Goal: Task Accomplishment & Management: Manage account settings

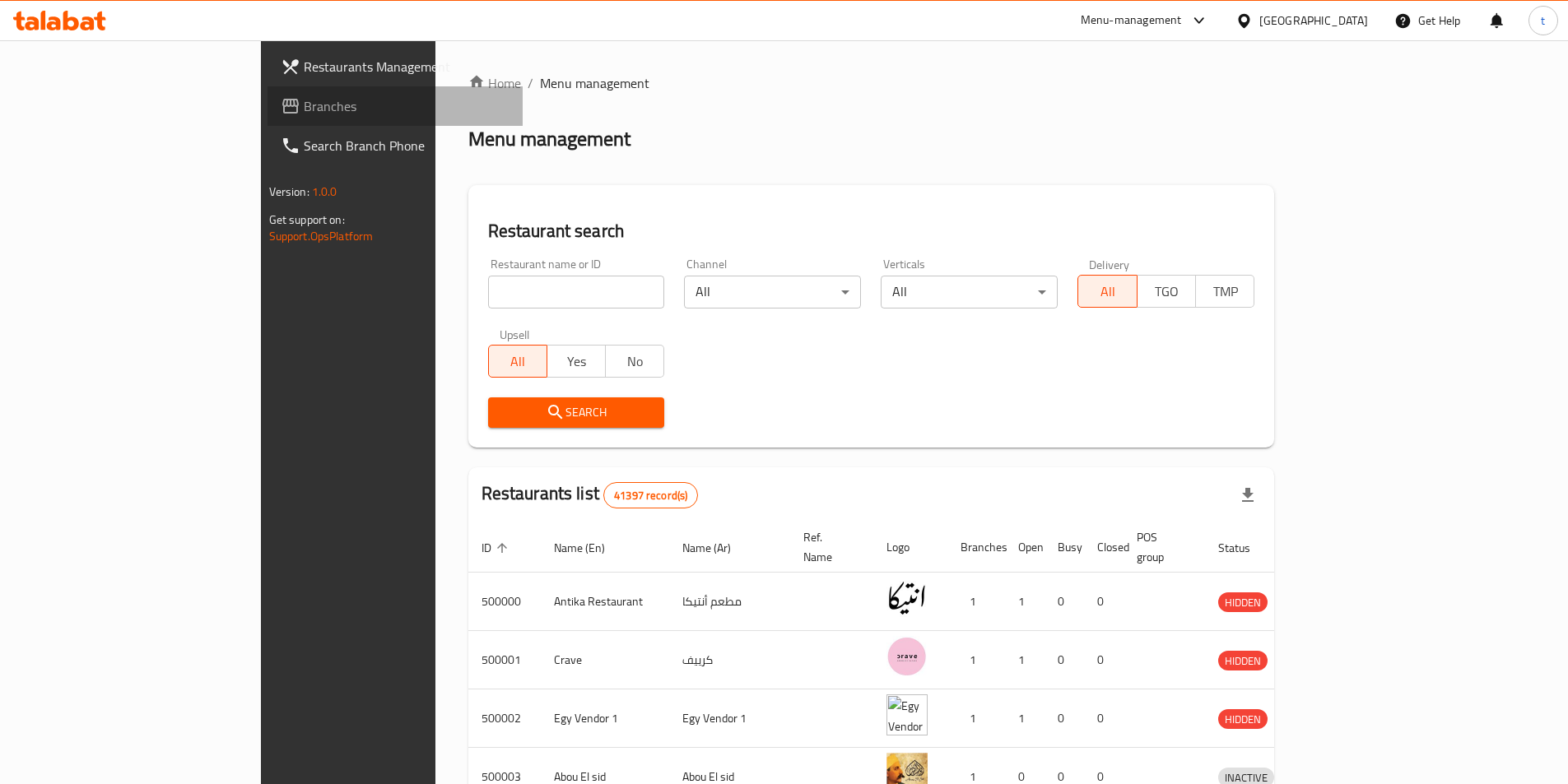
click at [268, 88] on link "Branches" at bounding box center [395, 106] width 255 height 40
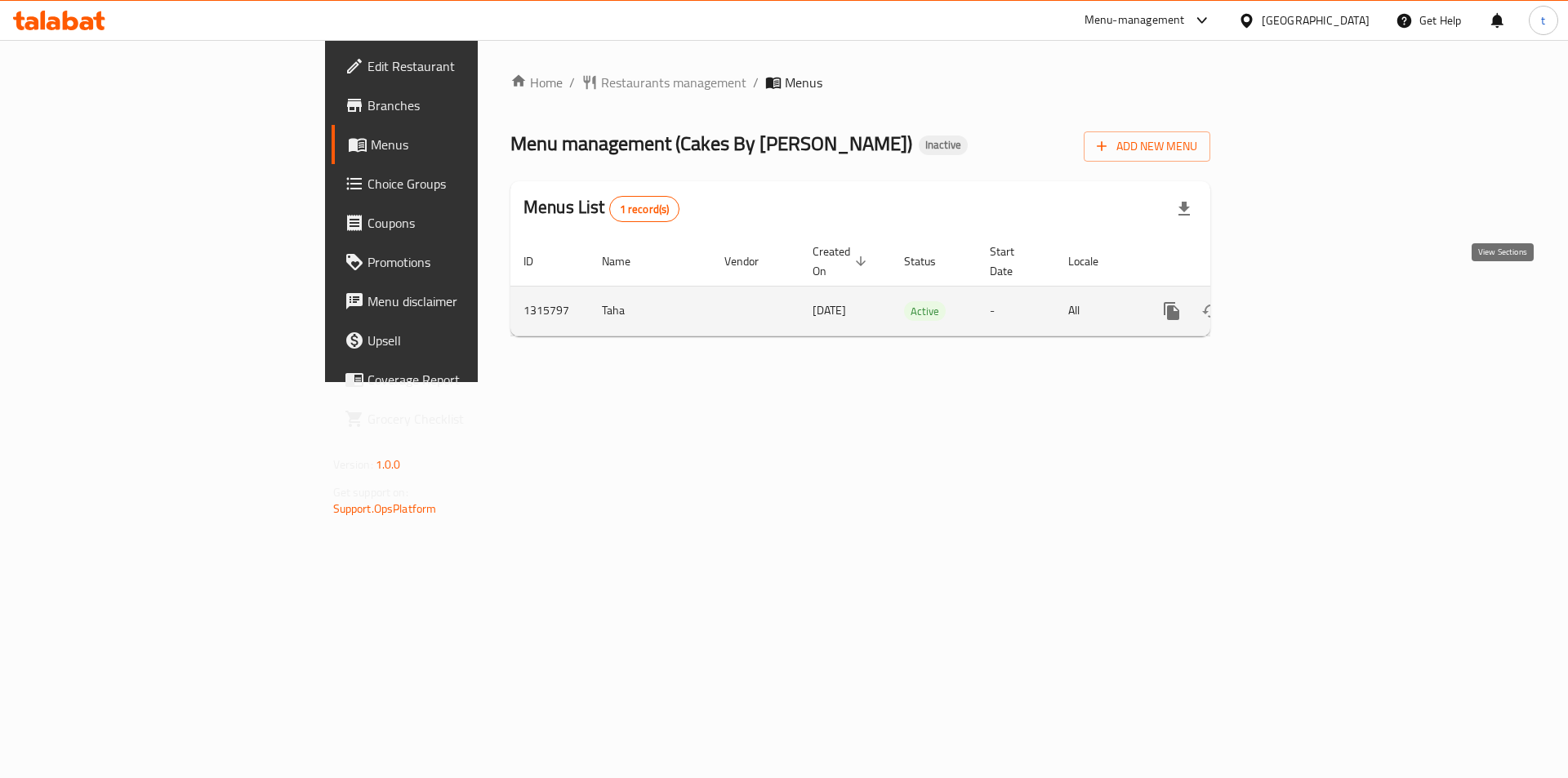
click at [1299, 302] on icon "enhanced table" at bounding box center [1289, 311] width 19 height 19
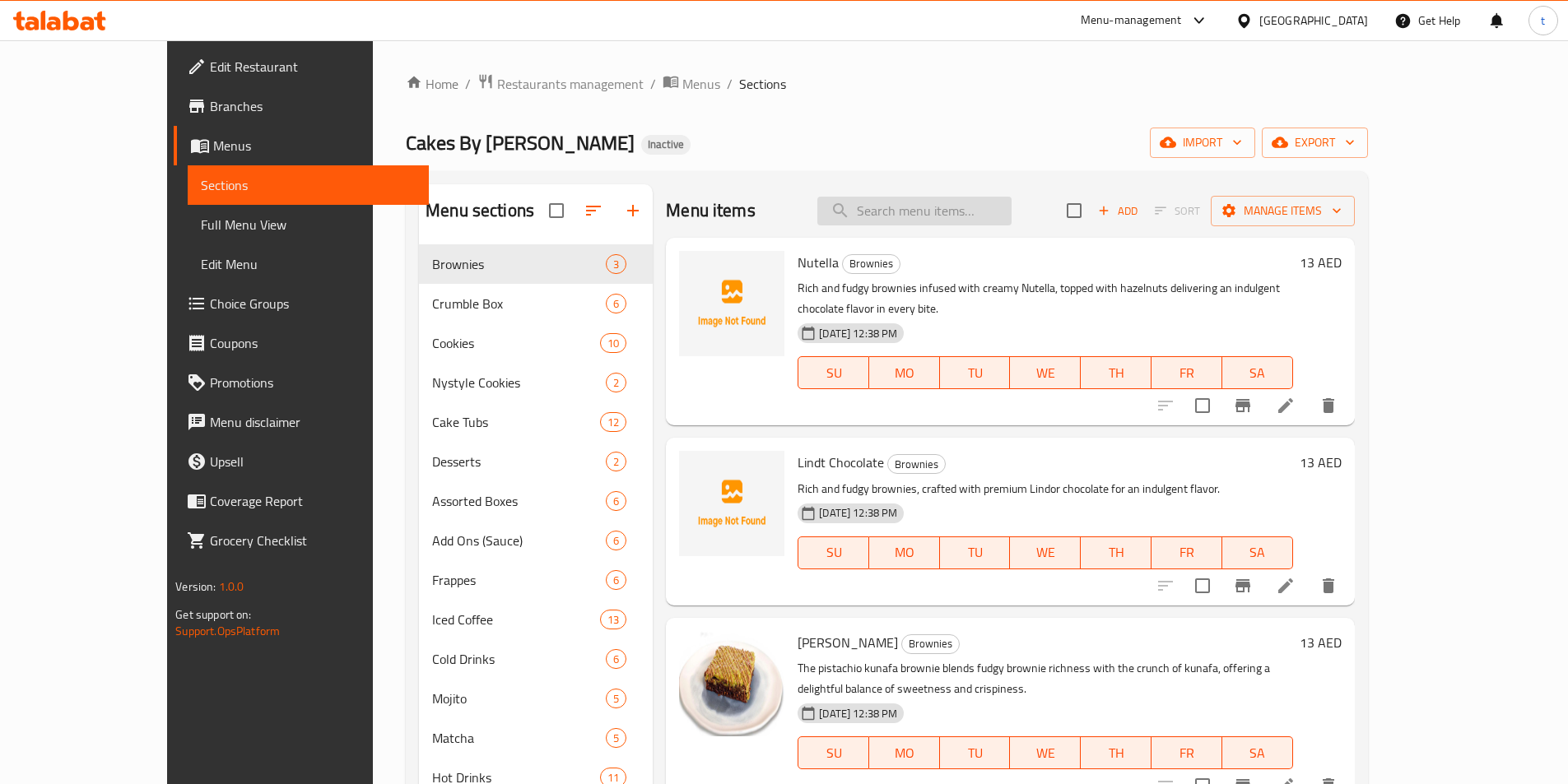
click at [956, 224] on input "search" at bounding box center [914, 211] width 195 height 29
paste input "ICED COFFEE"
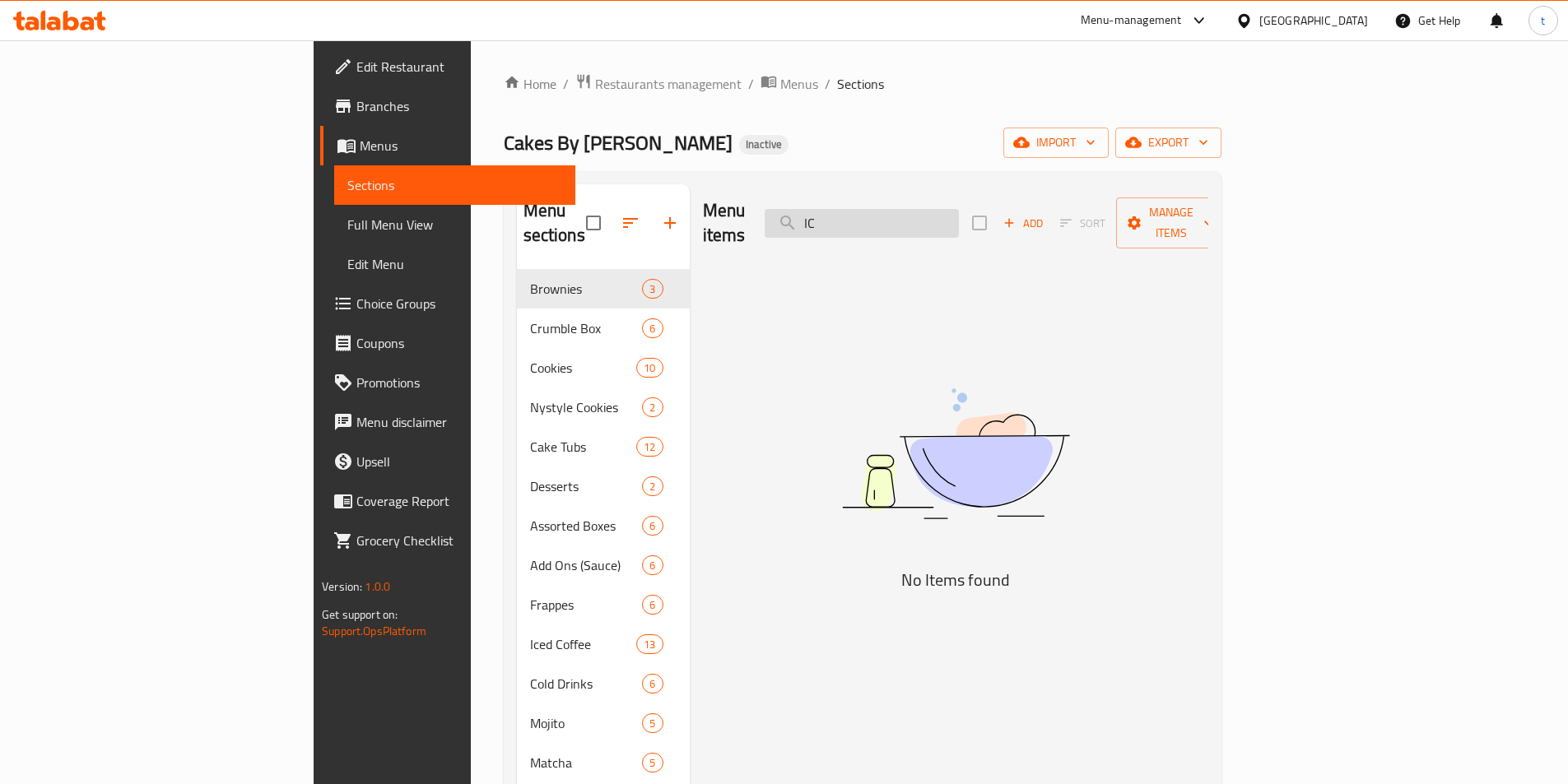
type input "I"
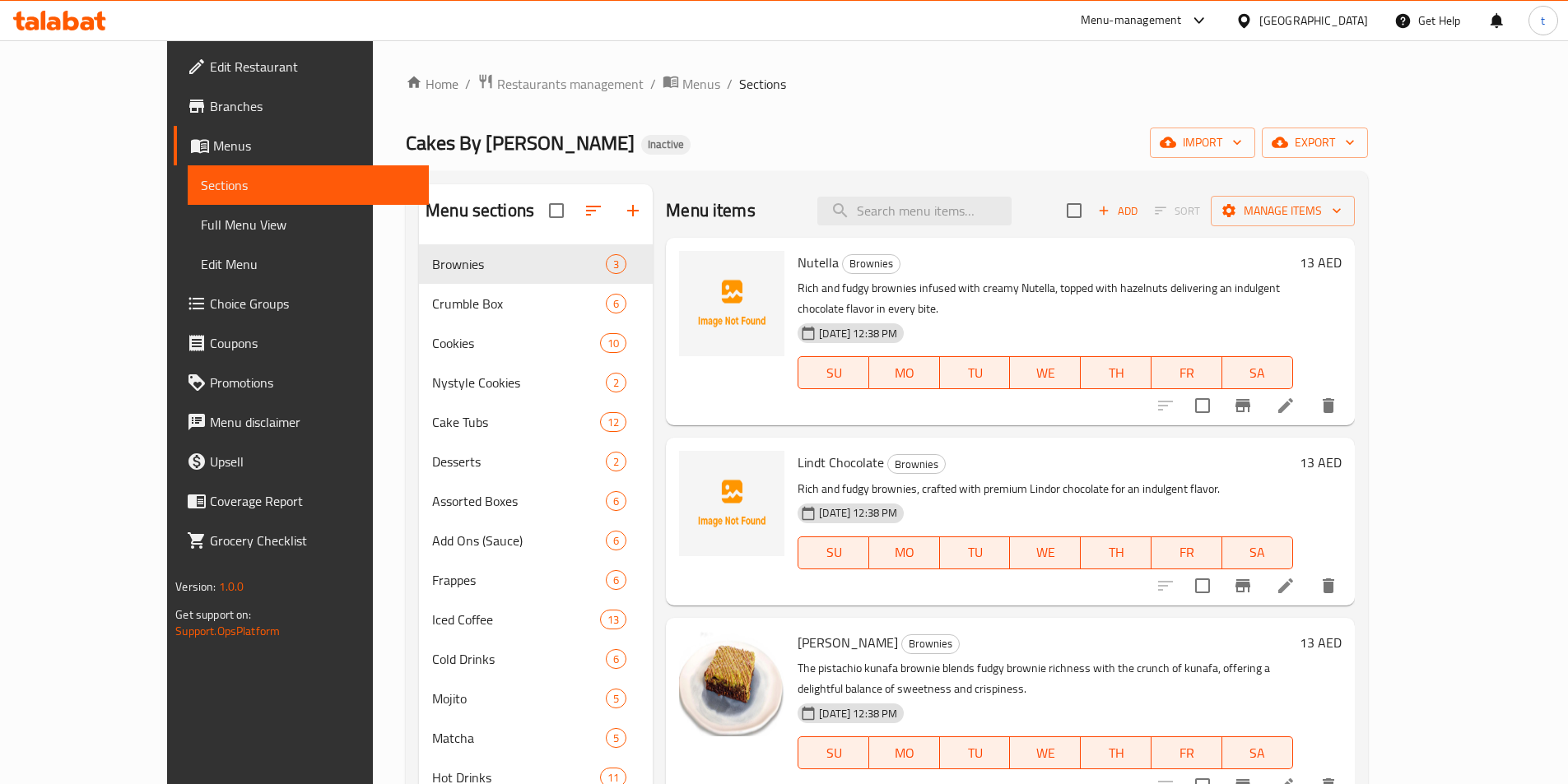
click at [210, 313] on span "Choice Groups" at bounding box center [313, 303] width 206 height 19
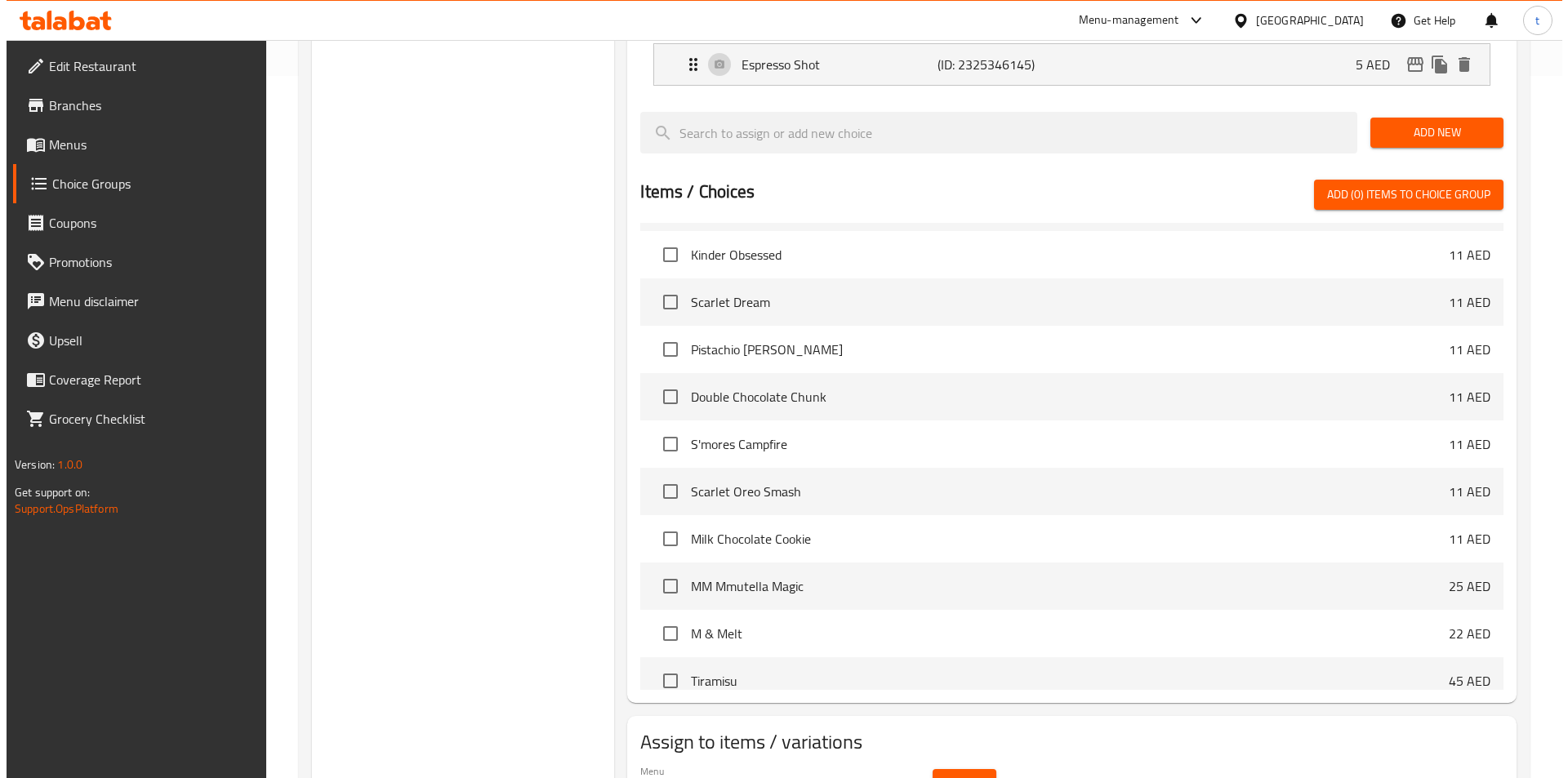
scroll to position [748, 0]
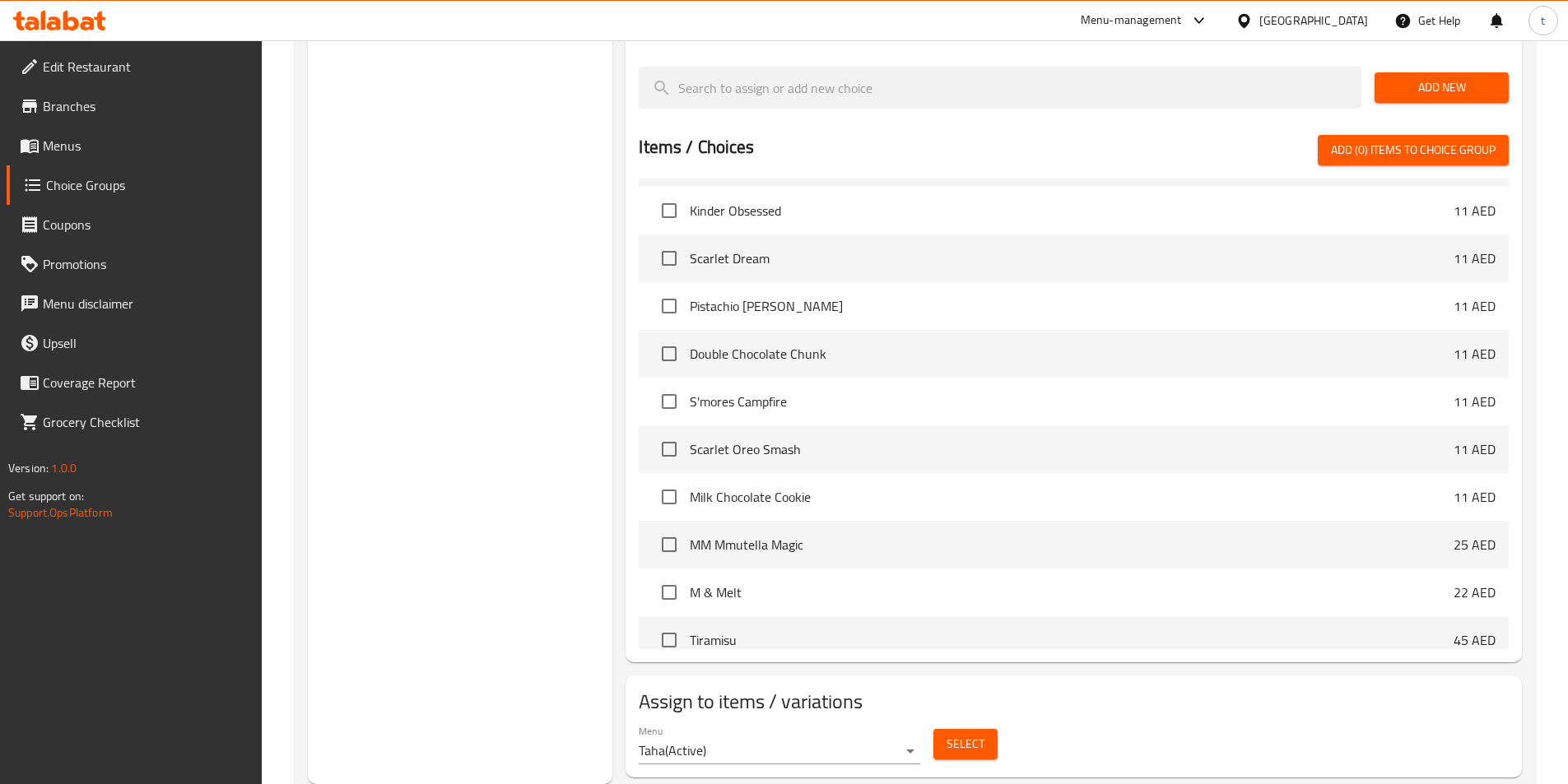
click at [959, 733] on span "Select" at bounding box center [966, 744] width 38 height 20
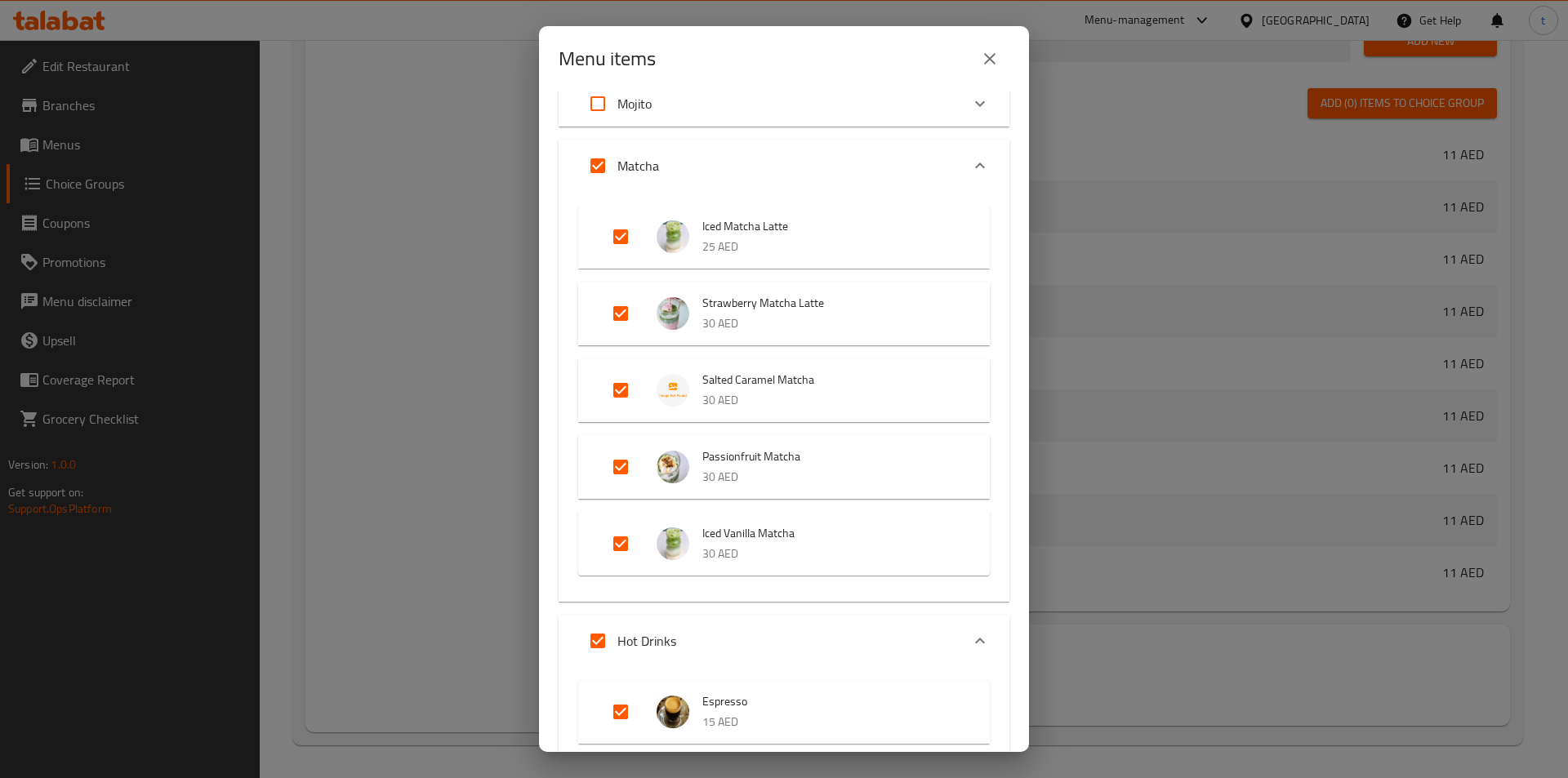
scroll to position [4593, 0]
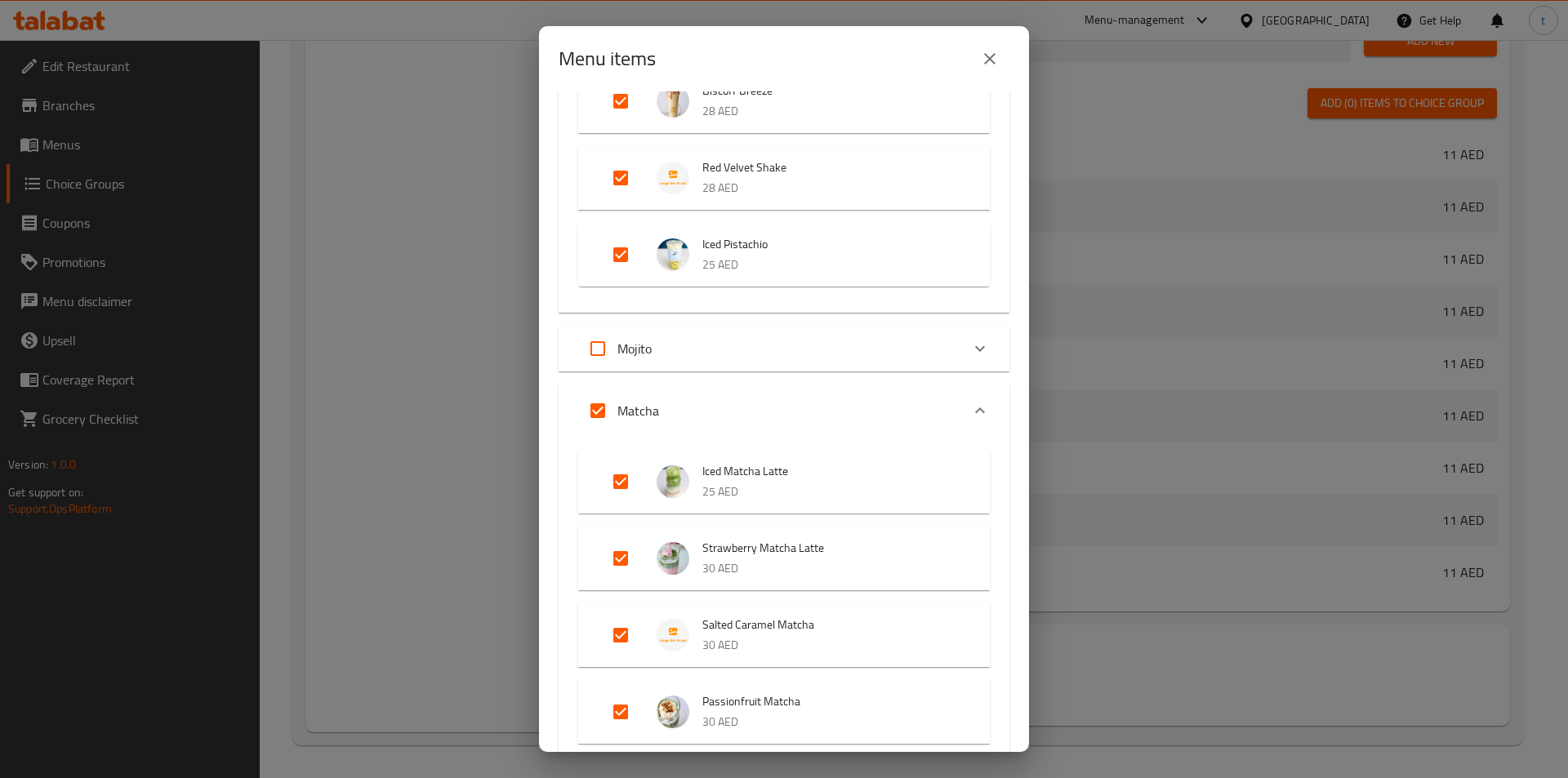
click at [598, 404] on input "Expand" at bounding box center [598, 410] width 39 height 39
checkbox input "false"
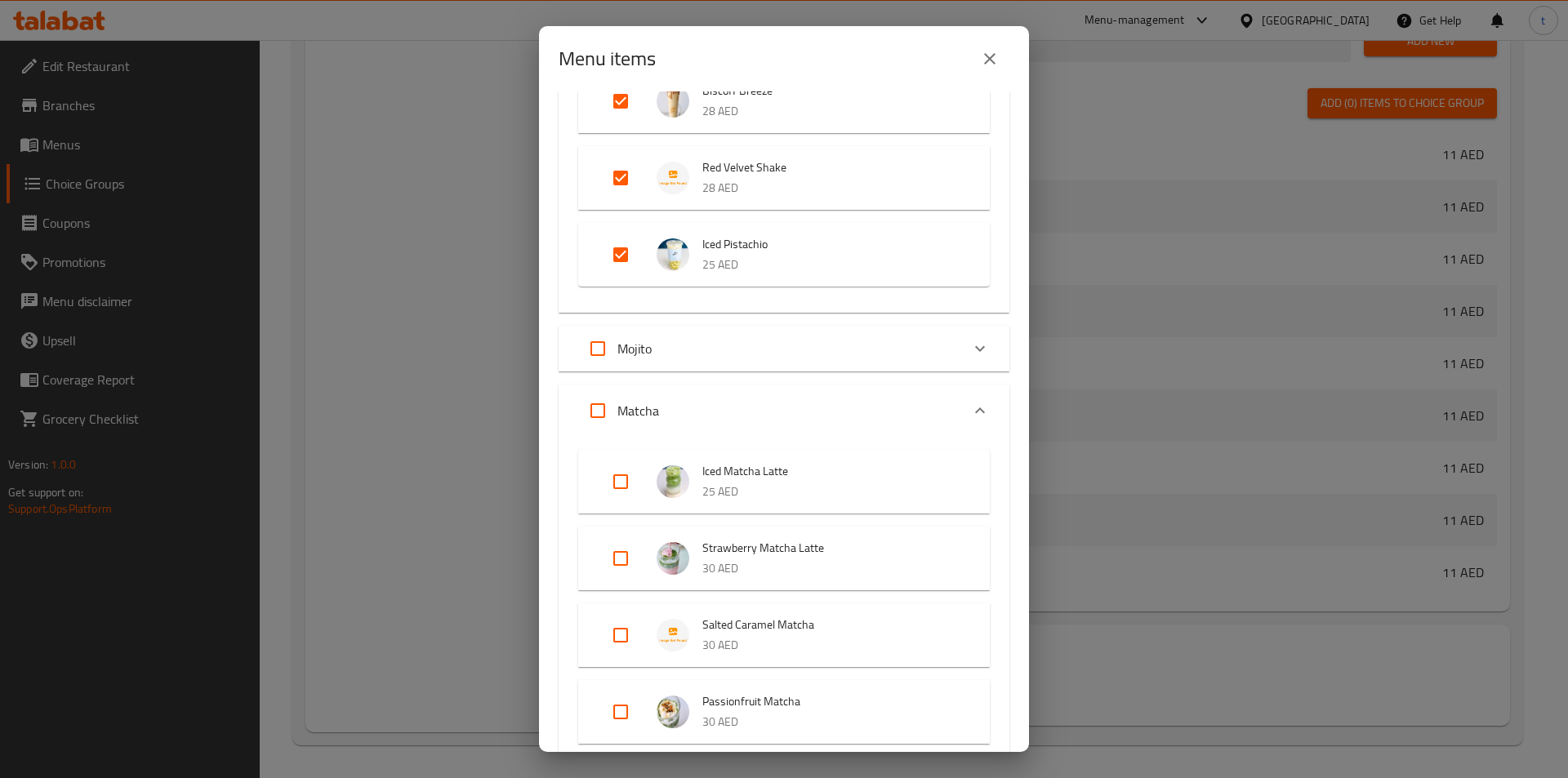
checkbox input "false"
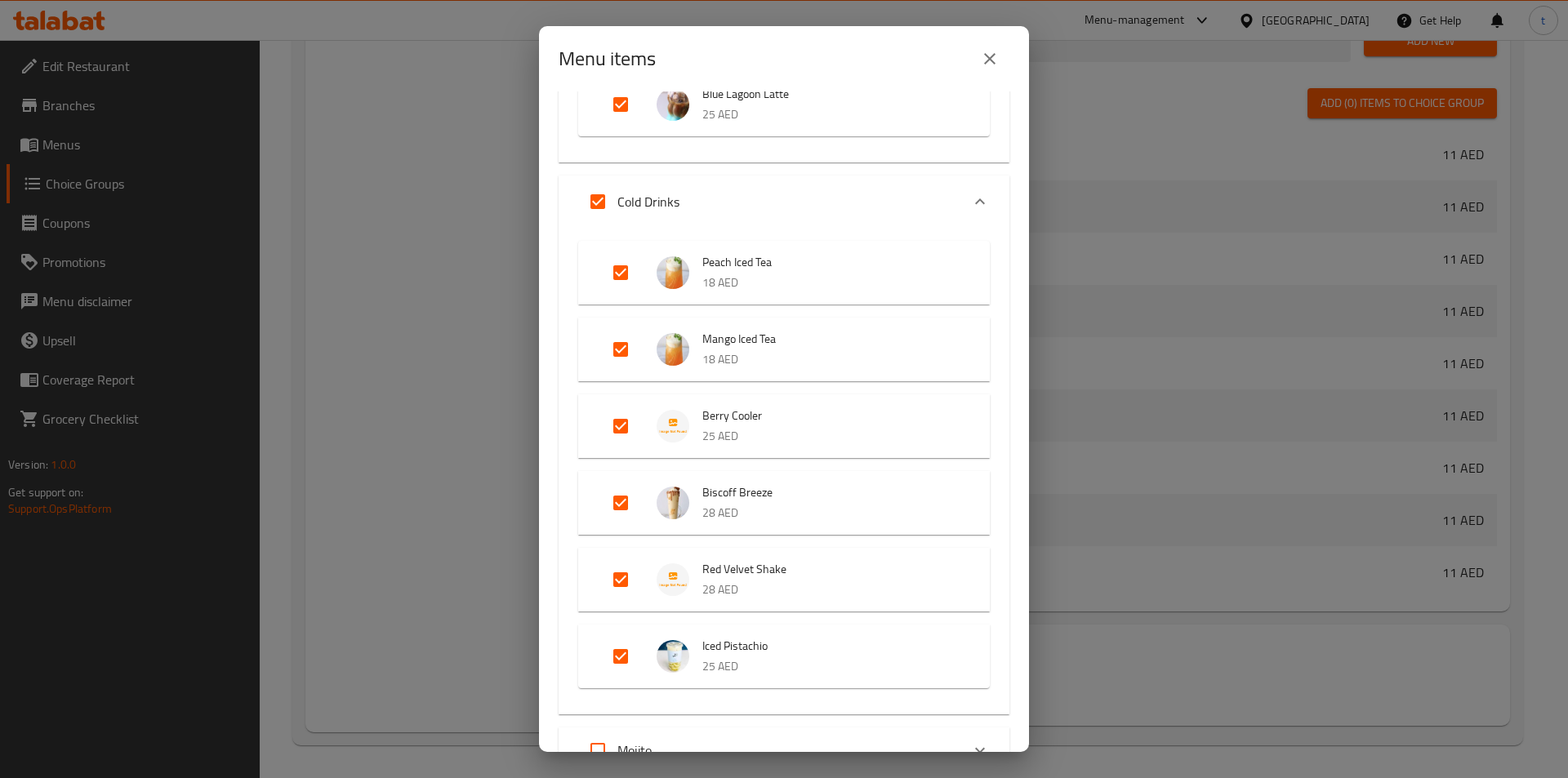
scroll to position [4102, 0]
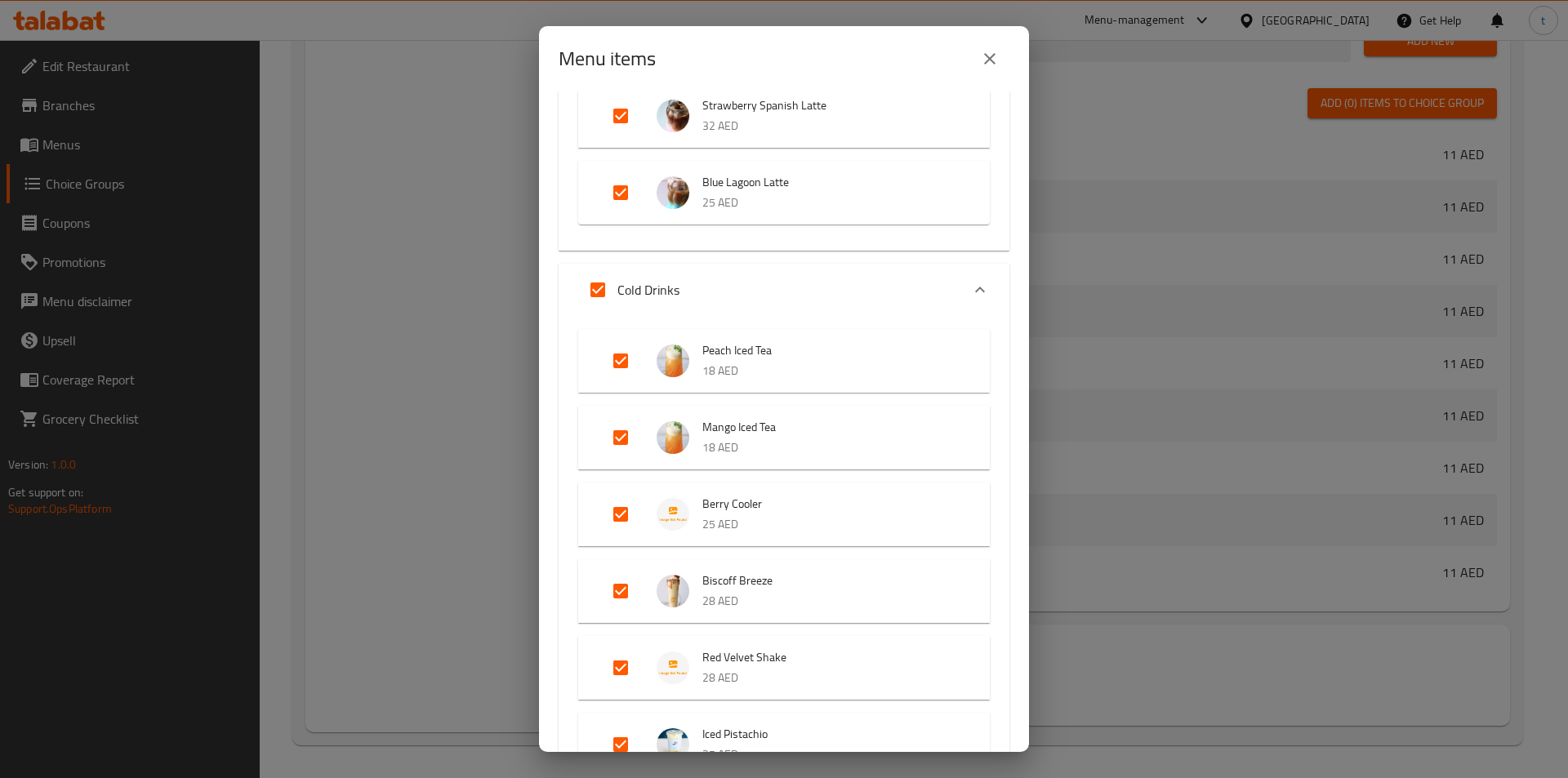
click at [595, 292] on input "Expand" at bounding box center [598, 289] width 39 height 39
checkbox input "false"
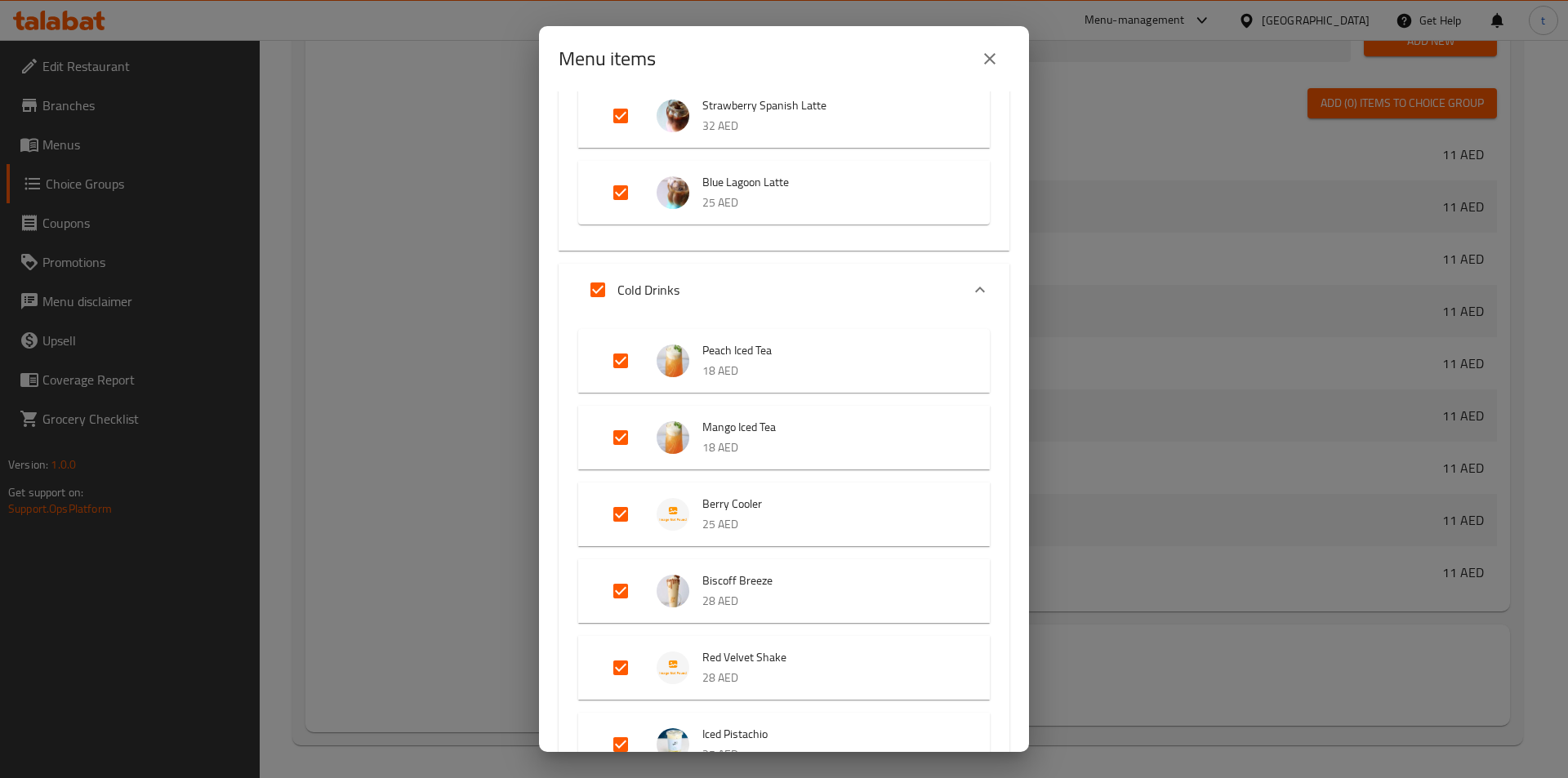
checkbox input "false"
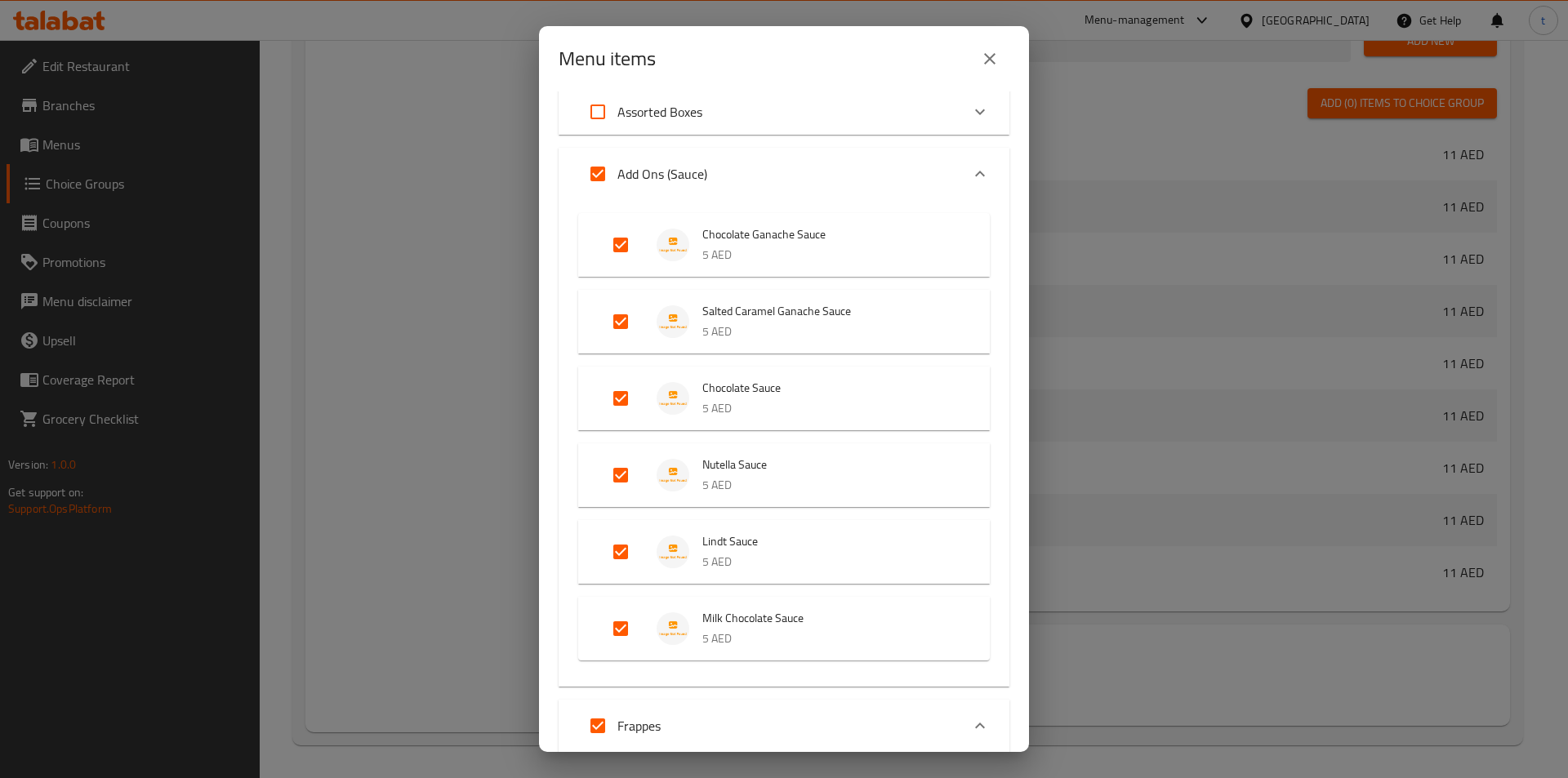
scroll to position [1817, 0]
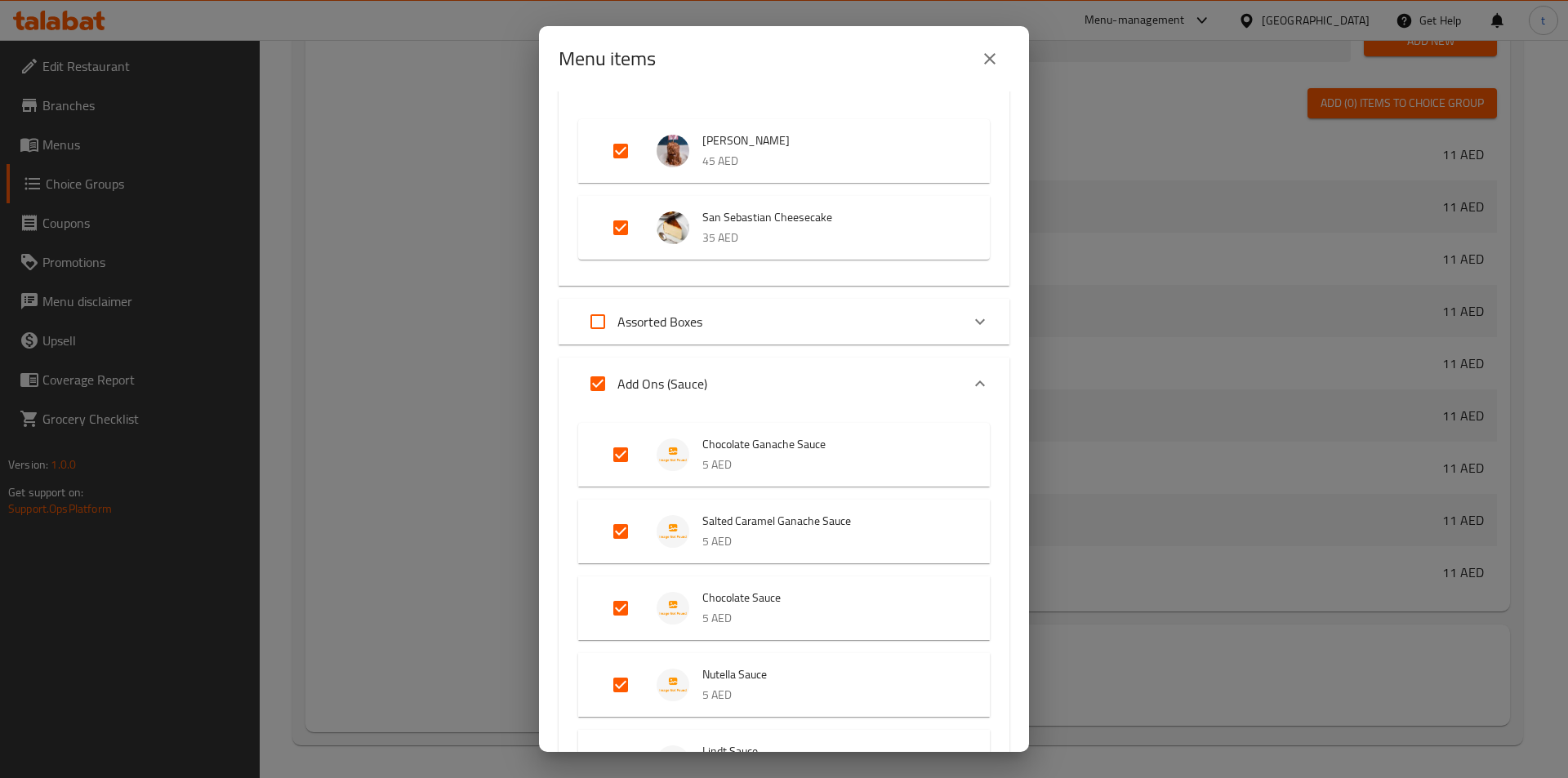
click at [598, 379] on input "Expand" at bounding box center [598, 384] width 39 height 39
checkbox input "false"
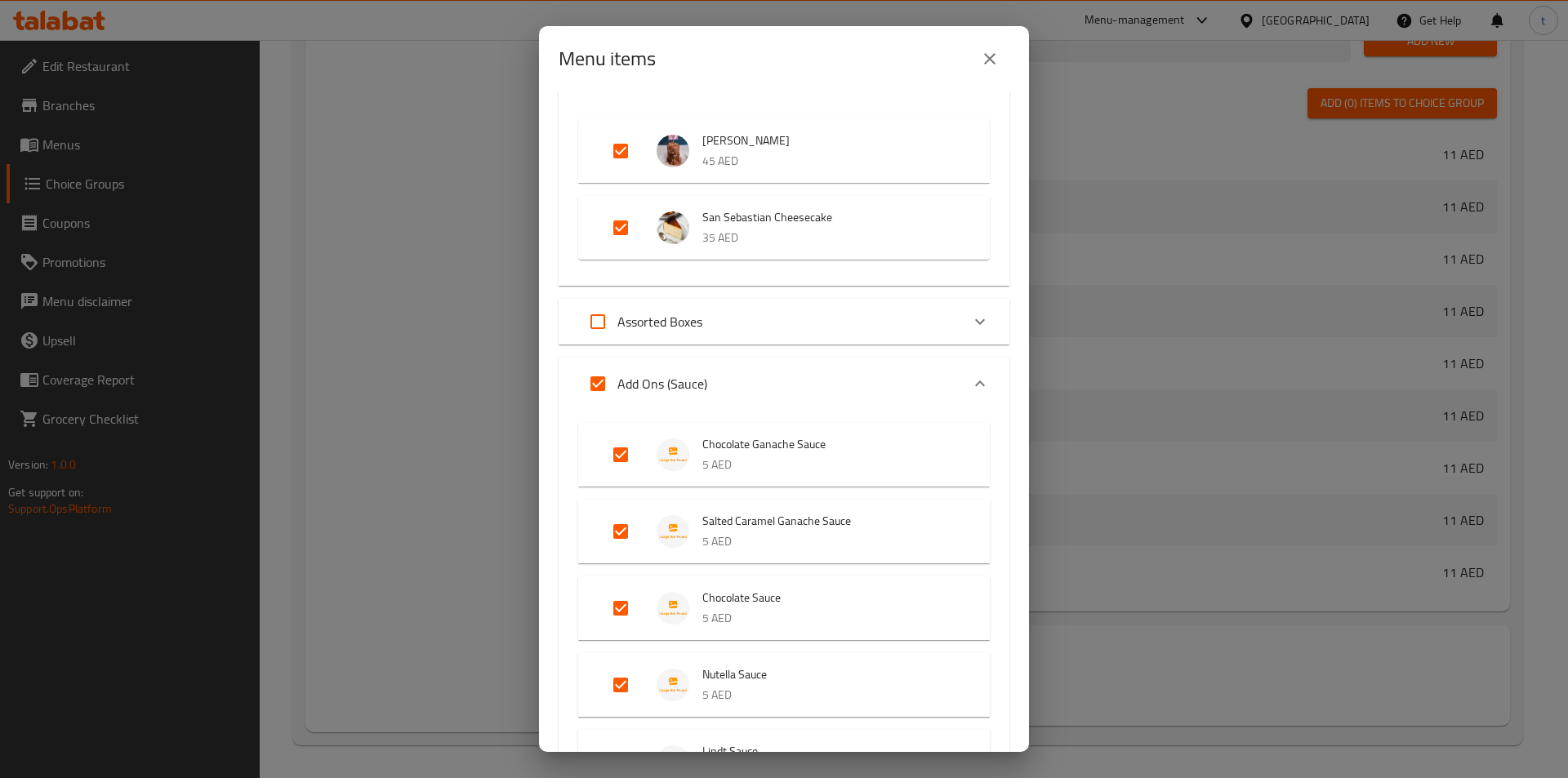
checkbox input "false"
click at [970, 375] on icon "Expand" at bounding box center [980, 383] width 19 height 19
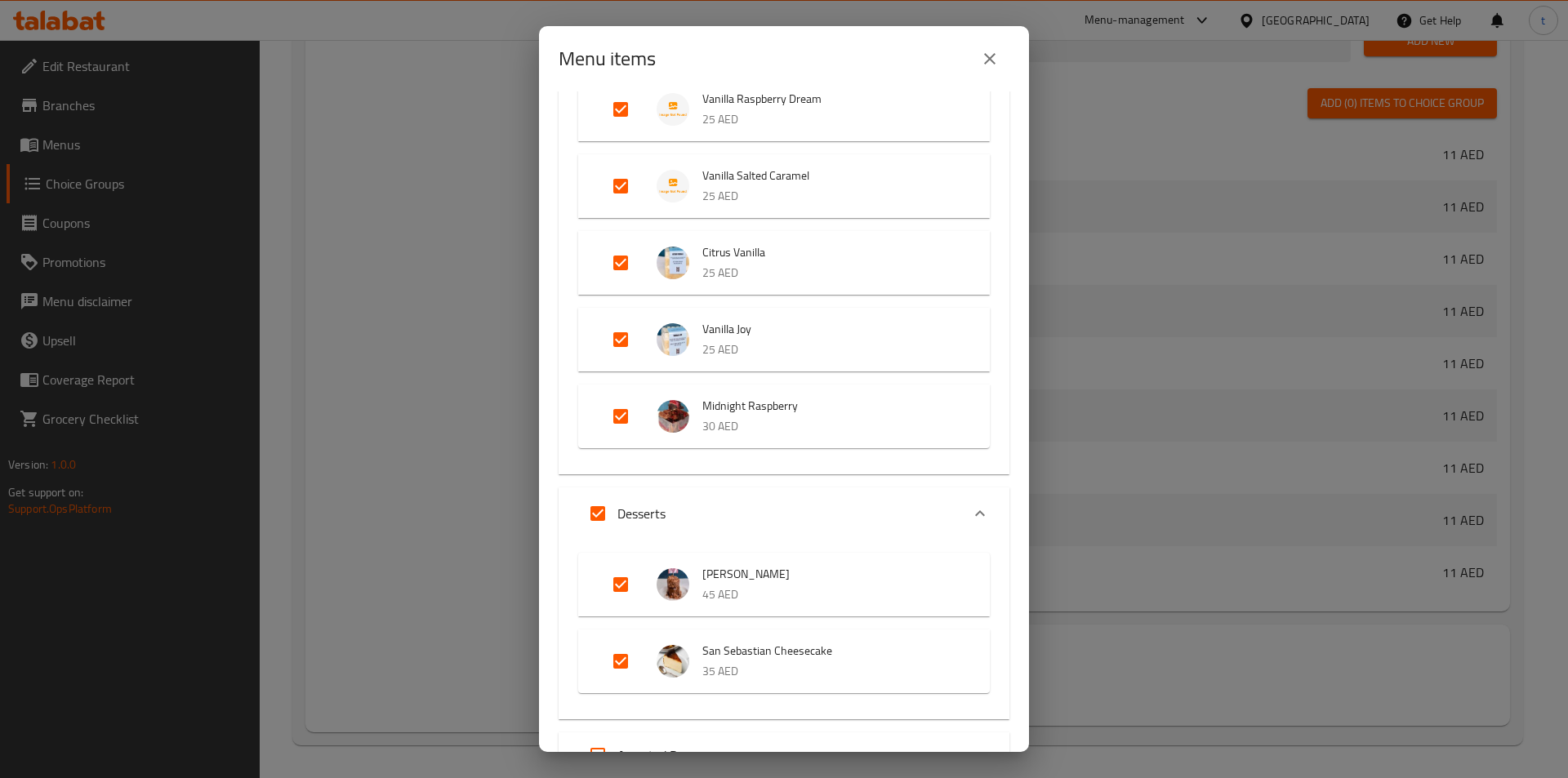
scroll to position [1408, 0]
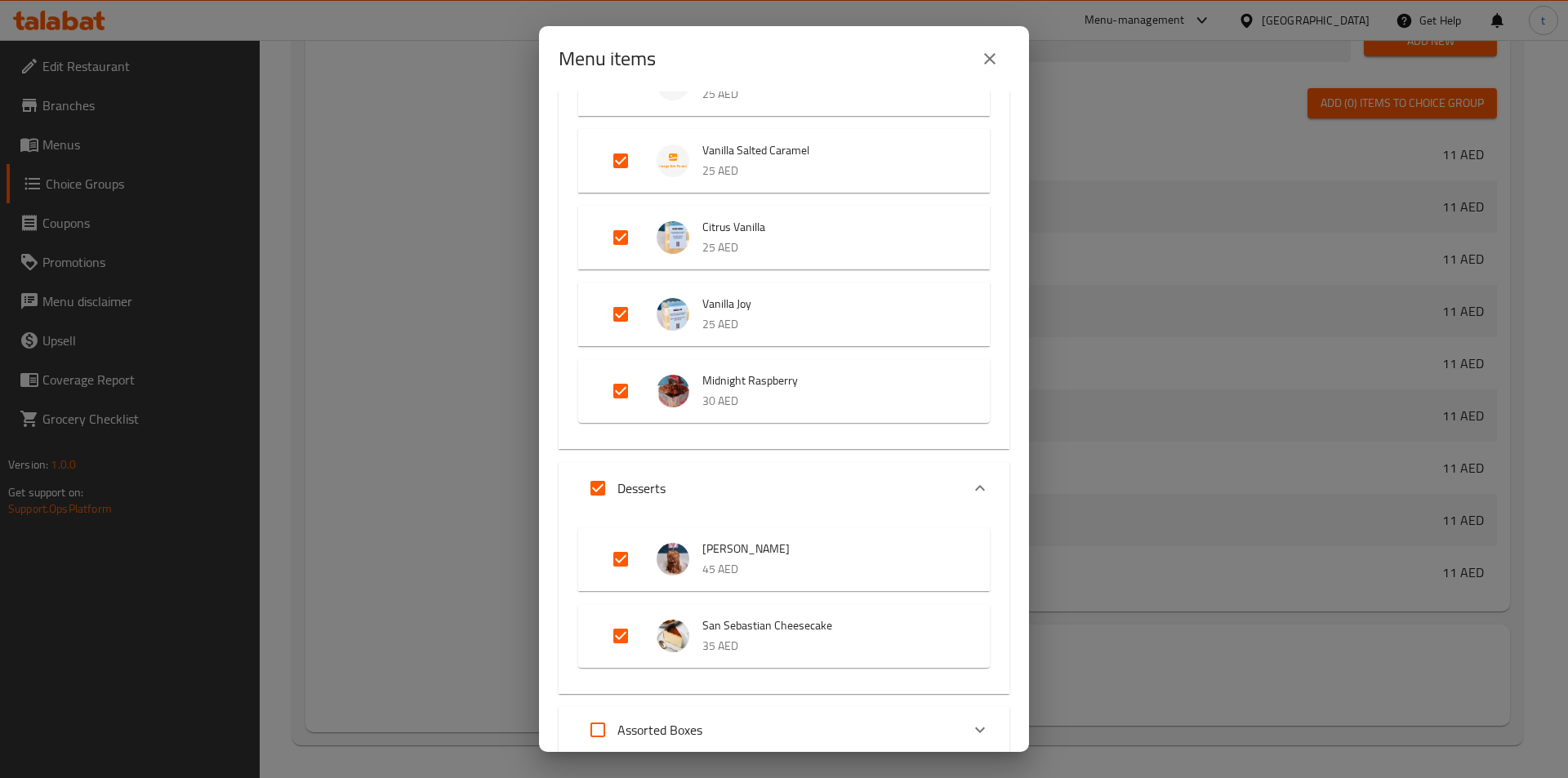
click at [593, 483] on input "Expand" at bounding box center [598, 488] width 39 height 39
checkbox input "false"
click at [970, 489] on icon "Expand" at bounding box center [980, 488] width 19 height 19
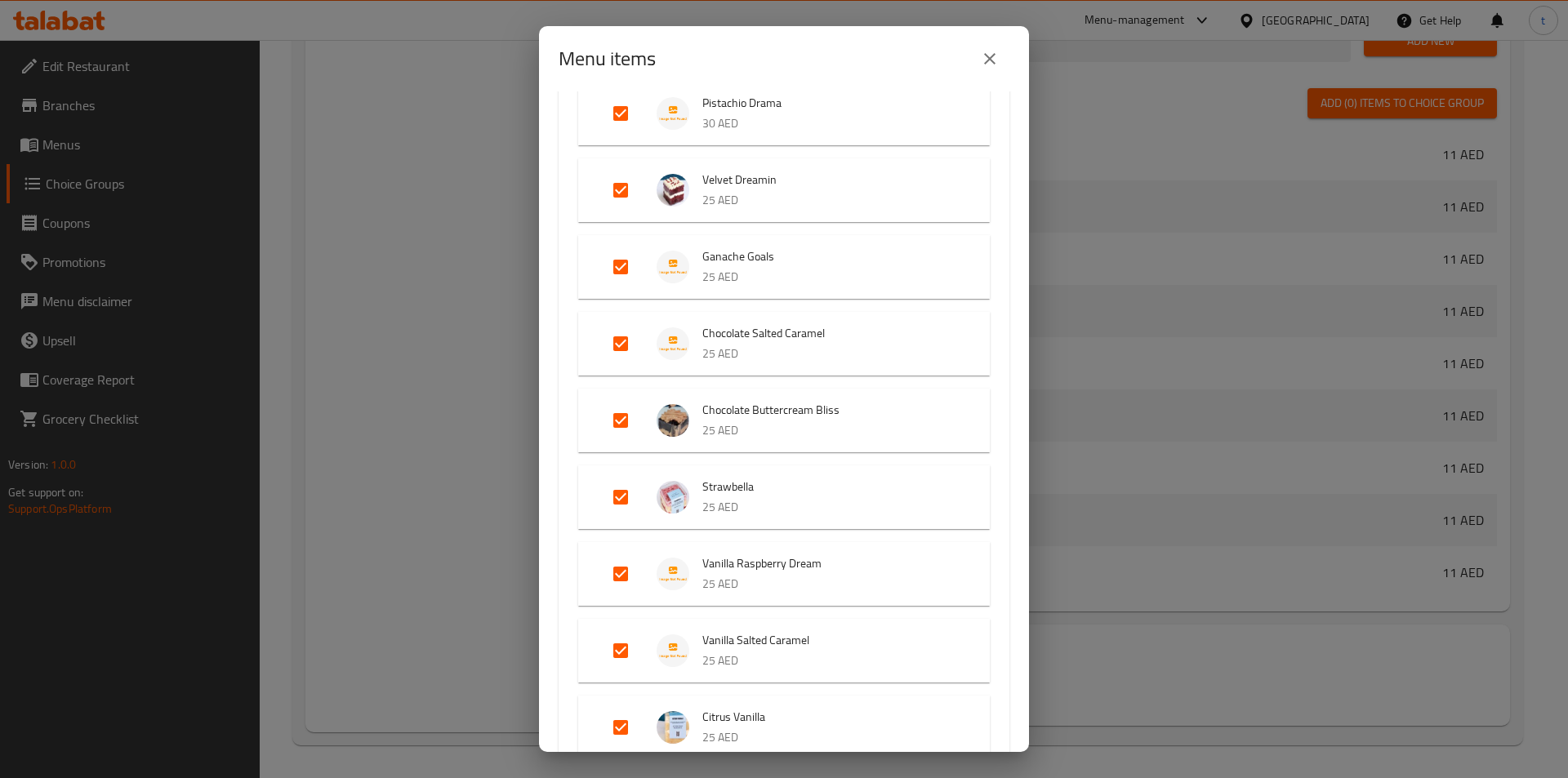
scroll to position [674, 0]
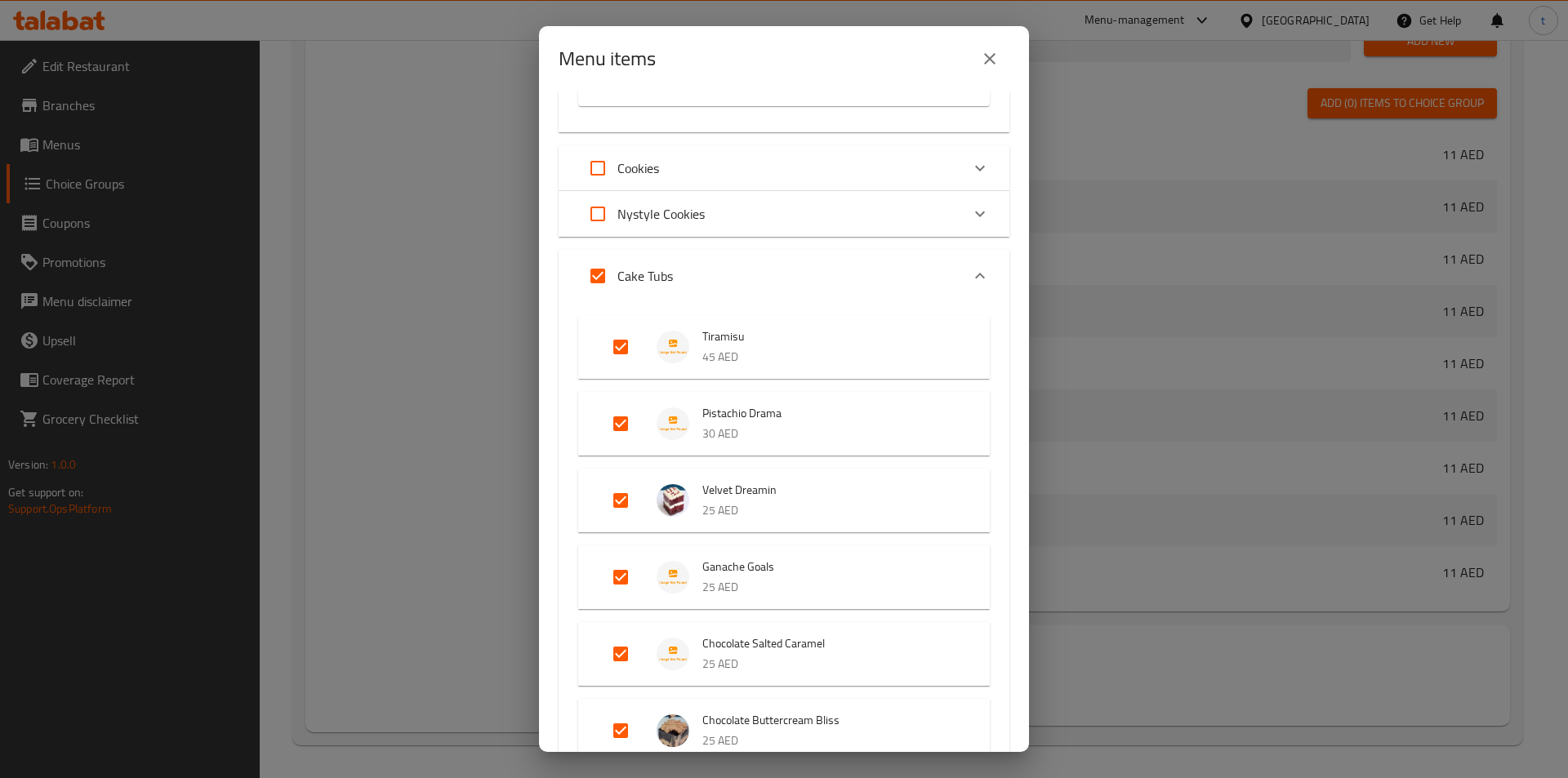
click at [602, 210] on div "48 / 93 items selected ​ Brownies Nutella 13 AED Lindt Chocolate 13 AED Pistach…" at bounding box center [784, 421] width 490 height 660
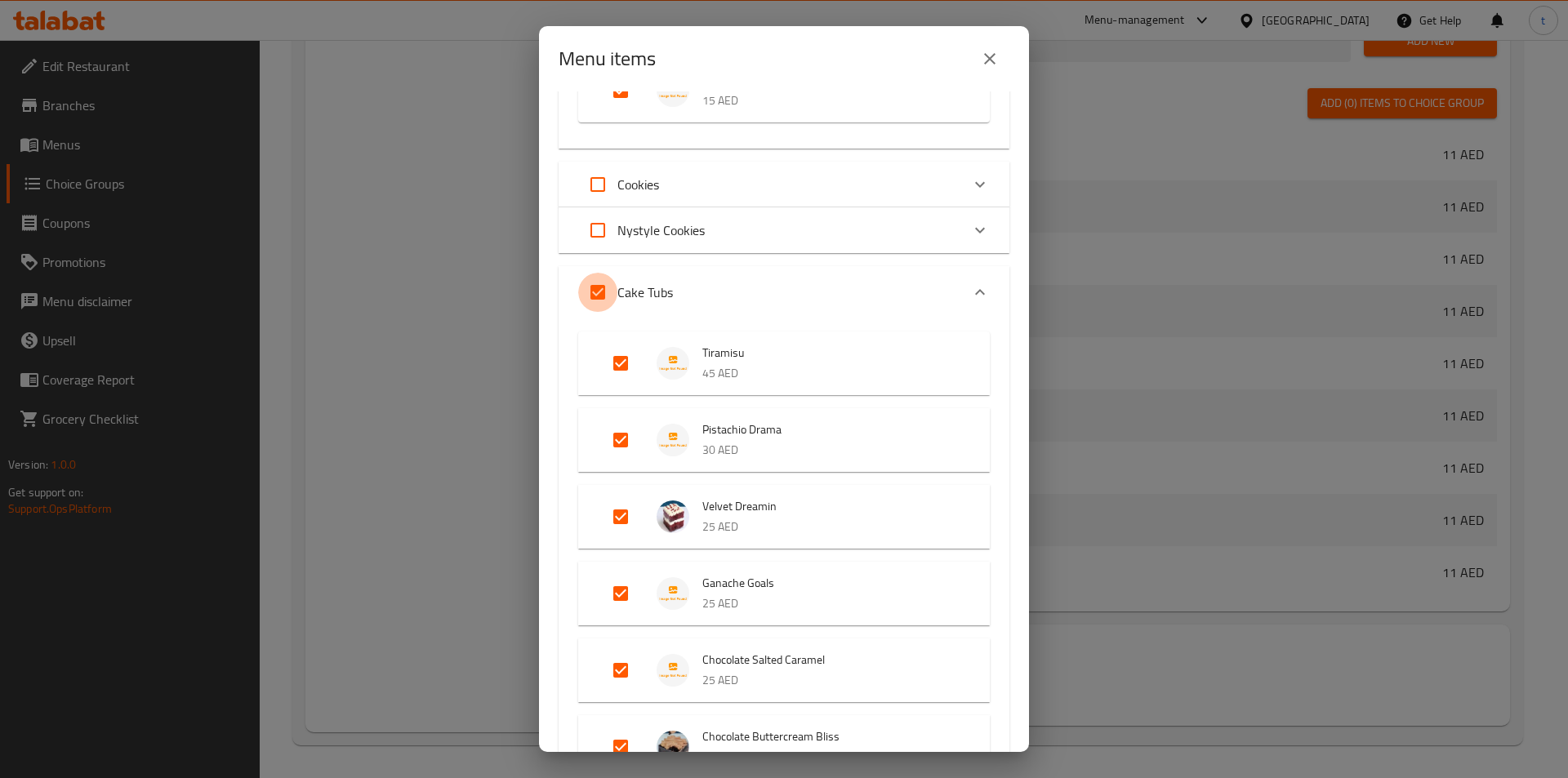
click at [596, 290] on input "Expand" at bounding box center [598, 292] width 39 height 39
checkbox input "false"
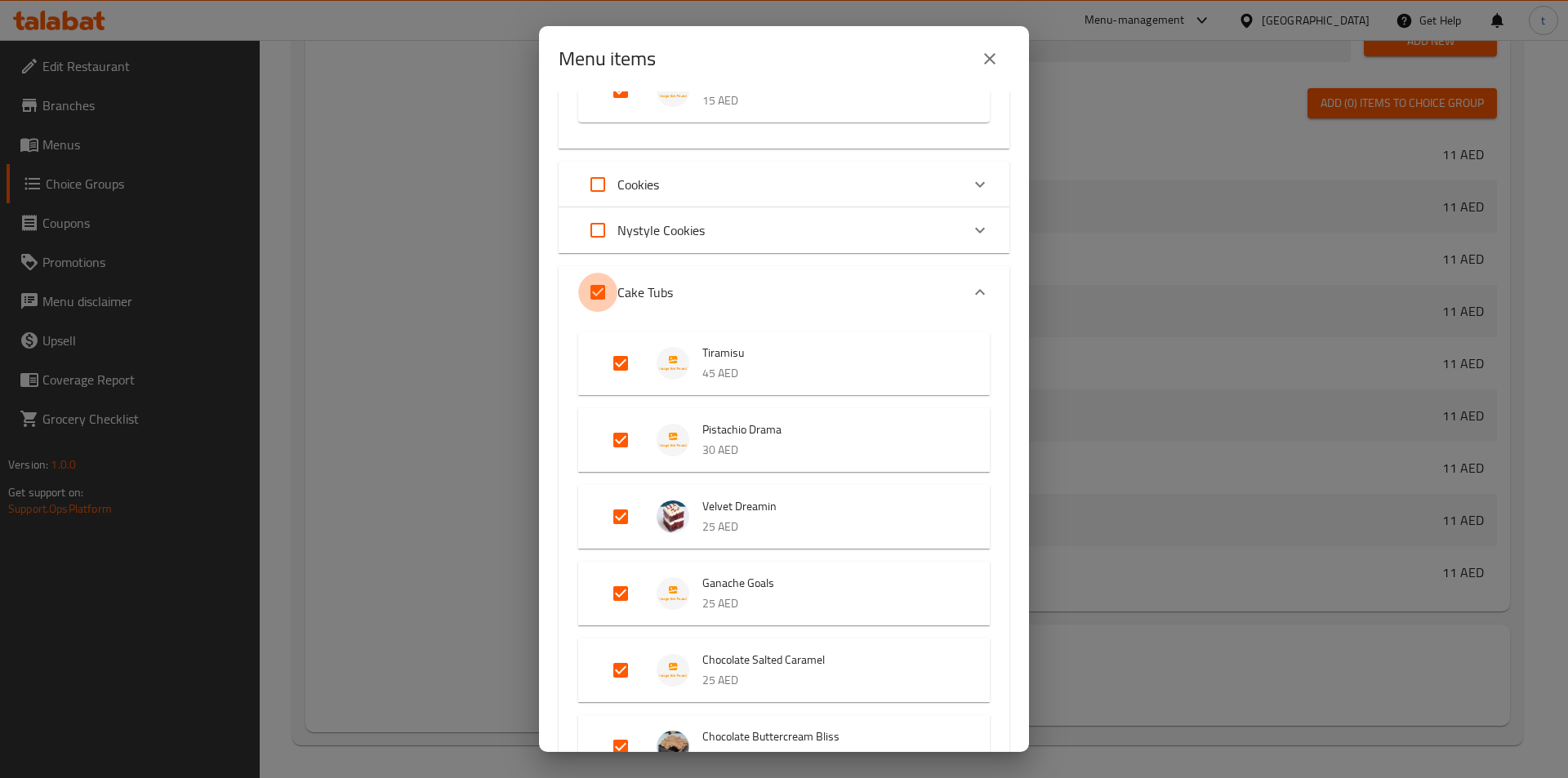
checkbox input "false"
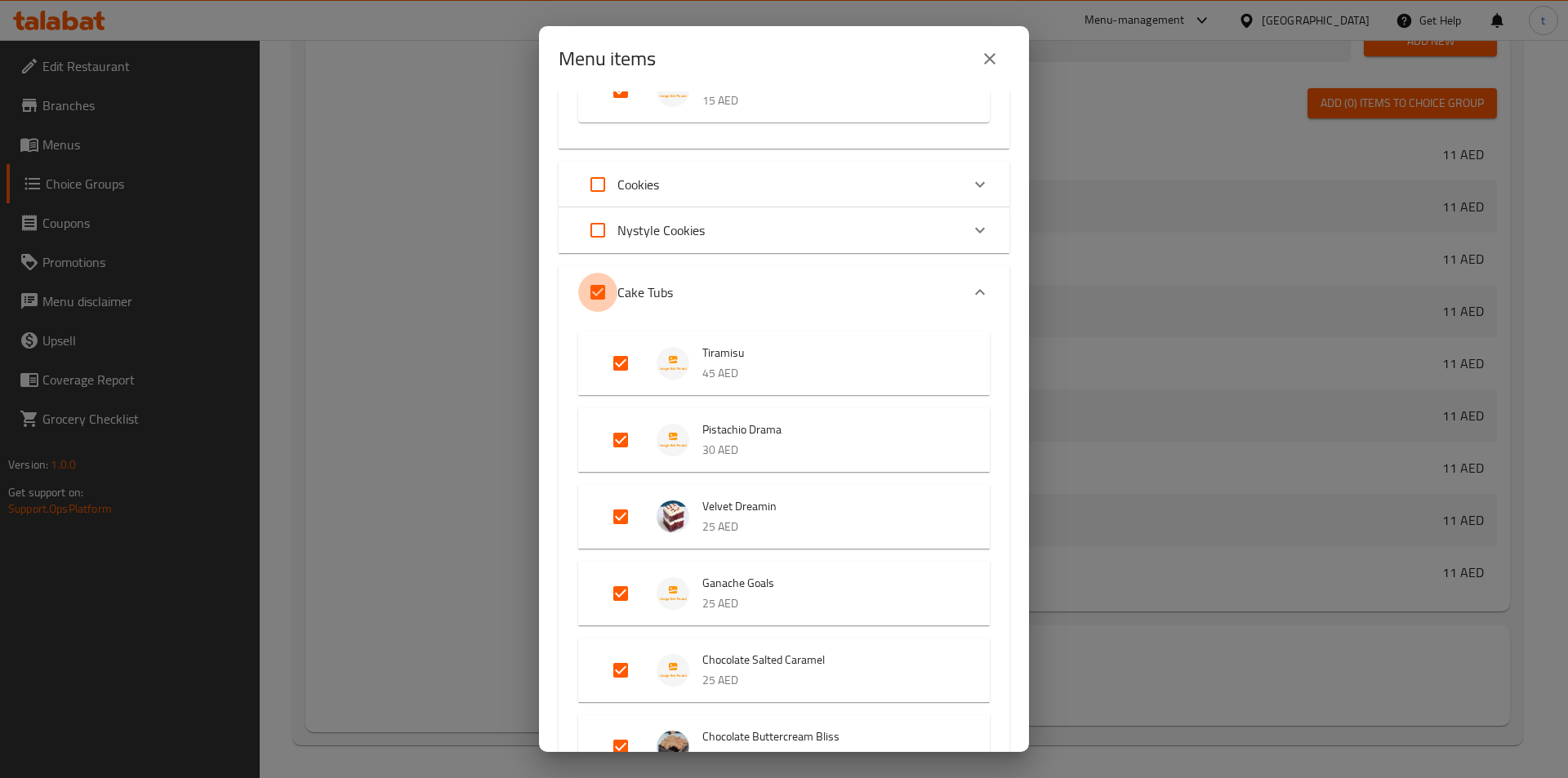
checkbox input "false"
click at [970, 297] on icon "Expand" at bounding box center [980, 292] width 19 height 19
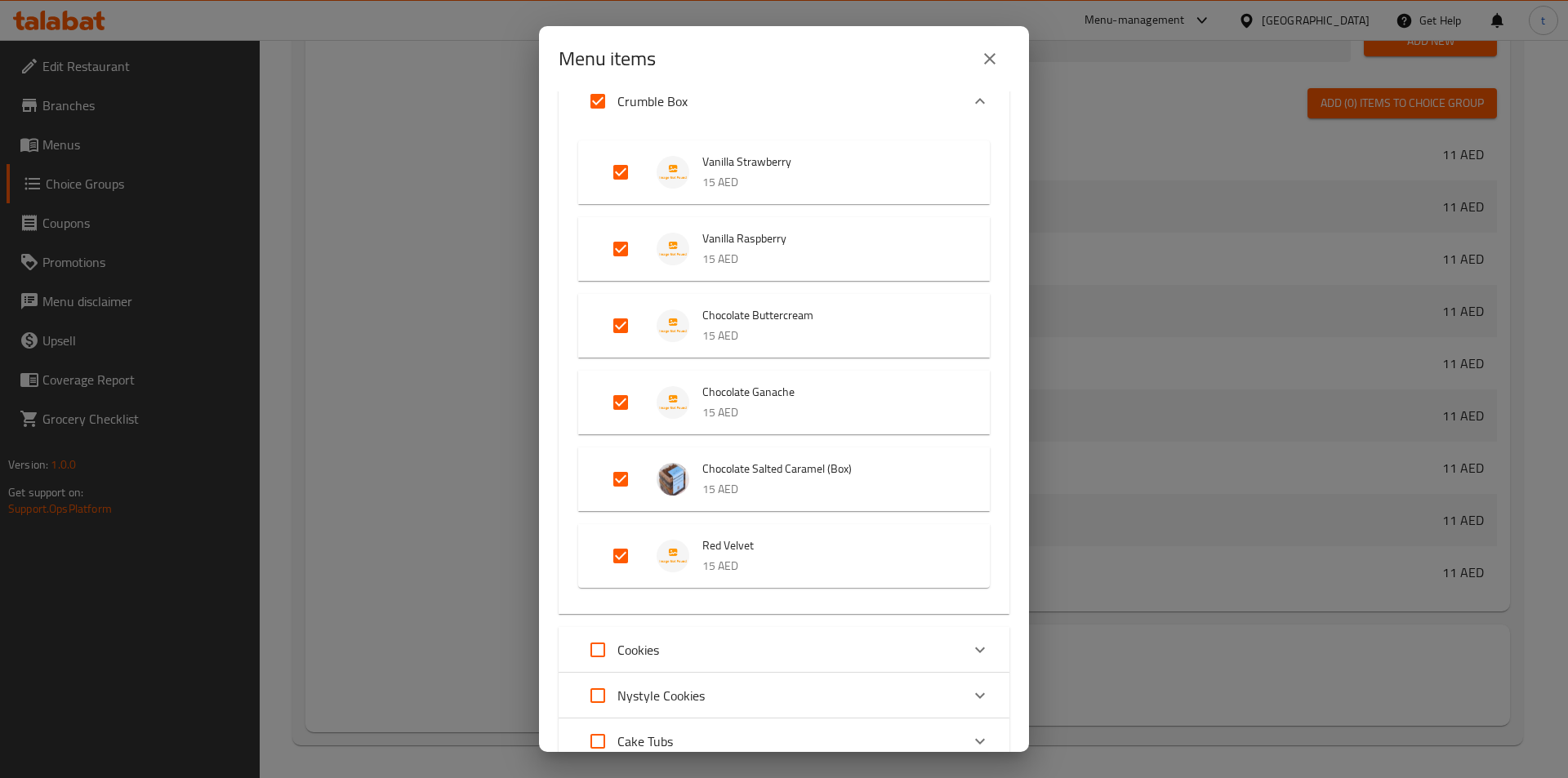
scroll to position [0, 0]
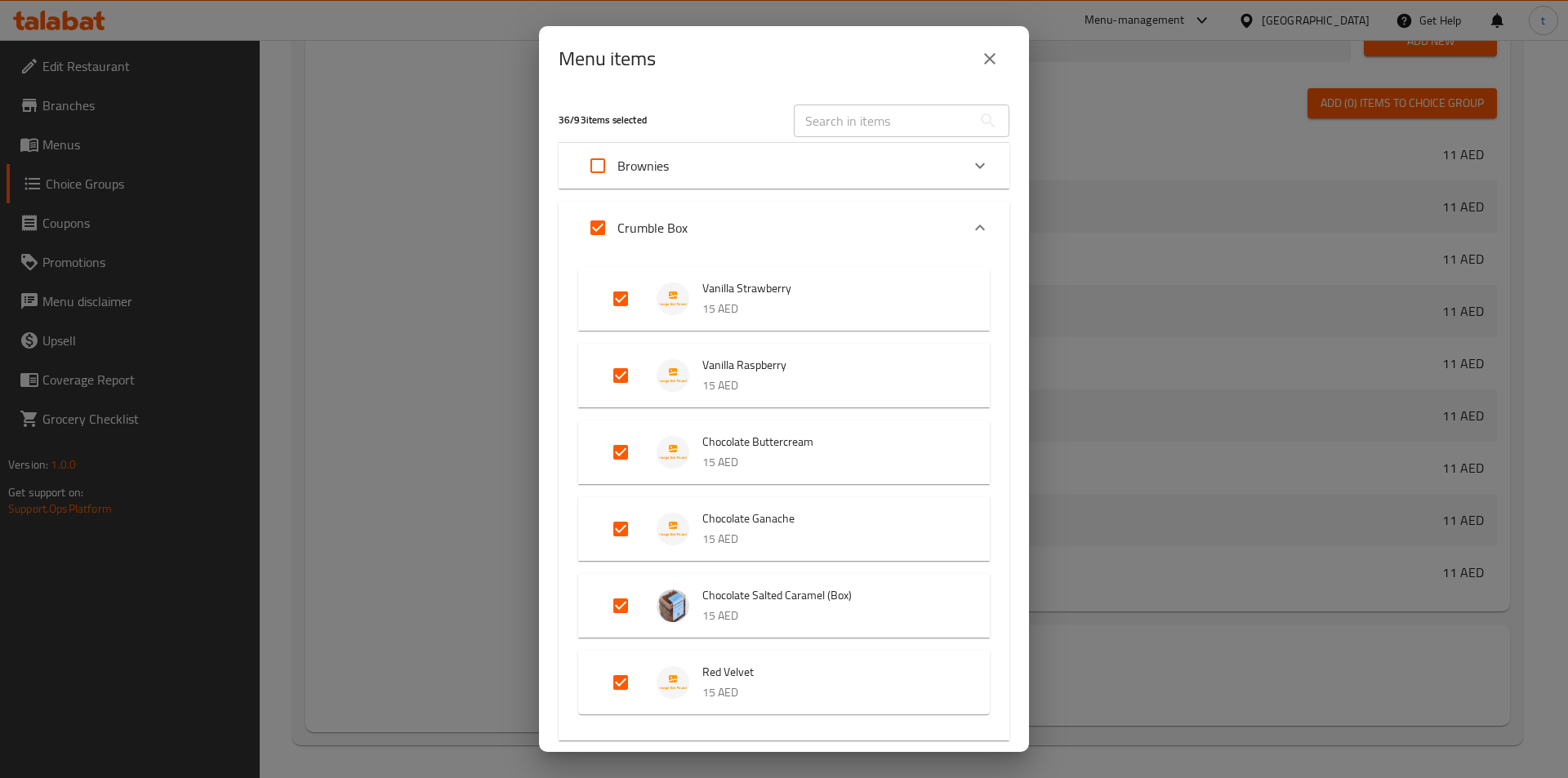
click at [598, 228] on input "Expand" at bounding box center [598, 227] width 39 height 39
checkbox input "false"
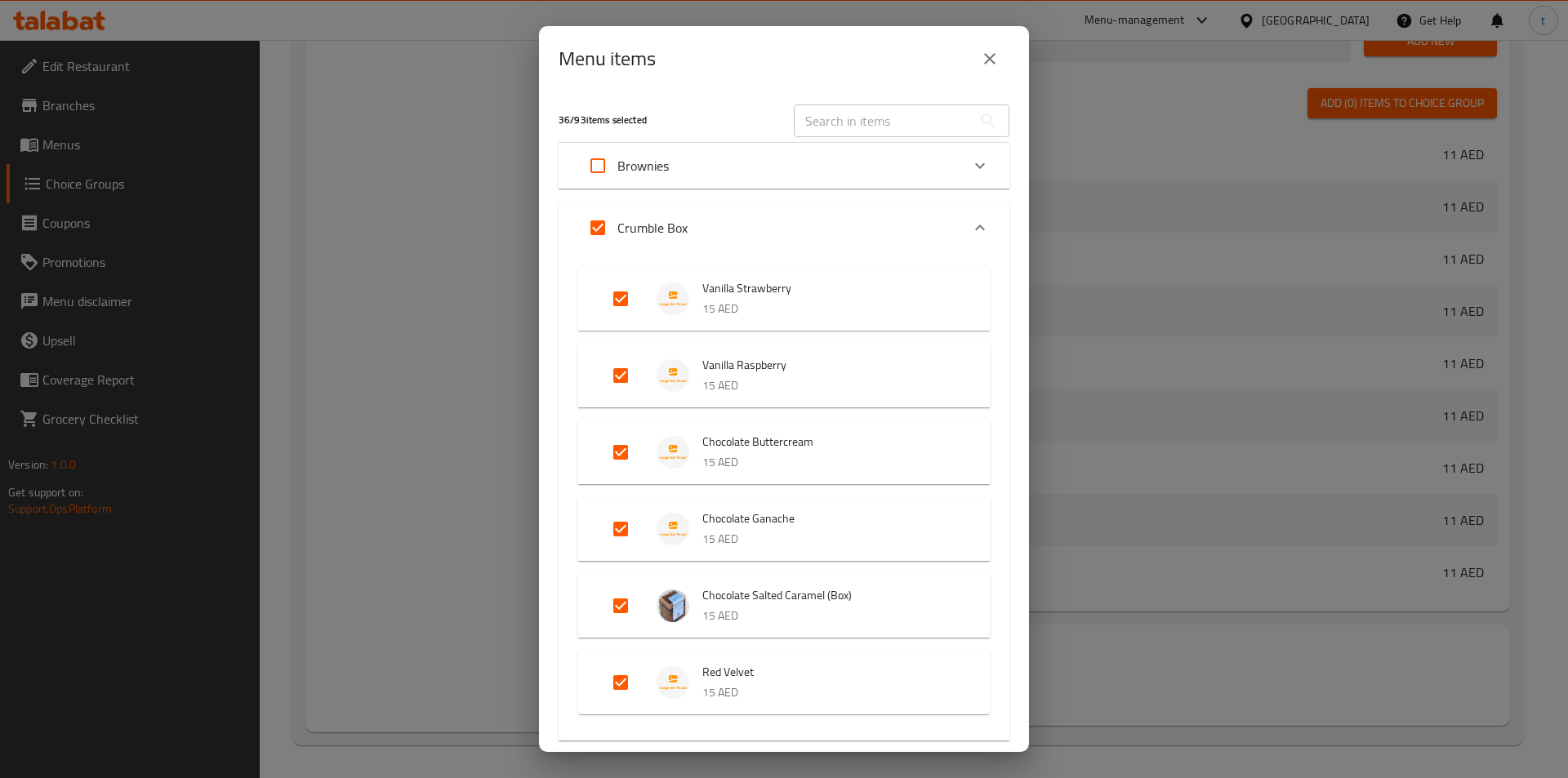
checkbox input "false"
click at [984, 235] on div "Expand" at bounding box center [980, 227] width 39 height 39
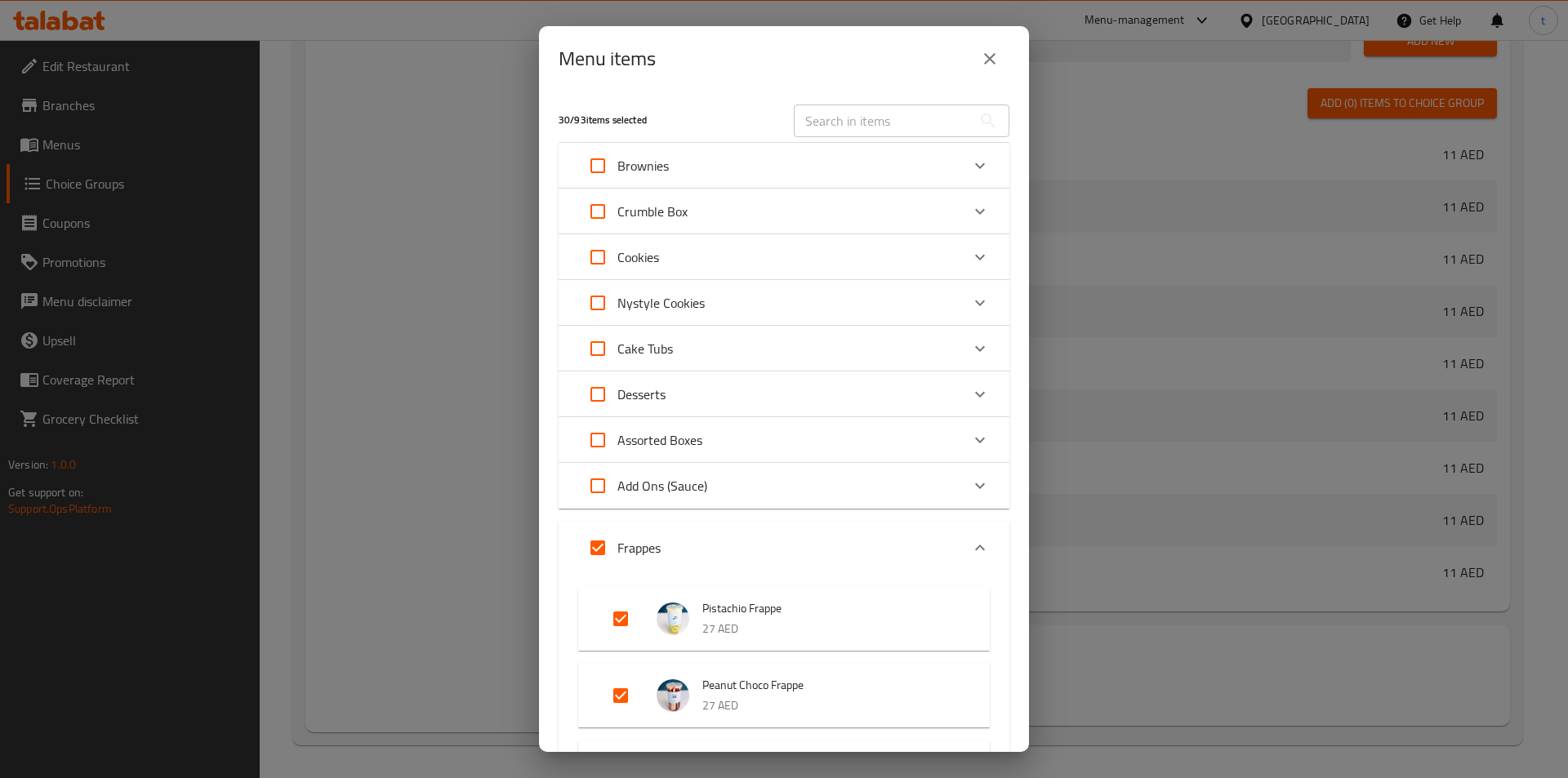
scroll to position [163, 0]
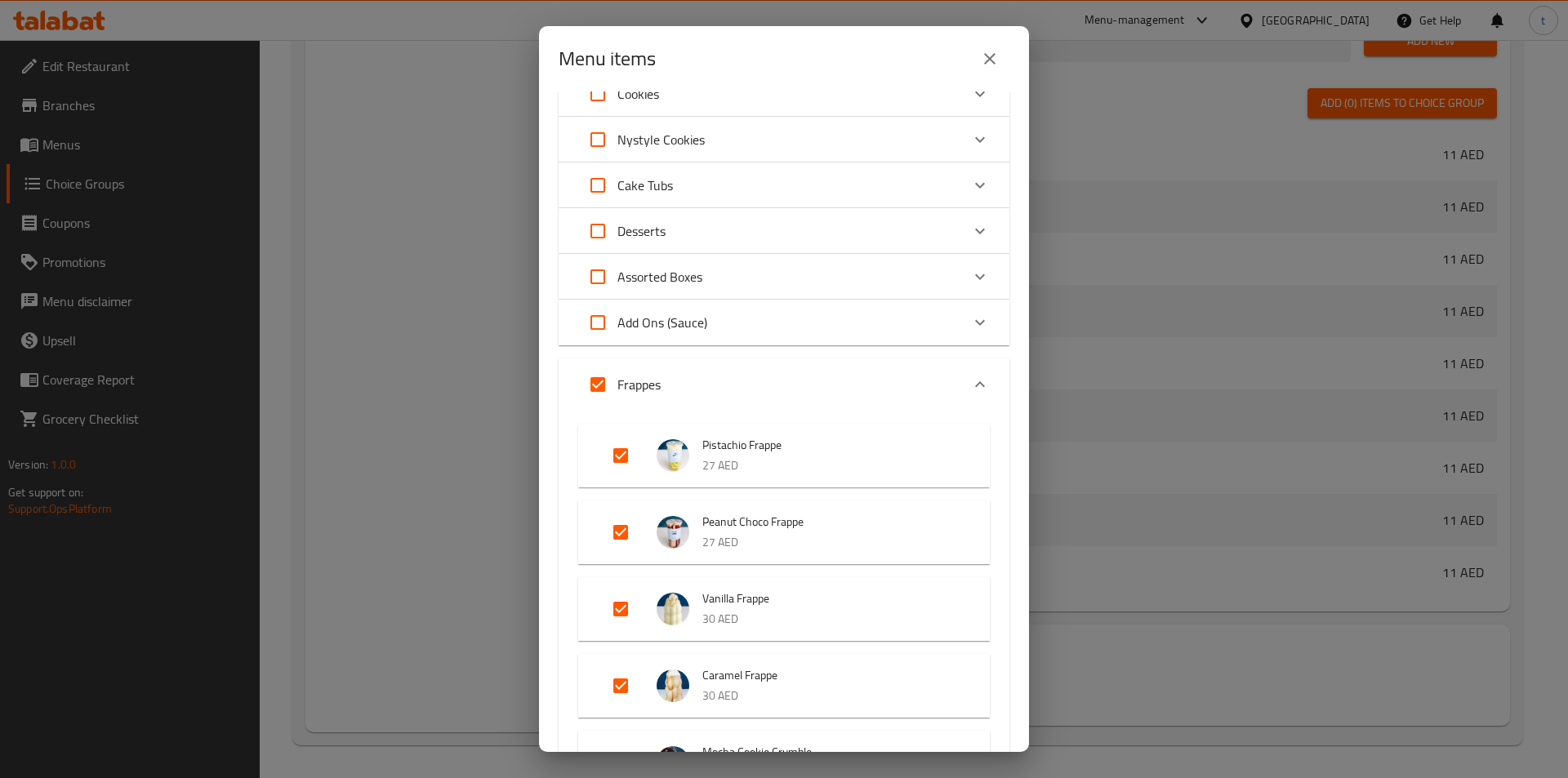
click at [970, 389] on icon "Expand" at bounding box center [980, 384] width 19 height 19
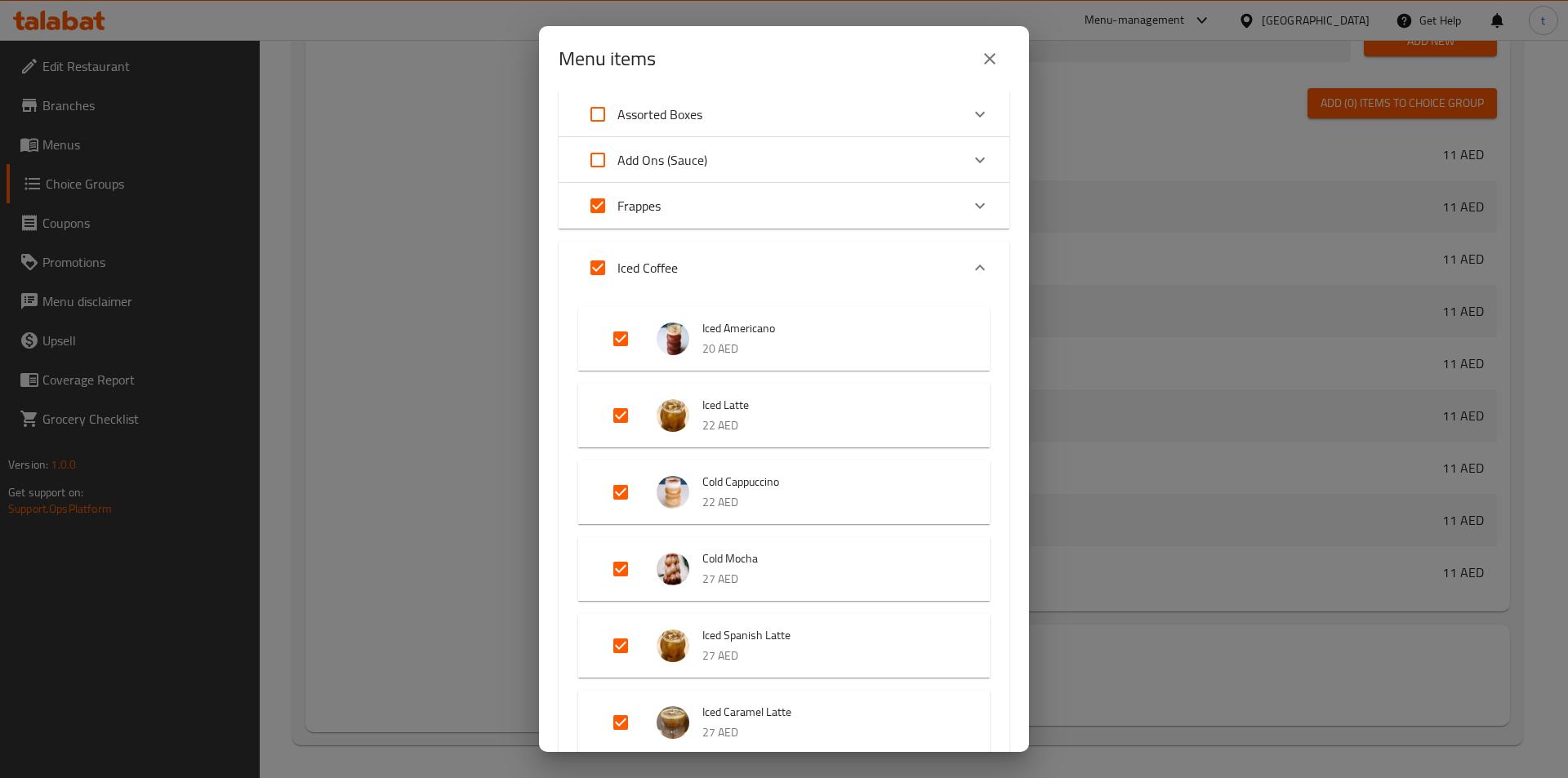
scroll to position [327, 0]
click at [974, 260] on icon "Expand" at bounding box center [980, 267] width 19 height 19
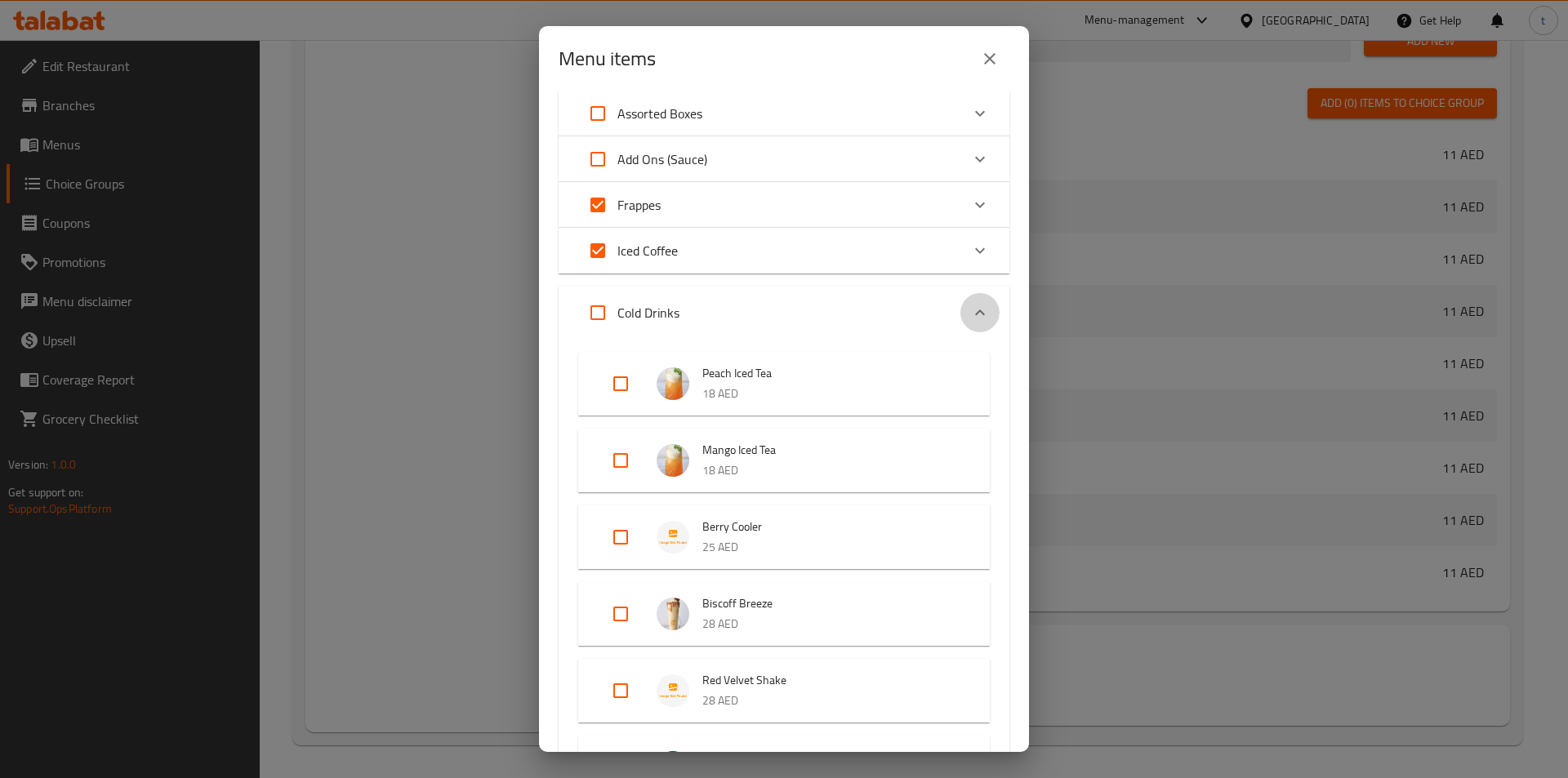
click at [975, 319] on icon "Expand" at bounding box center [980, 312] width 19 height 19
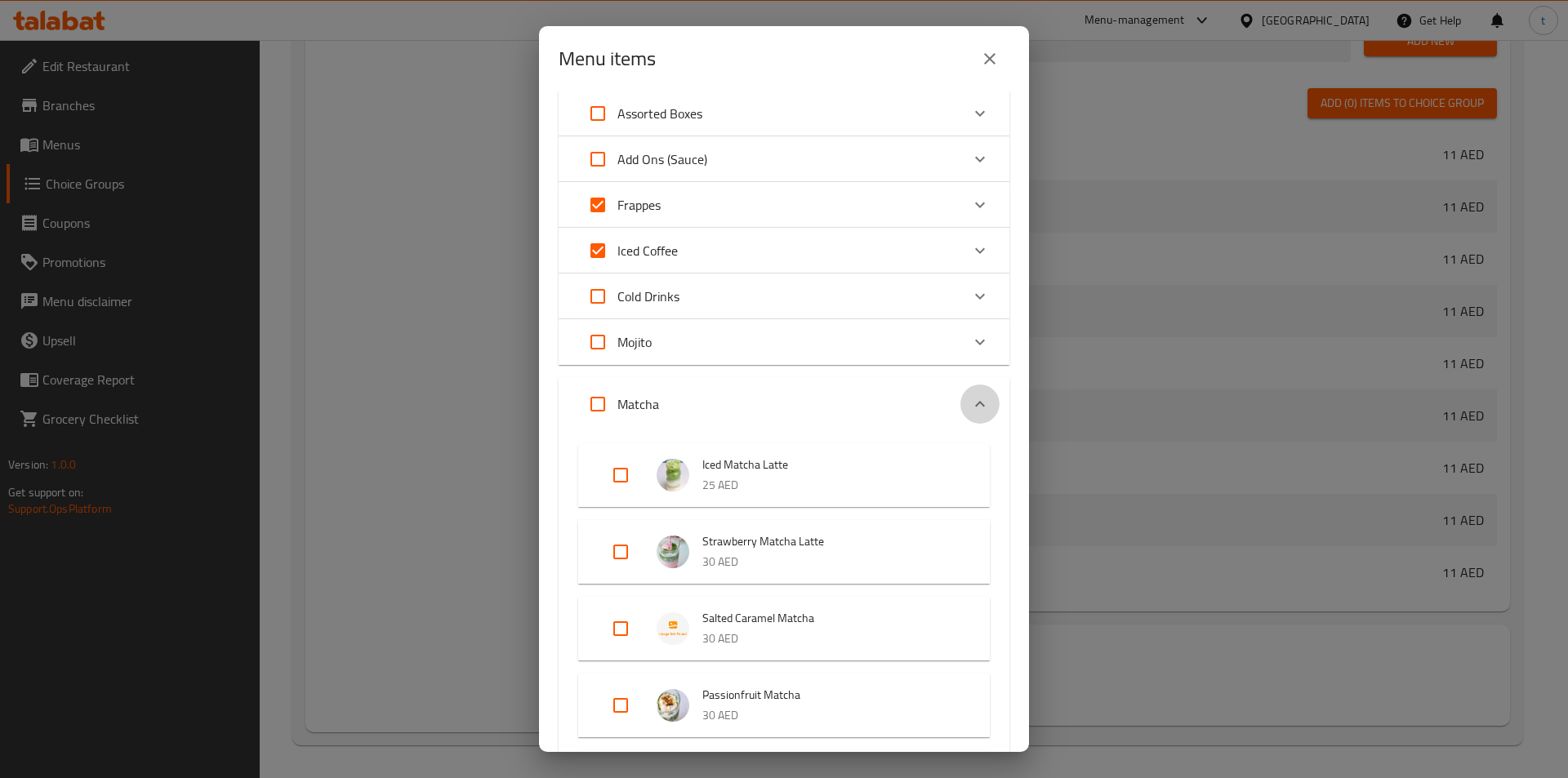
click at [976, 409] on icon "Expand" at bounding box center [980, 404] width 19 height 19
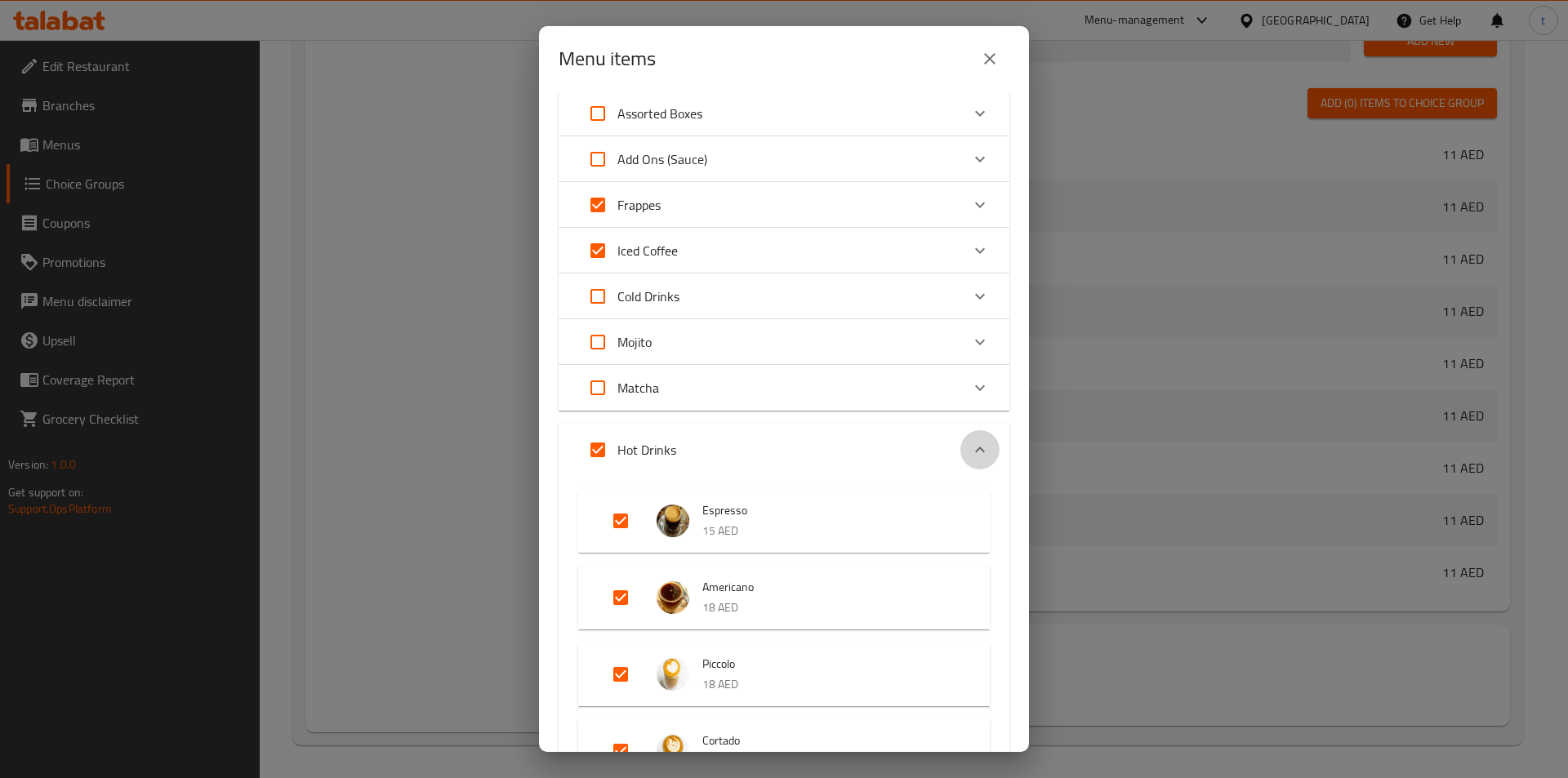
click at [970, 450] on icon "Expand" at bounding box center [980, 450] width 19 height 19
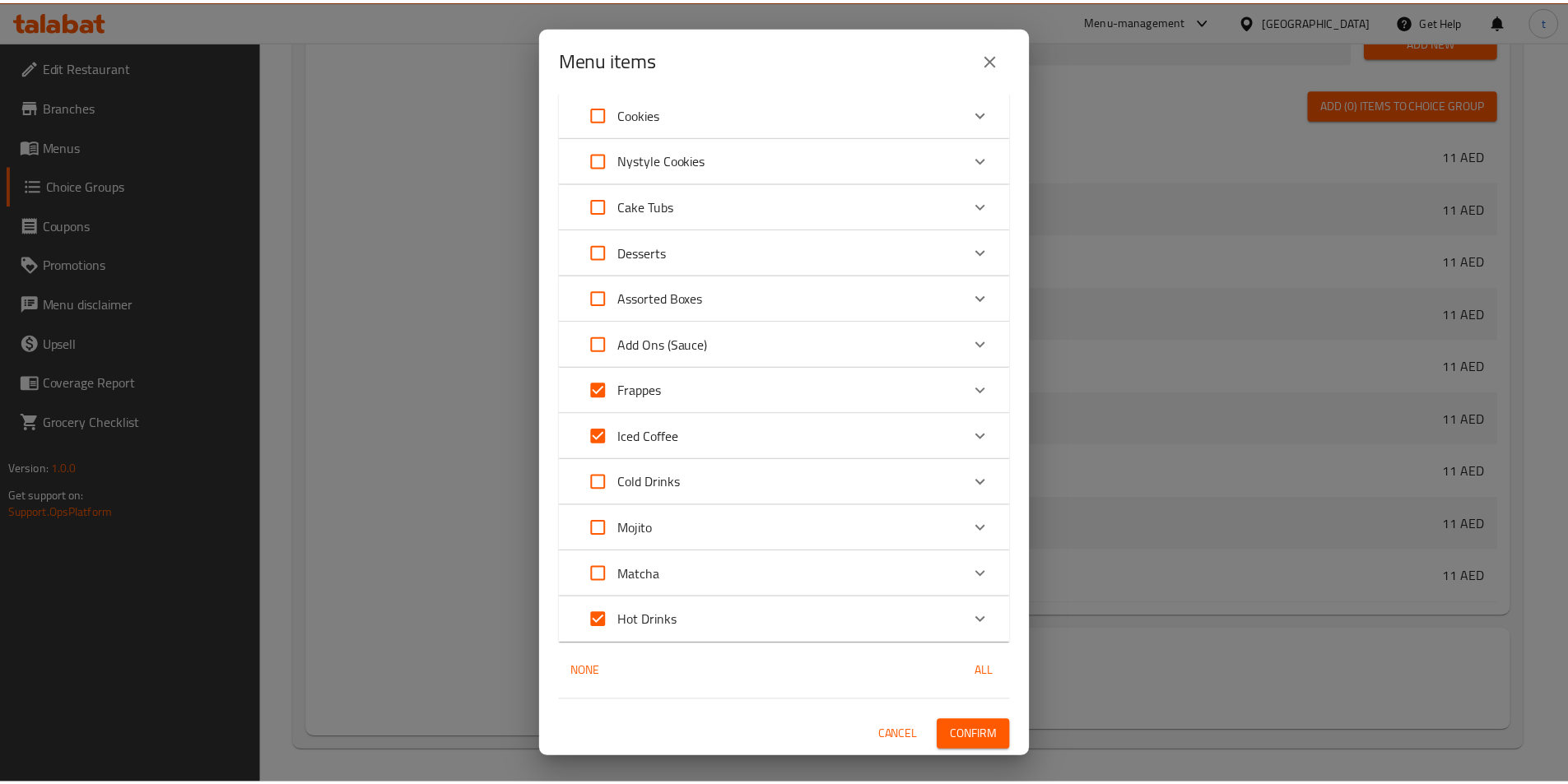
scroll to position [146, 0]
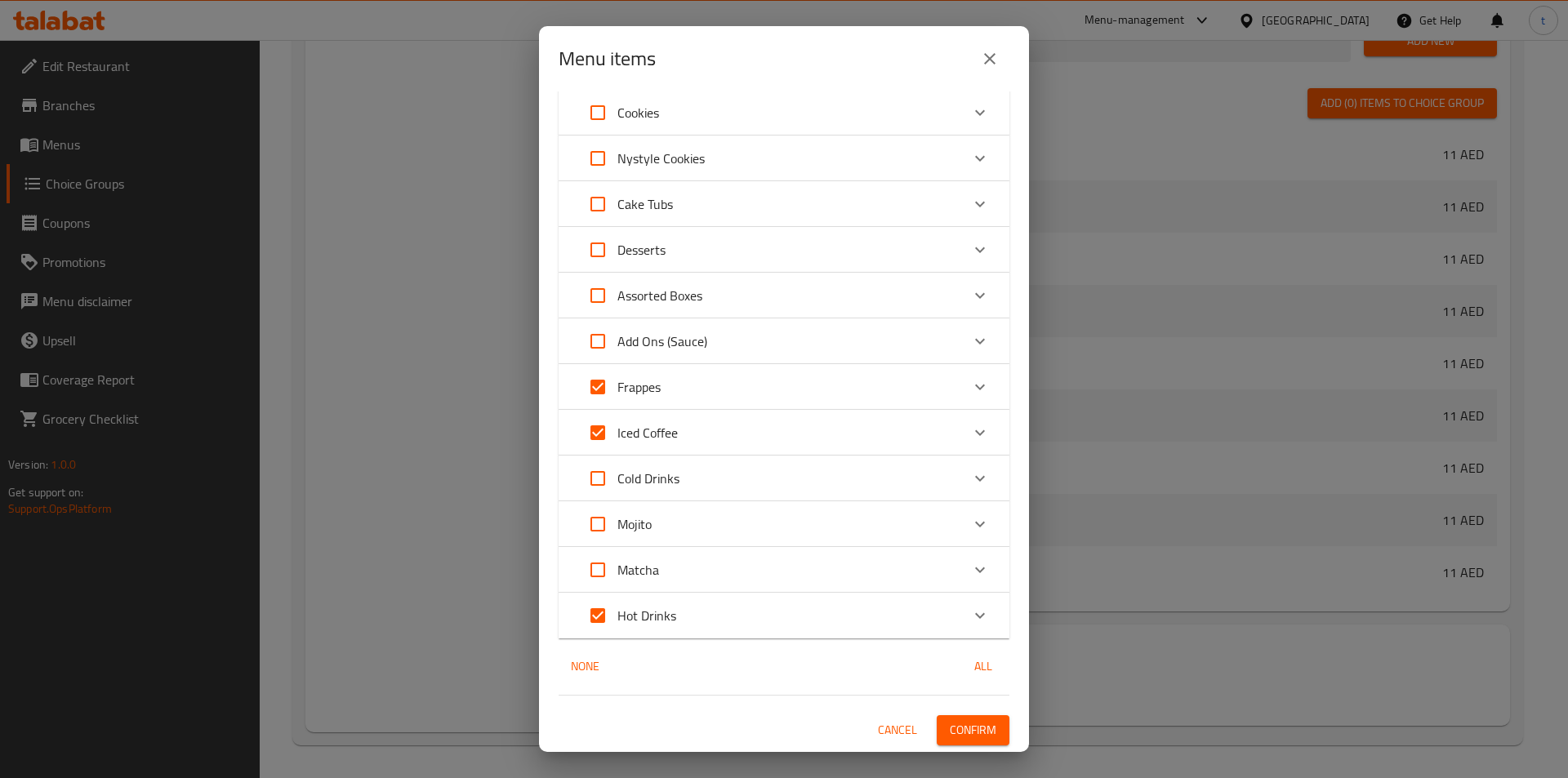
click at [960, 732] on span "Confirm" at bounding box center [973, 730] width 47 height 20
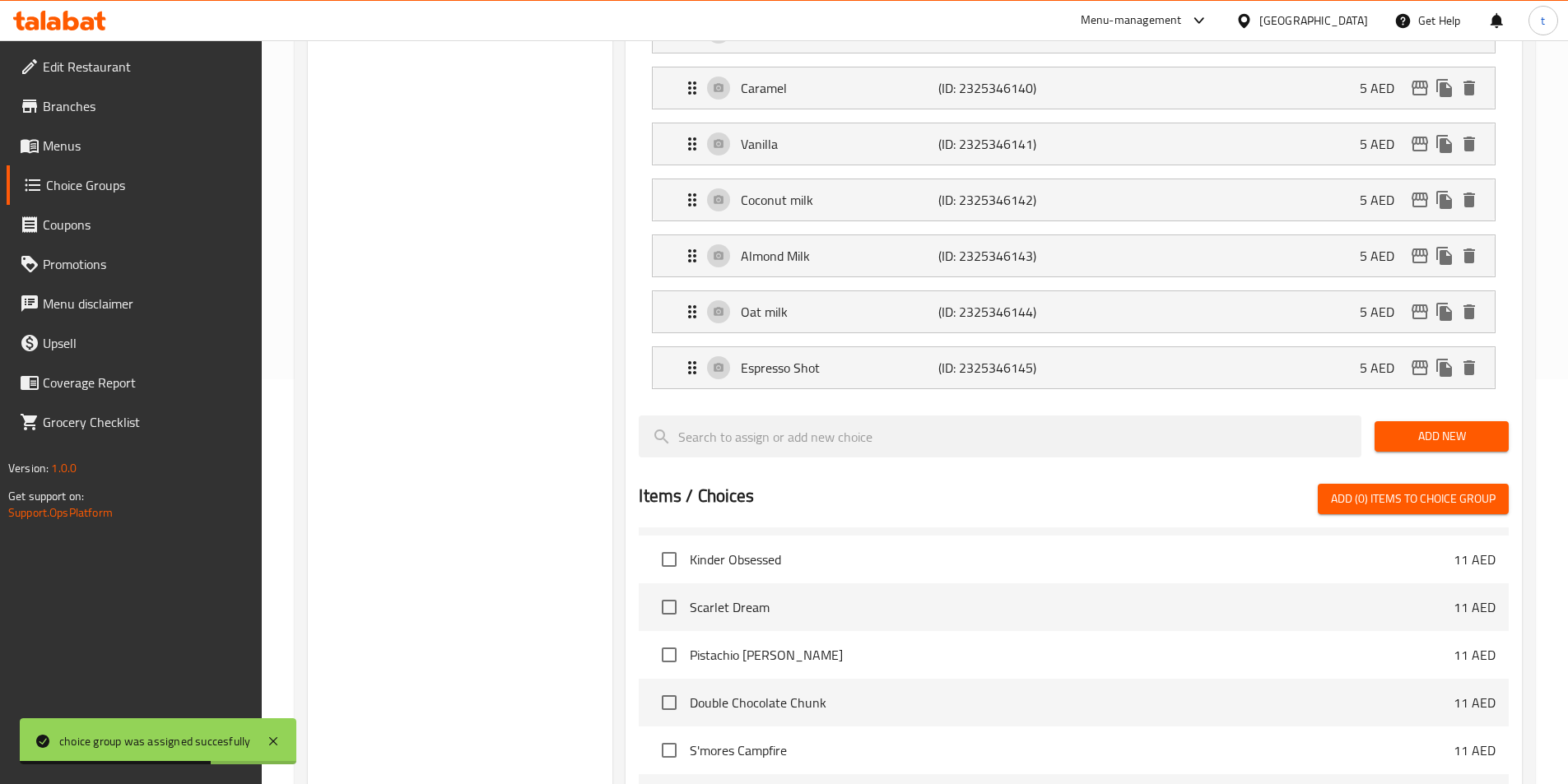
scroll to position [411, 0]
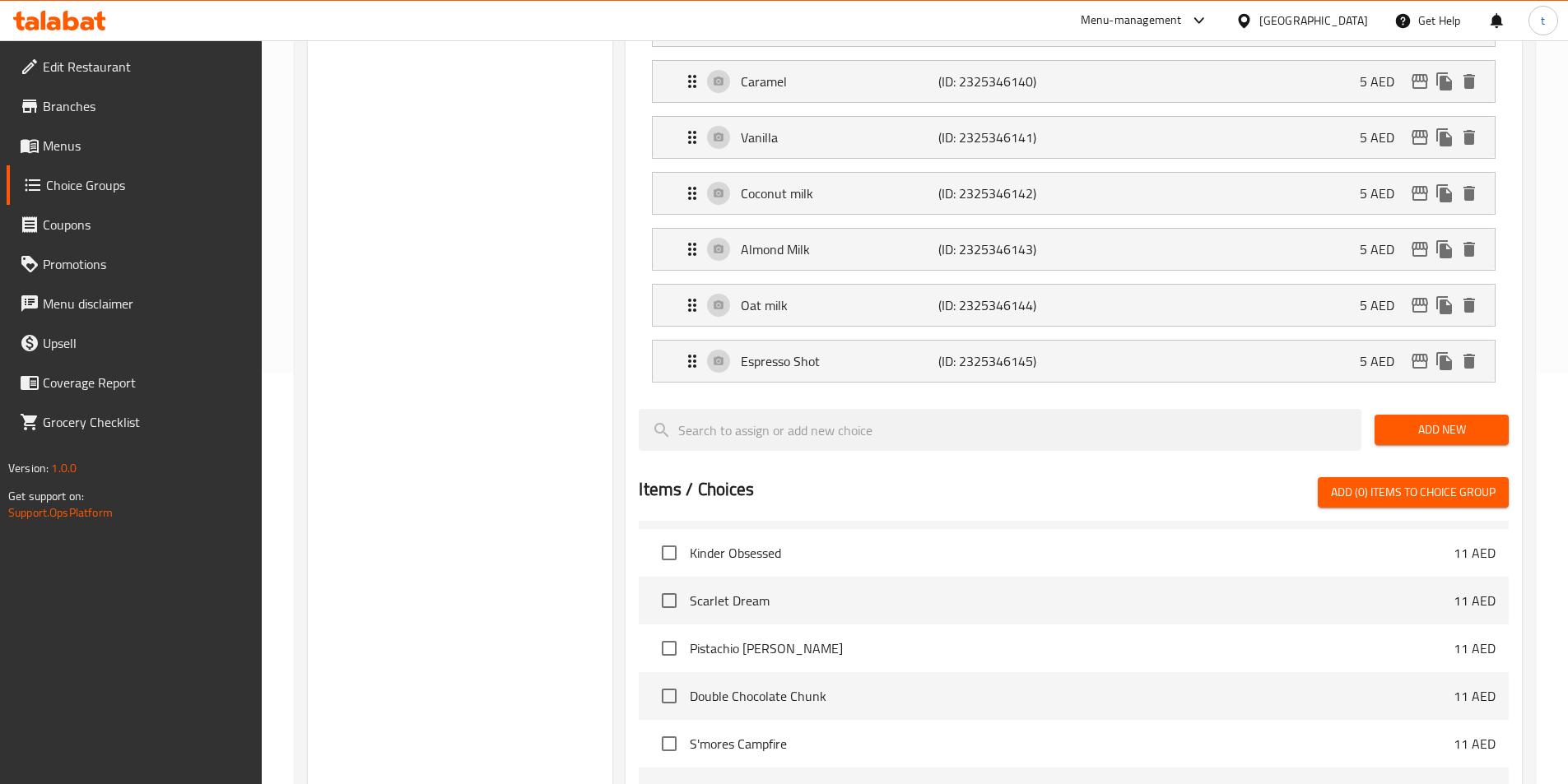
click at [73, 139] on span "Menus" at bounding box center [146, 145] width 206 height 19
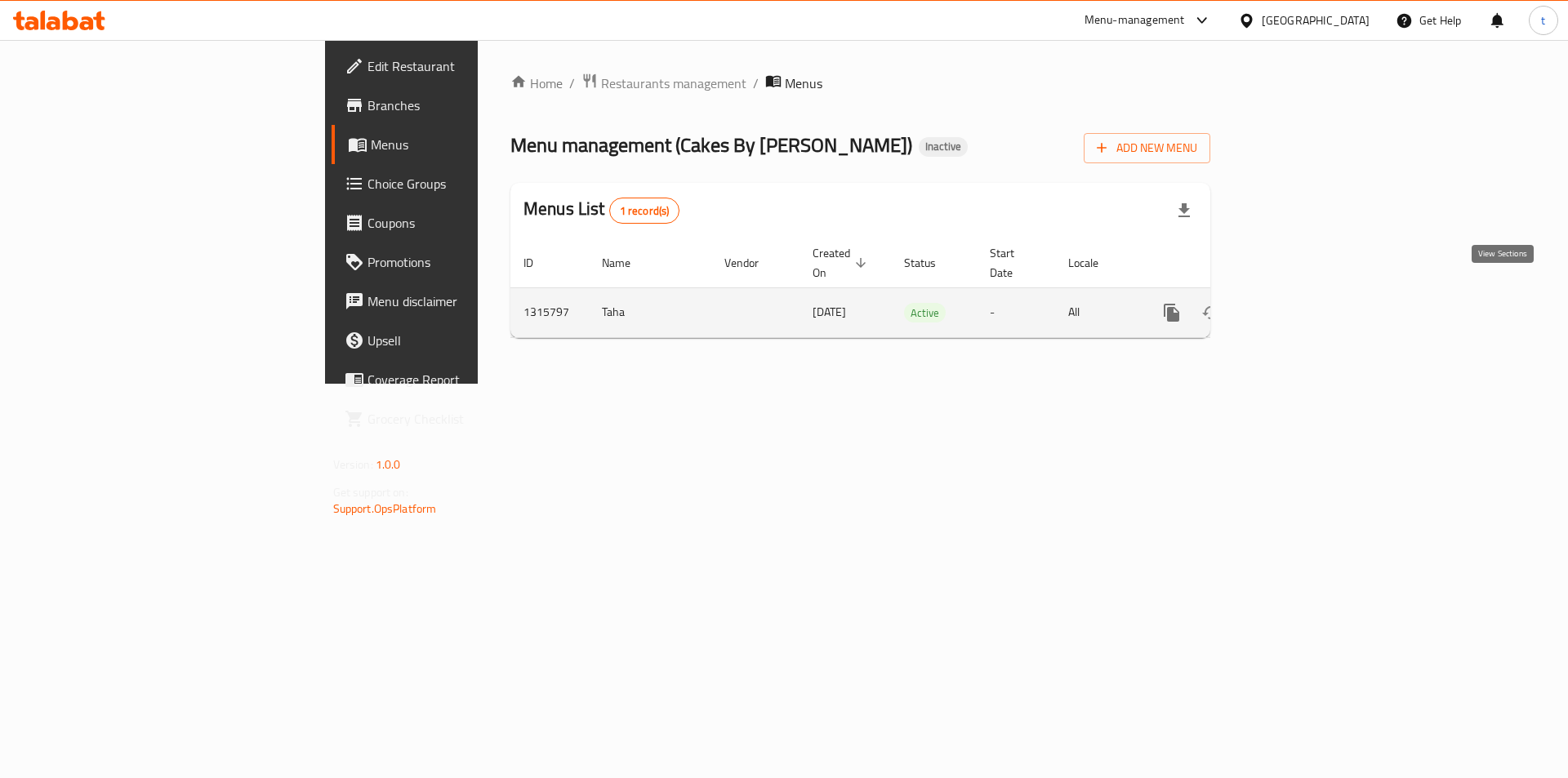
click at [1296, 305] on icon "enhanced table" at bounding box center [1290, 313] width 15 height 15
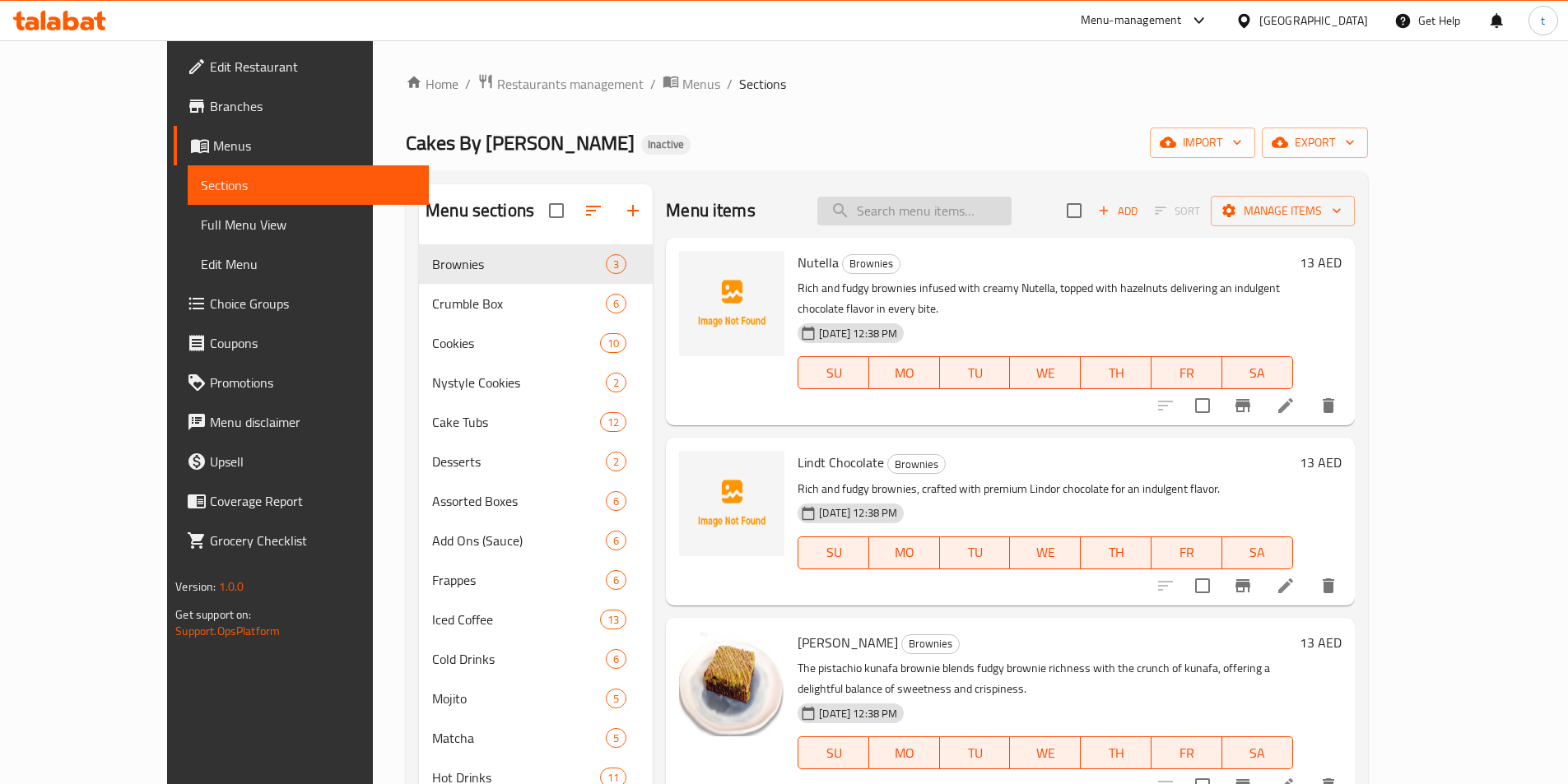
click at [957, 216] on input "search" at bounding box center [914, 211] width 195 height 29
paste input "Nutella"
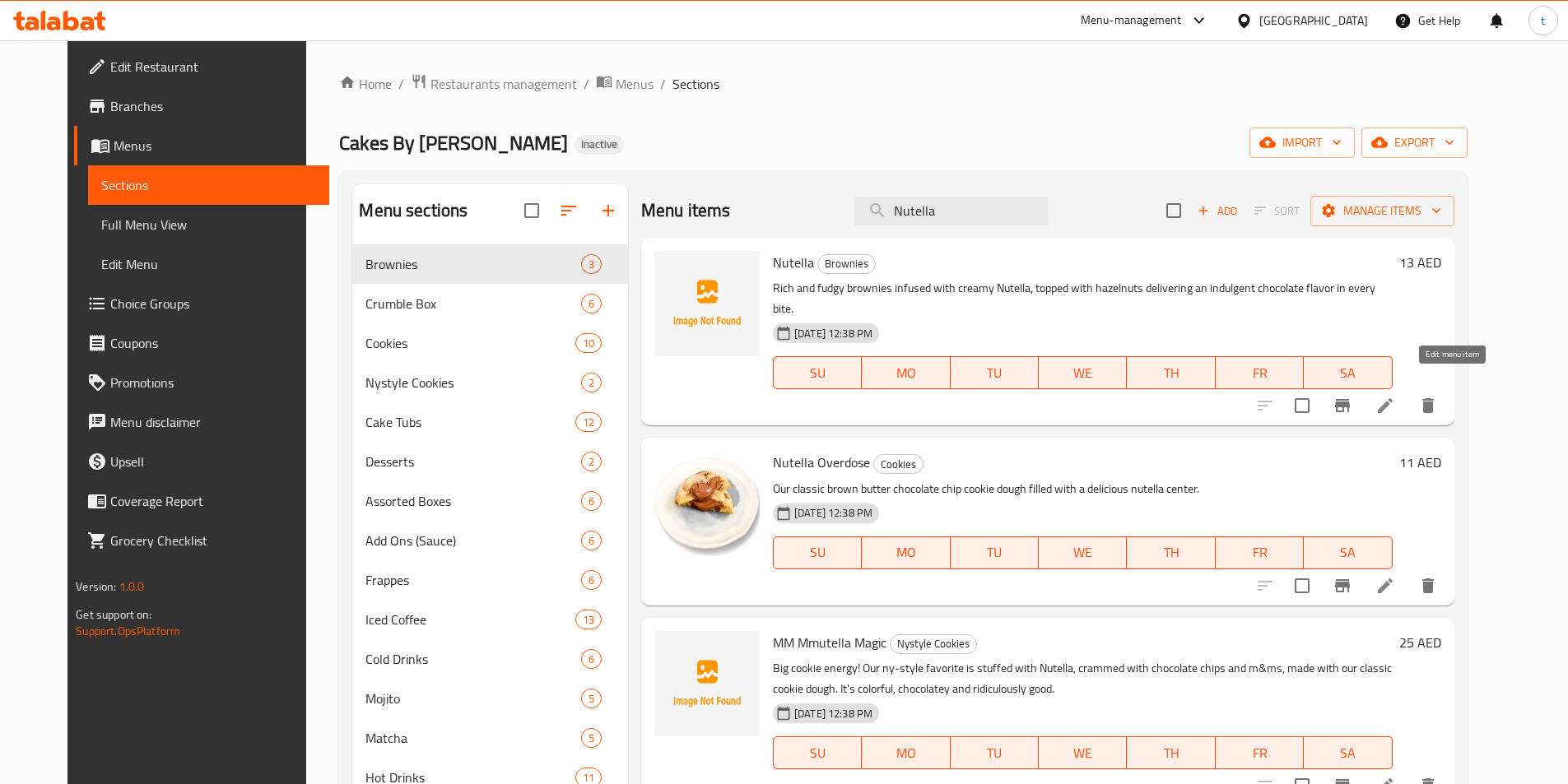
type input "Nutella"
click at [1395, 396] on icon at bounding box center [1385, 405] width 19 height 19
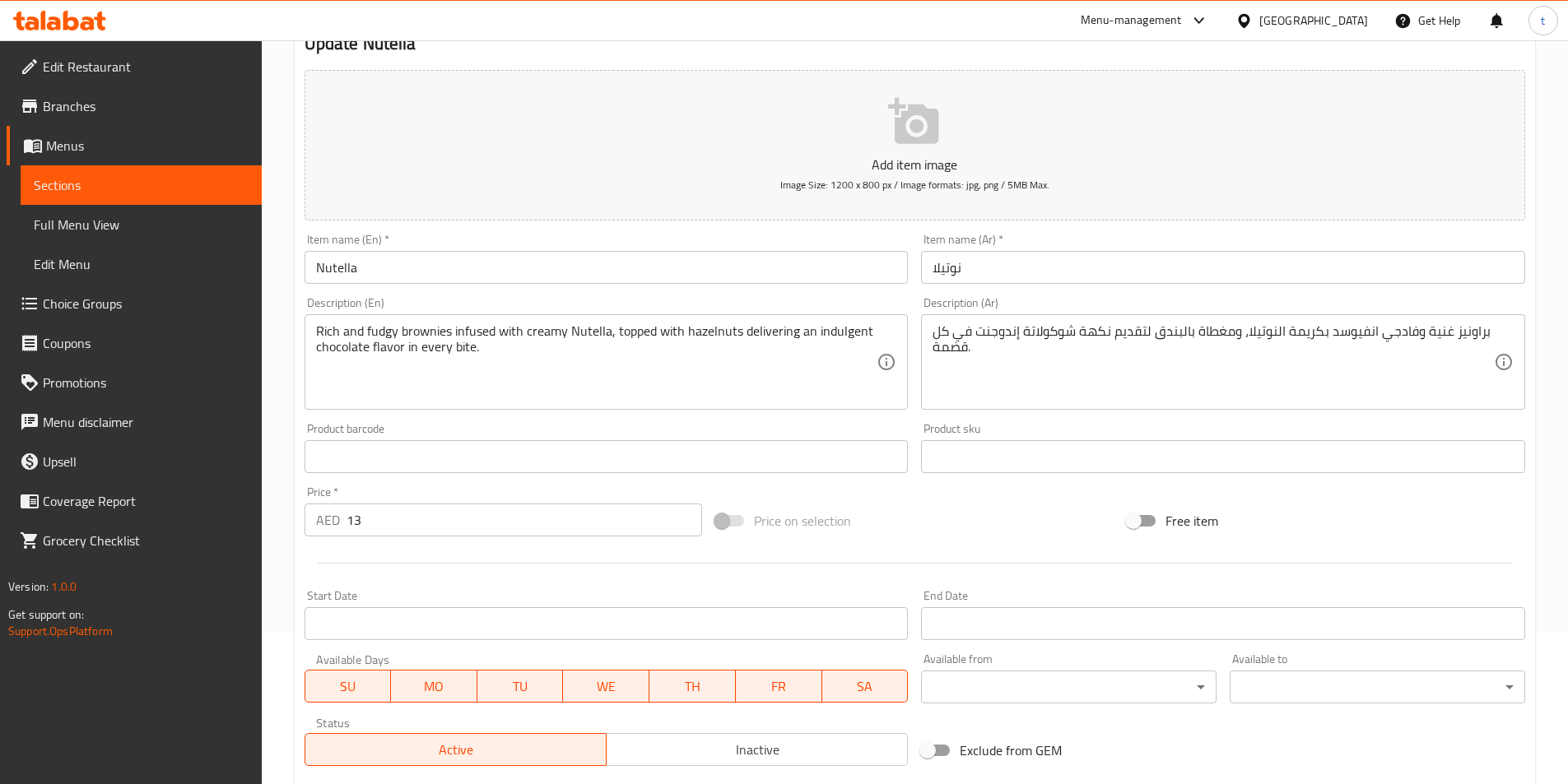
scroll to position [164, 0]
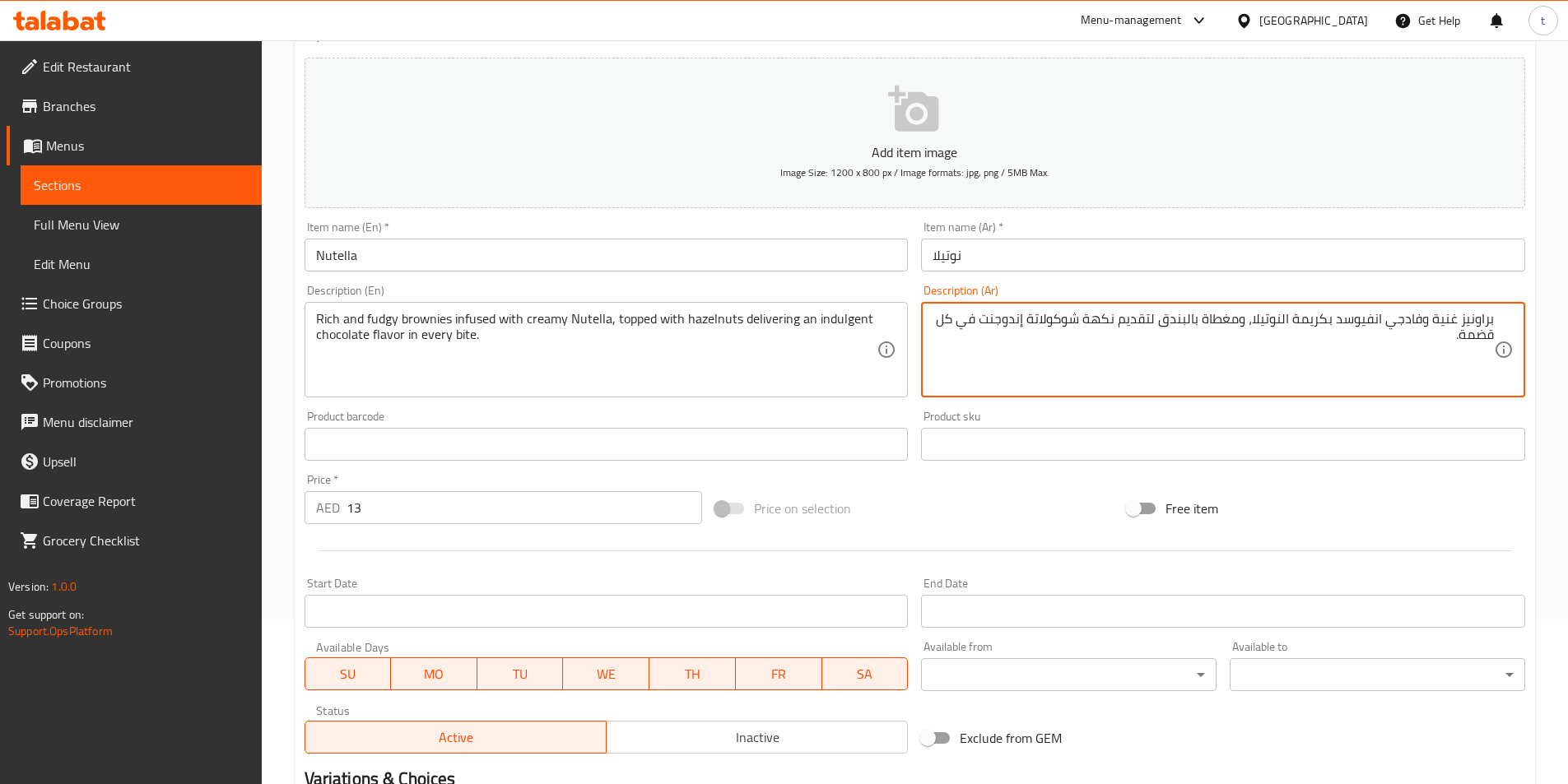
click at [1465, 345] on textarea "براونيز غنية وفادجي انفيوسد بكريمة النوتيلا، ومغطاة بالبندق لتقديم نكهة شوكولات…" at bounding box center [1213, 349] width 561 height 78
type textarea "براونيز غنية و[PERSON_NAME]، ومغطاة بالبندق لتقديم نكهة شوكولاتة ."
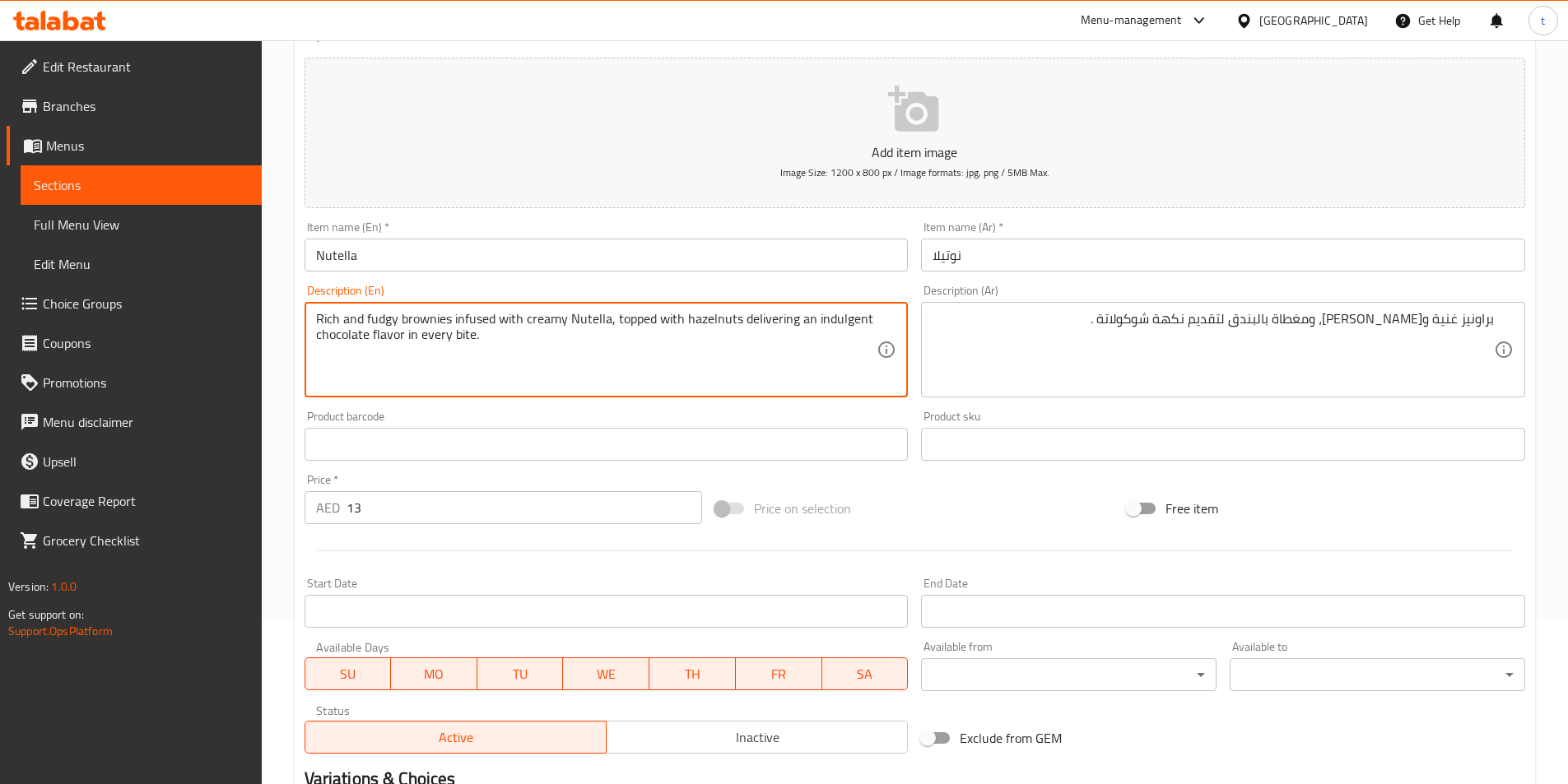
drag, startPoint x: 407, startPoint y: 336, endPoint x: 474, endPoint y: 335, distance: 67.0
click at [838, 324] on textarea "Rich and fudgy brownies infused with creamy Nutella, topped with hazelnuts deli…" at bounding box center [597, 349] width 561 height 78
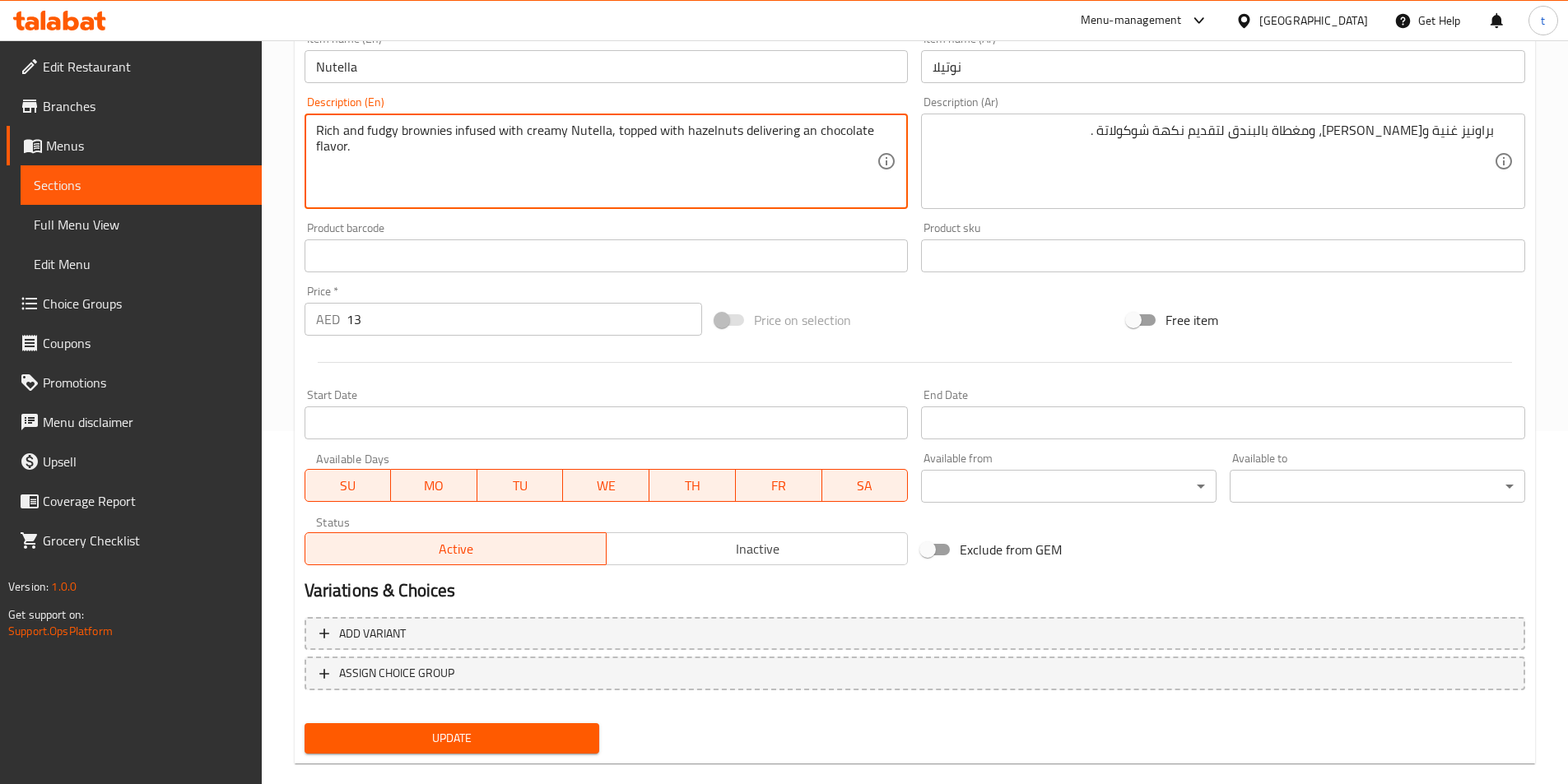
scroll to position [378, 0]
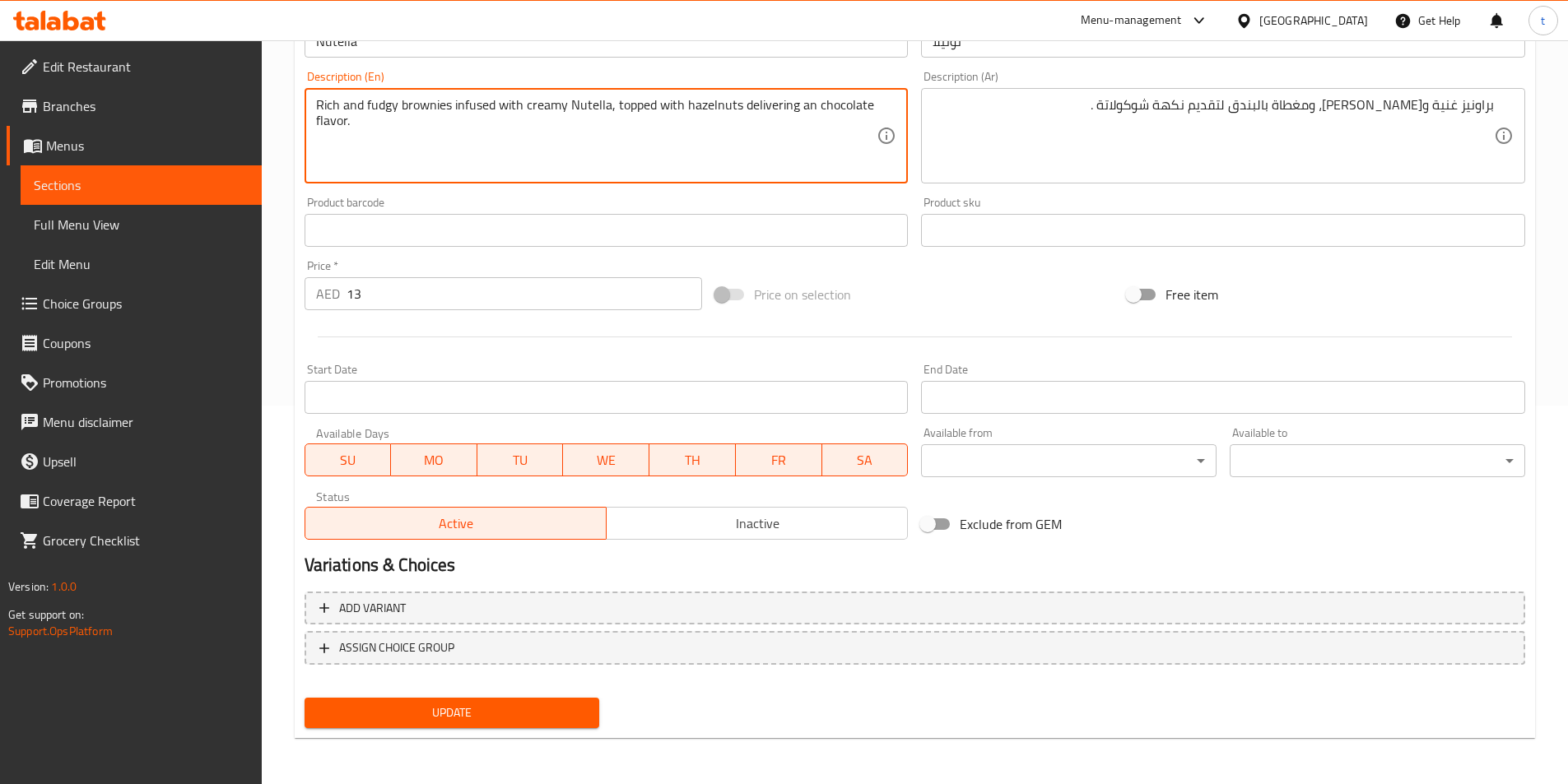
type textarea "Rich and fudgy brownies infused with creamy Nutella, topped with hazelnuts deli…"
click at [434, 717] on span "Update" at bounding box center [452, 712] width 269 height 20
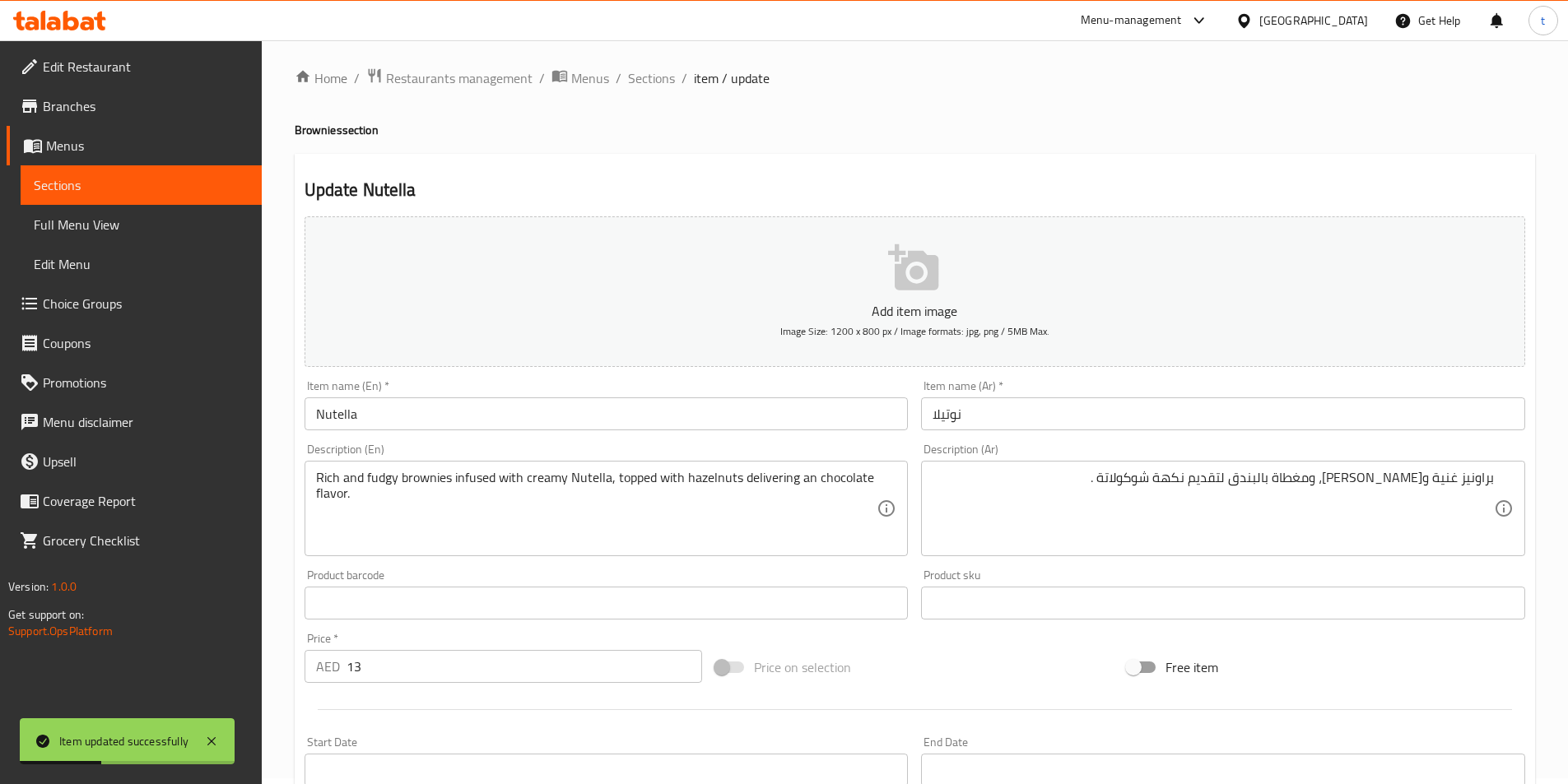
scroll to position [0, 0]
click at [644, 89] on span "Sections" at bounding box center [651, 83] width 47 height 19
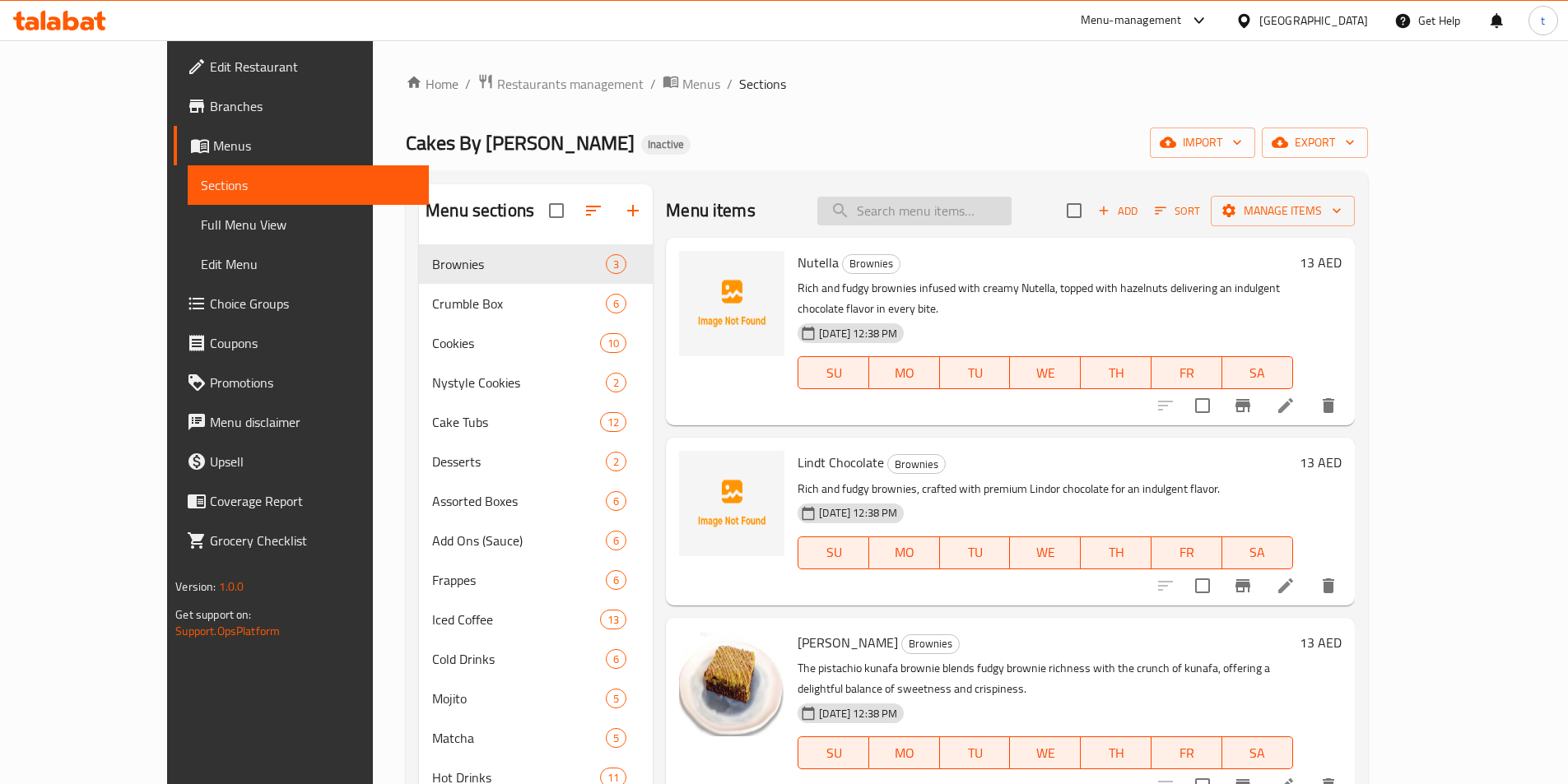
click at [959, 210] on input "search" at bounding box center [914, 211] width 195 height 29
paste input "Chocolate Salted Caramel (Box)"
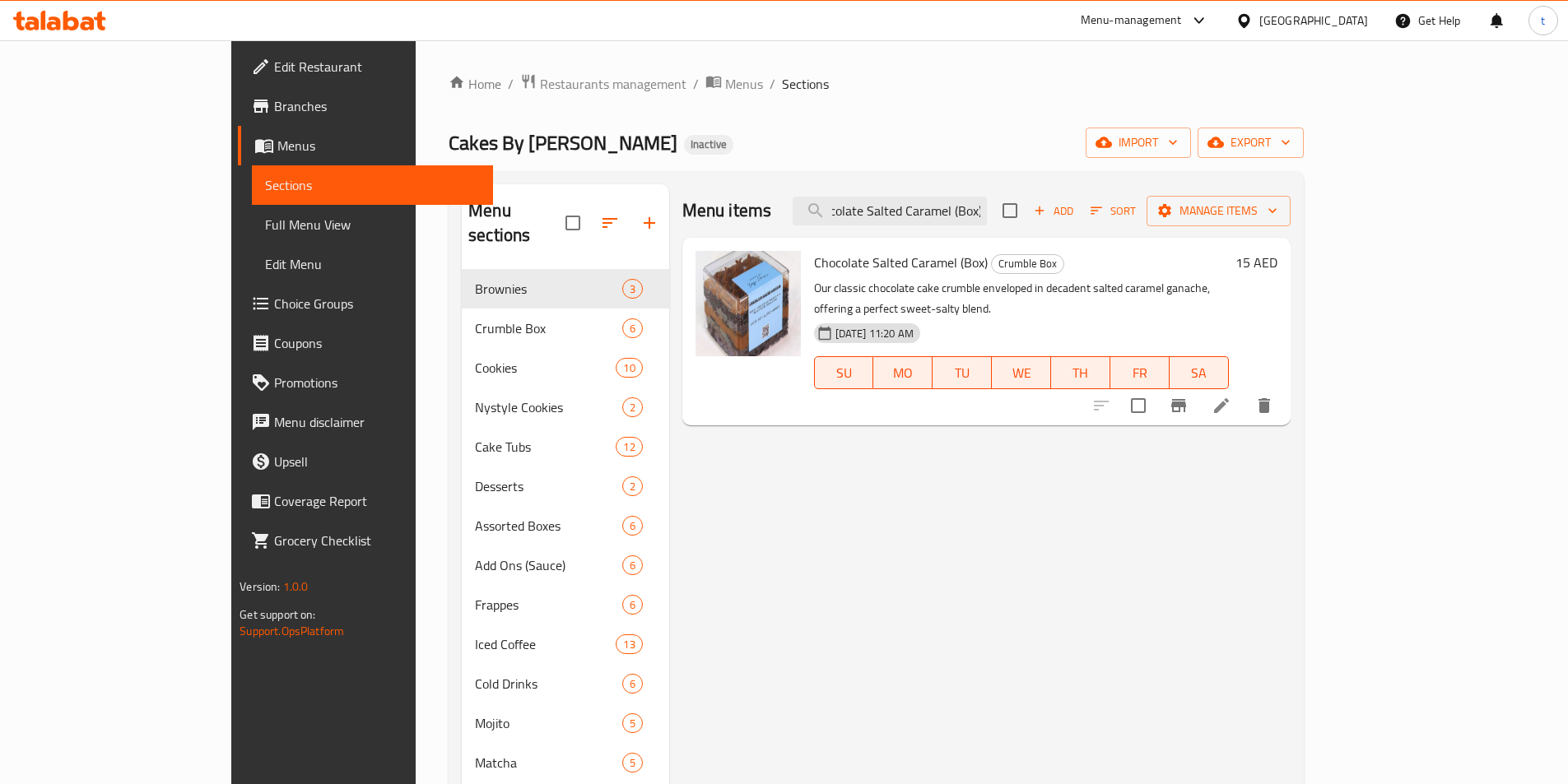
type input "Chocolate Salted Caramel (Box)"
click at [1284, 401] on div at bounding box center [1183, 405] width 202 height 40
click at [1232, 396] on icon at bounding box center [1221, 405] width 19 height 19
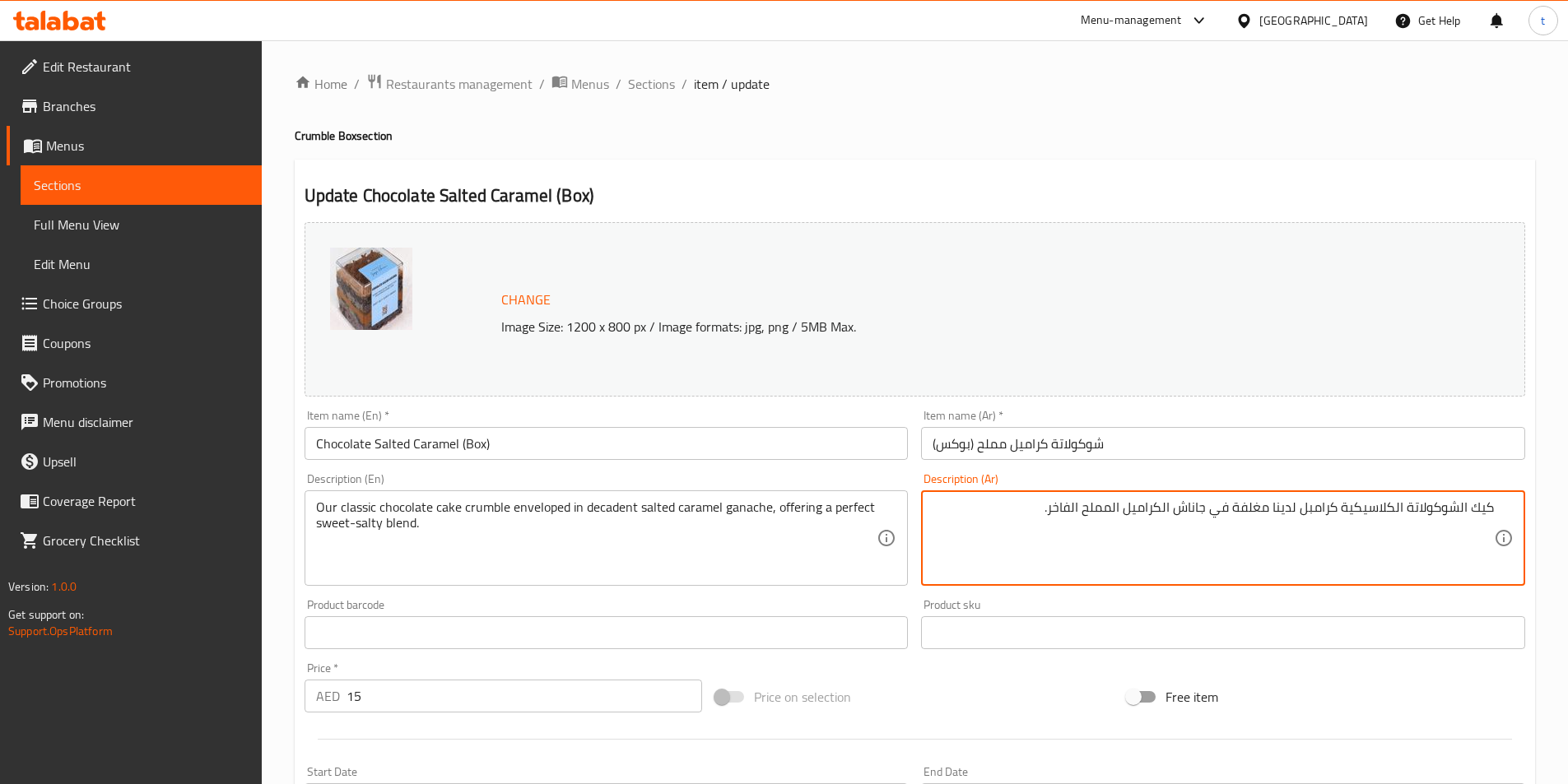
type textarea "كيك الشوكولاتة الكلاسيكية كرامبل لدينا مغلفة في جاناش الكراميل المملح الفاخر."
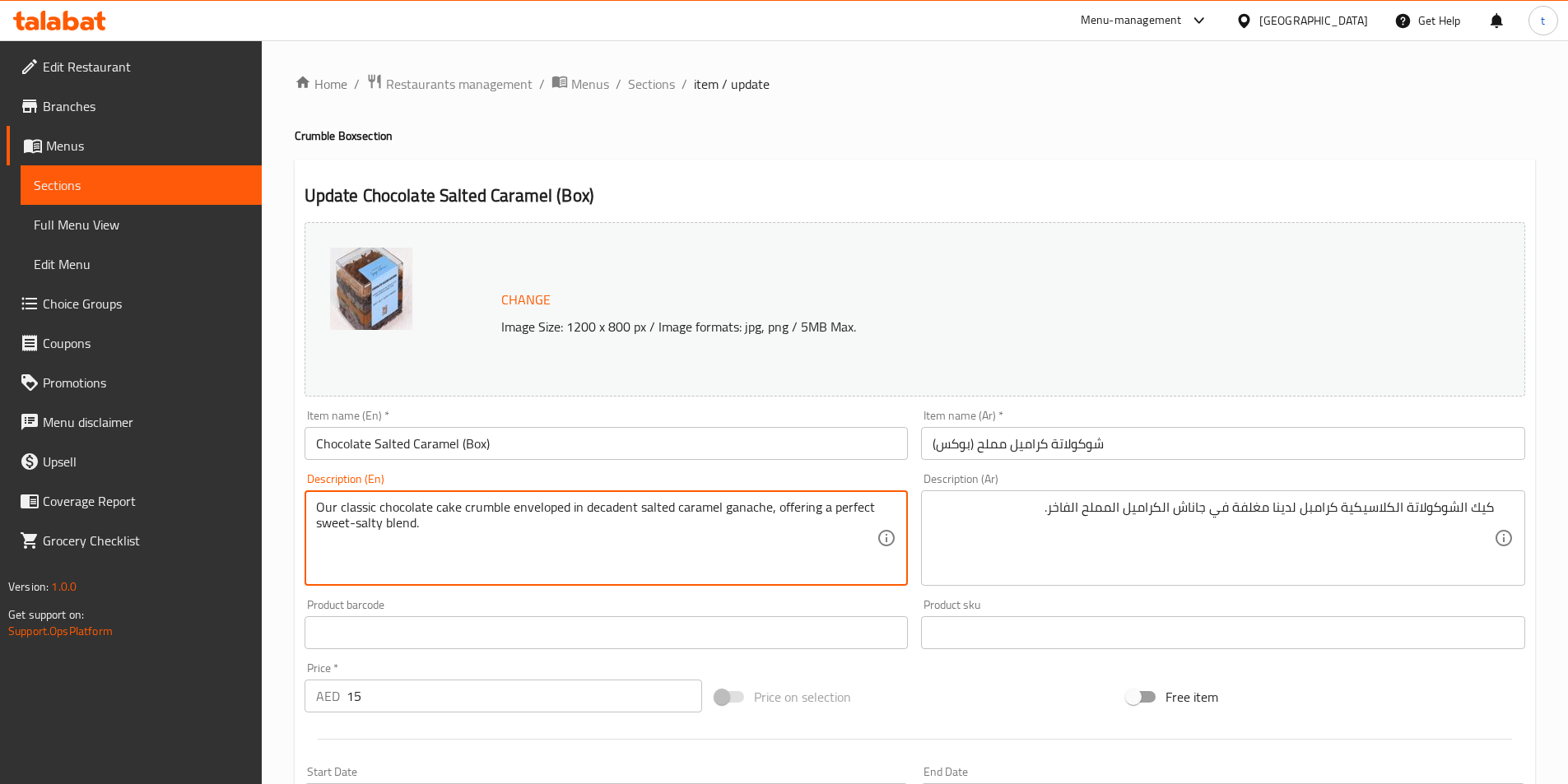
drag, startPoint x: 773, startPoint y: 509, endPoint x: 415, endPoint y: 539, distance: 359.3
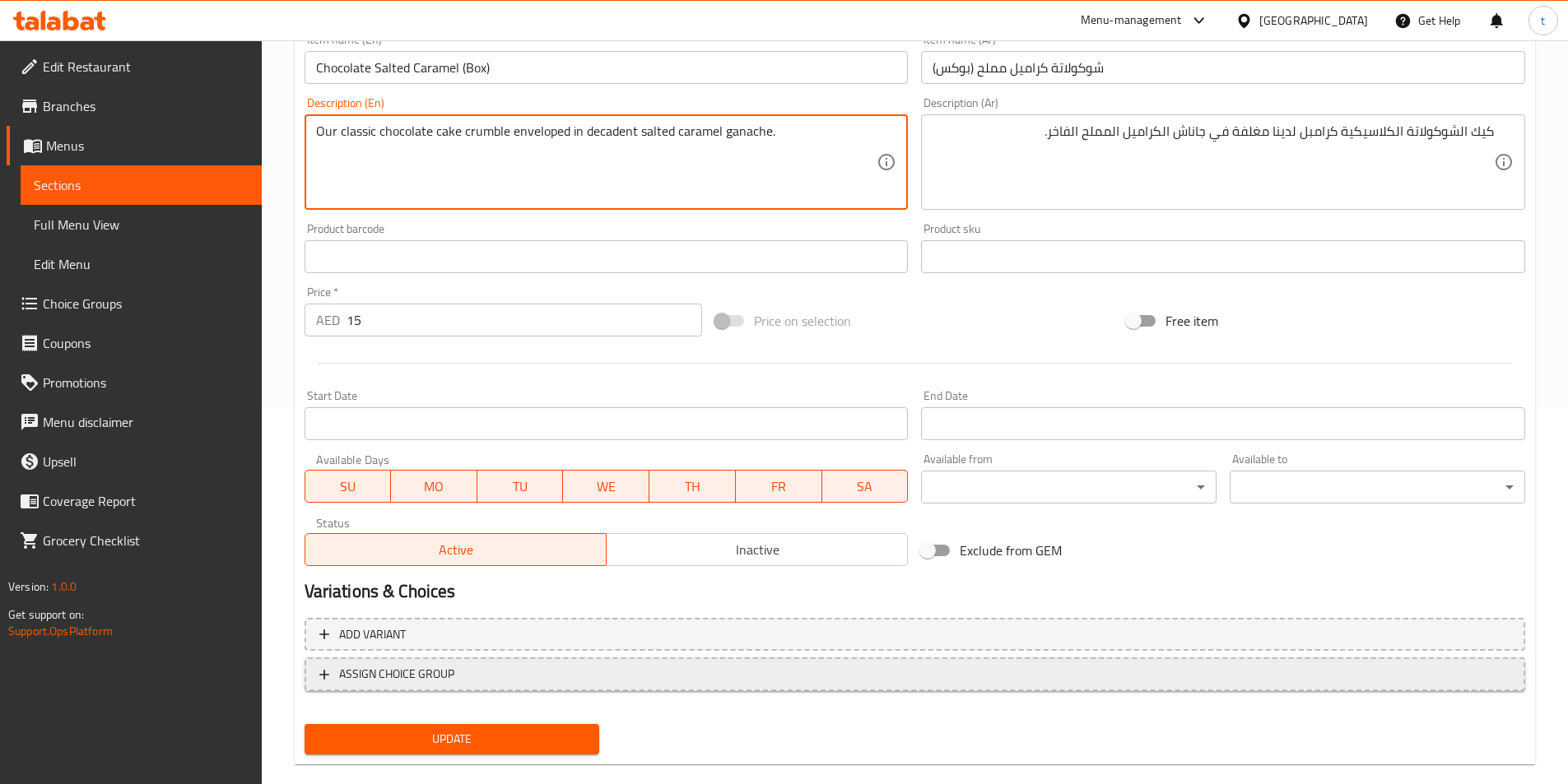
scroll to position [403, 0]
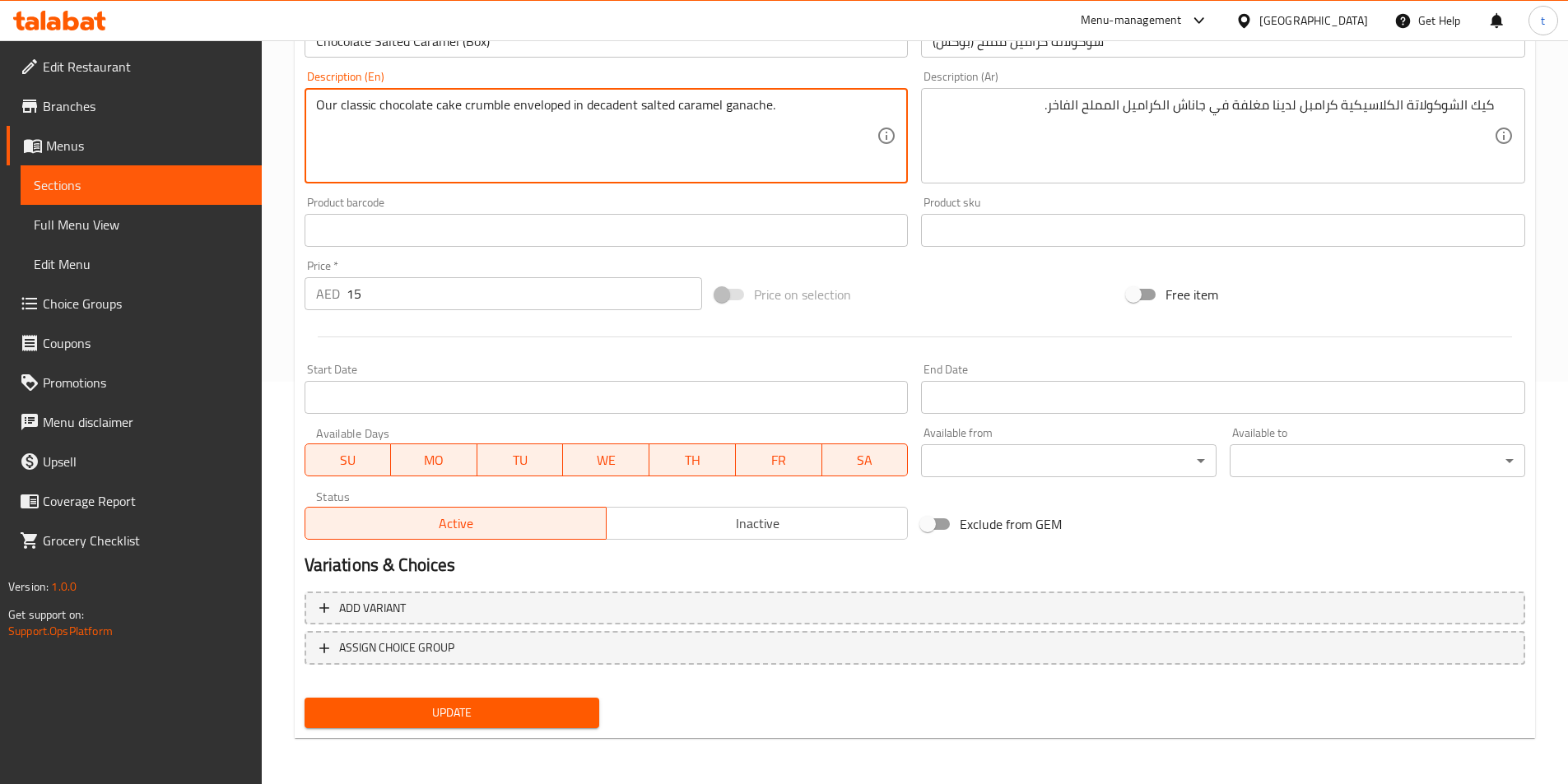
type textarea "Our classic chocolate cake crumble enveloped in decadent salted caramel ganache."
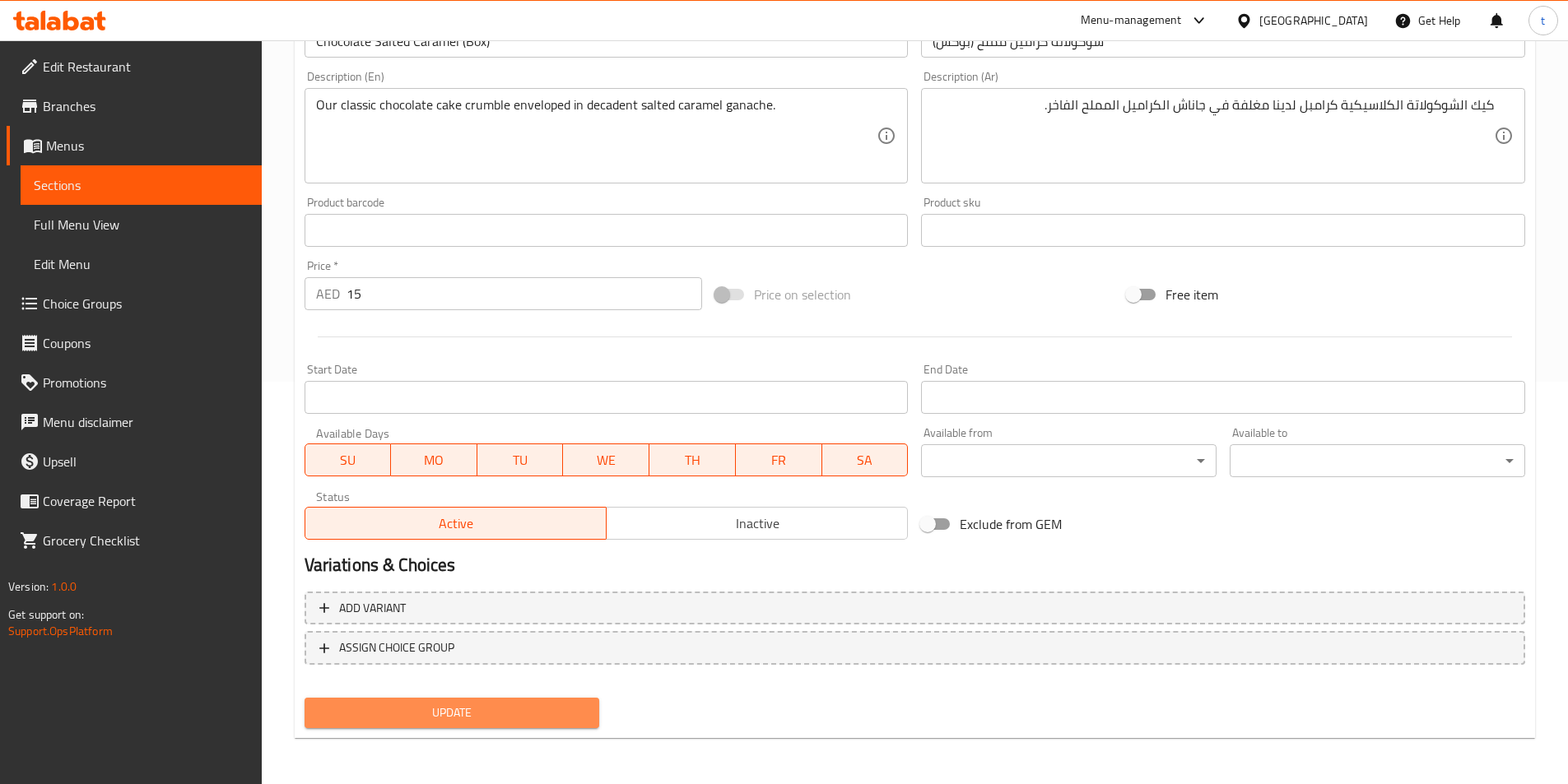
click at [519, 725] on button "Update" at bounding box center [452, 712] width 296 height 30
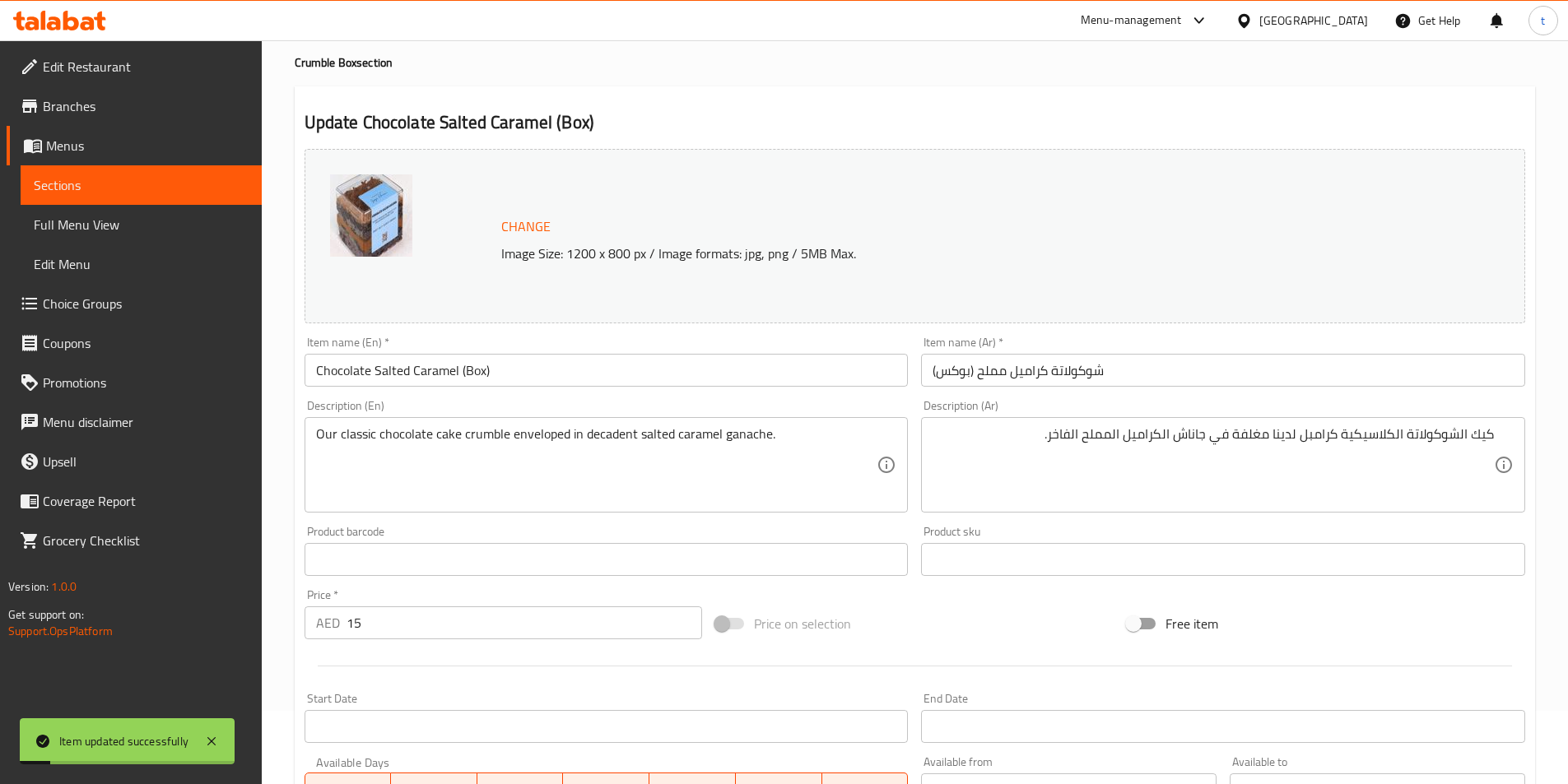
scroll to position [0, 0]
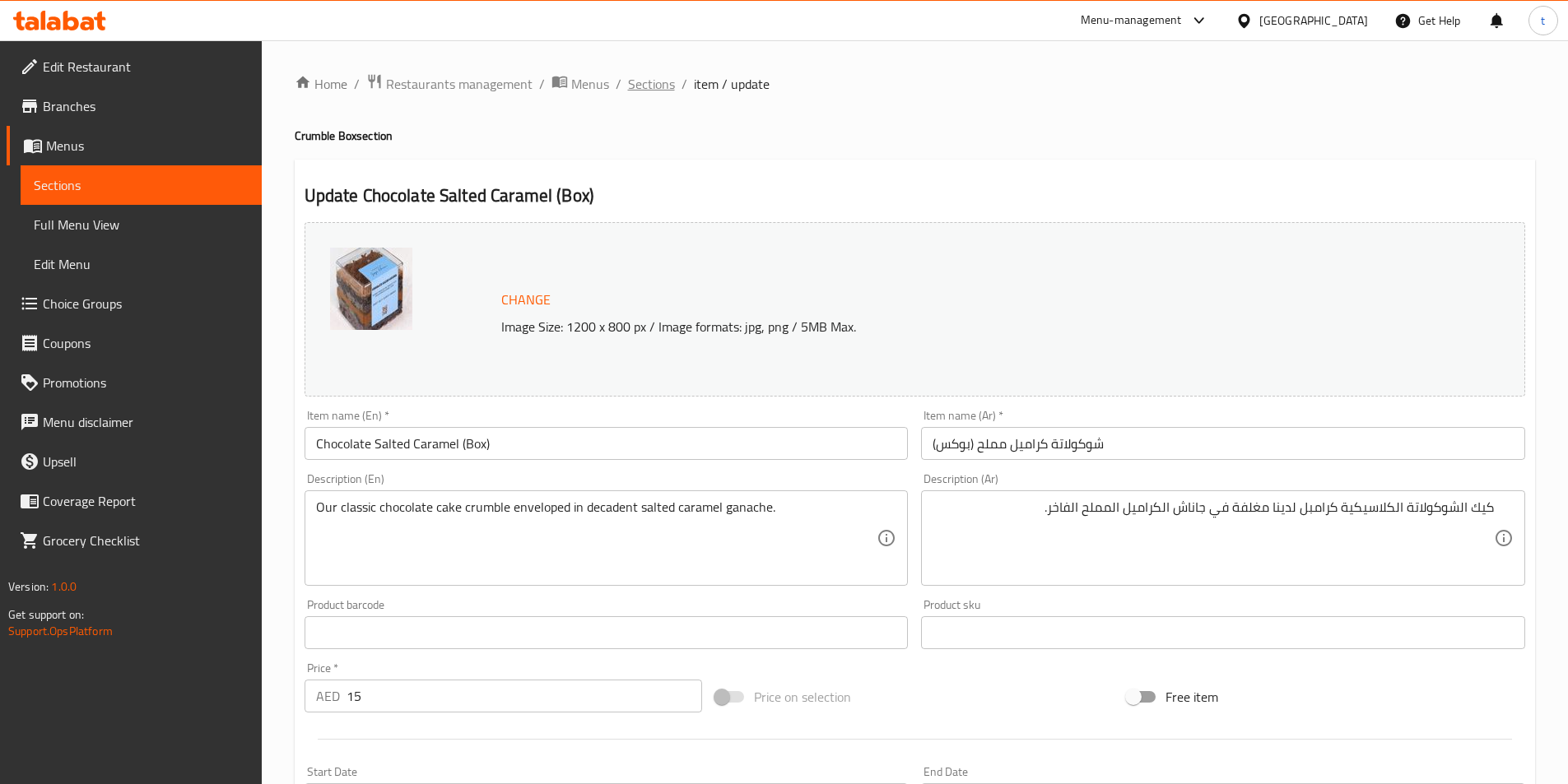
click at [650, 79] on span "Sections" at bounding box center [651, 83] width 47 height 19
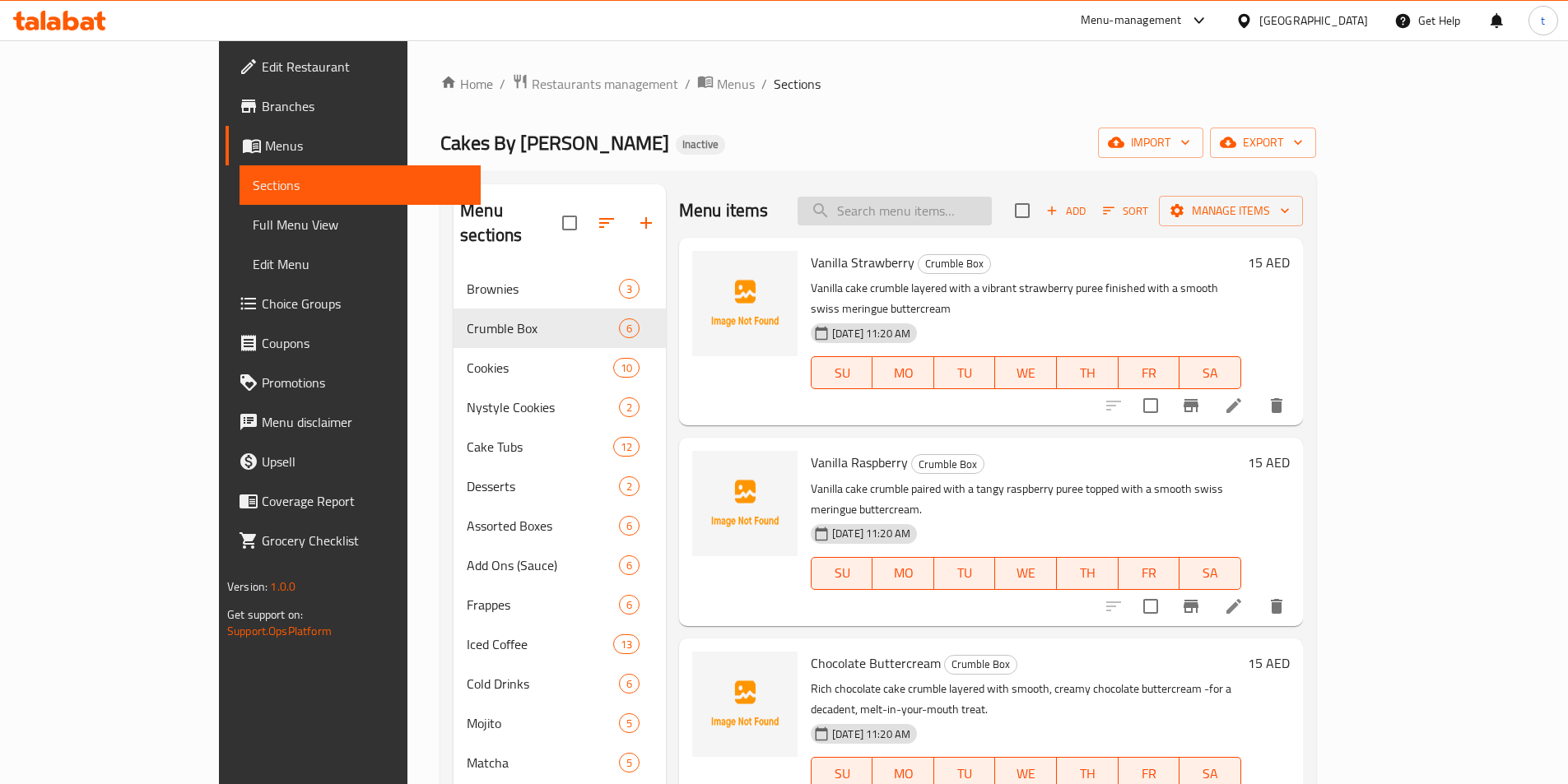
click at [970, 224] on input "search" at bounding box center [895, 211] width 195 height 29
paste input "Milk Chocolate Cookie"
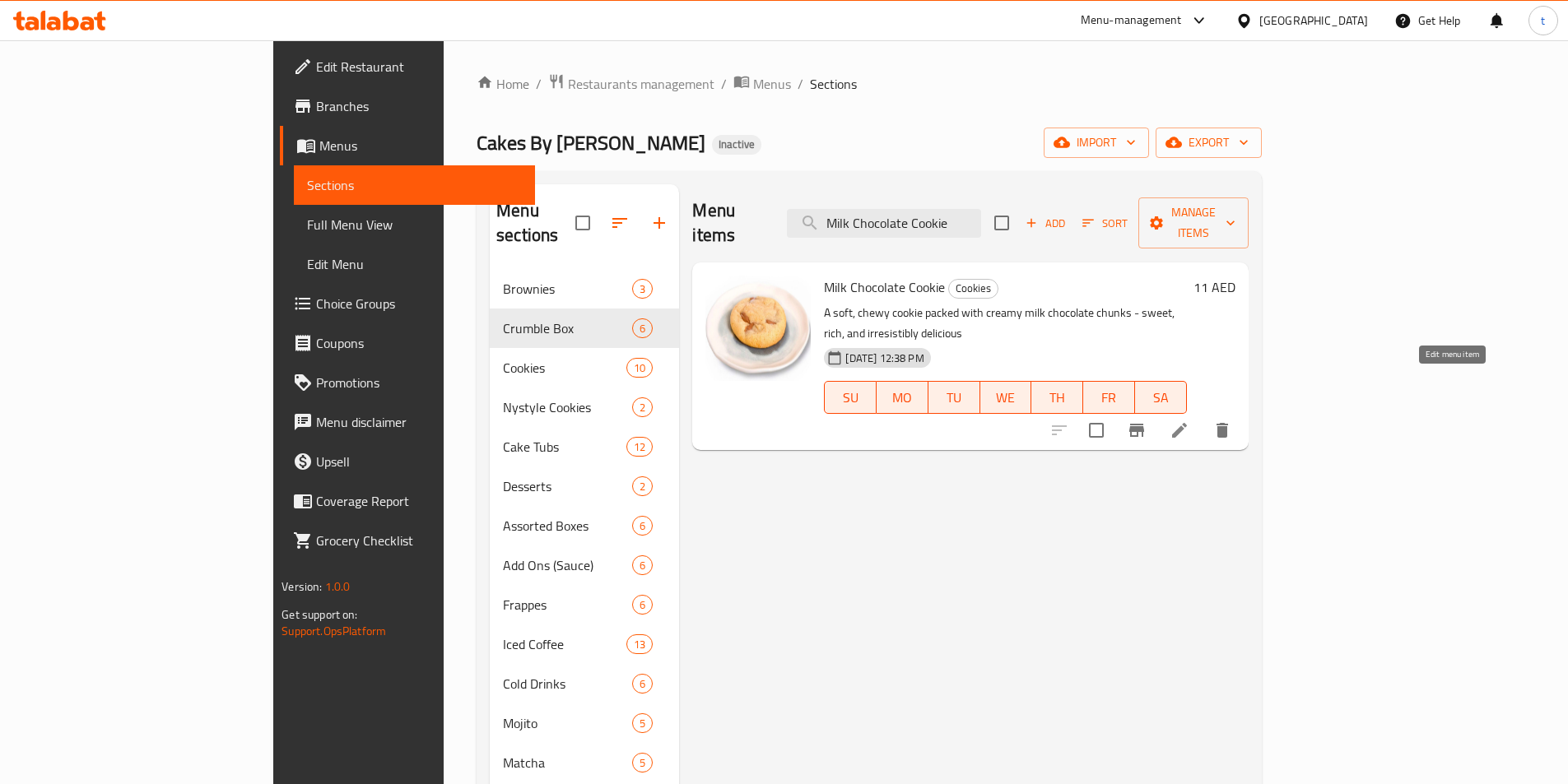
type input "Milk Chocolate Cookie"
click at [1190, 420] on icon at bounding box center [1179, 429] width 19 height 19
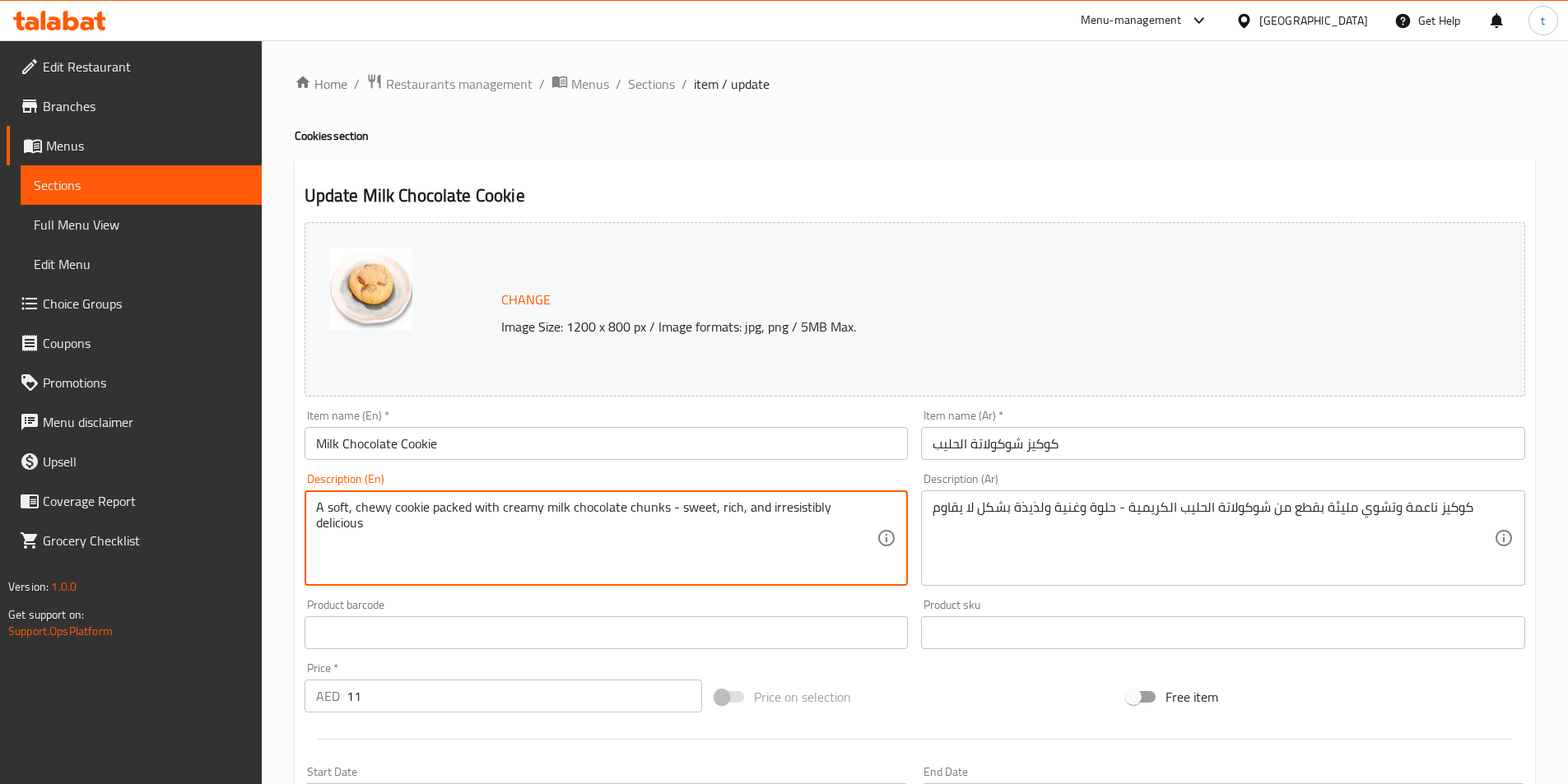
click at [789, 506] on textarea "A soft, chewy cookie packed with creamy milk chocolate chunks - sweet, rich, an…" at bounding box center [597, 538] width 561 height 78
click at [854, 511] on textarea "A soft, chewy cookie packed with creamy milk chocolate chunks - sweet, rich, an…" at bounding box center [597, 538] width 561 height 78
type textarea "A soft, chewy cookie packed with creamy milk chocolate chunks - sweet, rich, an…"
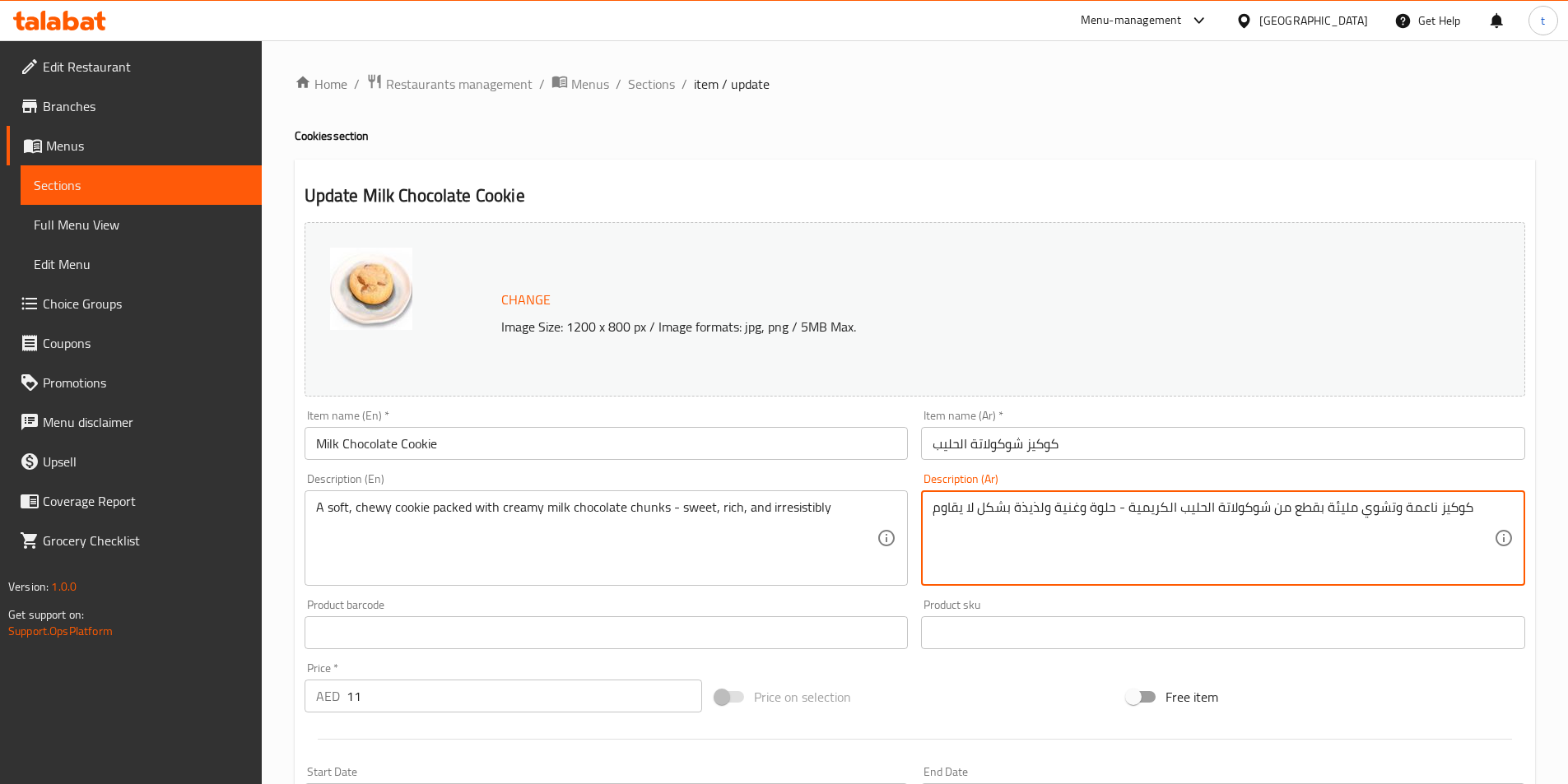
click at [1022, 513] on textarea "كوكيز ناعمة وتشوي مليئة بقطع من شوكولاتة الحليب الكريمية - حلوة وغنية ولذيذة بش…" at bounding box center [1213, 538] width 561 height 78
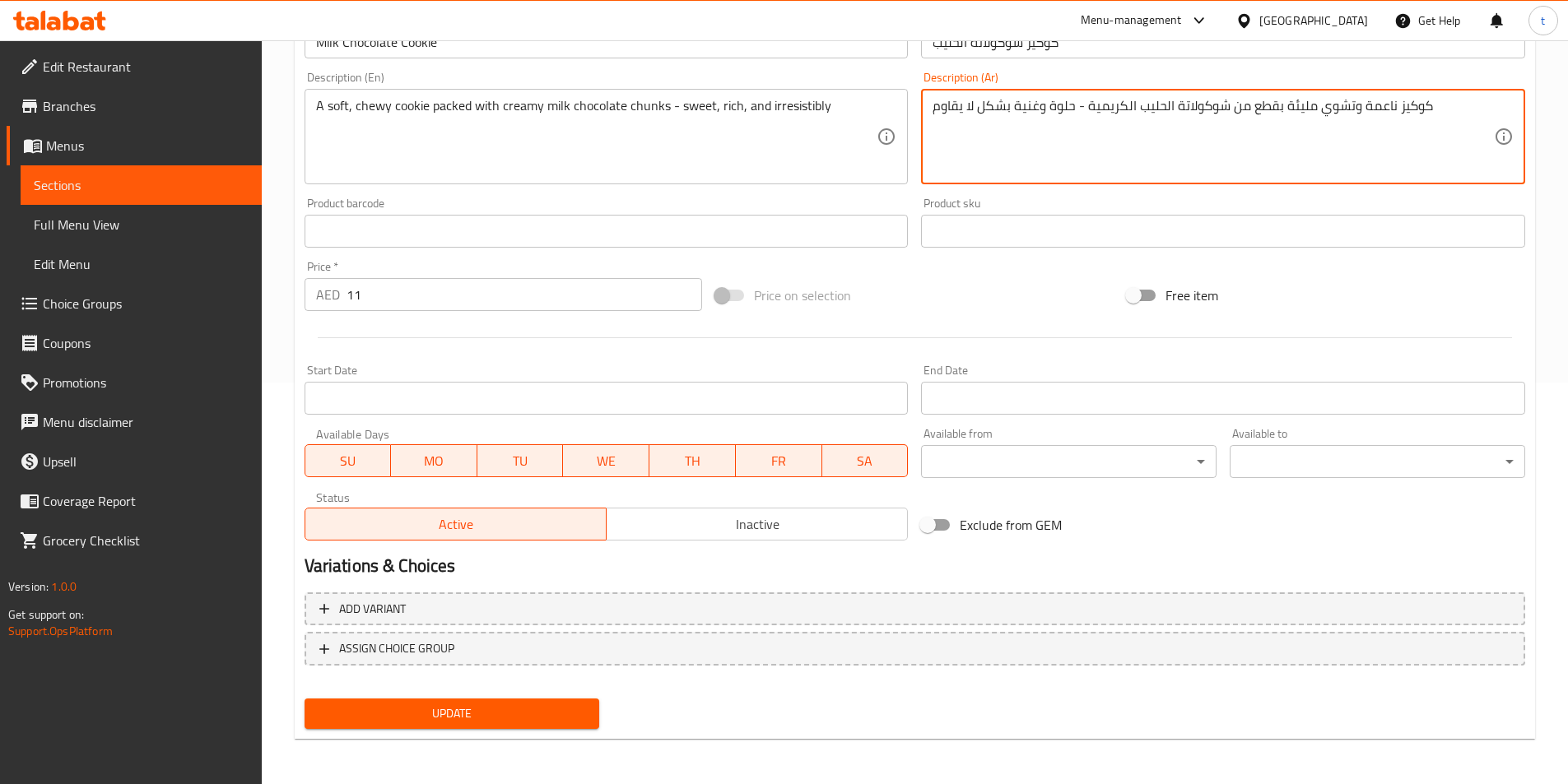
scroll to position [403, 0]
type textarea "كوكيز ناعمة وتشوي مليئة بقطع من شوكولاتة الحليب الكريمية - حلوة وغنية بشكل لا ي…"
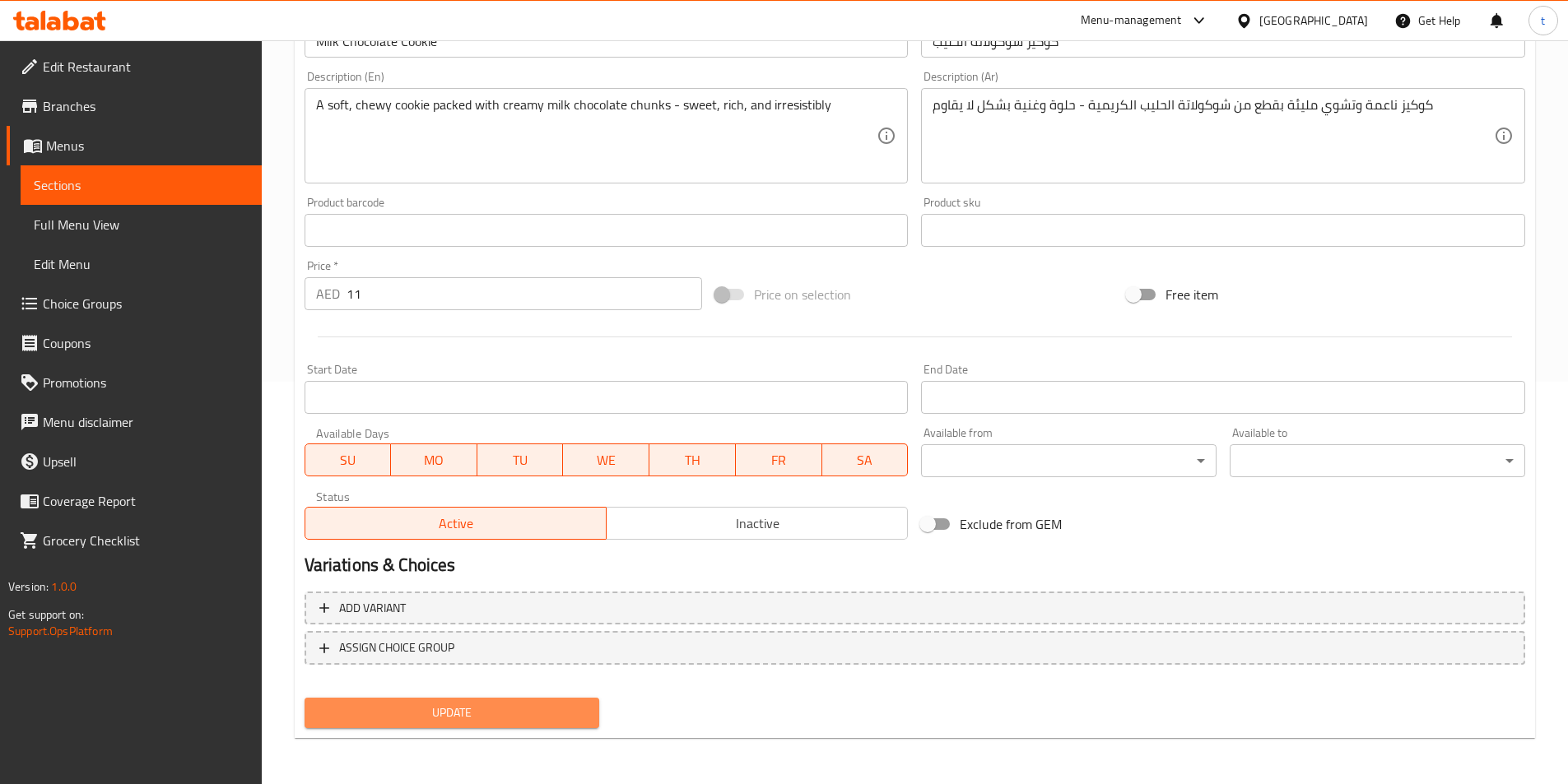
click at [535, 724] on button "Update" at bounding box center [452, 712] width 296 height 30
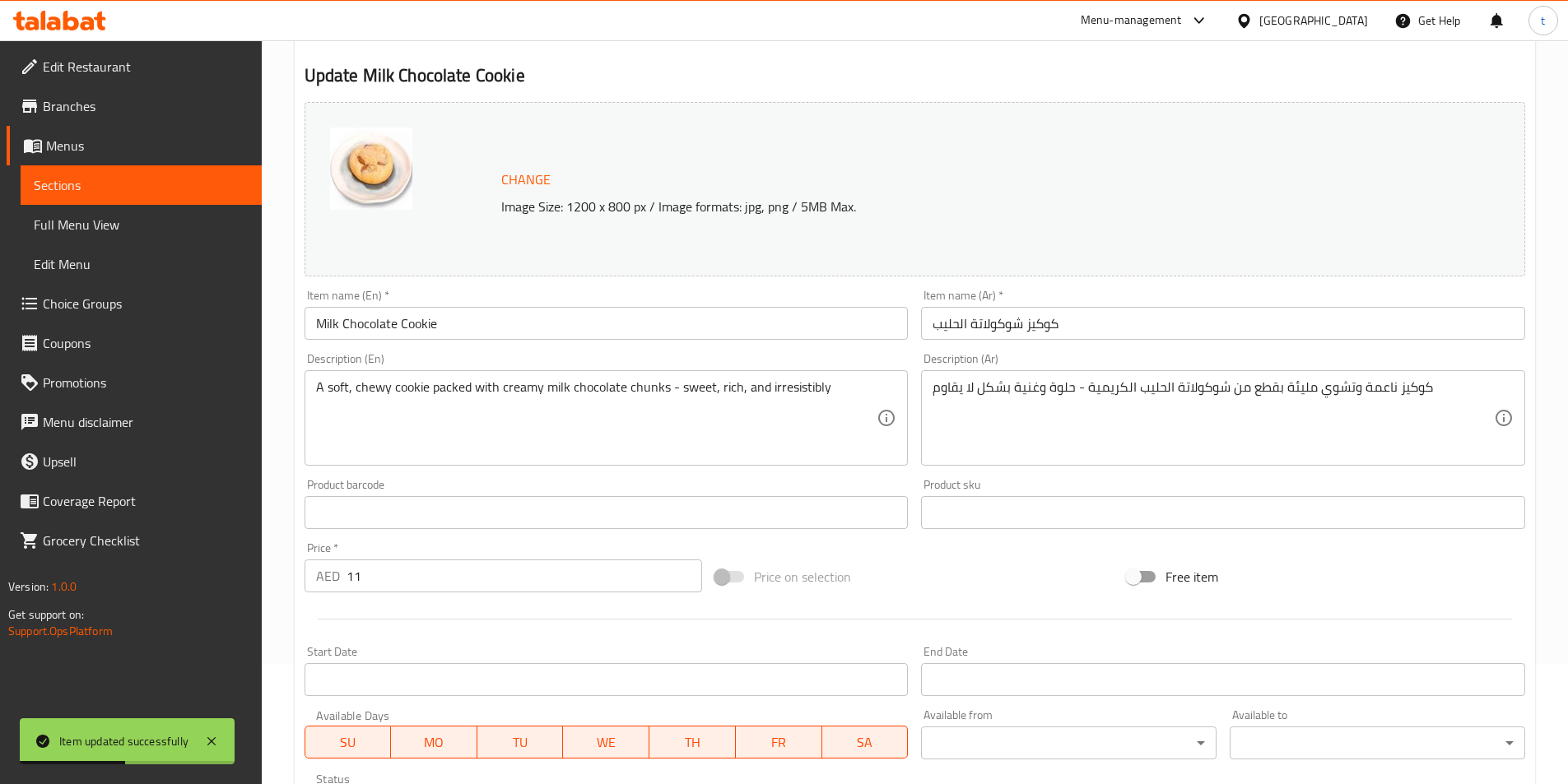
scroll to position [0, 0]
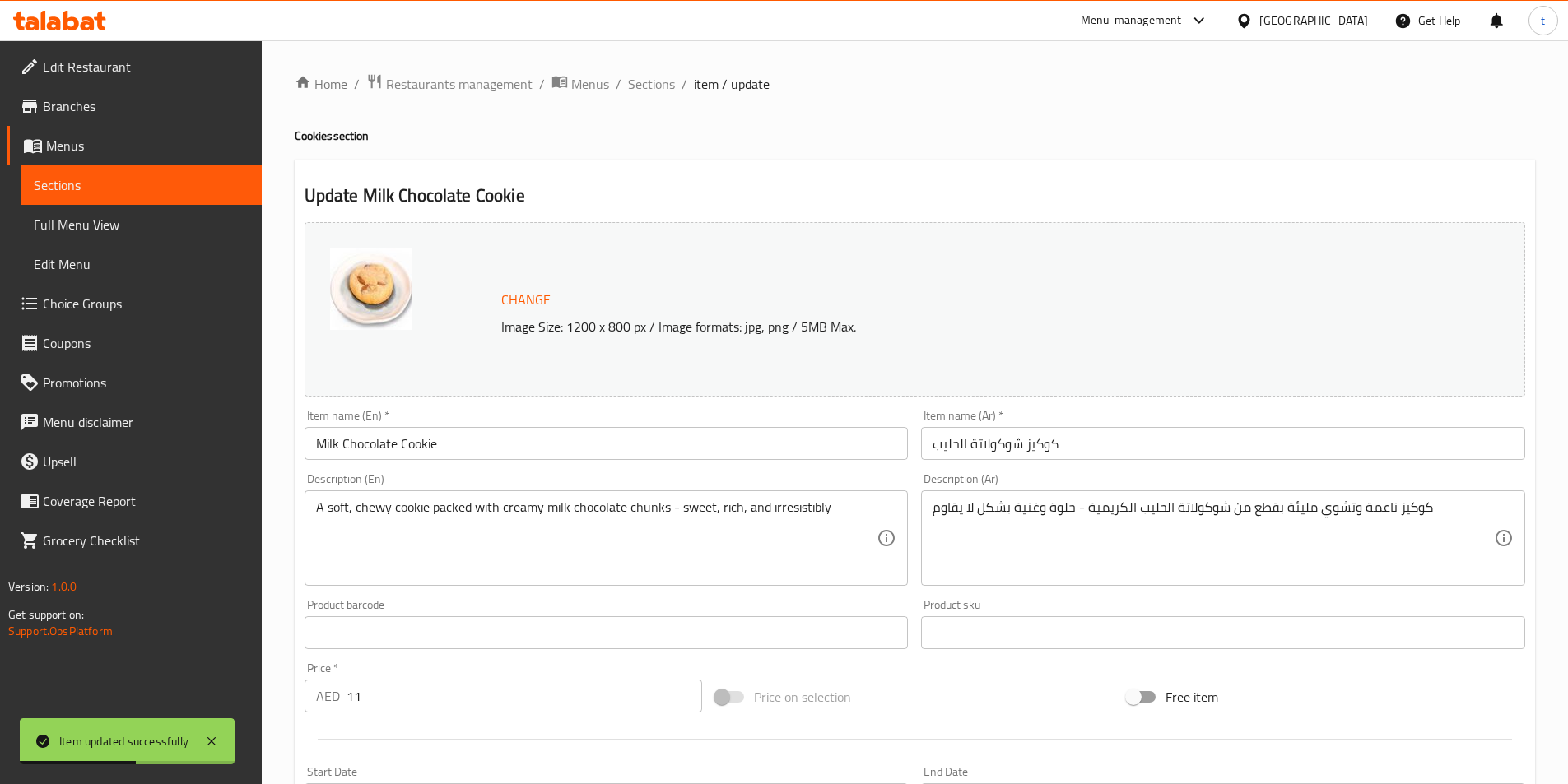
click at [655, 83] on span "Sections" at bounding box center [651, 83] width 47 height 19
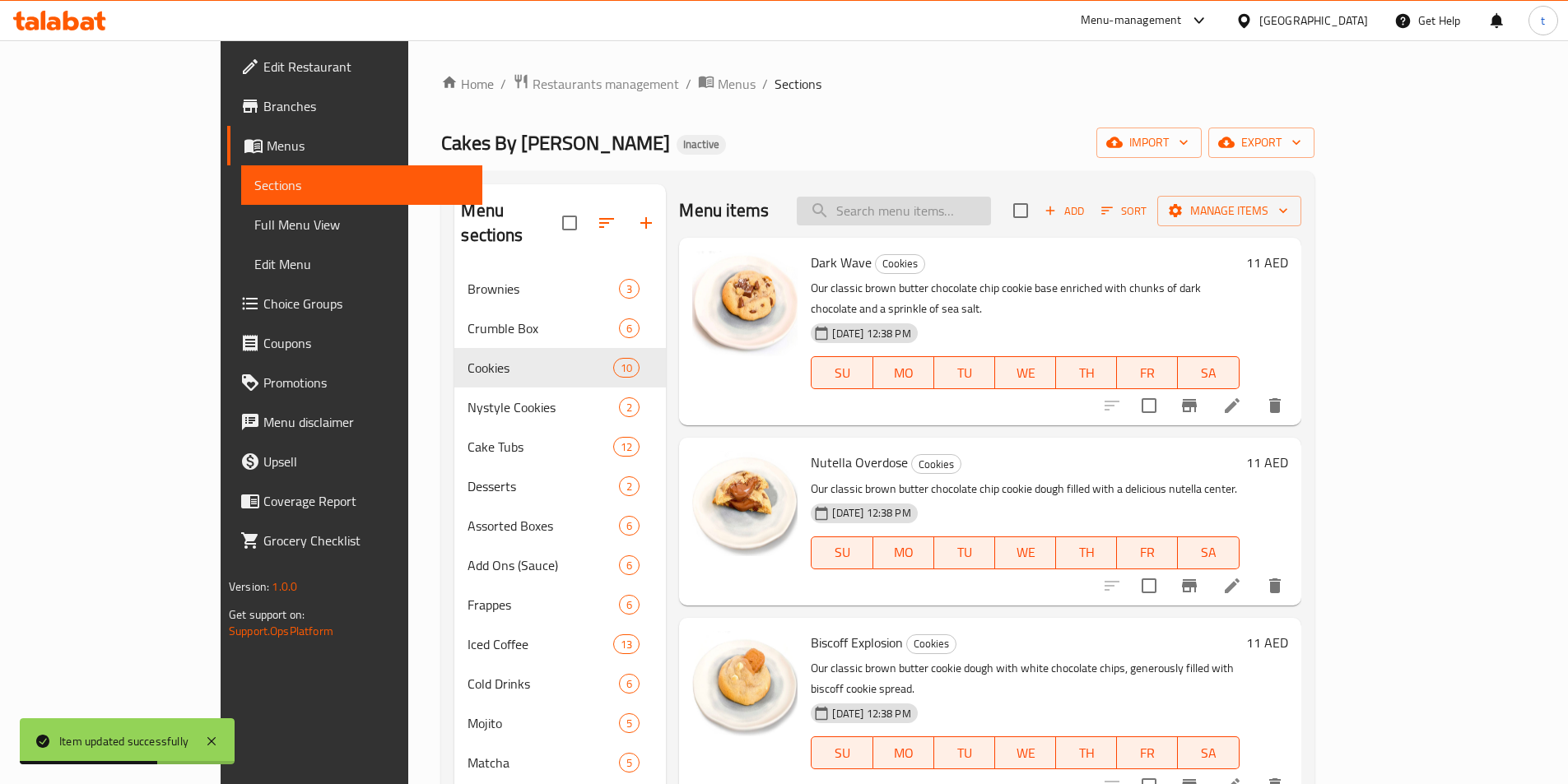
click at [939, 222] on input "search" at bounding box center [894, 211] width 195 height 29
paste input "Nutella Overdose"
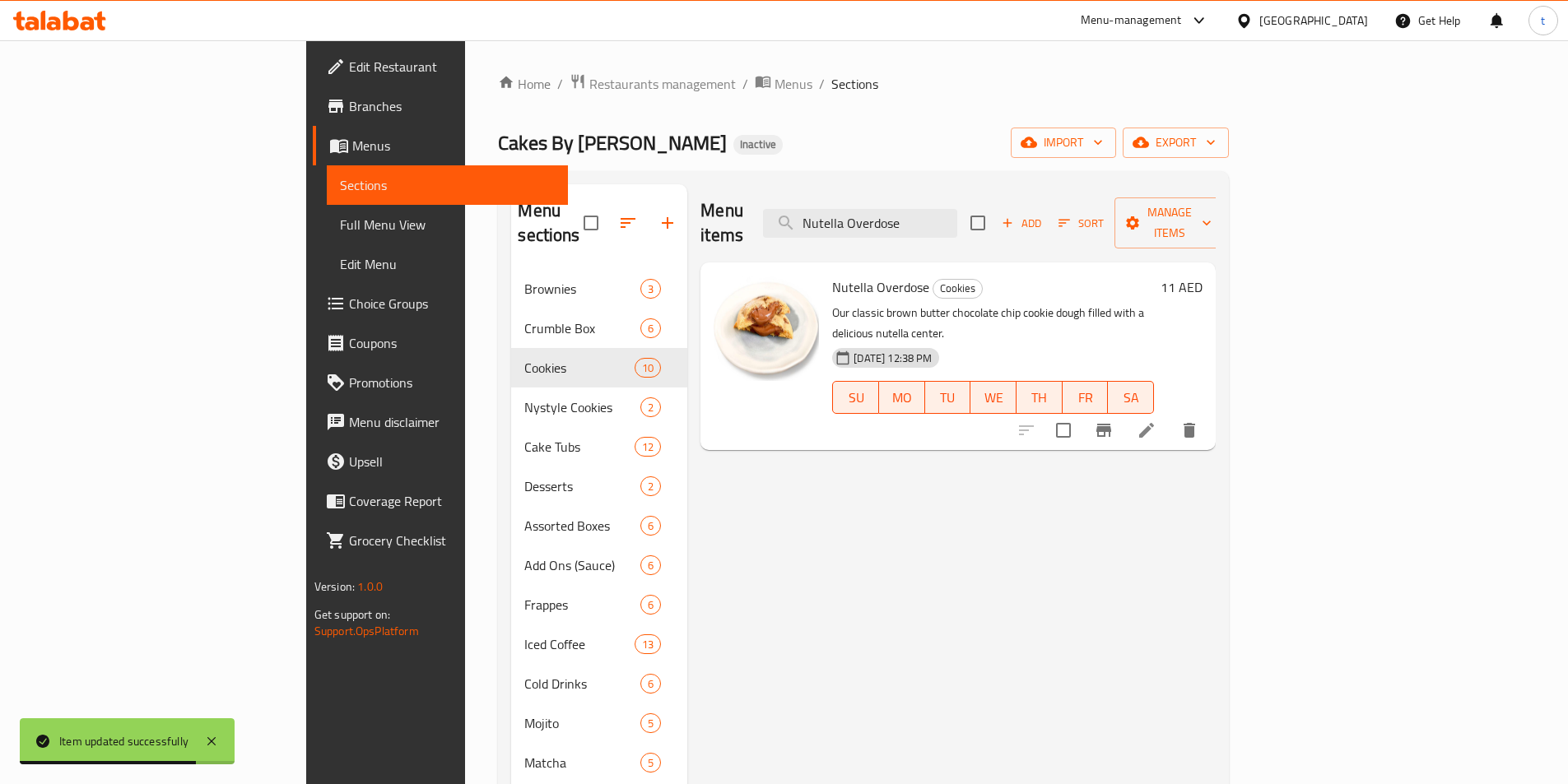
type input "Nutella Overdose"
click at [1169, 415] on li at bounding box center [1147, 429] width 46 height 29
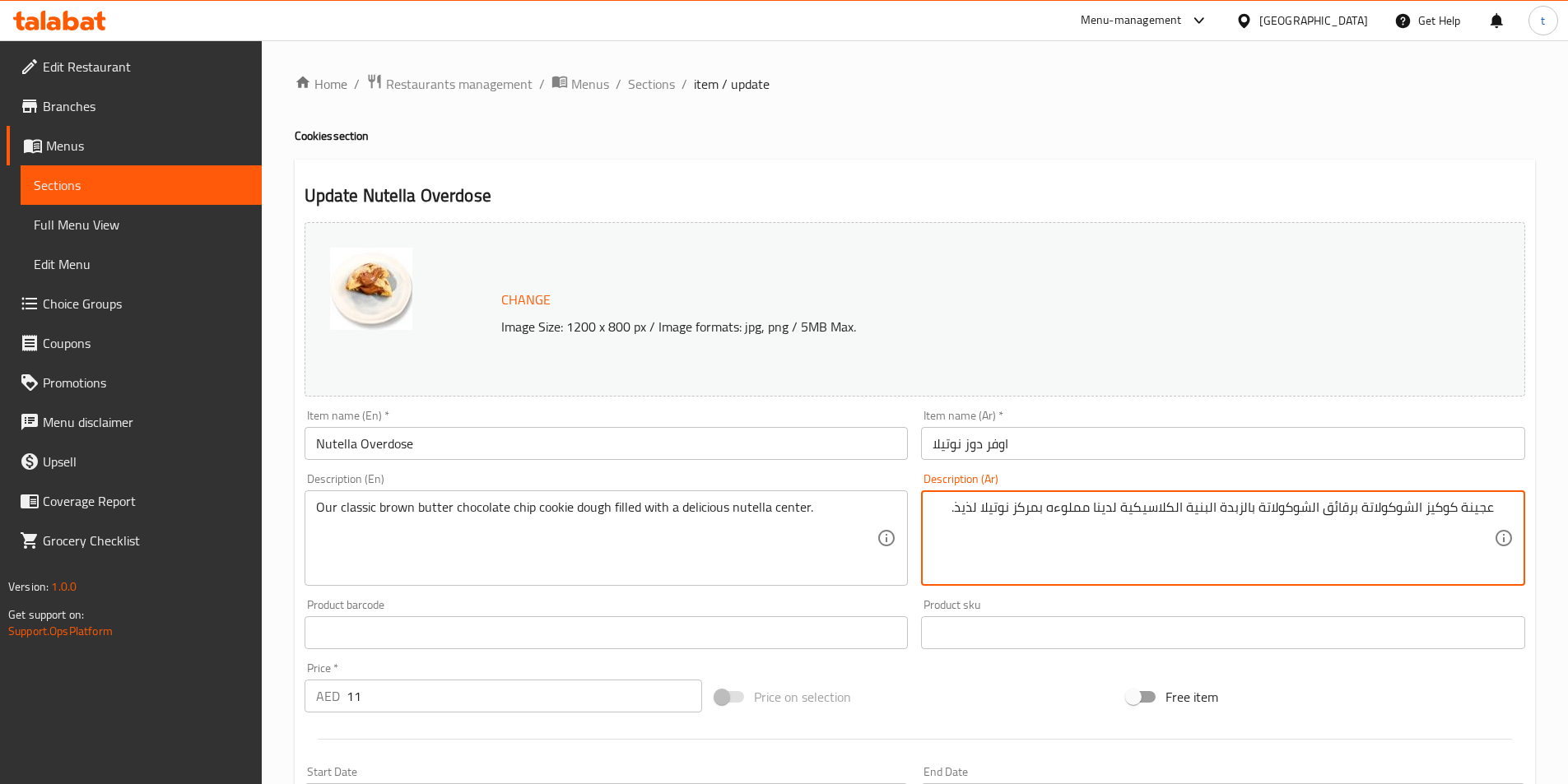
click at [976, 512] on textarea "عجينة كوكيز الشوكولاتة برقائق الشوكولاتة بالزبدة البنية الكلاسيكية لدينا مملوءه…" at bounding box center [1213, 538] width 561 height 78
type textarea "عجينة كوكيز الشوكولاتة برقائق الشوكولاتة بالزبدة البنية الكلاسيكية لدينا مملوءه…"
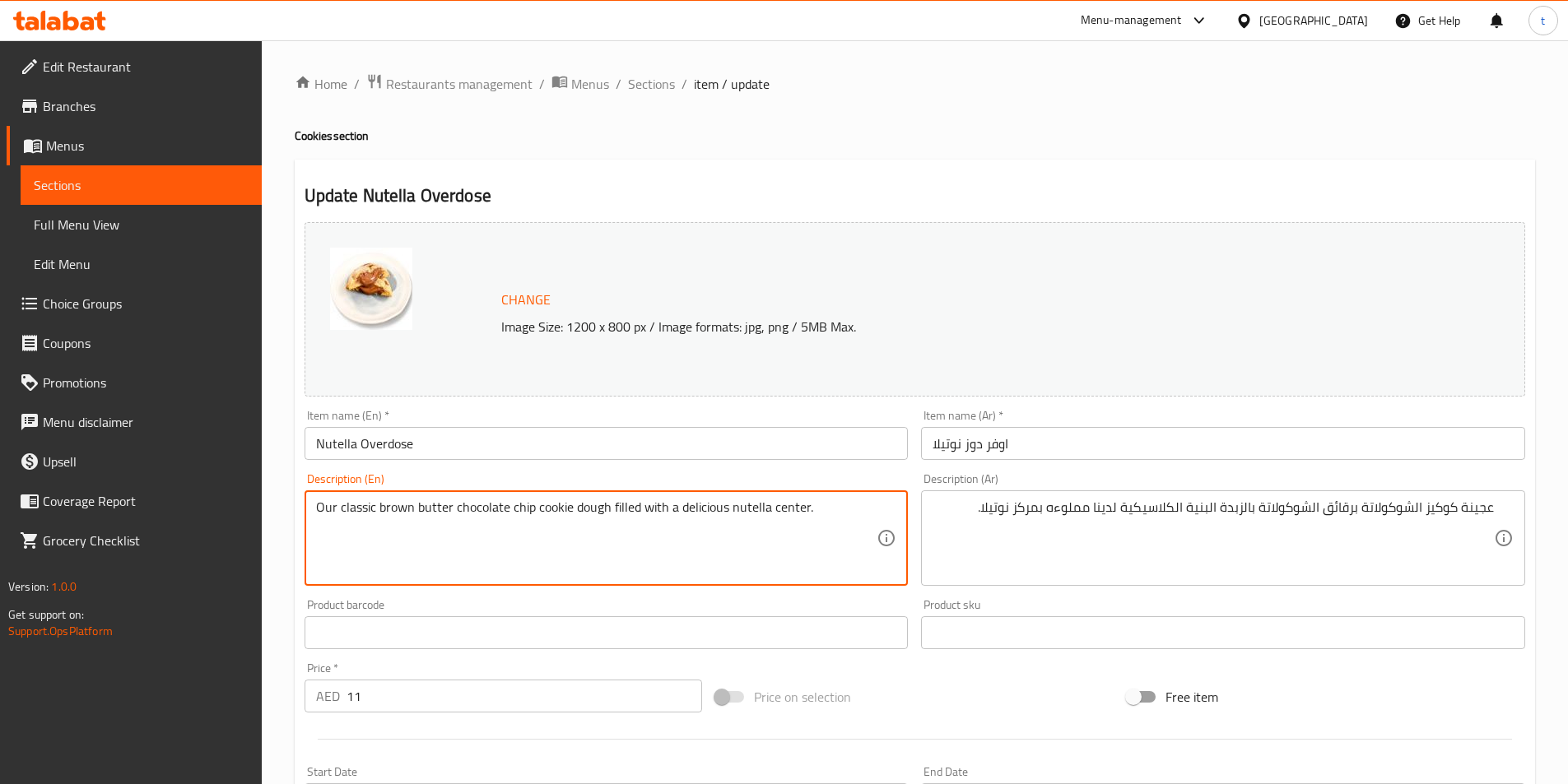
click at [698, 512] on textarea "Our classic brown butter chocolate chip cookie dough filled with a delicious nu…" at bounding box center [597, 538] width 561 height 78
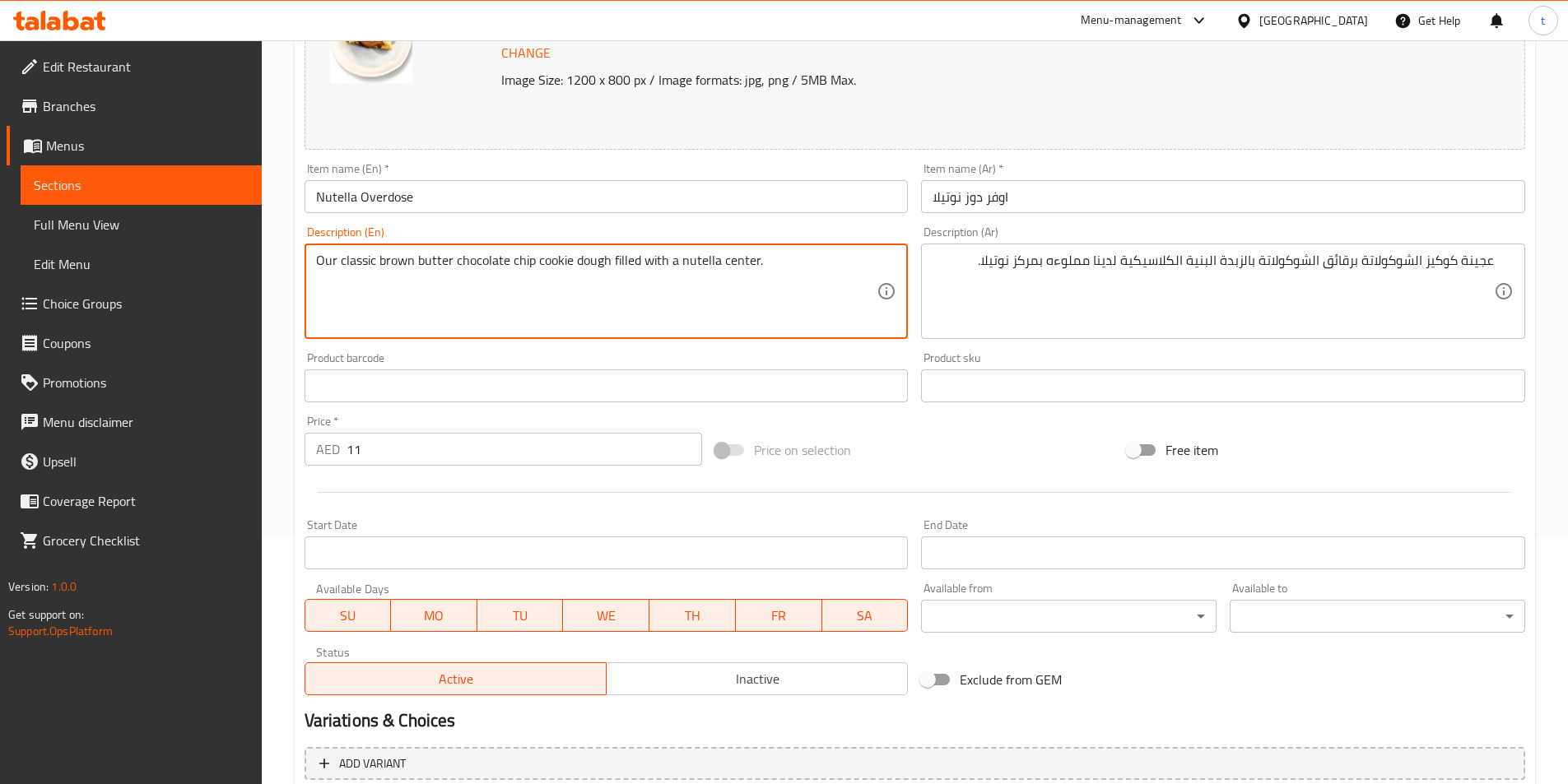
scroll to position [403, 0]
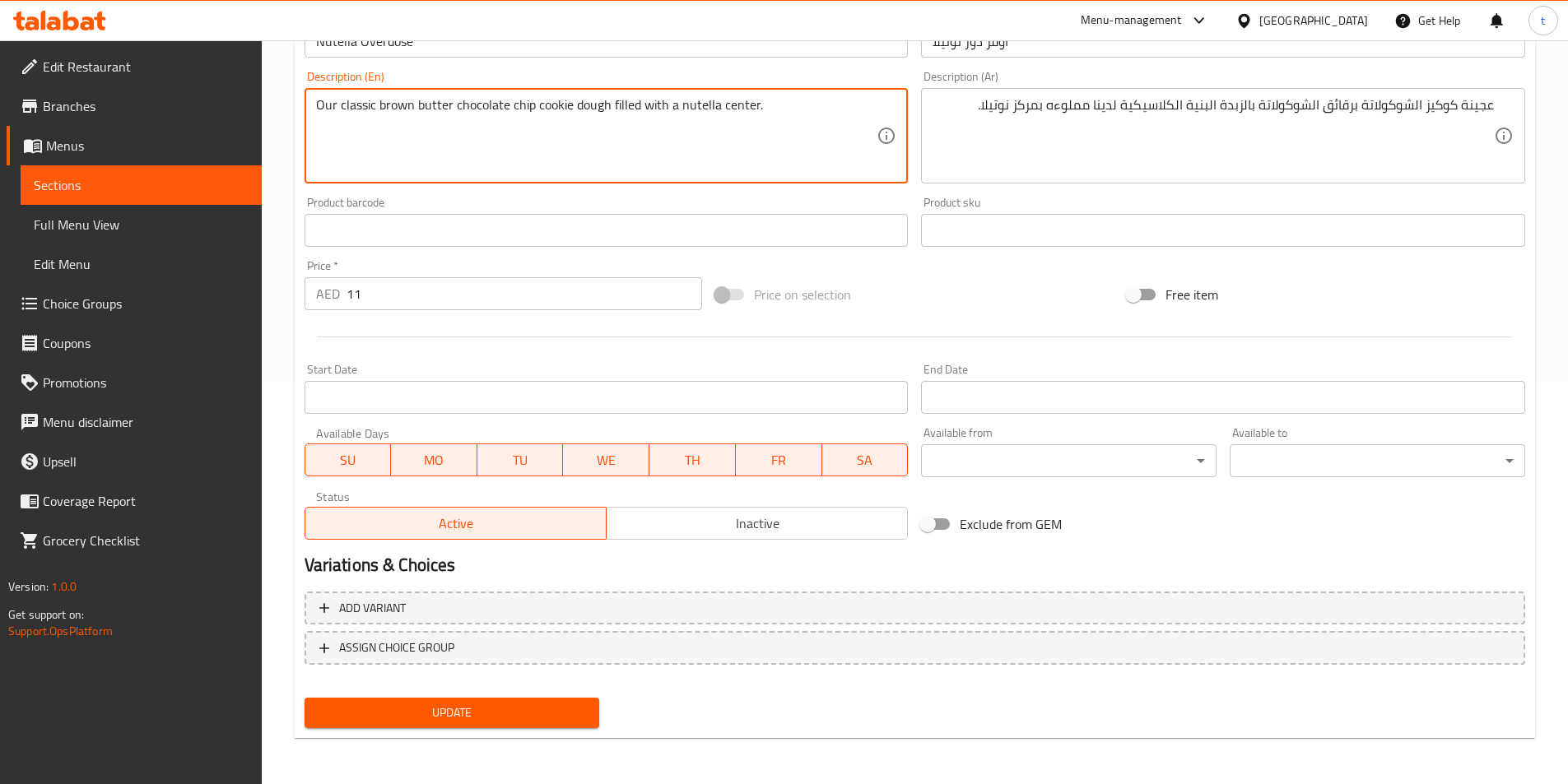
type textarea "Our classic brown butter chocolate chip cookie dough filled with a nutella cent…"
click at [446, 711] on span "Update" at bounding box center [452, 712] width 269 height 20
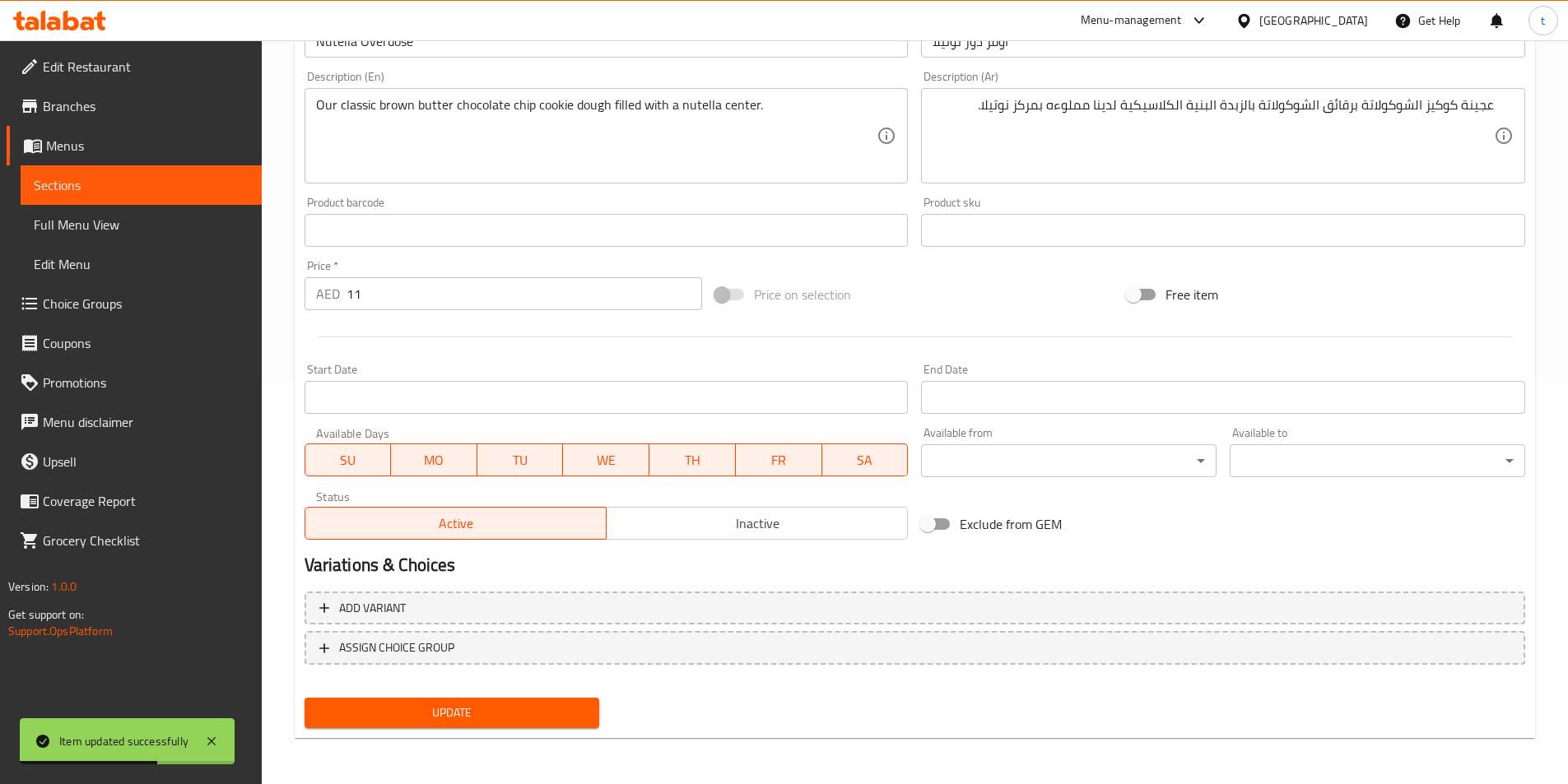
scroll to position [0, 0]
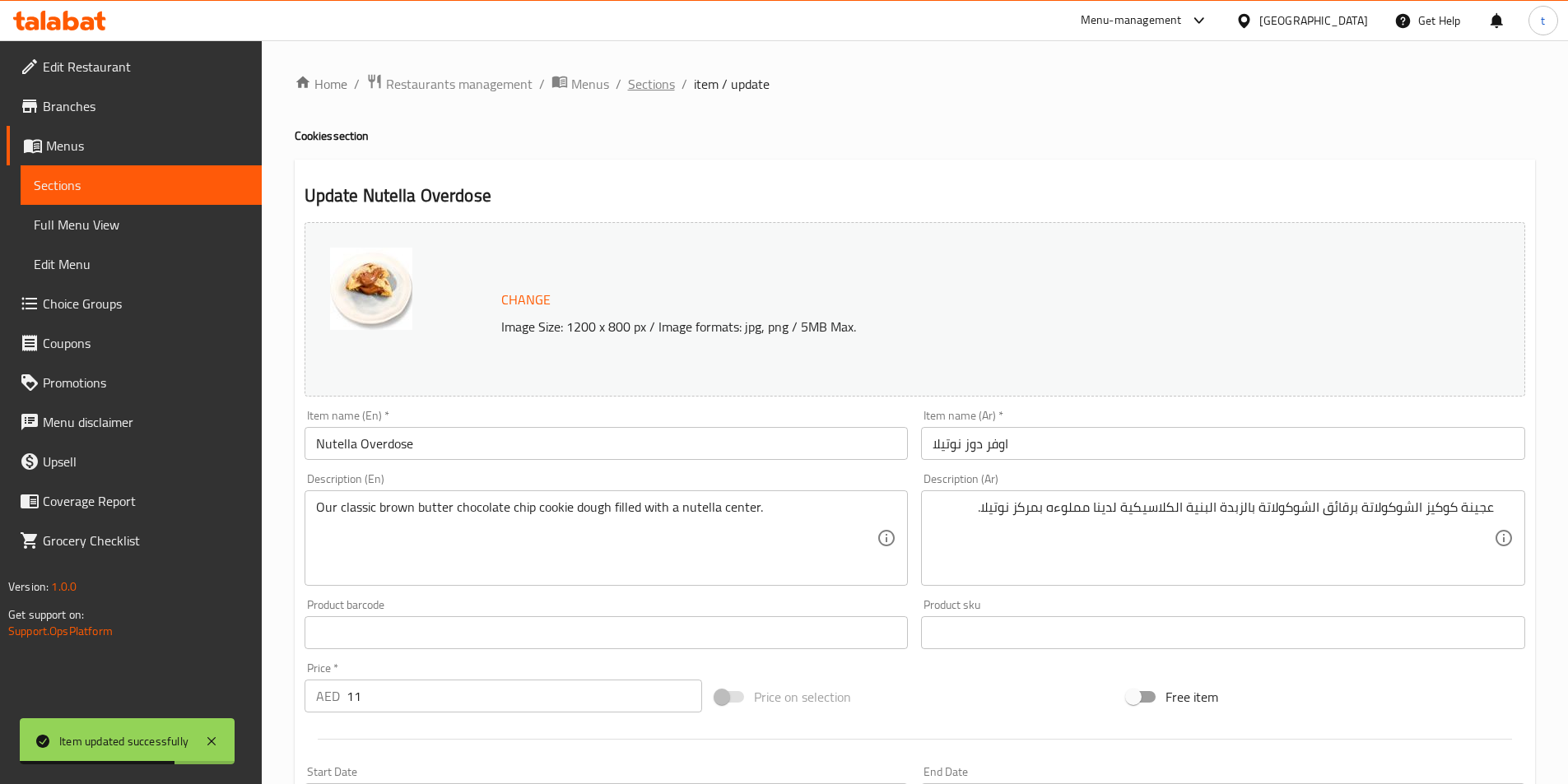
click at [657, 83] on span "Sections" at bounding box center [651, 83] width 47 height 19
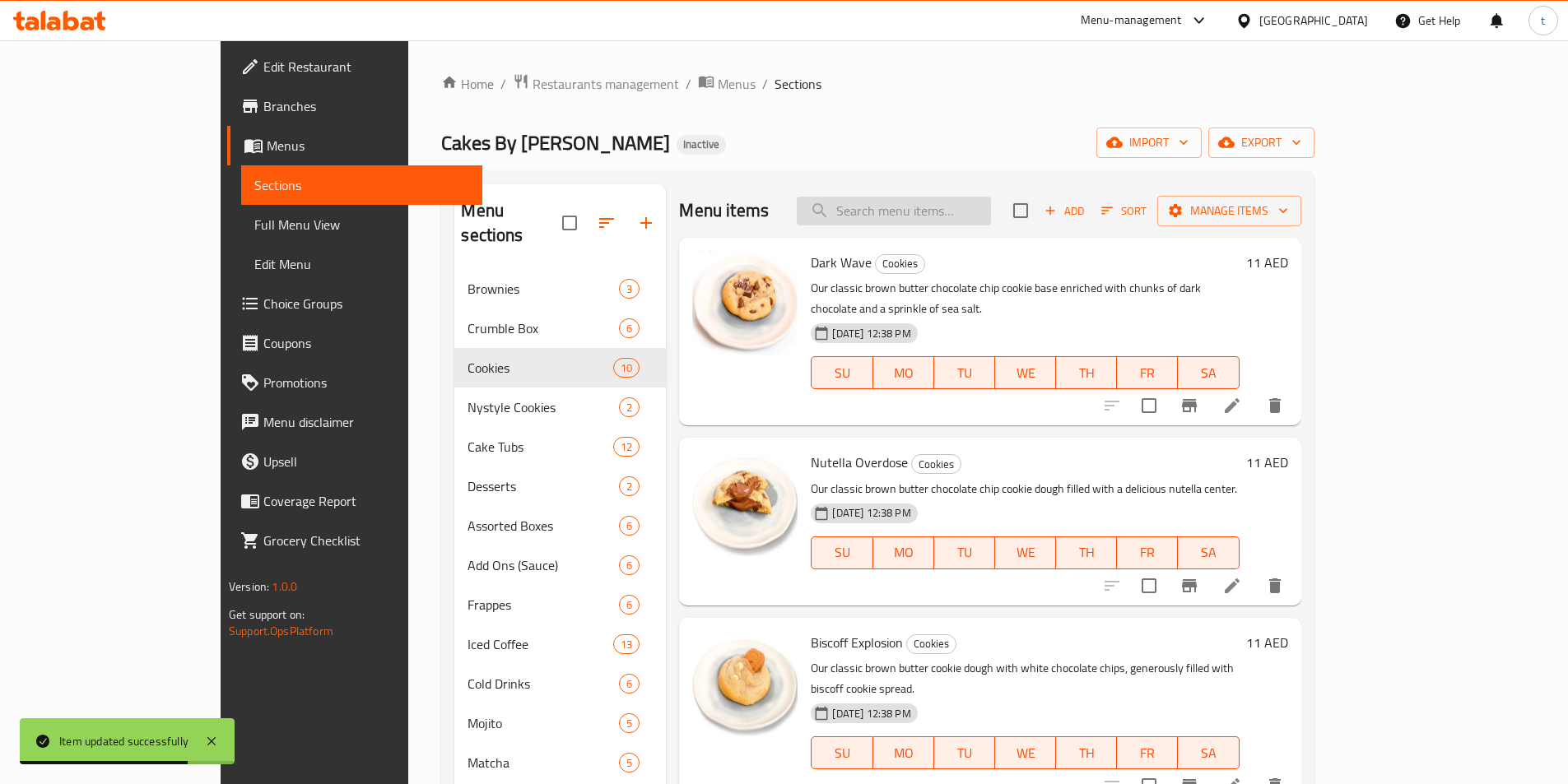
click at [991, 210] on input "search" at bounding box center [894, 211] width 195 height 29
paste input "Milk Chocolate Cookie"
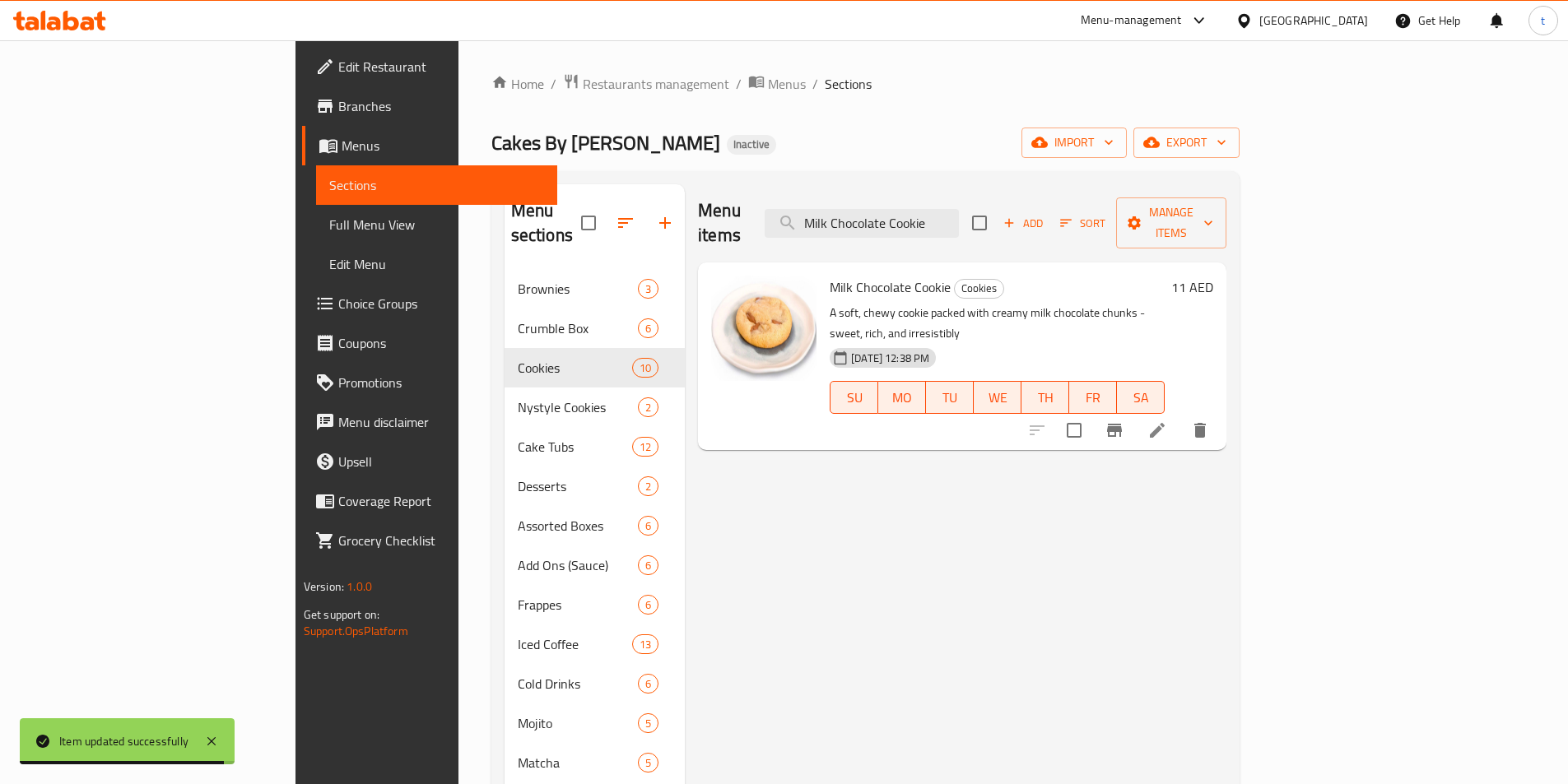
type input "Milk Chocolate Cookie"
click at [1180, 415] on li at bounding box center [1157, 429] width 46 height 29
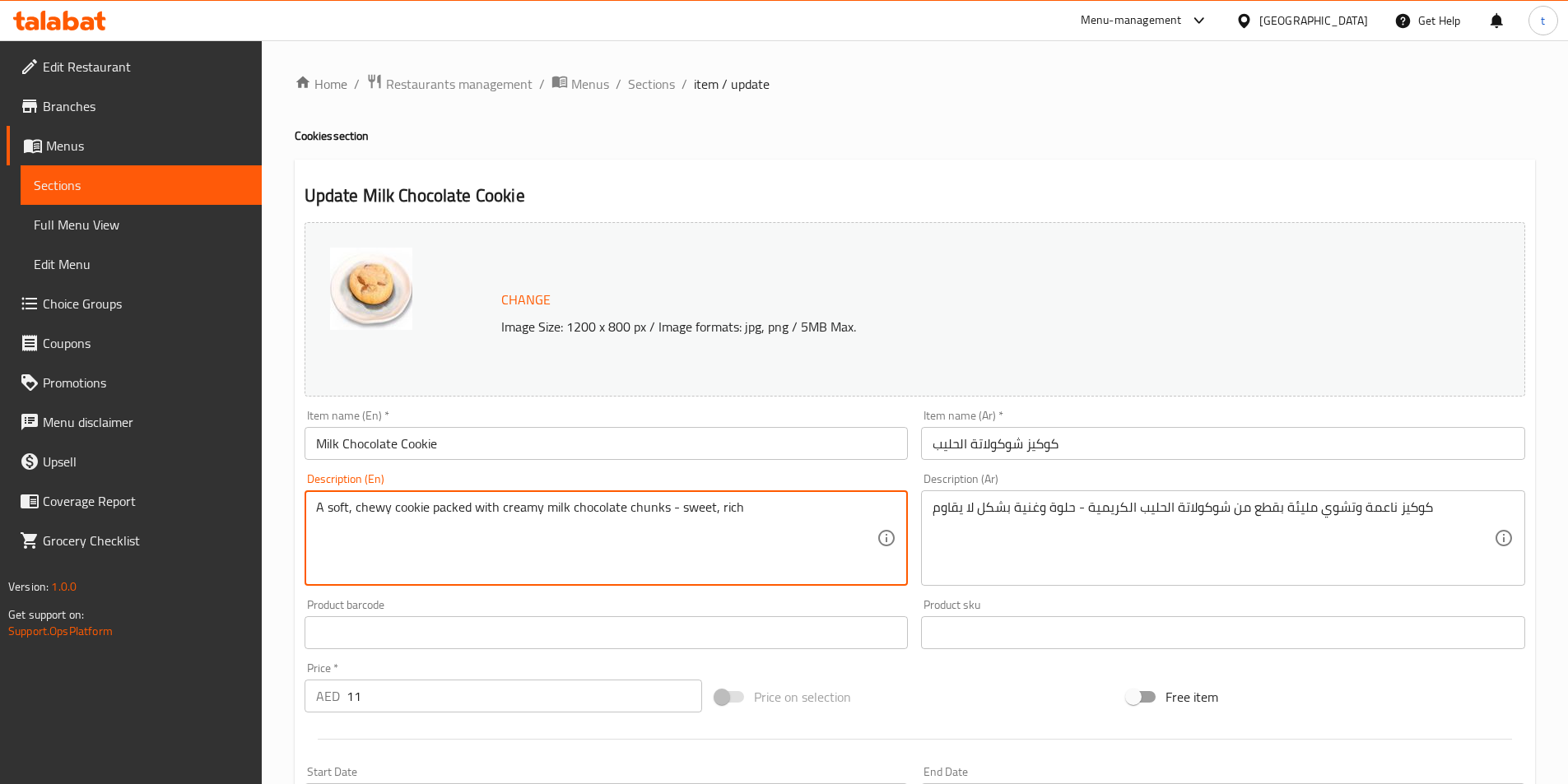
type textarea "A soft, chewy cookie packed with creamy milk chocolate chunks - sweet, rich"
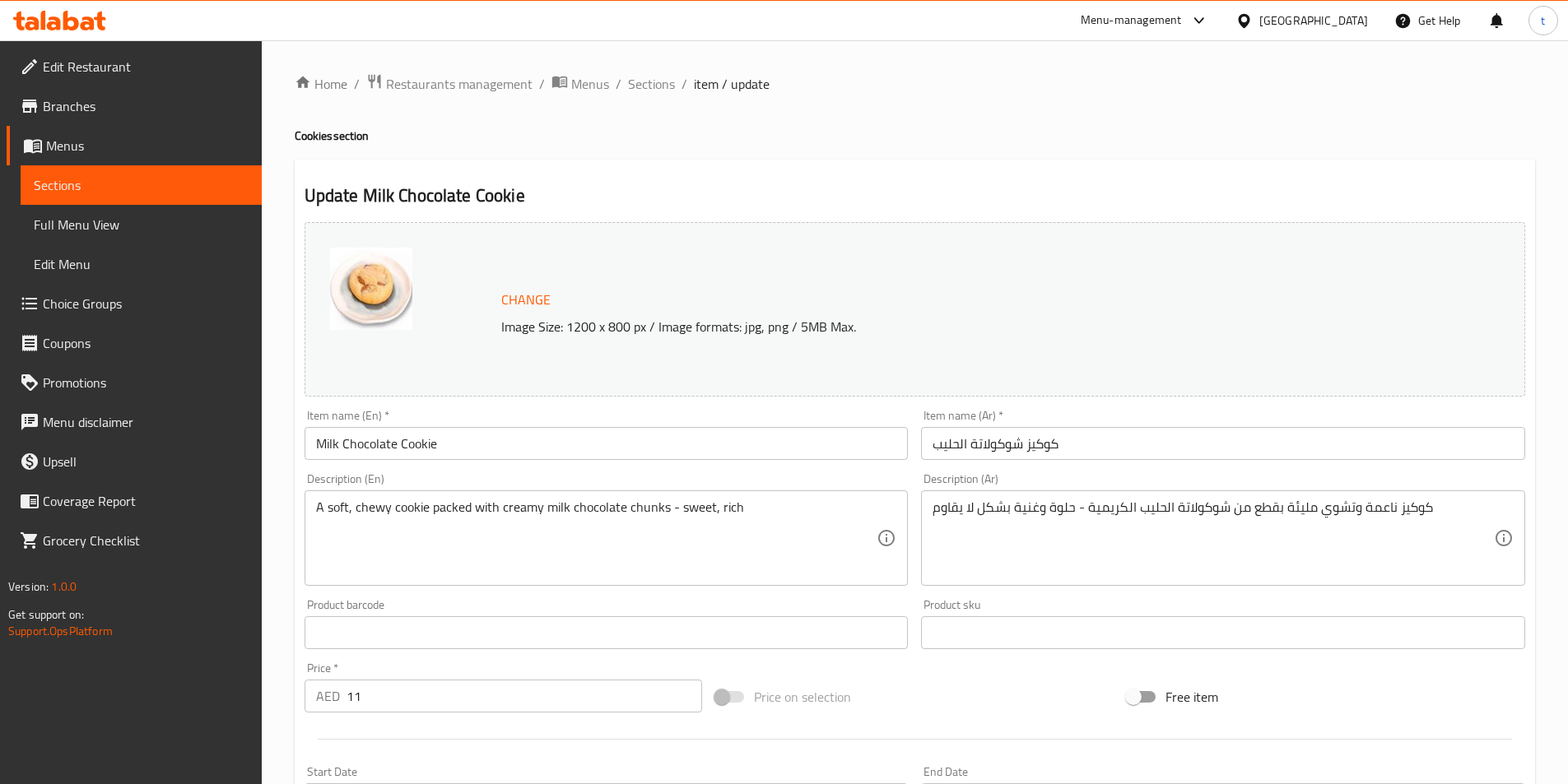
drag, startPoint x: 928, startPoint y: 508, endPoint x: 1005, endPoint y: 512, distance: 77.1
click at [1005, 512] on div "كوكيز ناعمة وتشوي مليئة بقطع من شوكولاتة الحليب الكريمية - حلوة وغنية بشكل لا ي…" at bounding box center [1223, 537] width 604 height 95
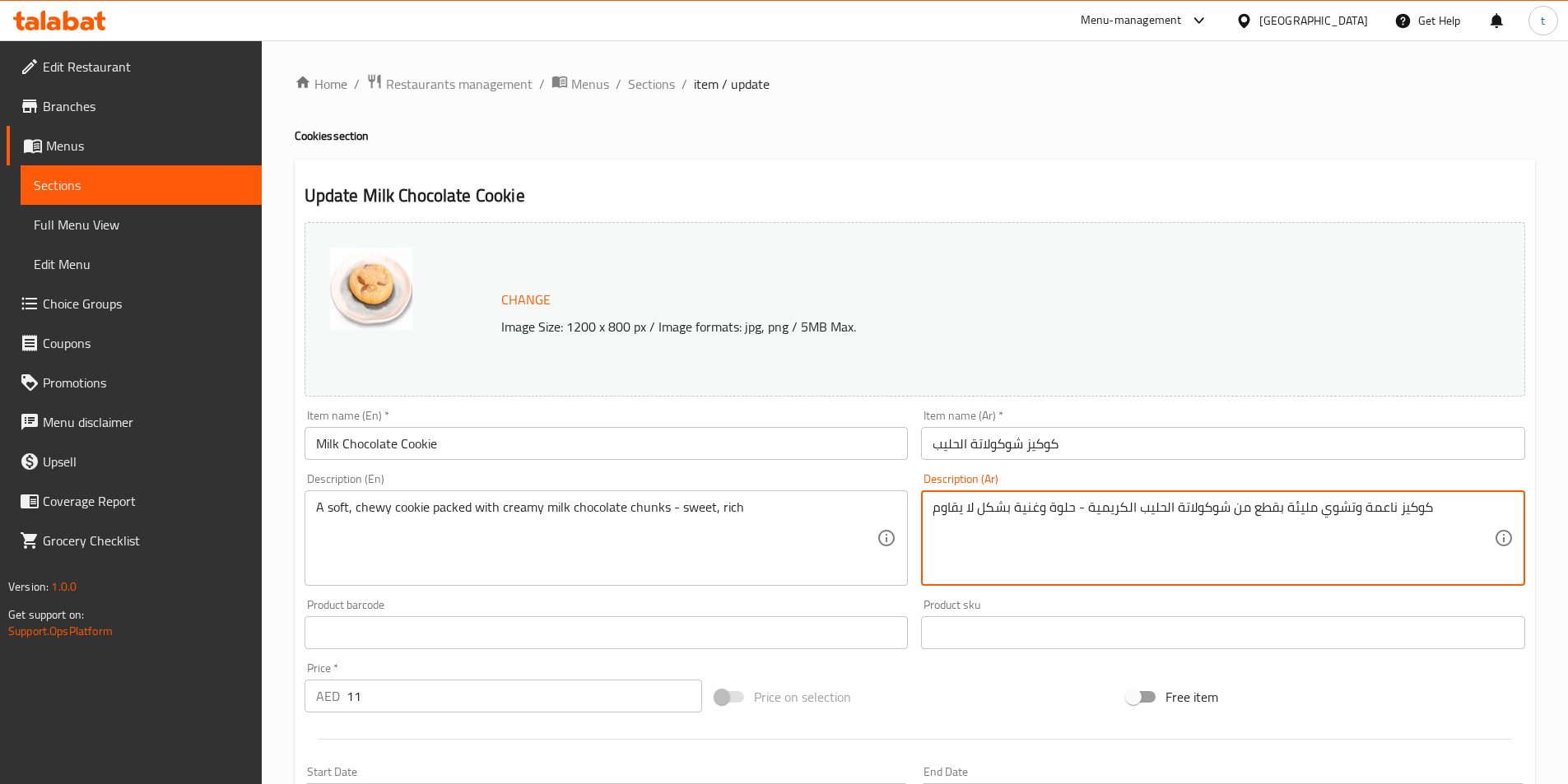
drag, startPoint x: 1008, startPoint y: 508, endPoint x: 923, endPoint y: 509, distance: 85.0
click at [923, 509] on div "كوكيز ناعمة وتشوي مليئة بقطع من شوكولاتة الحليب الكريمية - حلوة وغنية بشكل لا ي…" at bounding box center [1223, 537] width 604 height 95
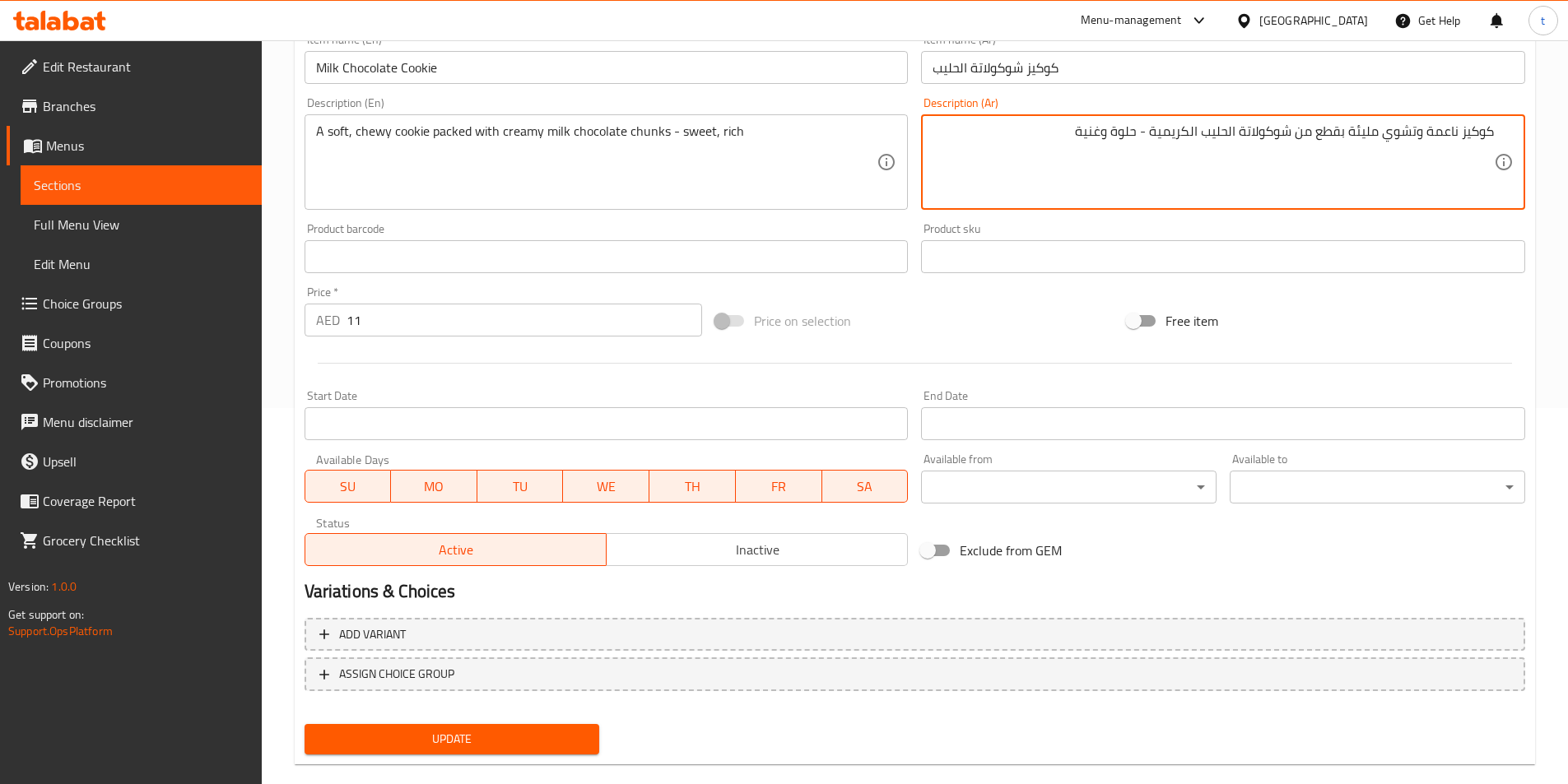
scroll to position [403, 0]
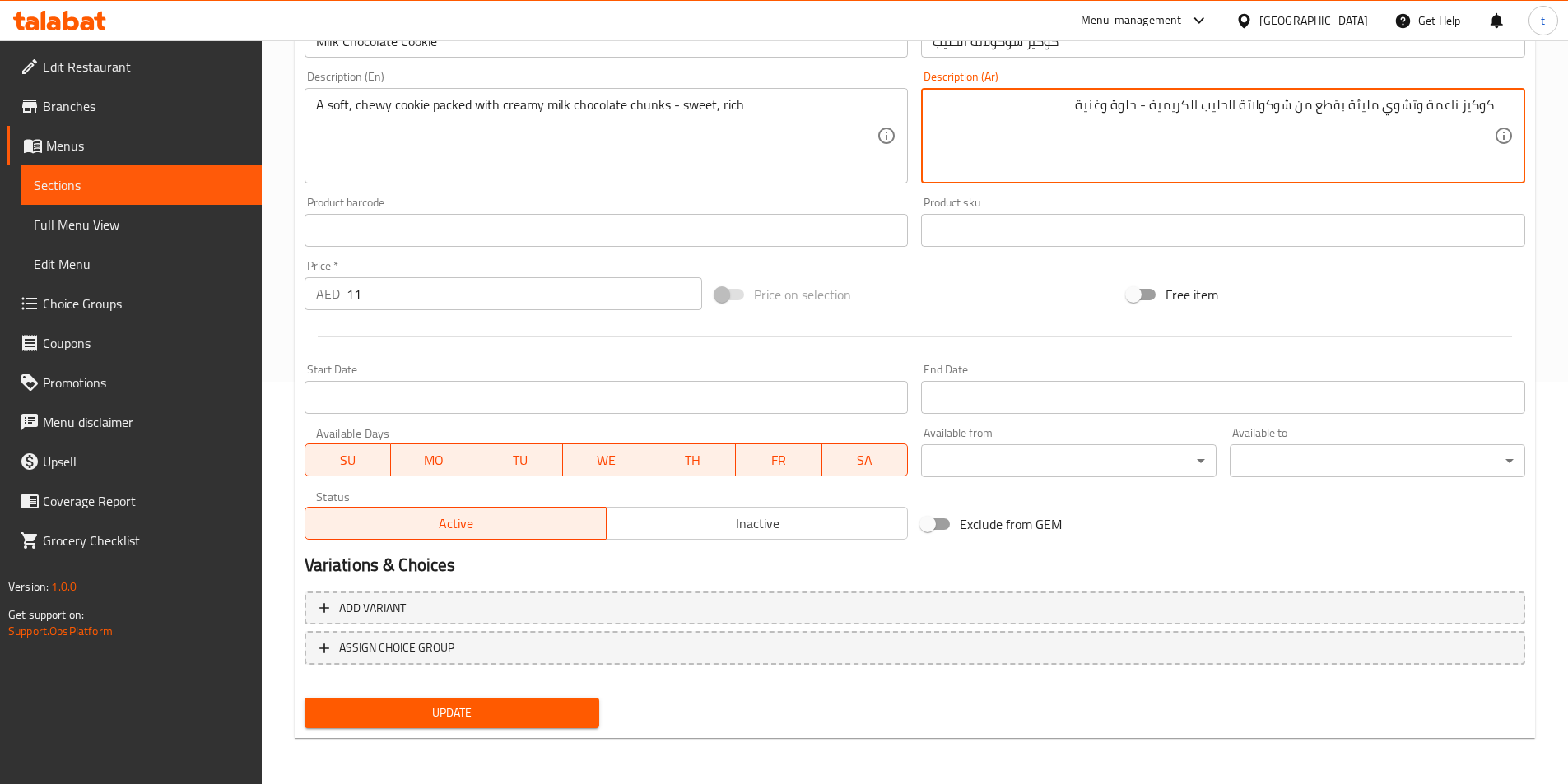
type textarea "كوكيز ناعمة وتشوي مليئة بقطع من شوكولاتة الحليب الكريمية - حلوة وغنية"
click at [539, 720] on span "Update" at bounding box center [452, 712] width 269 height 20
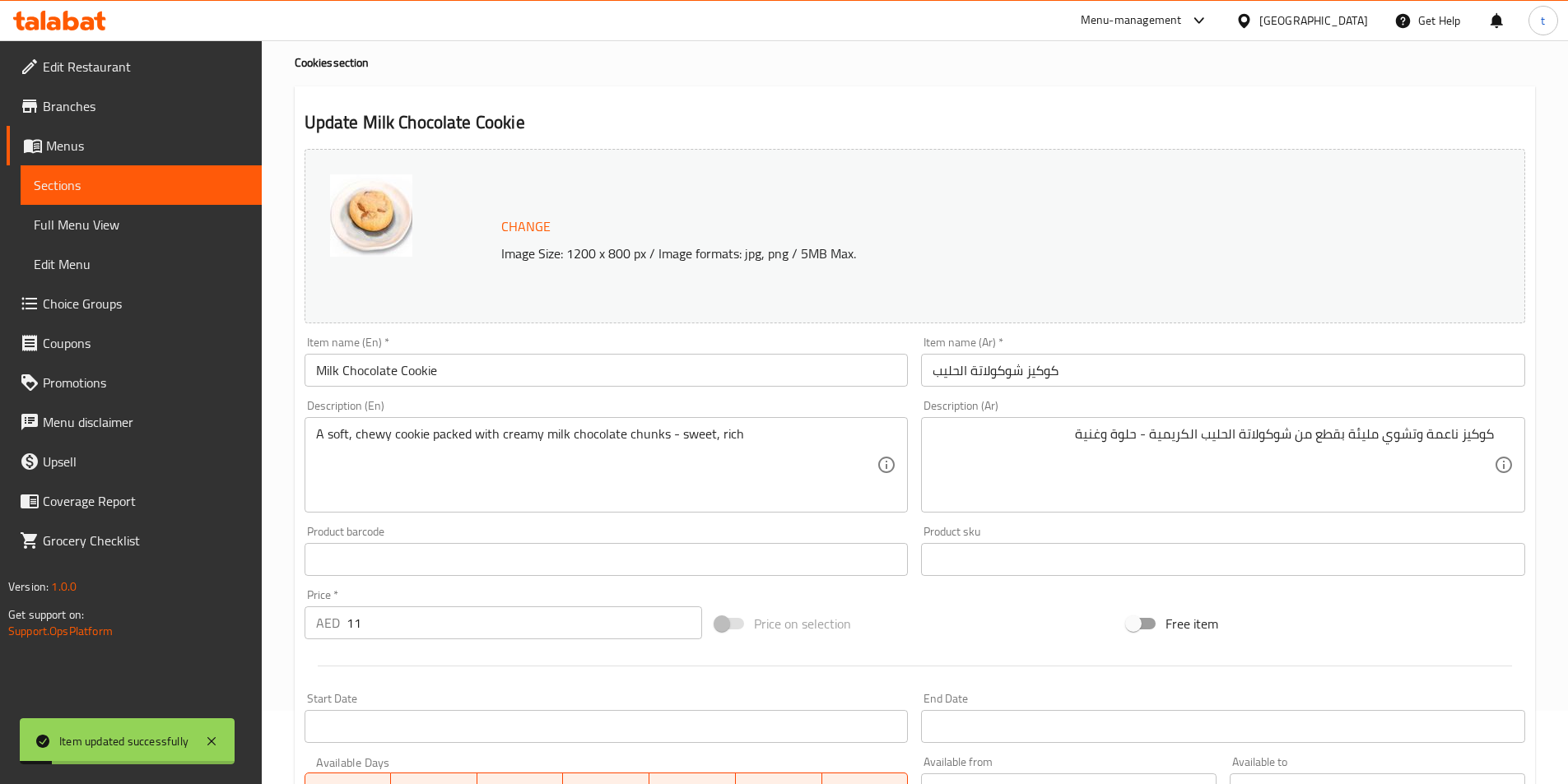
scroll to position [0, 0]
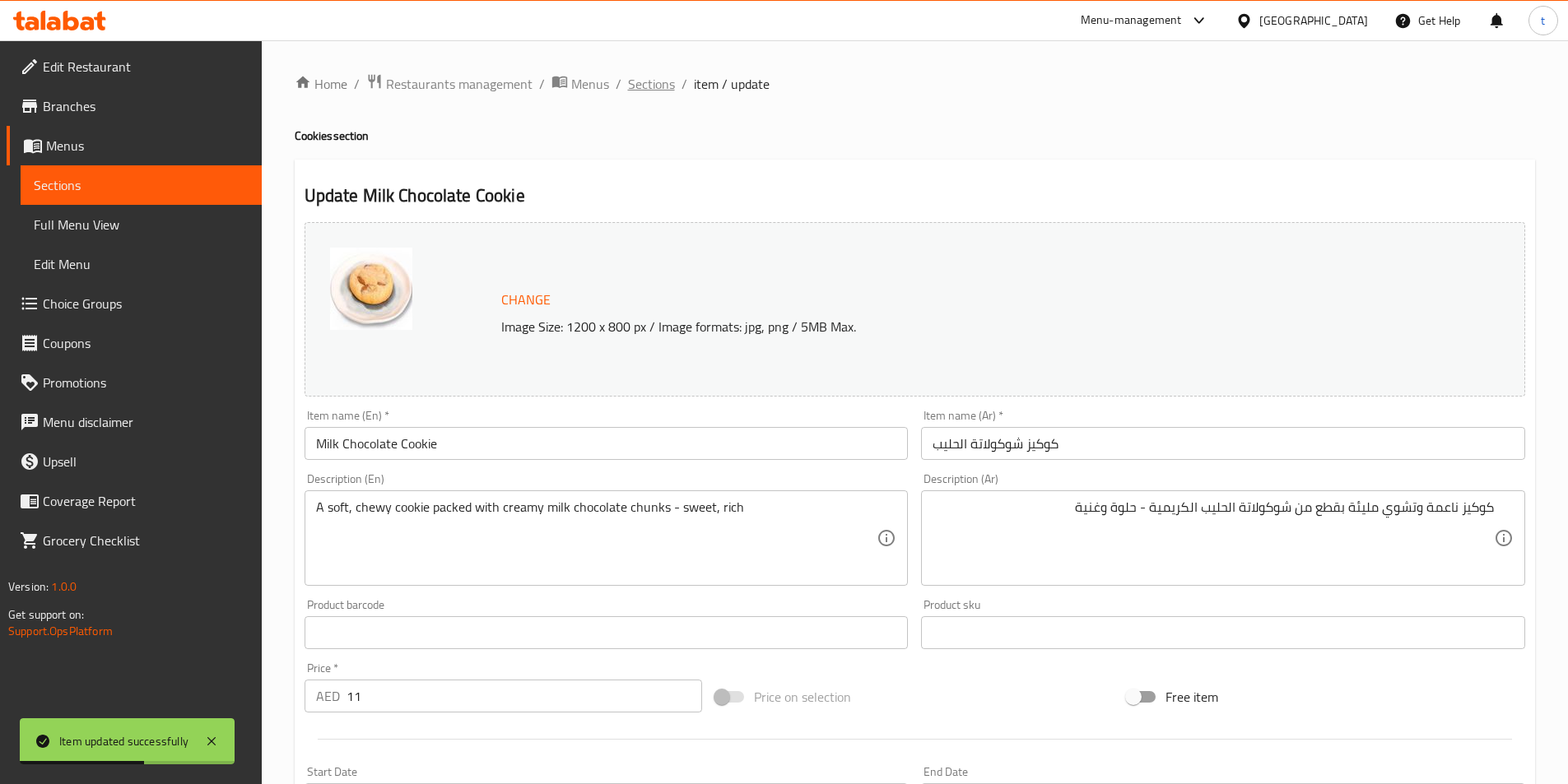
click at [663, 87] on span "Sections" at bounding box center [651, 83] width 47 height 19
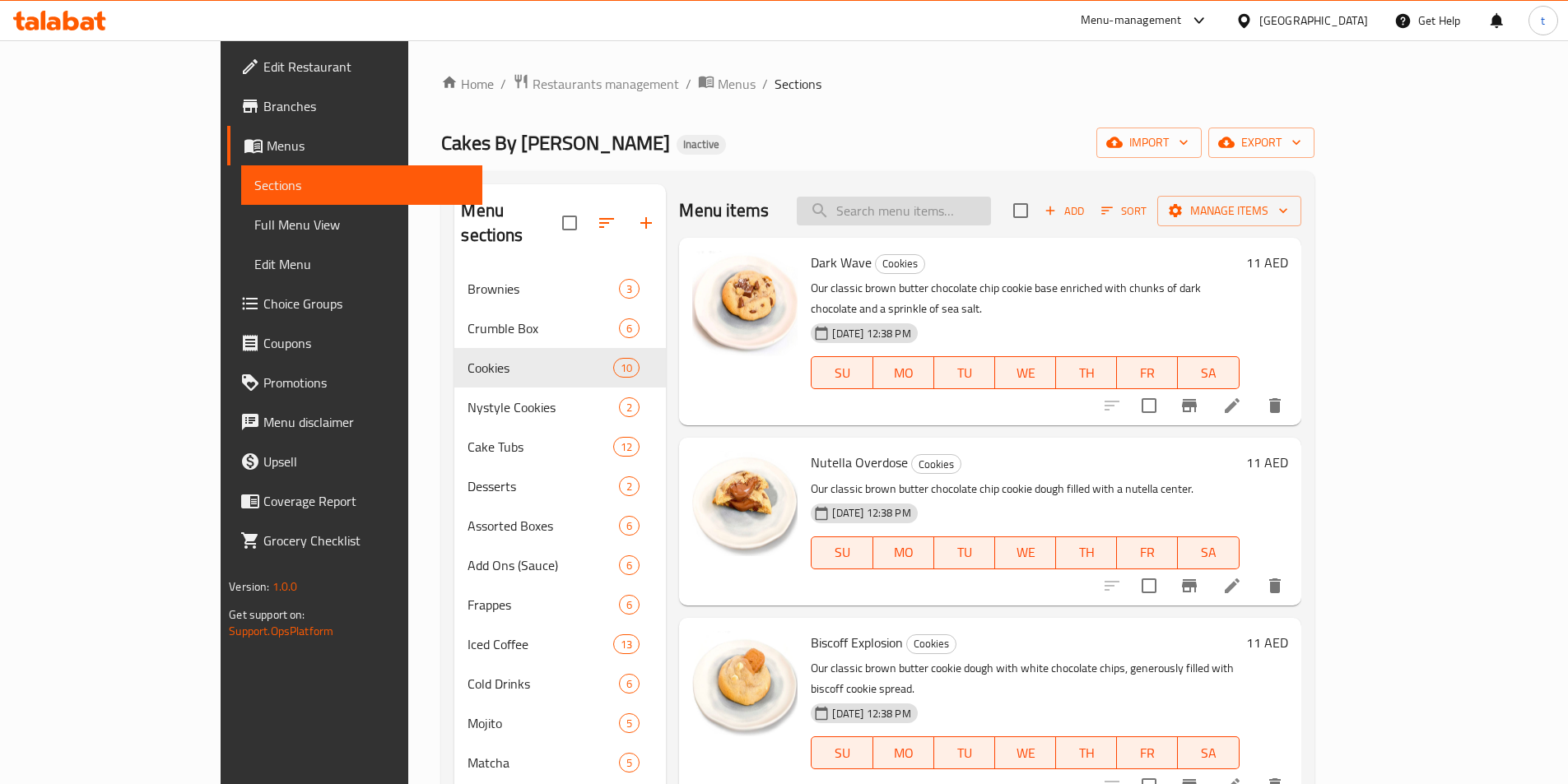
click at [989, 223] on input "search" at bounding box center [894, 211] width 195 height 29
paste input "MM Mmutella Magic"
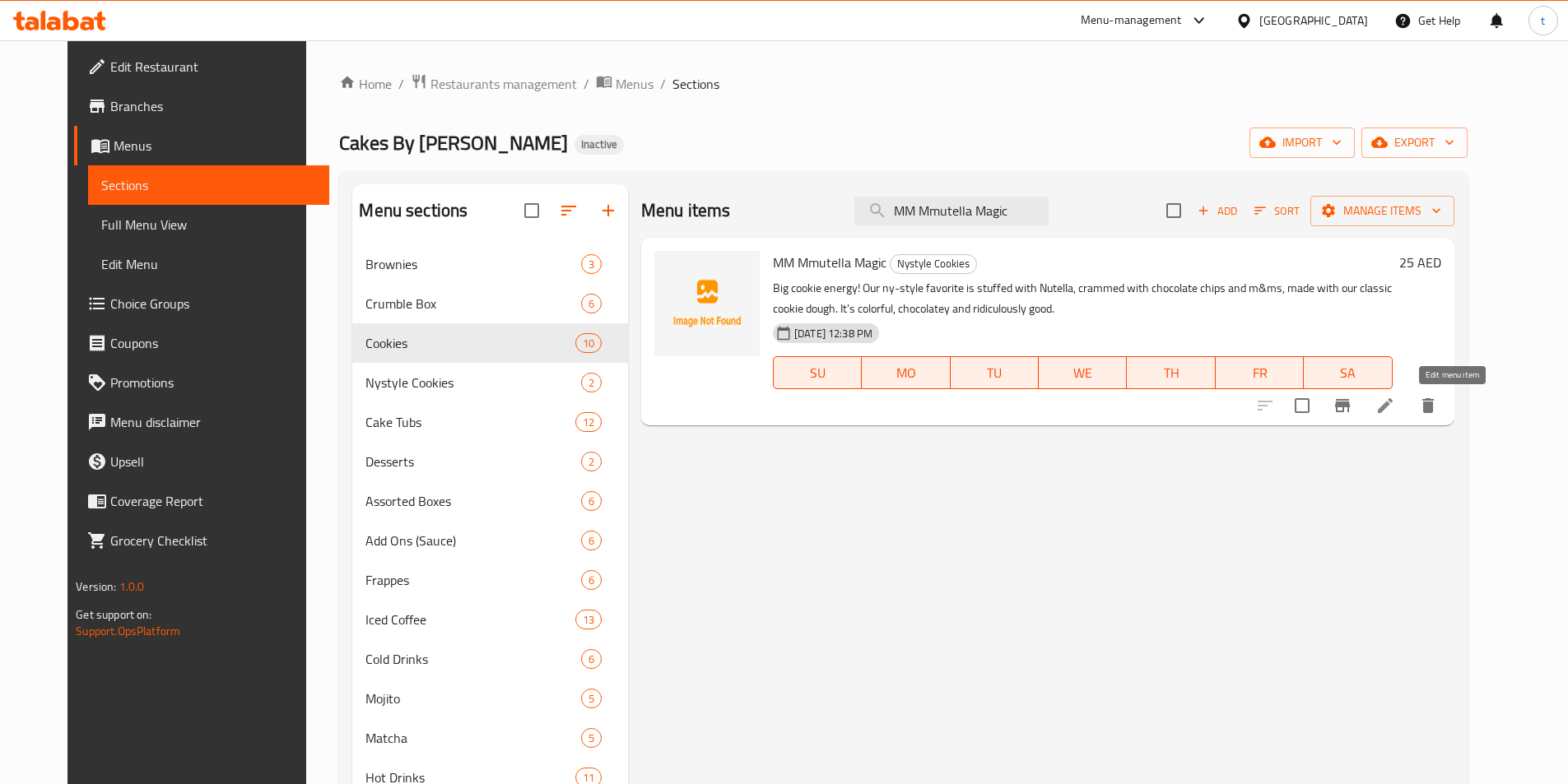
type input "MM Mmutella Magic"
click at [1395, 410] on icon at bounding box center [1385, 405] width 19 height 19
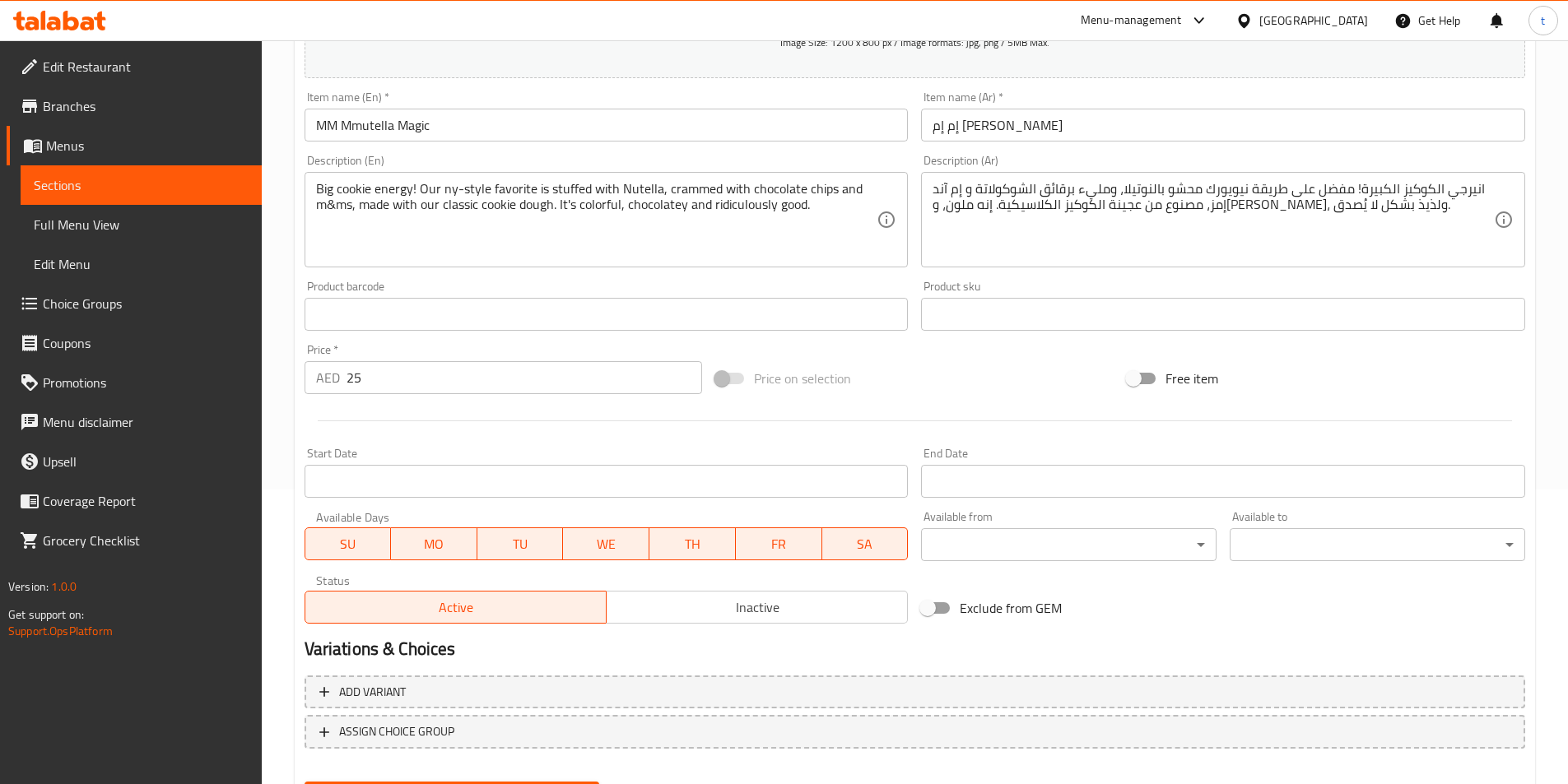
scroll to position [214, 0]
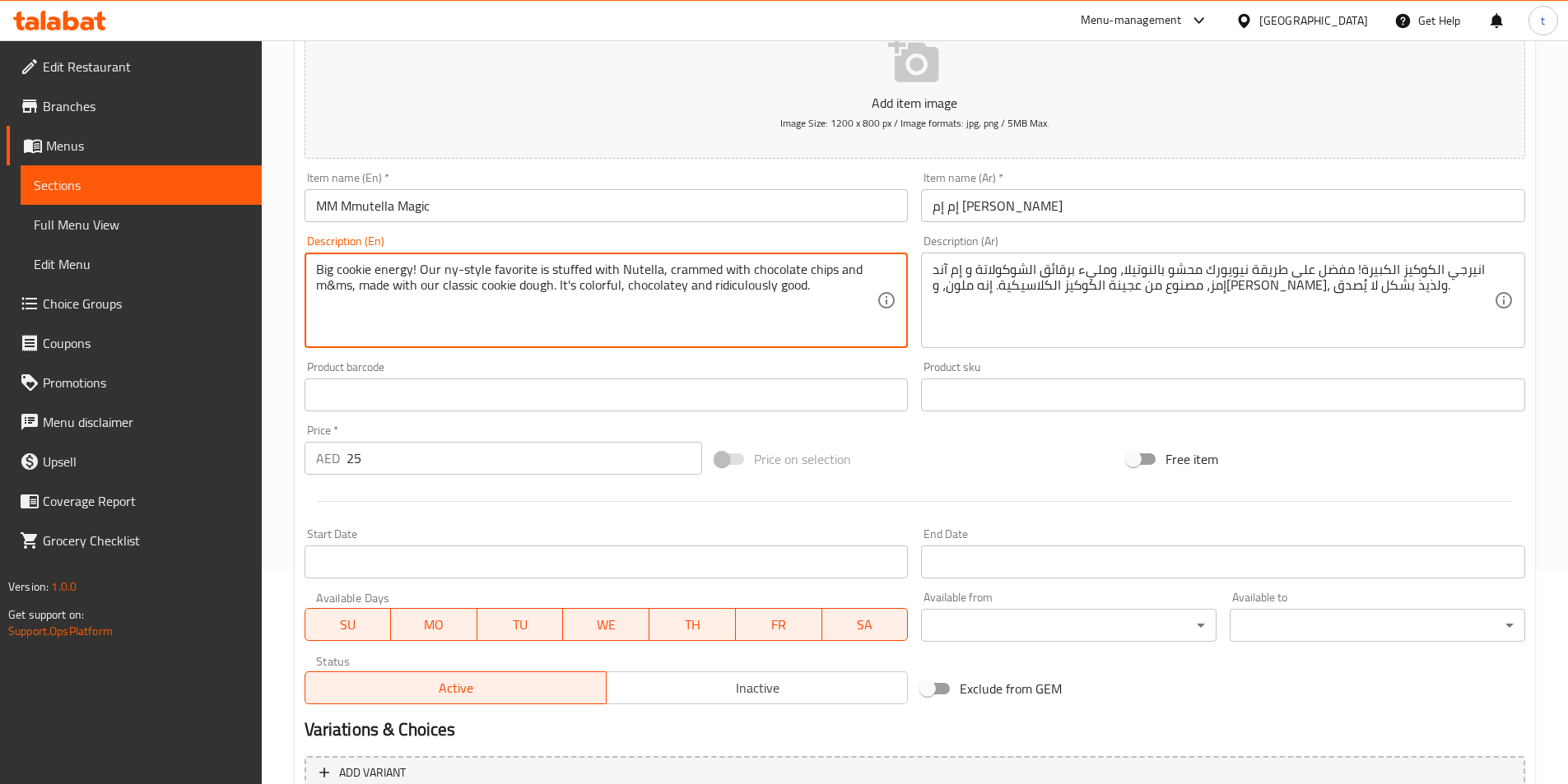
drag, startPoint x: 689, startPoint y: 287, endPoint x: 807, endPoint y: 286, distance: 118.0
click at [792, 288] on textarea "Big cookie energy! Our ny-style favorite is stuffed with Nutella, crammed with …" at bounding box center [597, 301] width 561 height 78
drag, startPoint x: 628, startPoint y: 285, endPoint x: 817, endPoint y: 298, distance: 189.4
click at [817, 298] on textarea "Big cookie energy! Our ny-style favorite is stuffed with Nutella, crammed with …" at bounding box center [597, 301] width 561 height 78
click at [729, 301] on textarea "Big cookie energy! Our ny-style favorite is stuffed with Nutella, crammed with …" at bounding box center [597, 301] width 561 height 78
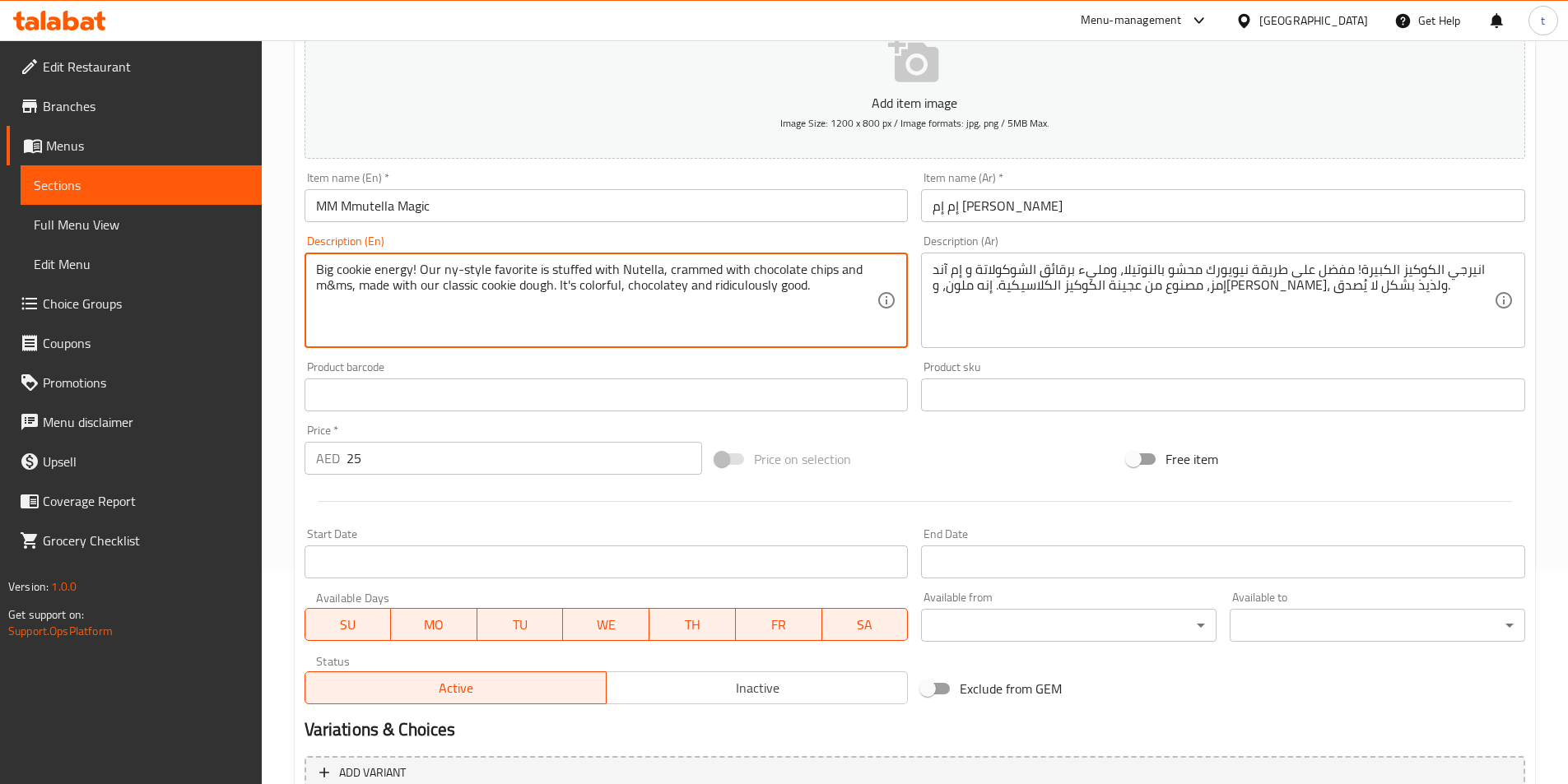
drag, startPoint x: 688, startPoint y: 286, endPoint x: 804, endPoint y: 292, distance: 116.2
click at [804, 292] on textarea "Big cookie energy! Our ny-style favorite is stuffed with Nutella, crammed with …" at bounding box center [597, 301] width 561 height 78
type textarea "Big cookie energy! Our ny-style favorite is stuffed with Nutella, crammed with …"
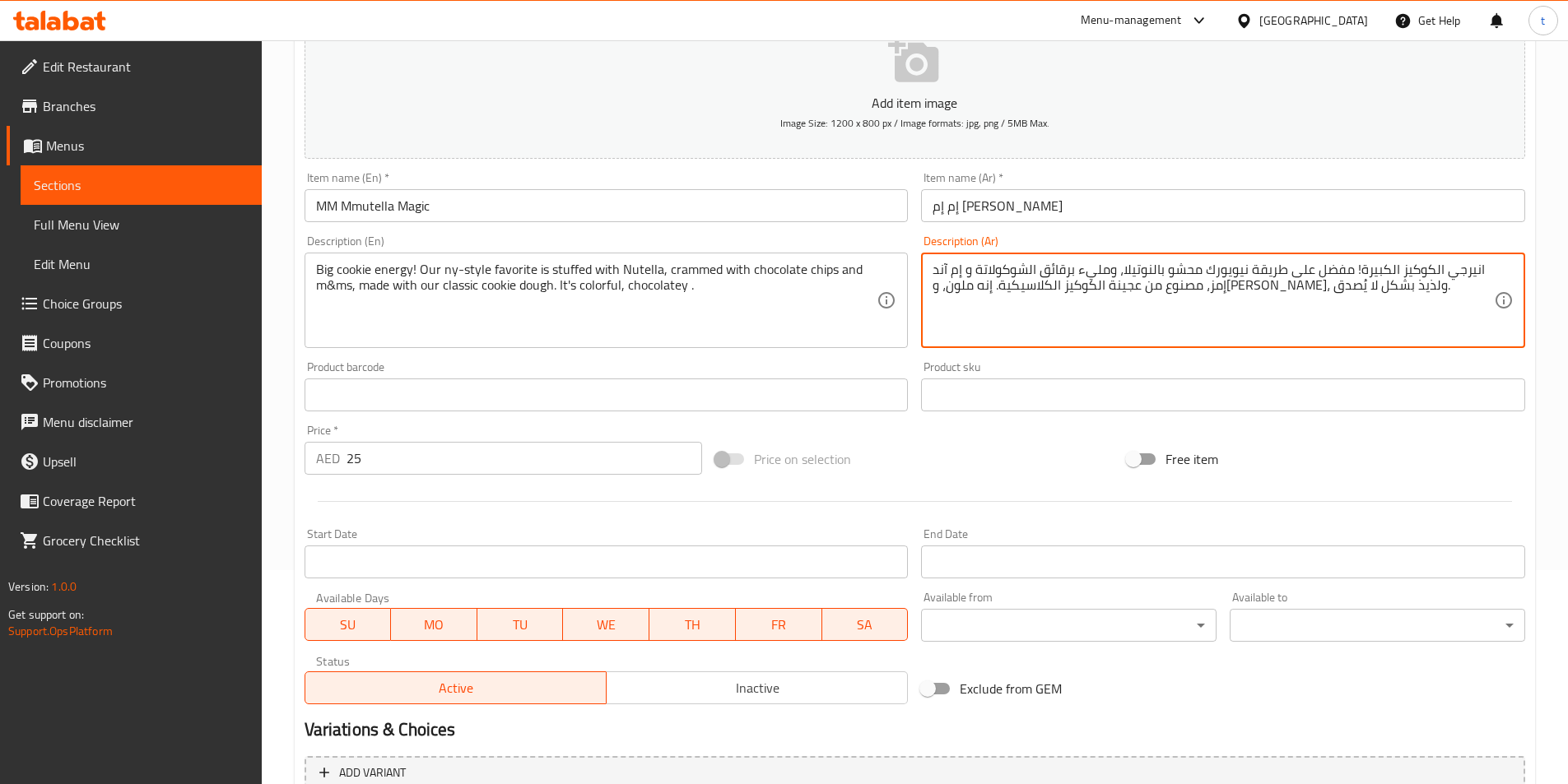
drag, startPoint x: 1042, startPoint y: 286, endPoint x: 934, endPoint y: 295, distance: 108.4
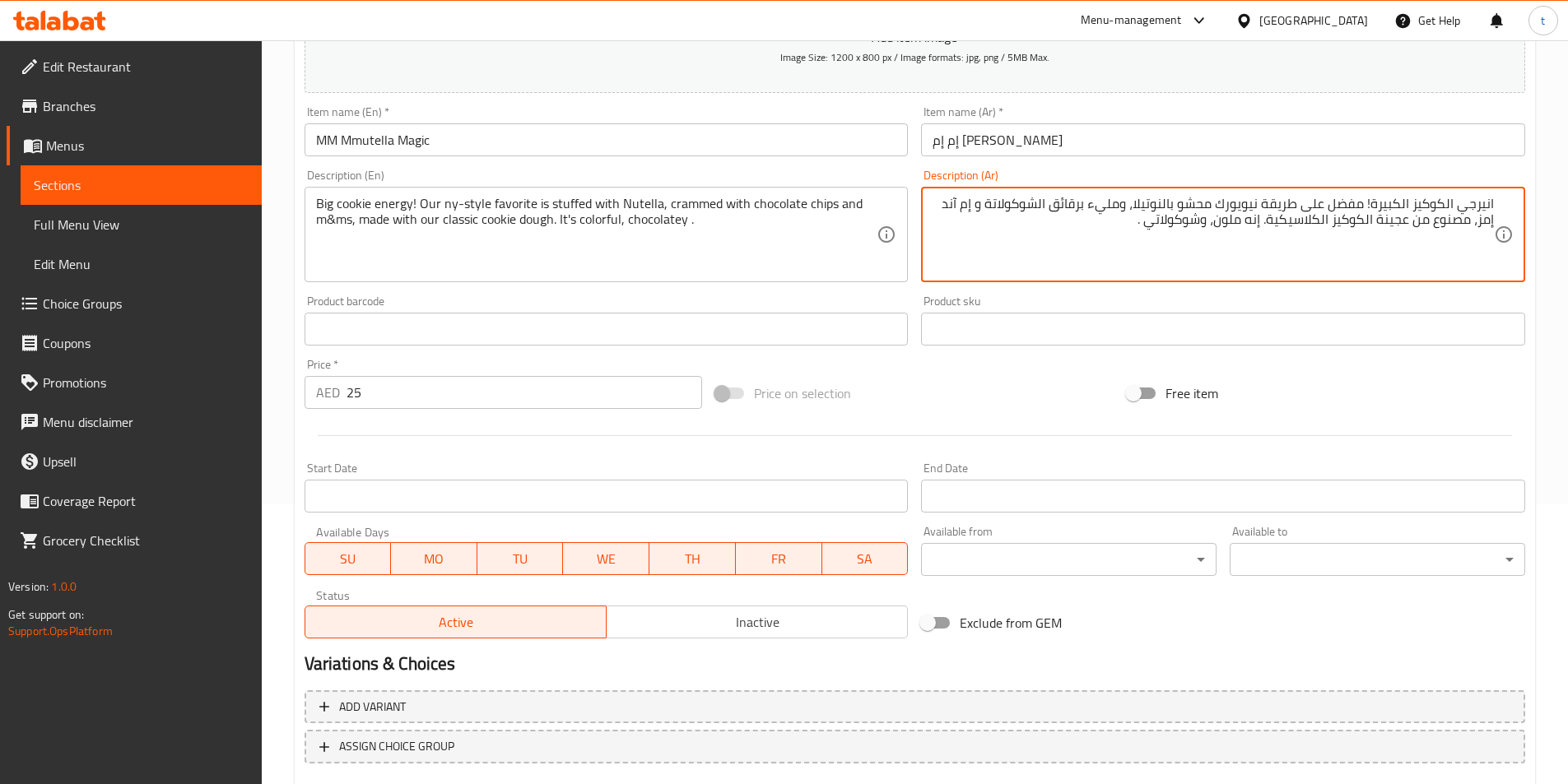
scroll to position [378, 0]
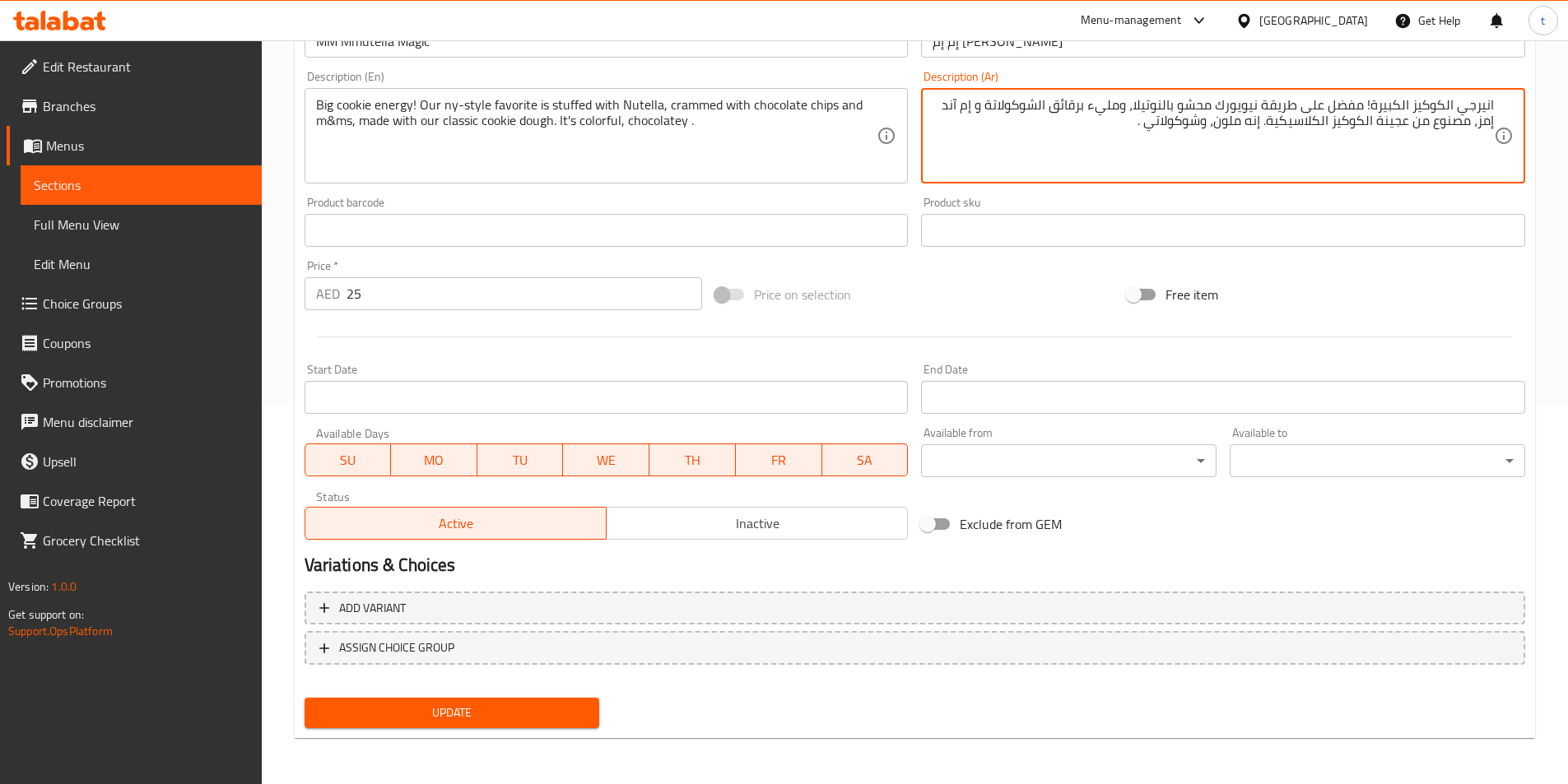
type textarea "انيرجي الكوكيز الكبيرة! مفضل على طريقة نيويورك محشو بالنوتيلا، ومليء برقائق الش…"
click at [457, 707] on span "Update" at bounding box center [452, 712] width 269 height 20
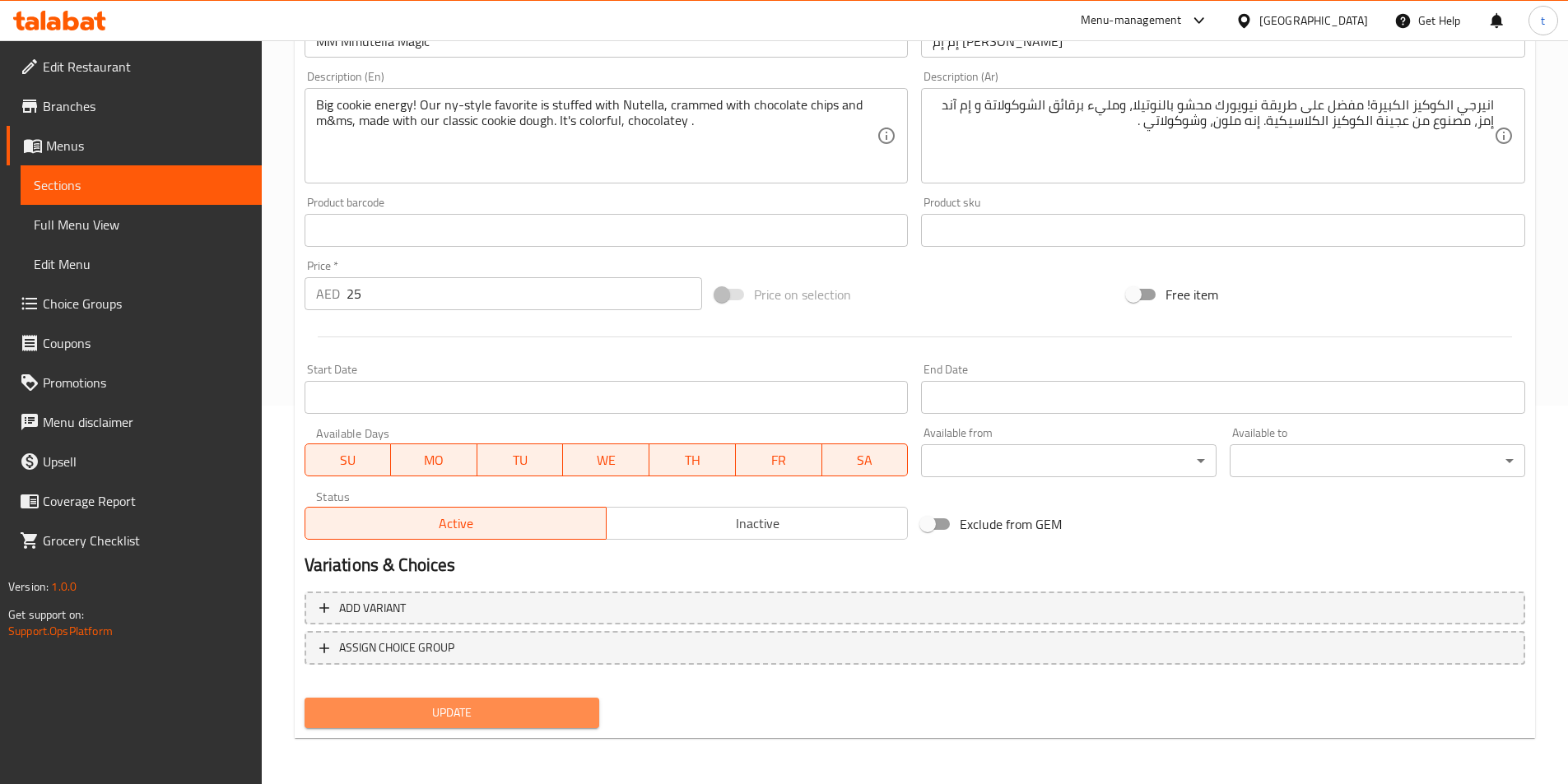
click at [468, 726] on button "Update" at bounding box center [452, 712] width 296 height 30
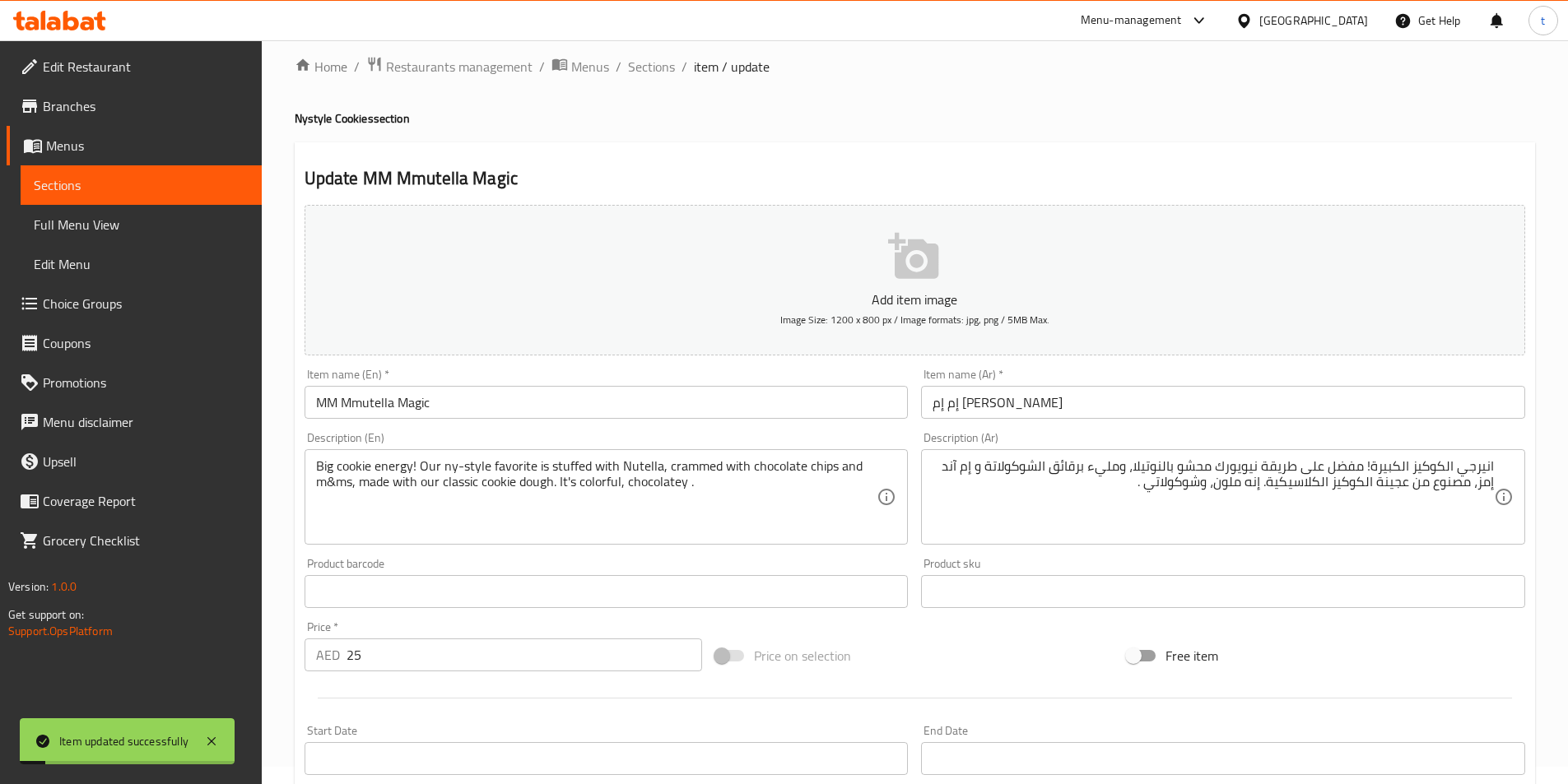
scroll to position [0, 0]
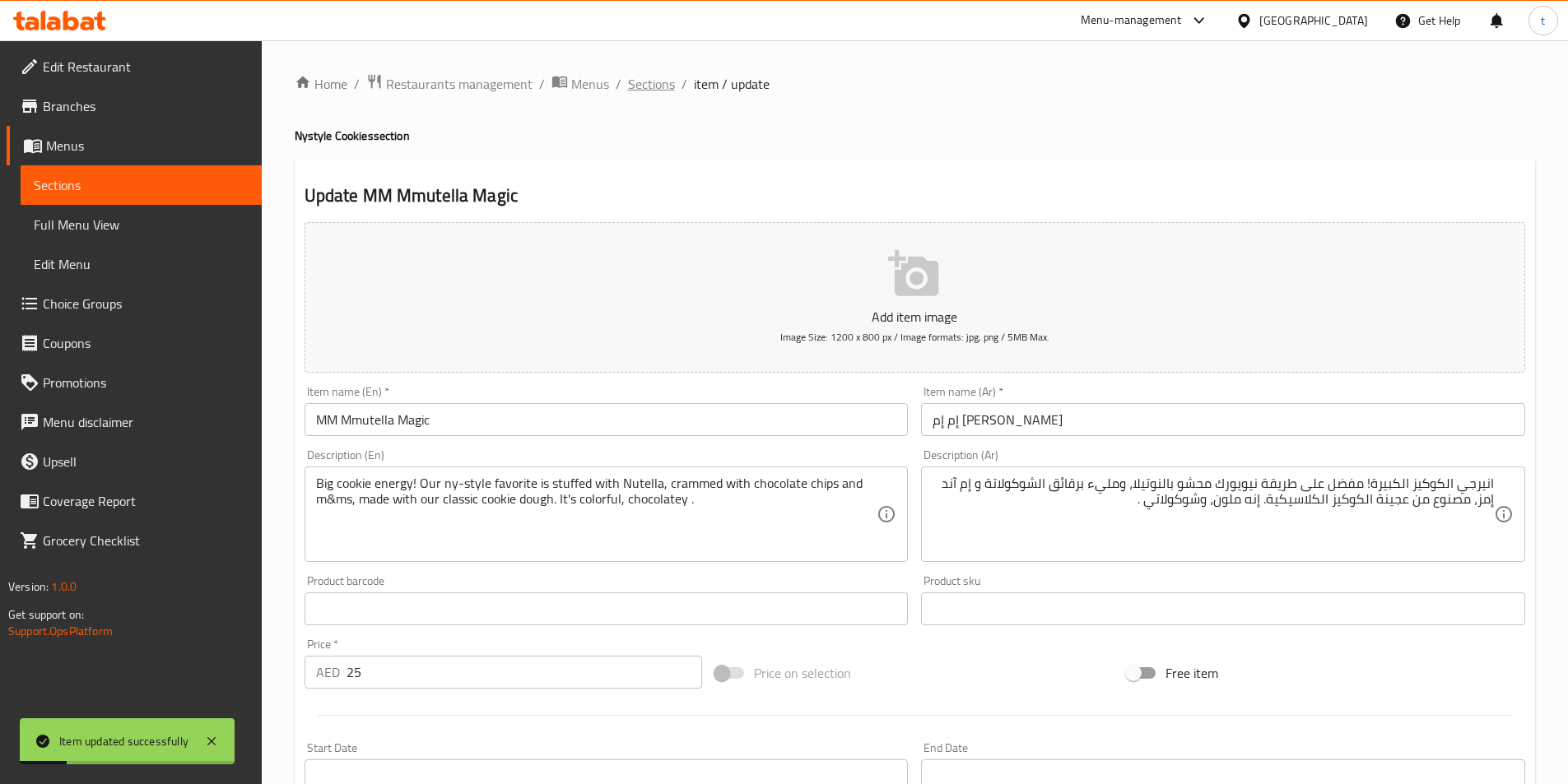
click at [630, 83] on span "Sections" at bounding box center [651, 83] width 47 height 19
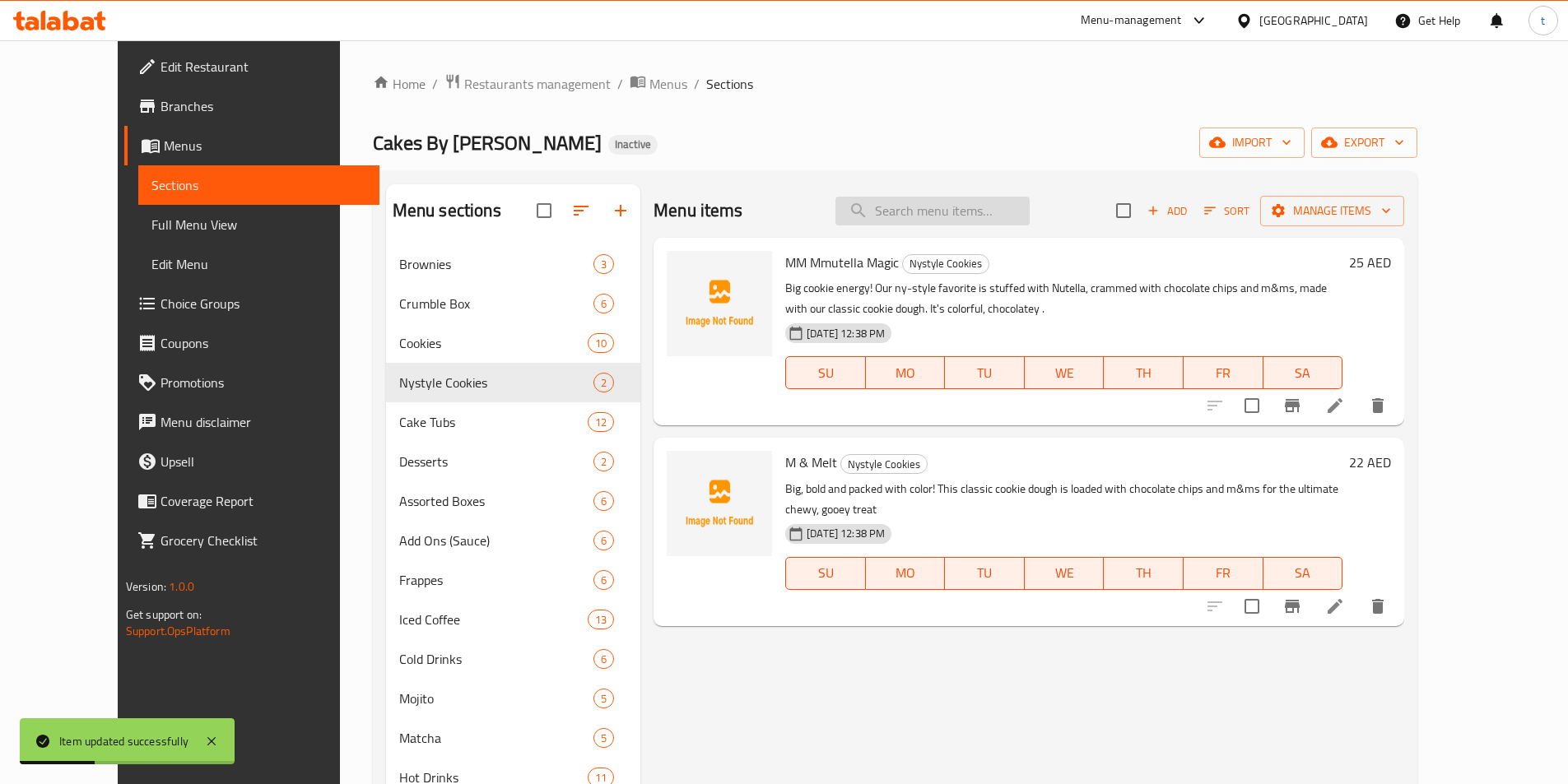
click at [923, 208] on input "search" at bounding box center [933, 211] width 195 height 29
paste input "gooey treat"
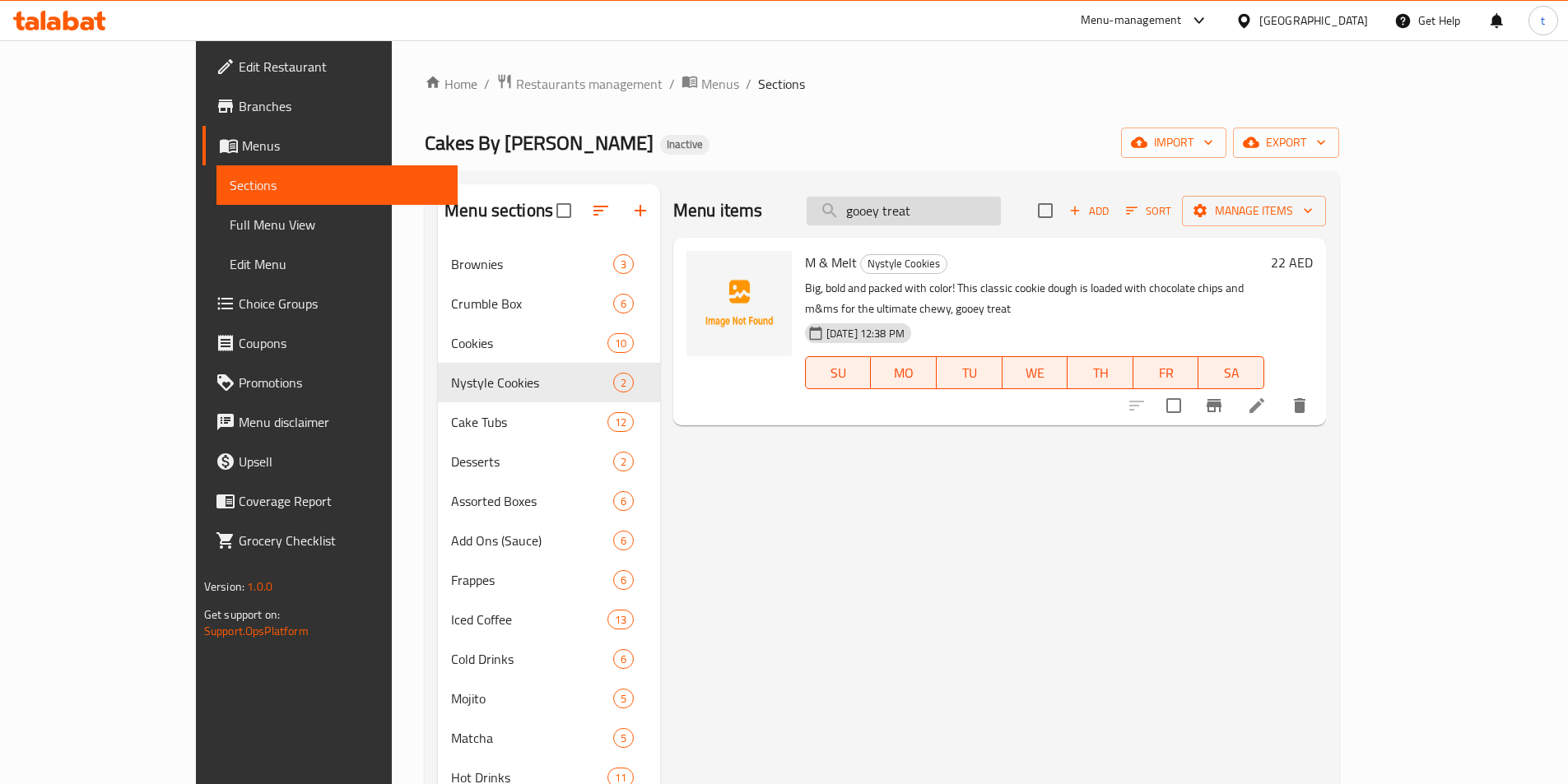
click at [1001, 205] on input "gooey treat" at bounding box center [903, 211] width 195 height 29
paste input "M & Mel"
type input "M & Melt"
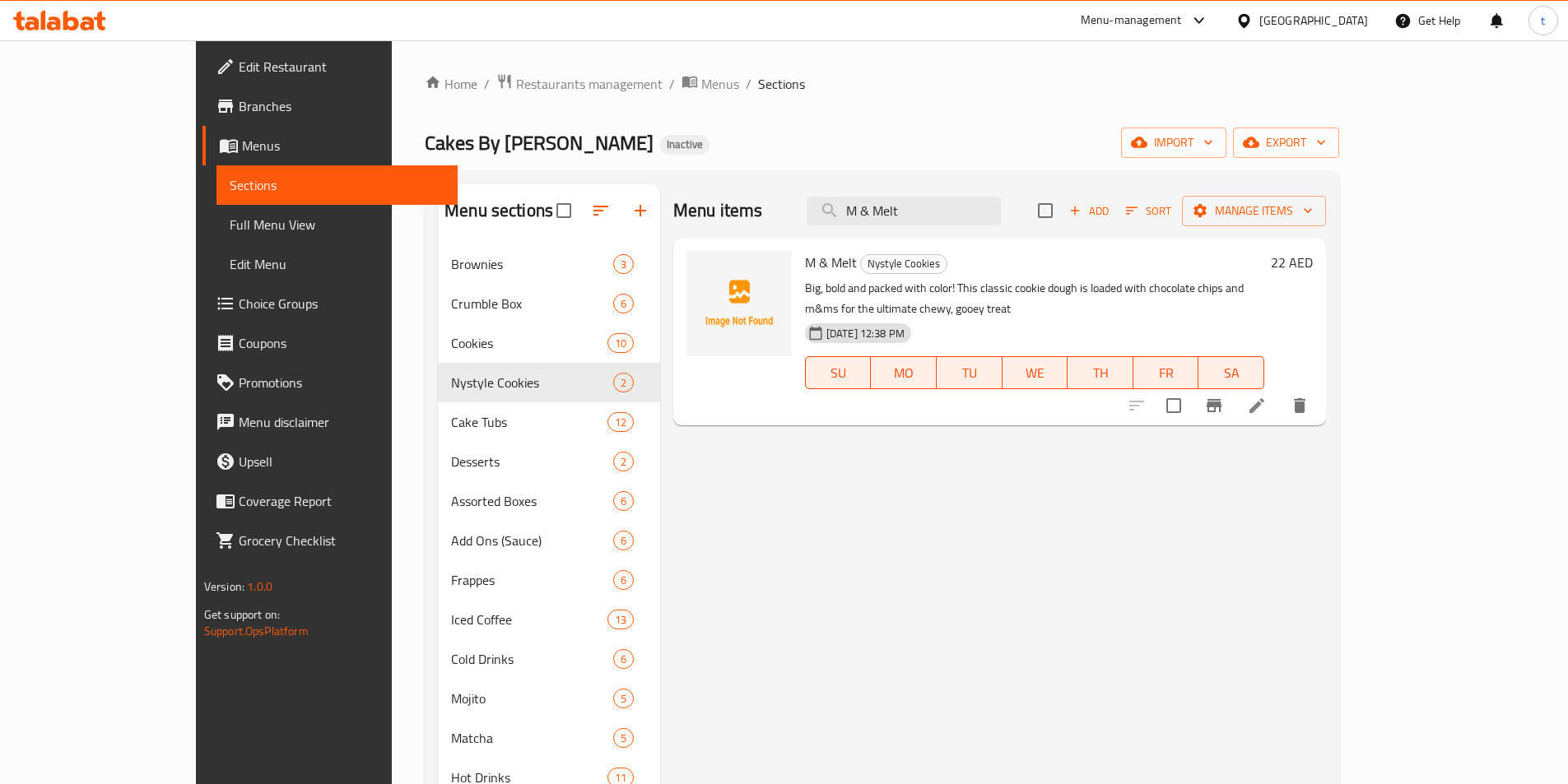
click at [1319, 403] on div at bounding box center [1218, 405] width 202 height 40
click at [1267, 396] on icon at bounding box center [1256, 405] width 19 height 19
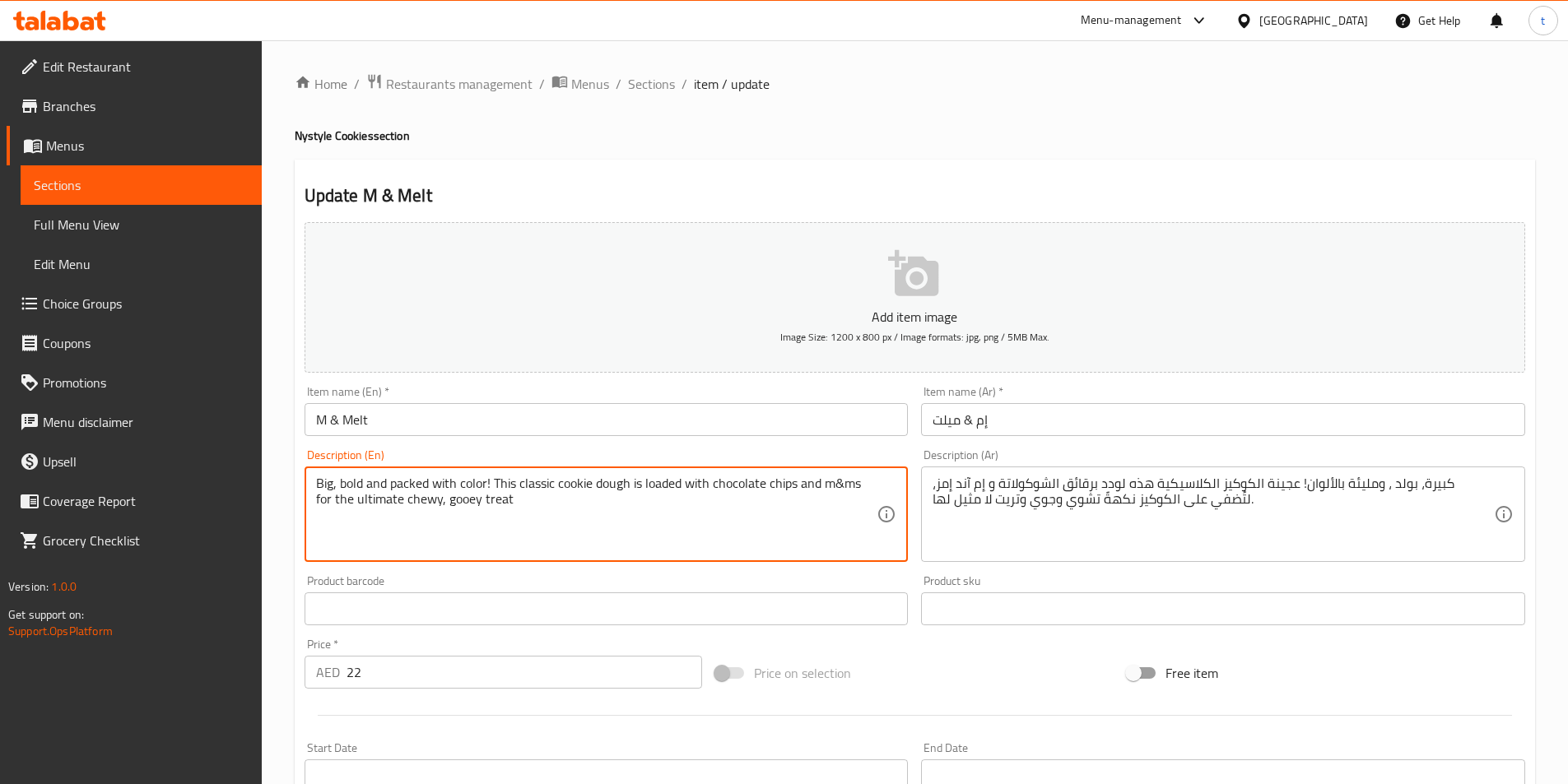
drag, startPoint x: 446, startPoint y: 499, endPoint x: 516, endPoint y: 507, distance: 70.5
drag, startPoint x: 795, startPoint y: 484, endPoint x: 853, endPoint y: 512, distance: 64.4
click at [853, 512] on textarea "Big, bold and packed with color! This classic cookie dough is loaded with choco…" at bounding box center [597, 515] width 561 height 78
click at [644, 506] on textarea "Big, bold and packed with color! This classic cookie dough is loaded with choco…" at bounding box center [597, 515] width 561 height 78
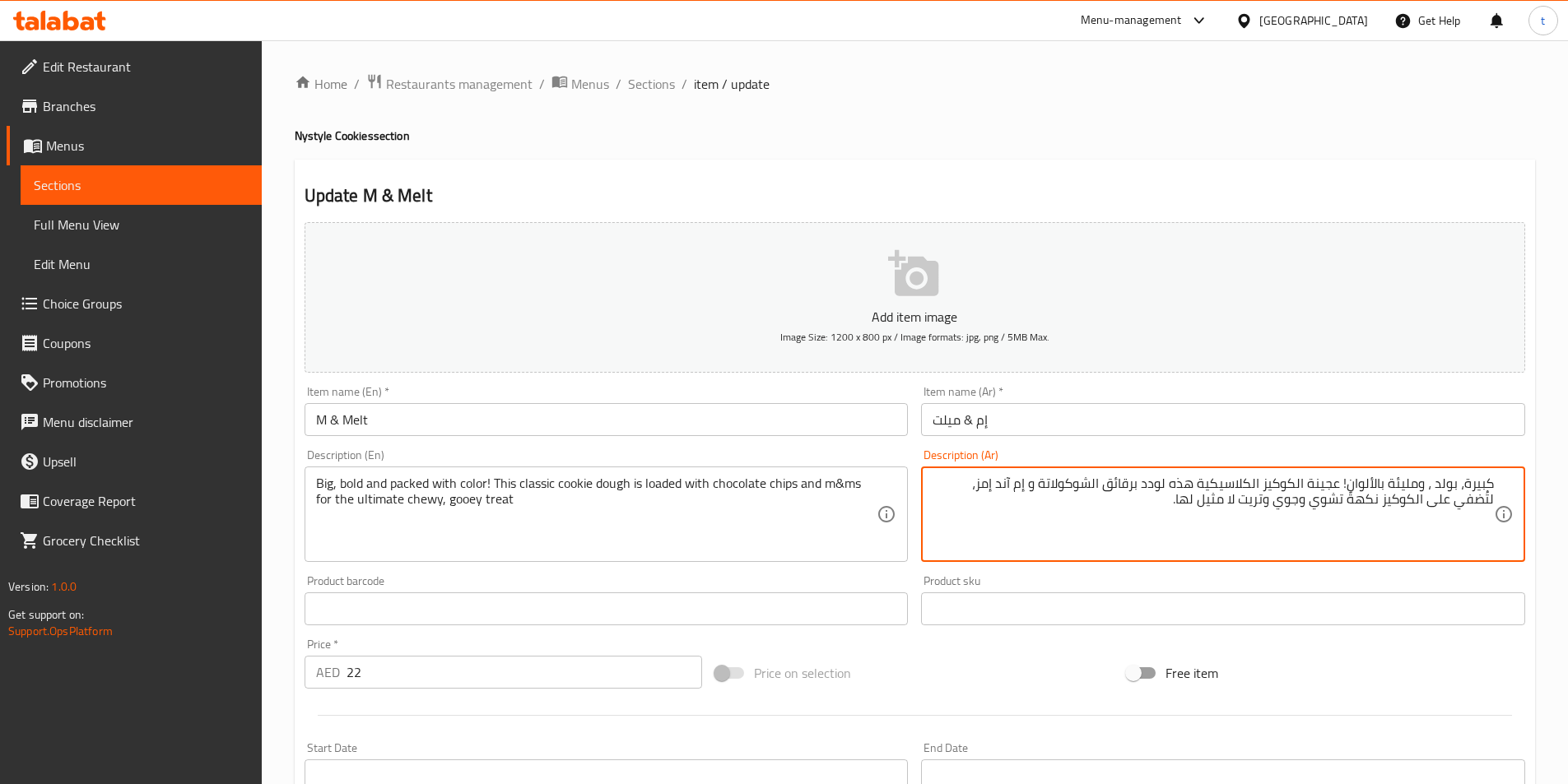
drag, startPoint x: 1288, startPoint y: 501, endPoint x: 1353, endPoint y: 508, distance: 65.4
click at [1353, 508] on textarea "كبيرة، بولد ، ومليئة بالألوان! عجينة الكوكيز الكلاسيكية هذه لودد برقائق الشوكول…" at bounding box center [1213, 515] width 561 height 78
type textarea "كبيرة، بولد ، ومليئة بالألوان! عجينة الكوكيز الكلاسيكية هذه لودد برقائق الشوكول…"
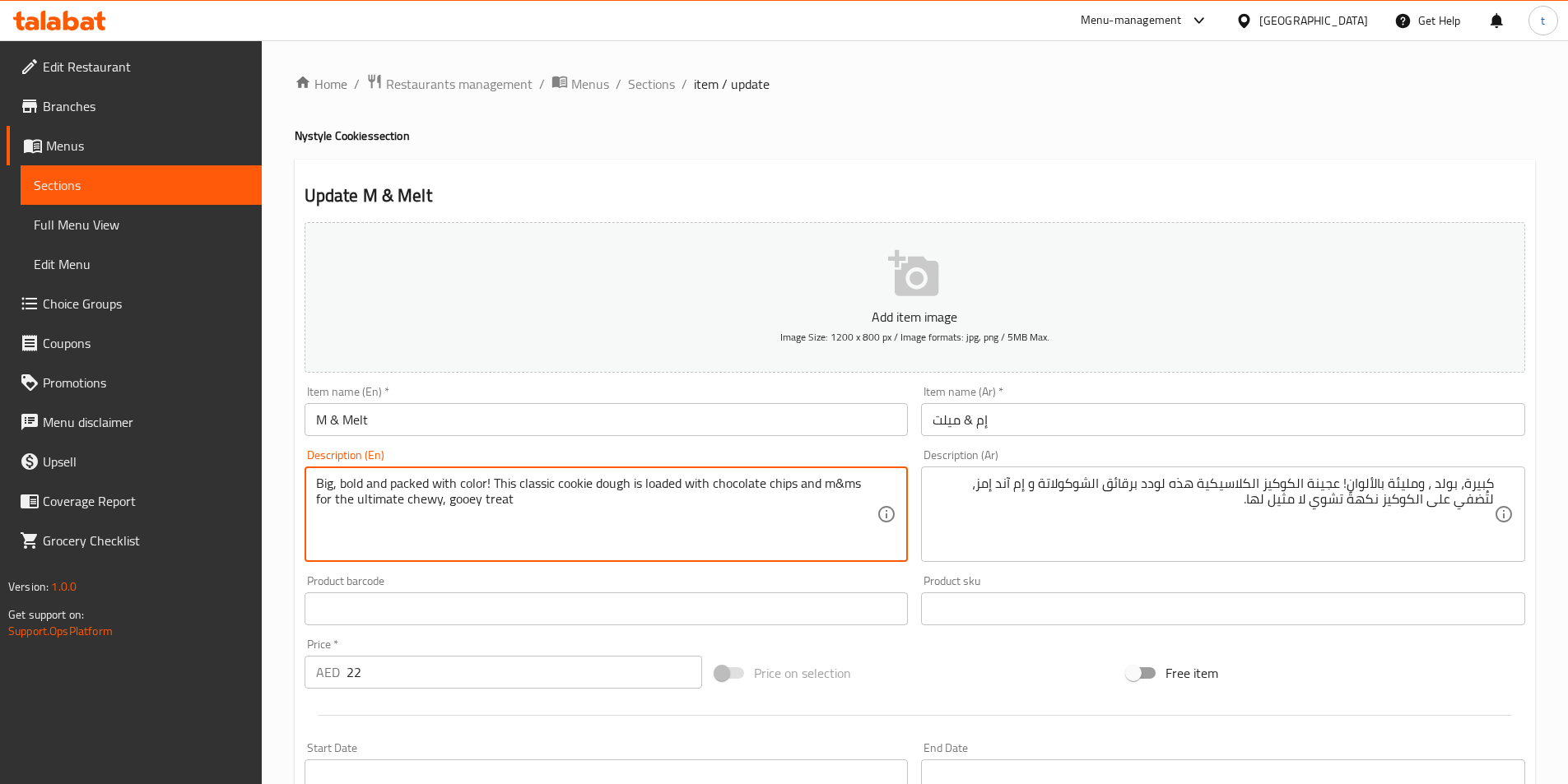
drag, startPoint x: 511, startPoint y: 504, endPoint x: 445, endPoint y: 511, distance: 66.4
type textarea "Big, bold and packed with color! This classic cookie dough is loaded with choco…"
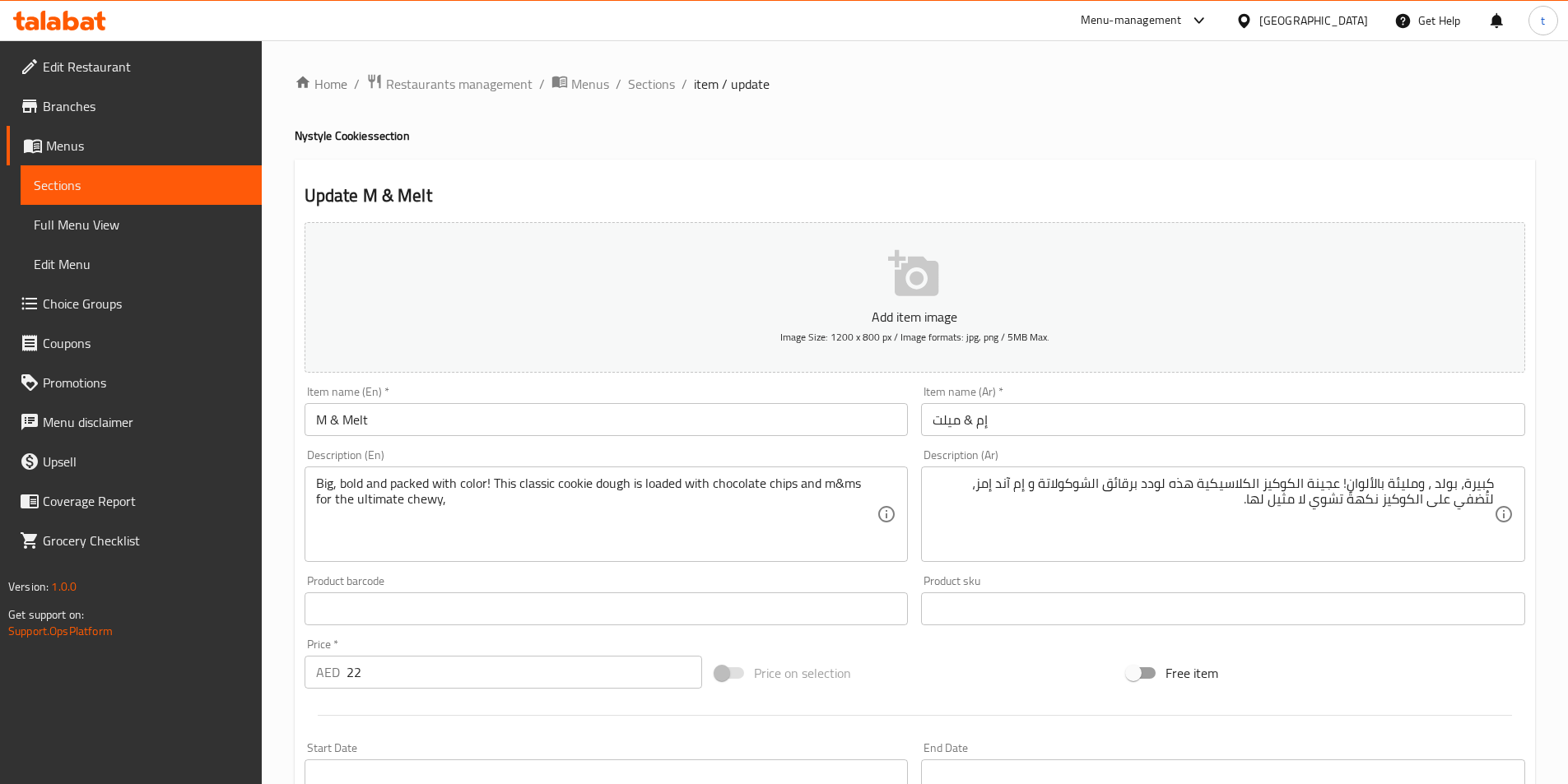
scroll to position [378, 0]
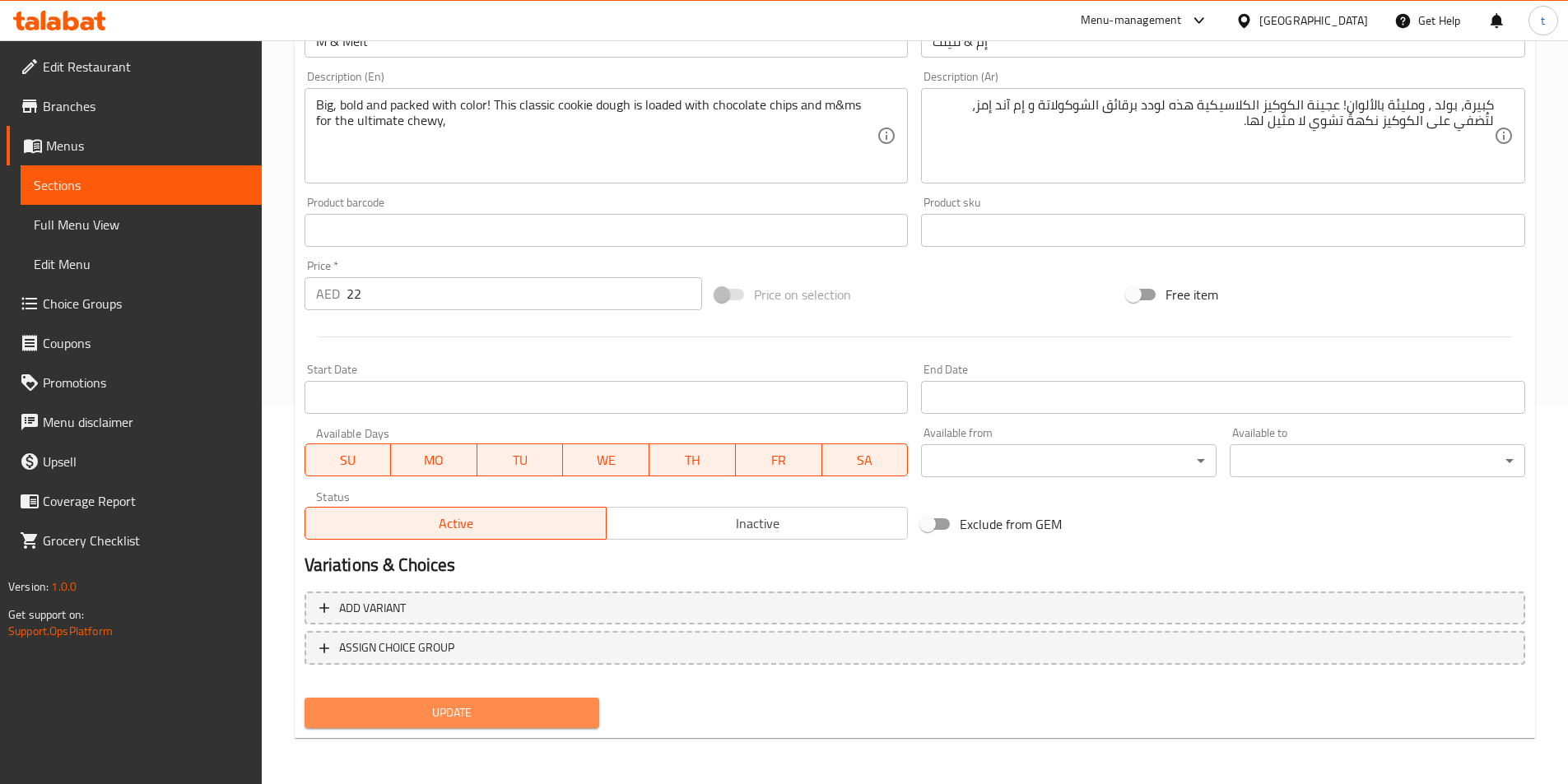
click at [516, 711] on span "Update" at bounding box center [452, 712] width 269 height 20
click at [476, 699] on button "Update" at bounding box center [452, 712] width 296 height 30
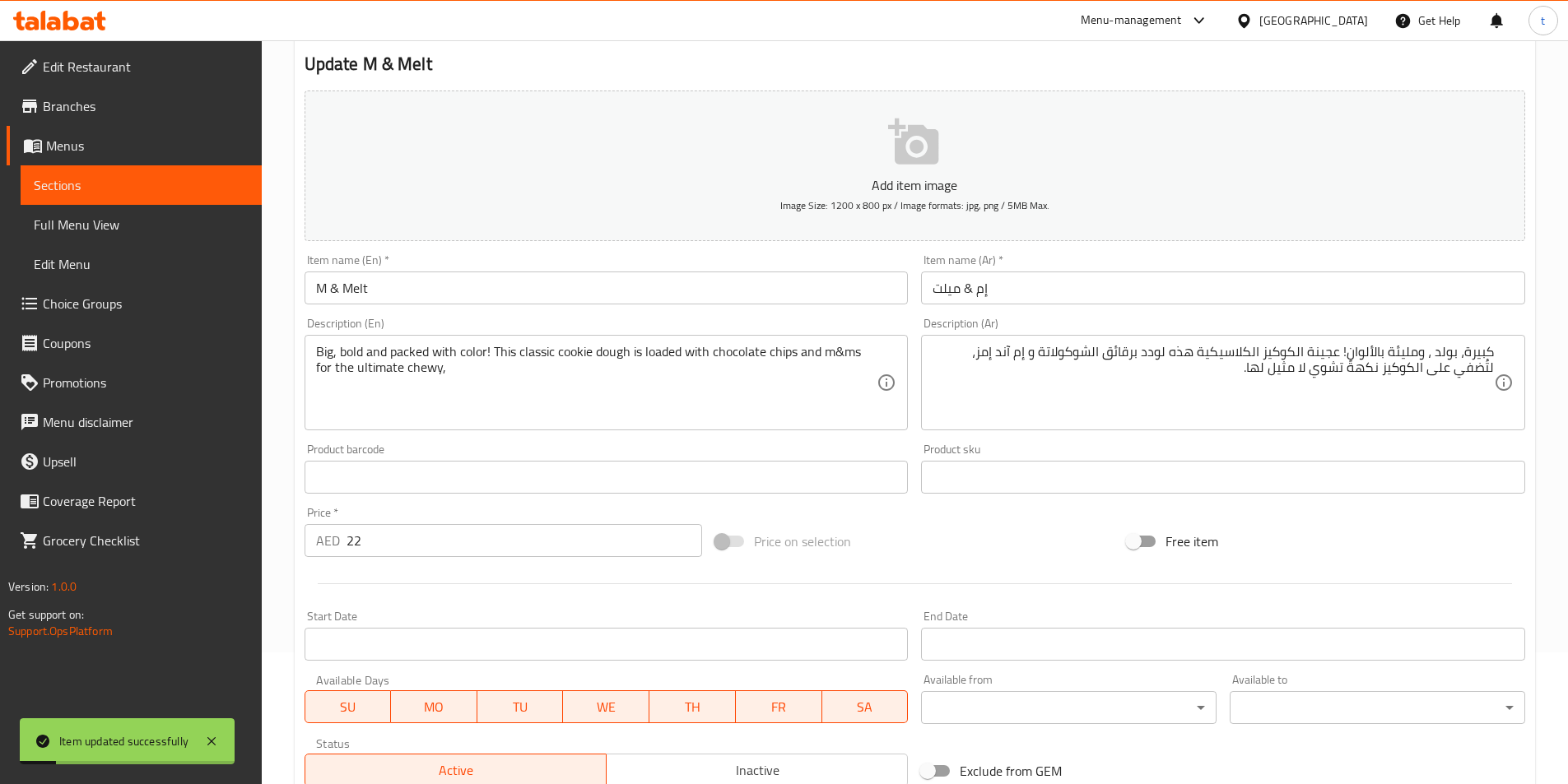
scroll to position [0, 0]
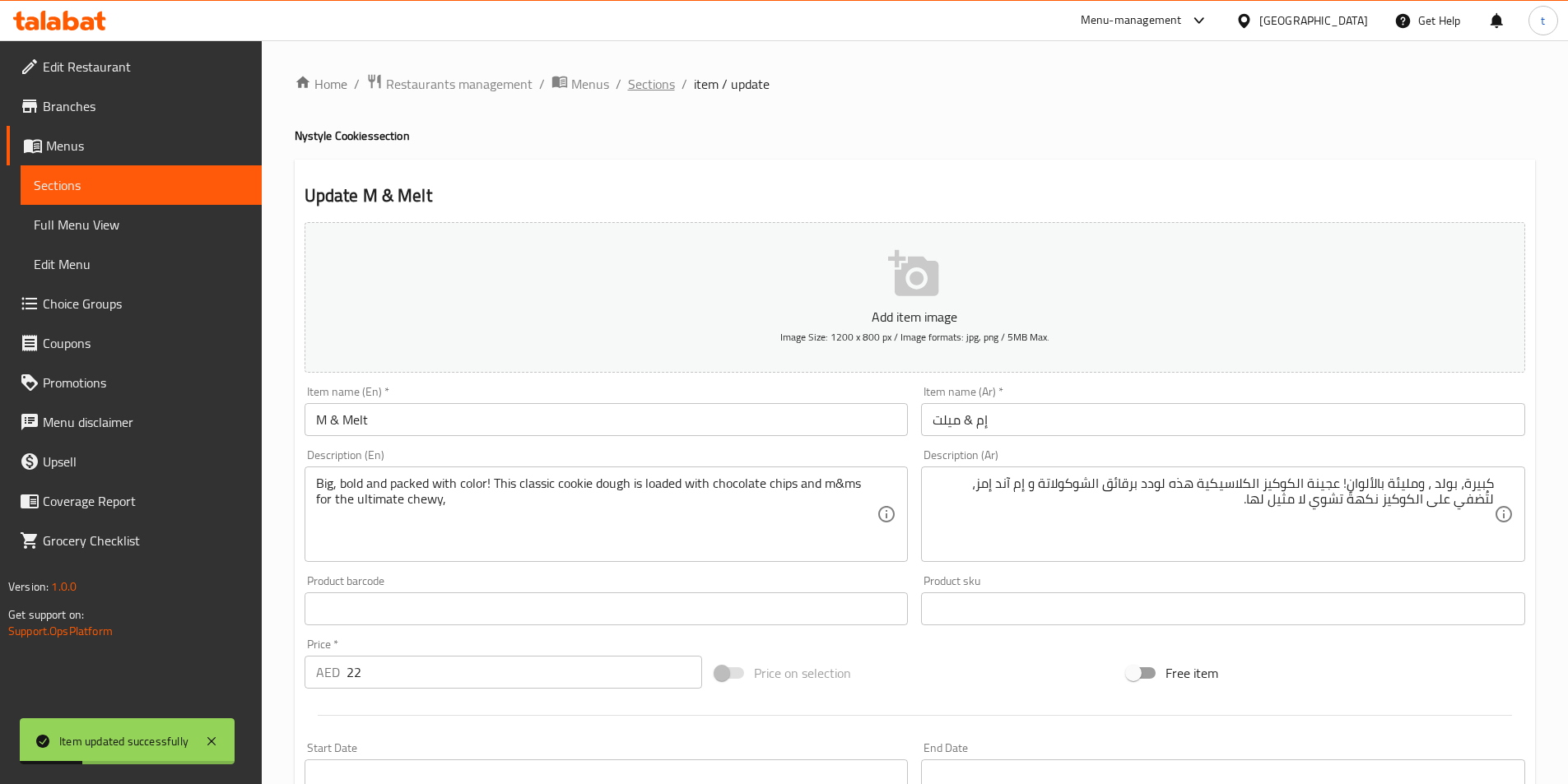
click at [645, 91] on span "Sections" at bounding box center [651, 83] width 47 height 19
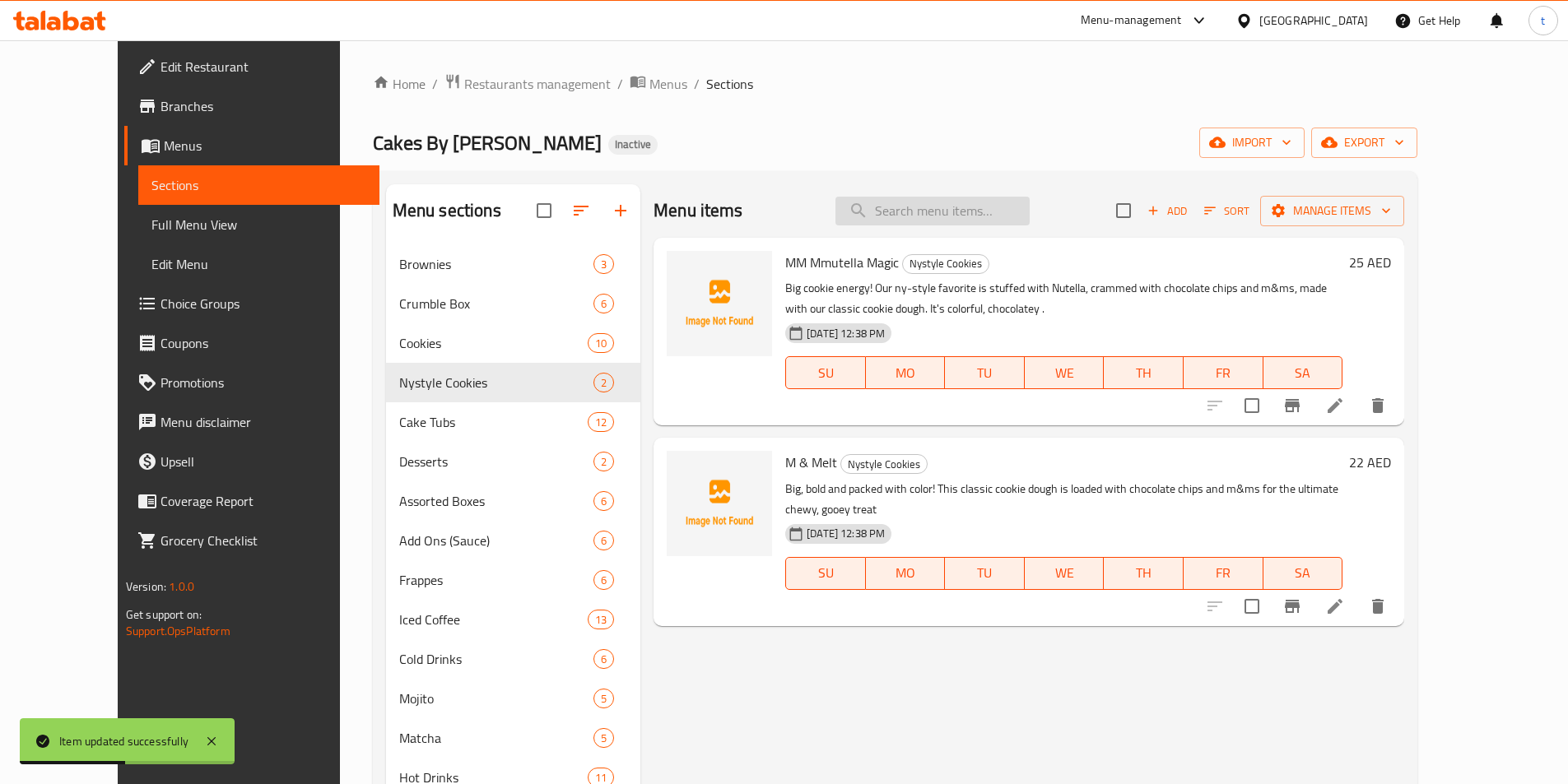
click at [974, 205] on input "search" at bounding box center [933, 211] width 195 height 29
paste input "and m&ms for the ultimate chewy, gooey treat"
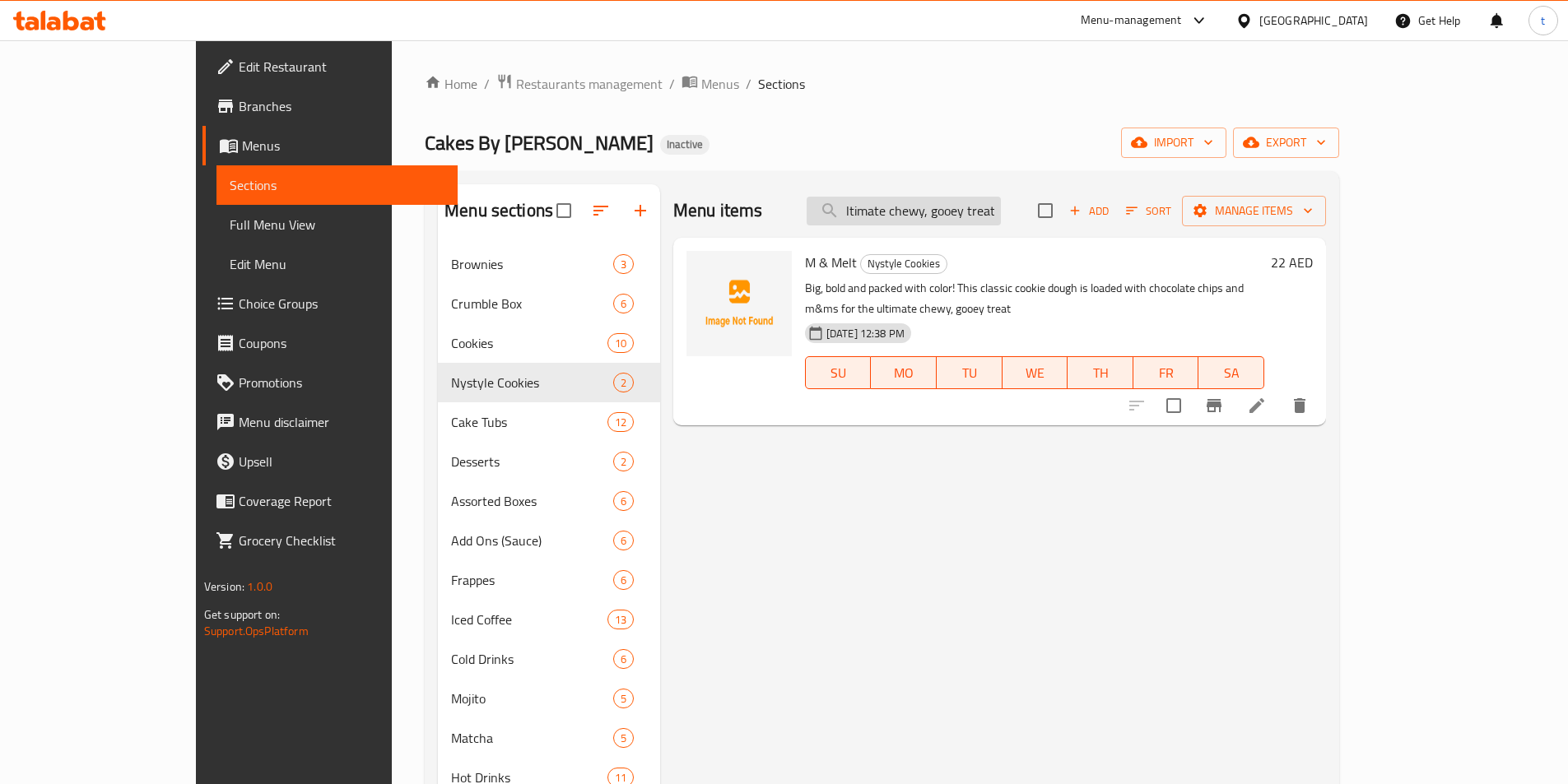
click at [993, 212] on input "and m&ms for the ultimate chewy, gooey treat" at bounding box center [903, 211] width 195 height 29
click at [998, 212] on input "and m&ms for the ultimate chewy, gooey treat" at bounding box center [903, 211] width 195 height 29
drag, startPoint x: 998, startPoint y: 212, endPoint x: 777, endPoint y: 219, distance: 221.1
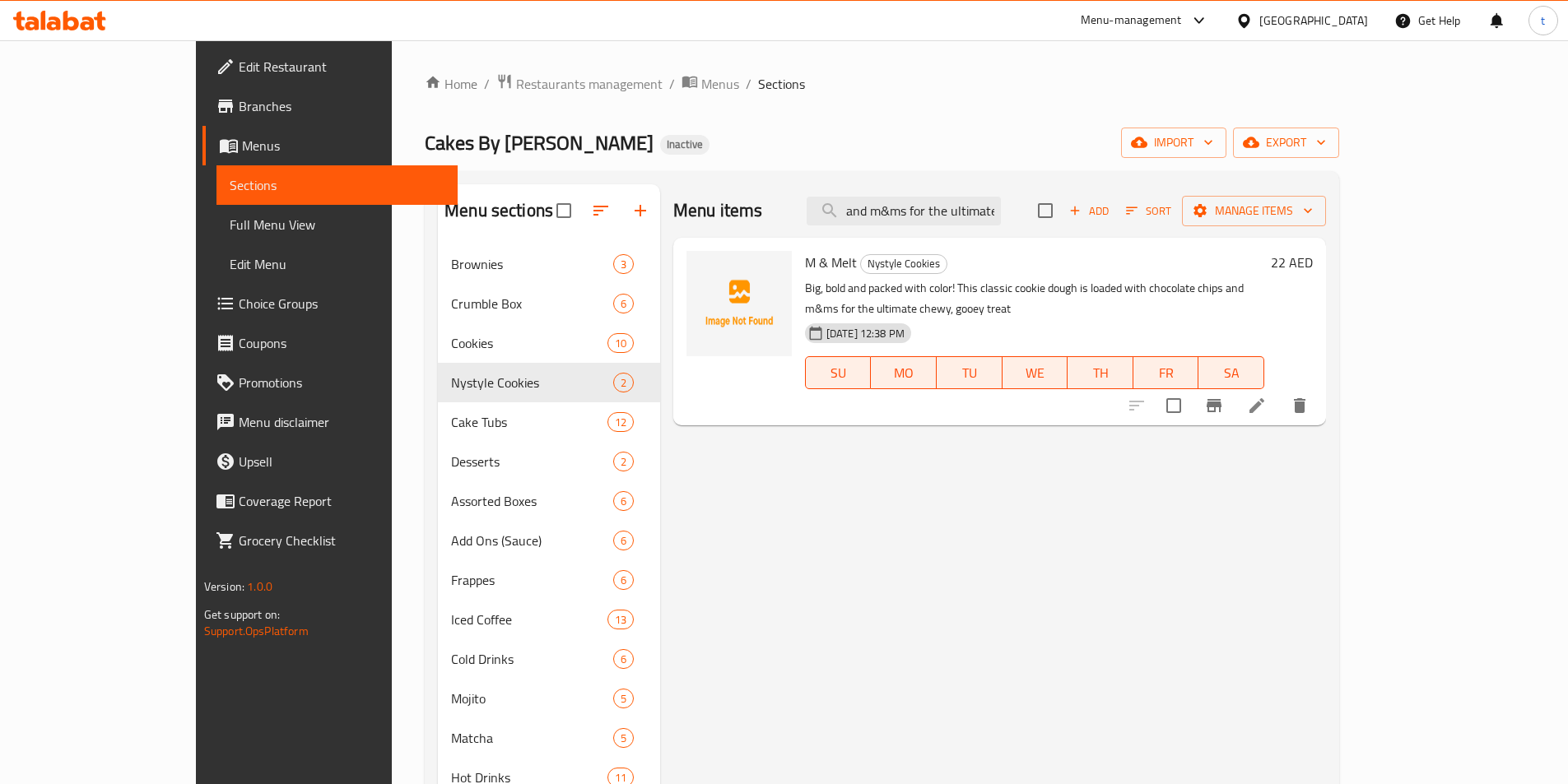
click at [777, 219] on div "Menu items and m&ms for the ultimate chewy, gooey treat Add Sort Manage items" at bounding box center [999, 211] width 653 height 54
click at [957, 215] on input "gooey treat" at bounding box center [903, 211] width 195 height 29
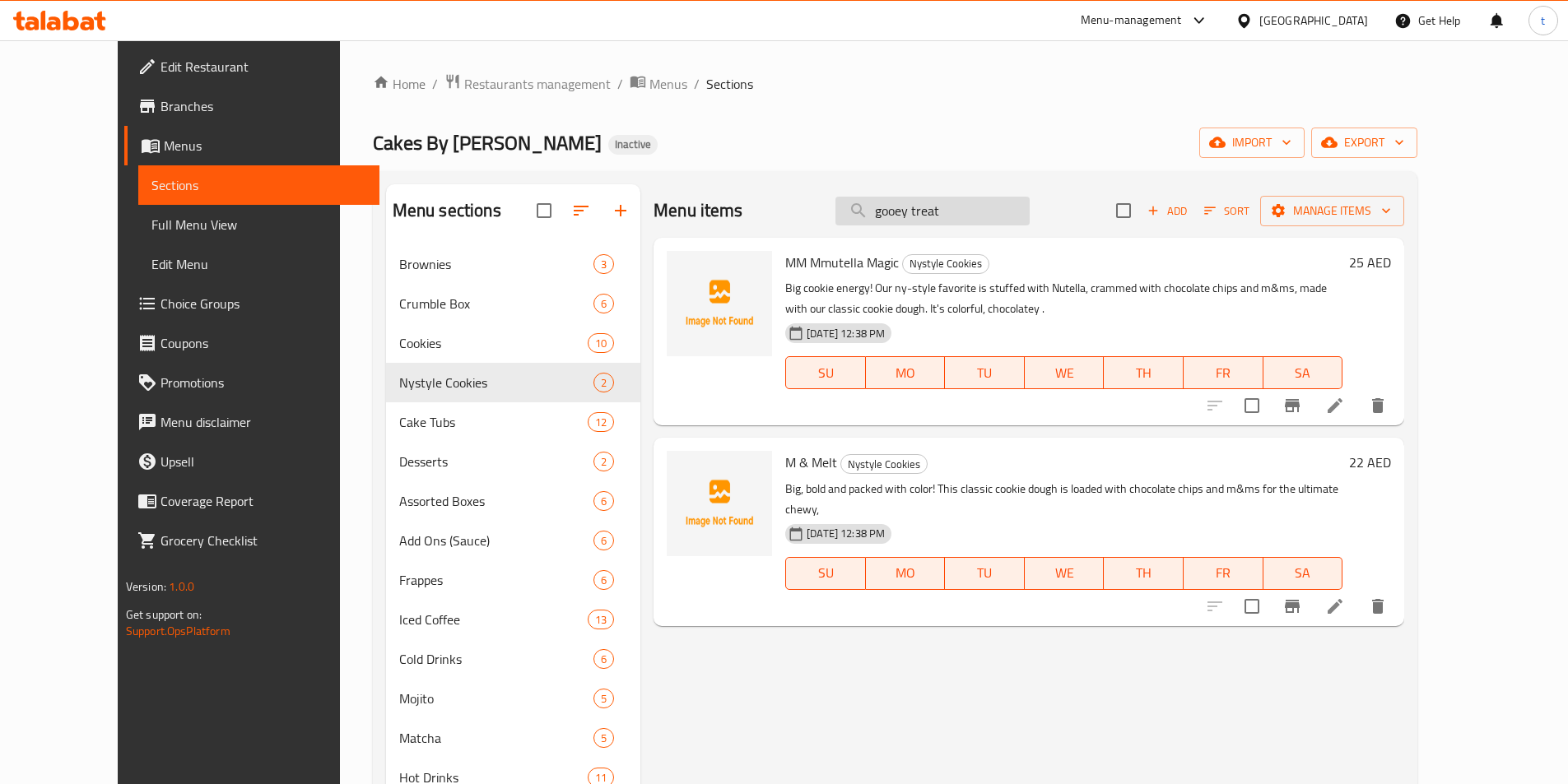
click at [1009, 220] on input "gooey treat" at bounding box center [933, 211] width 195 height 29
click at [1009, 211] on input "gooey treat" at bounding box center [933, 211] width 195 height 29
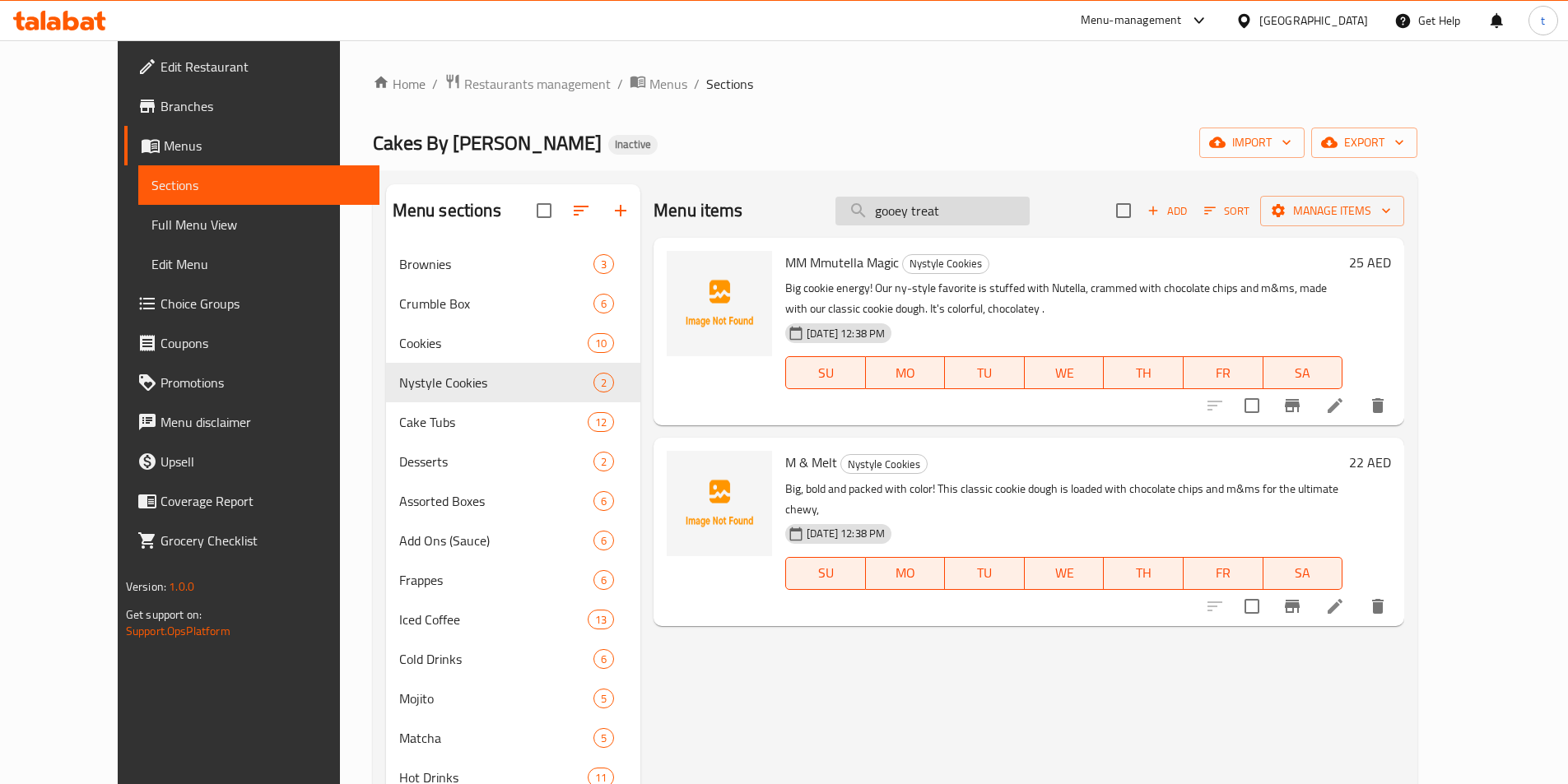
click at [1009, 211] on input "gooey treat" at bounding box center [933, 211] width 195 height 29
paste input "Box of 6 Assorted Brownies"
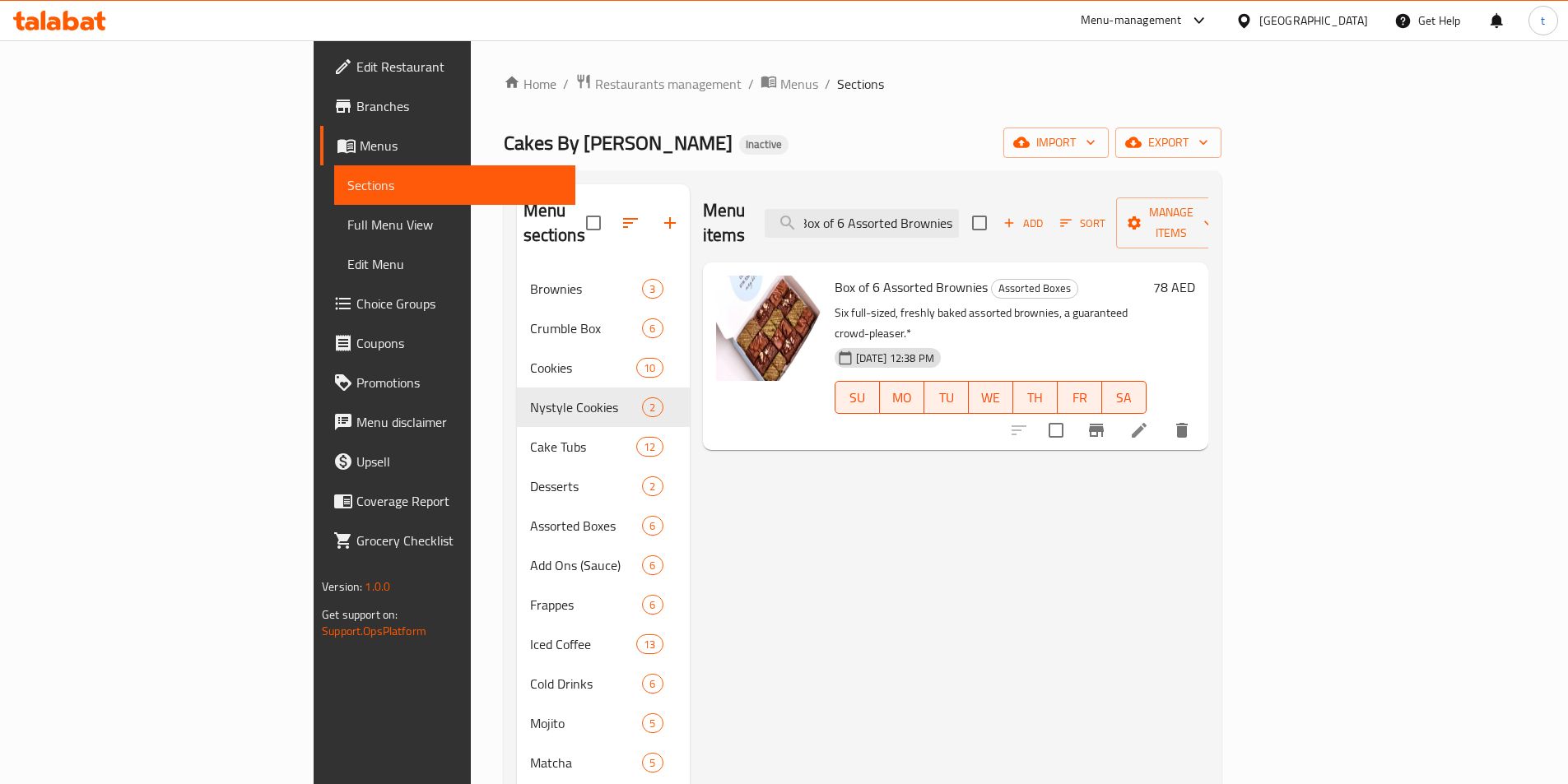
type input "Box of 6 Assorted Brownies"
click at [1149, 420] on icon at bounding box center [1138, 429] width 19 height 19
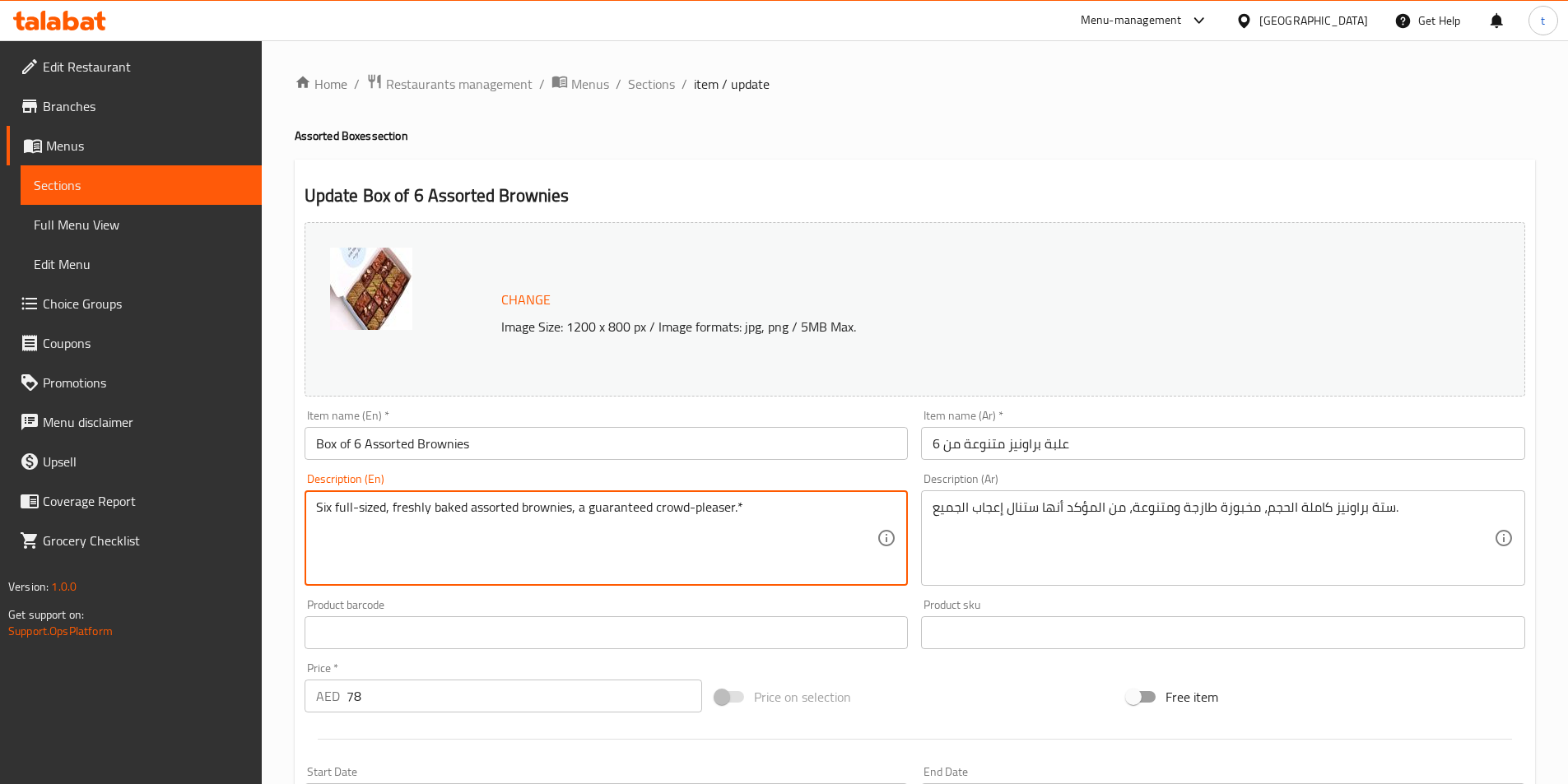
drag, startPoint x: 577, startPoint y: 509, endPoint x: 749, endPoint y: 509, distance: 172.0
type textarea "Six full-sized, freshly baked assorted brownies ."
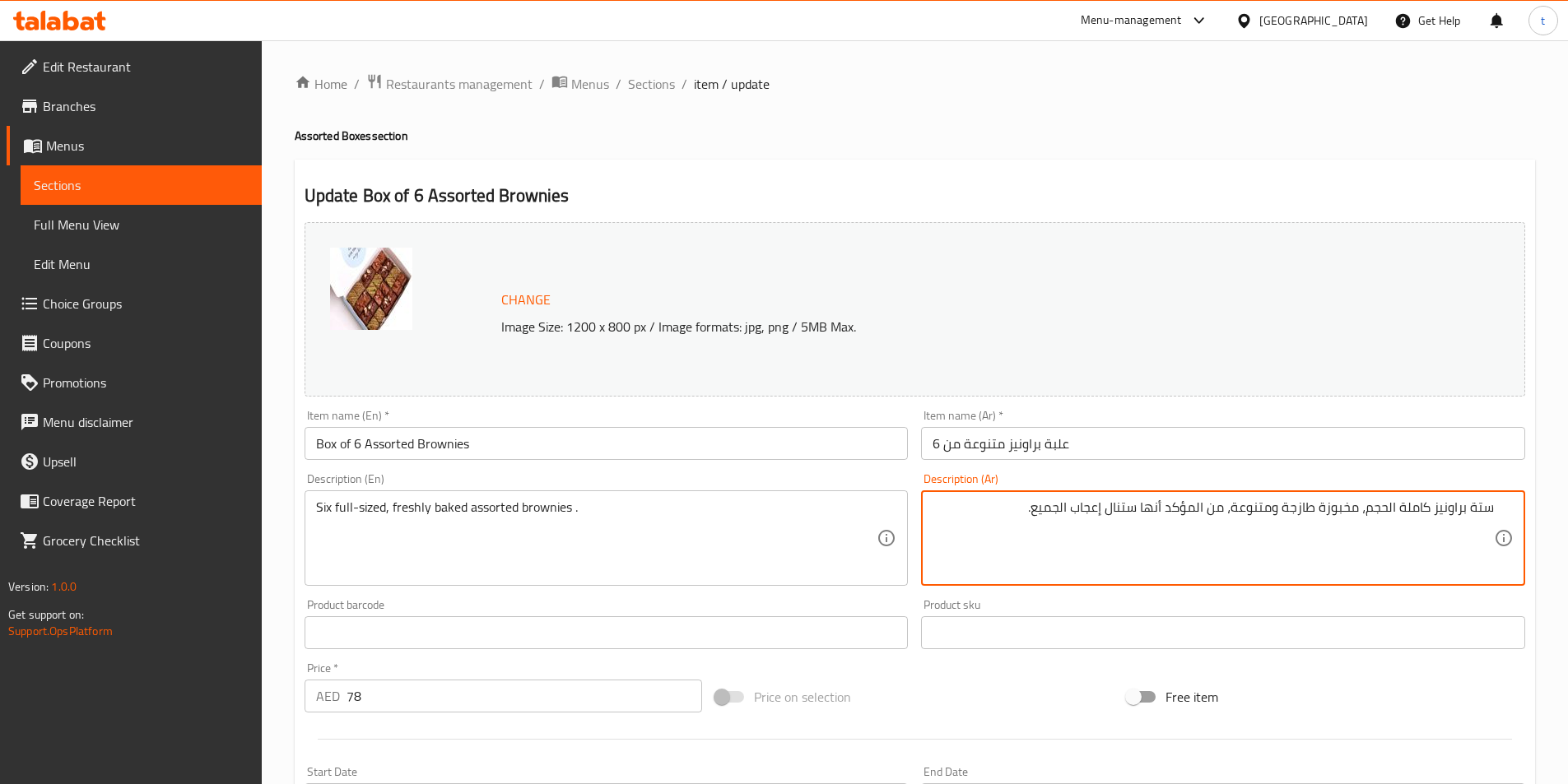
click at [1035, 518] on textarea "ستة براونيز كاملة الحجم، مخبوزة طازجة ومتنوعة، من المؤكد أنها ستنال إعجاب الجمي…" at bounding box center [1213, 538] width 561 height 78
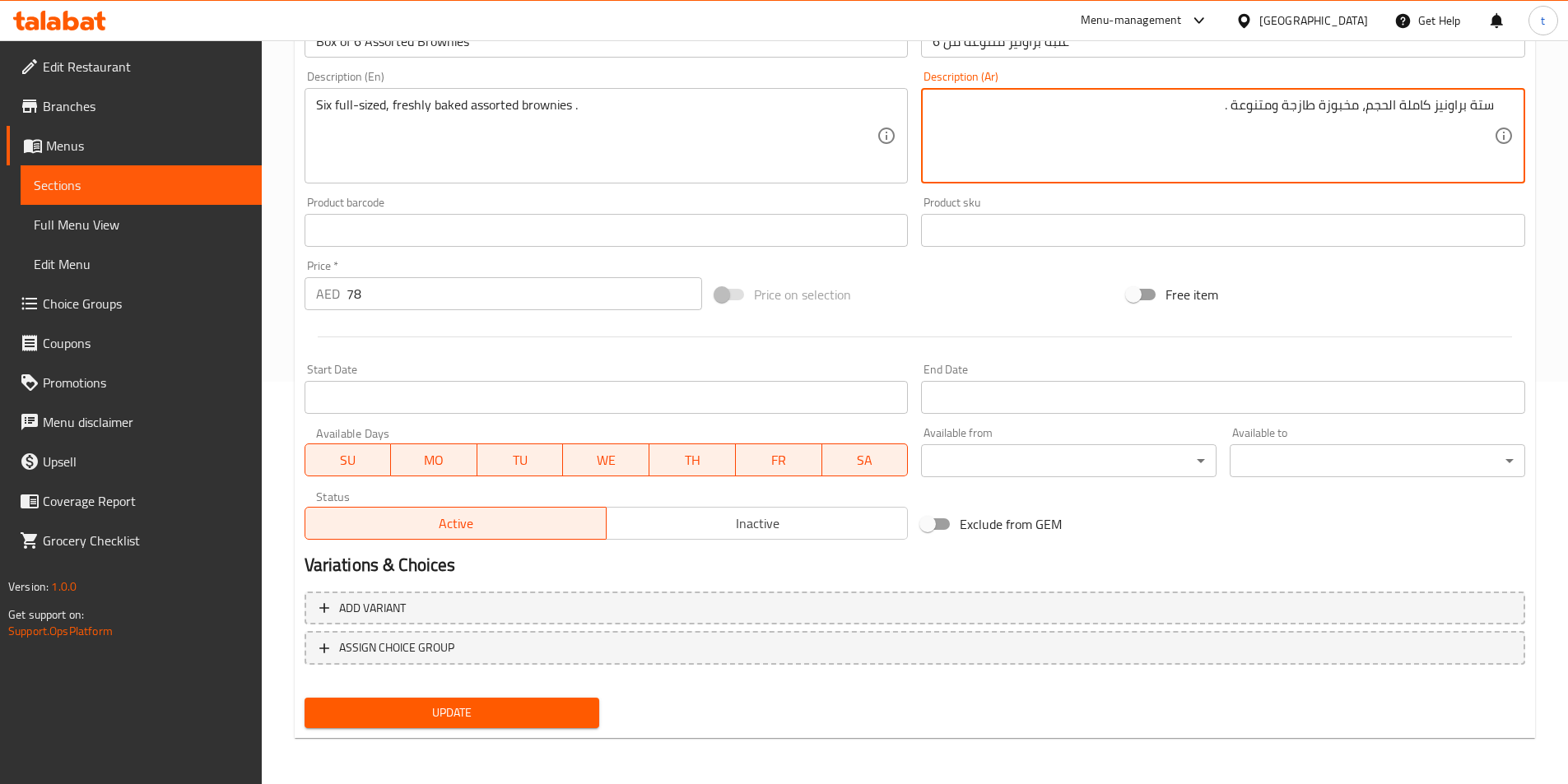
type textarea "ستة براونيز كاملة الحجم، مخبوزة طازجة ومتنوعة ."
click at [495, 707] on span "Update" at bounding box center [452, 712] width 269 height 20
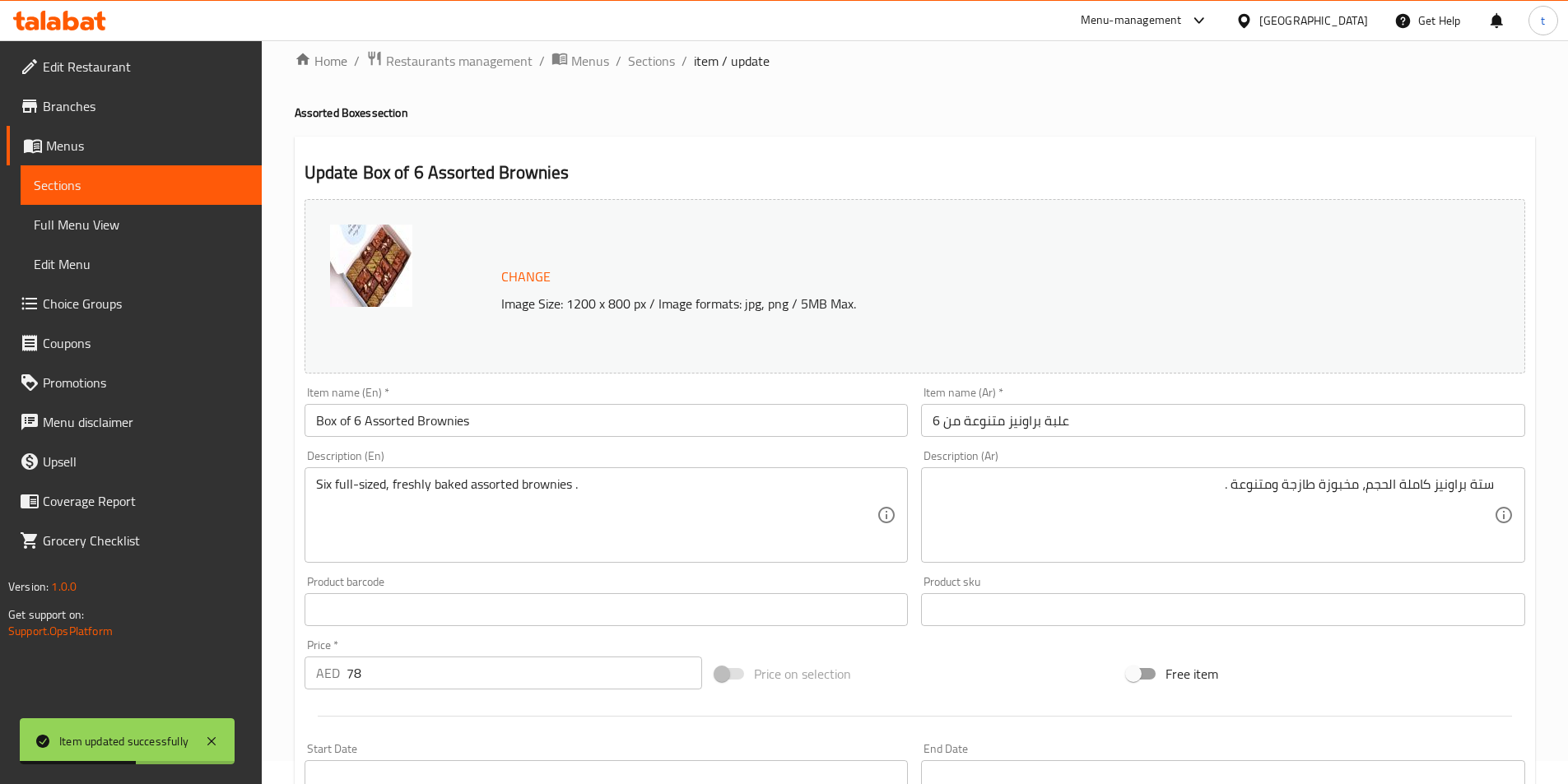
scroll to position [0, 0]
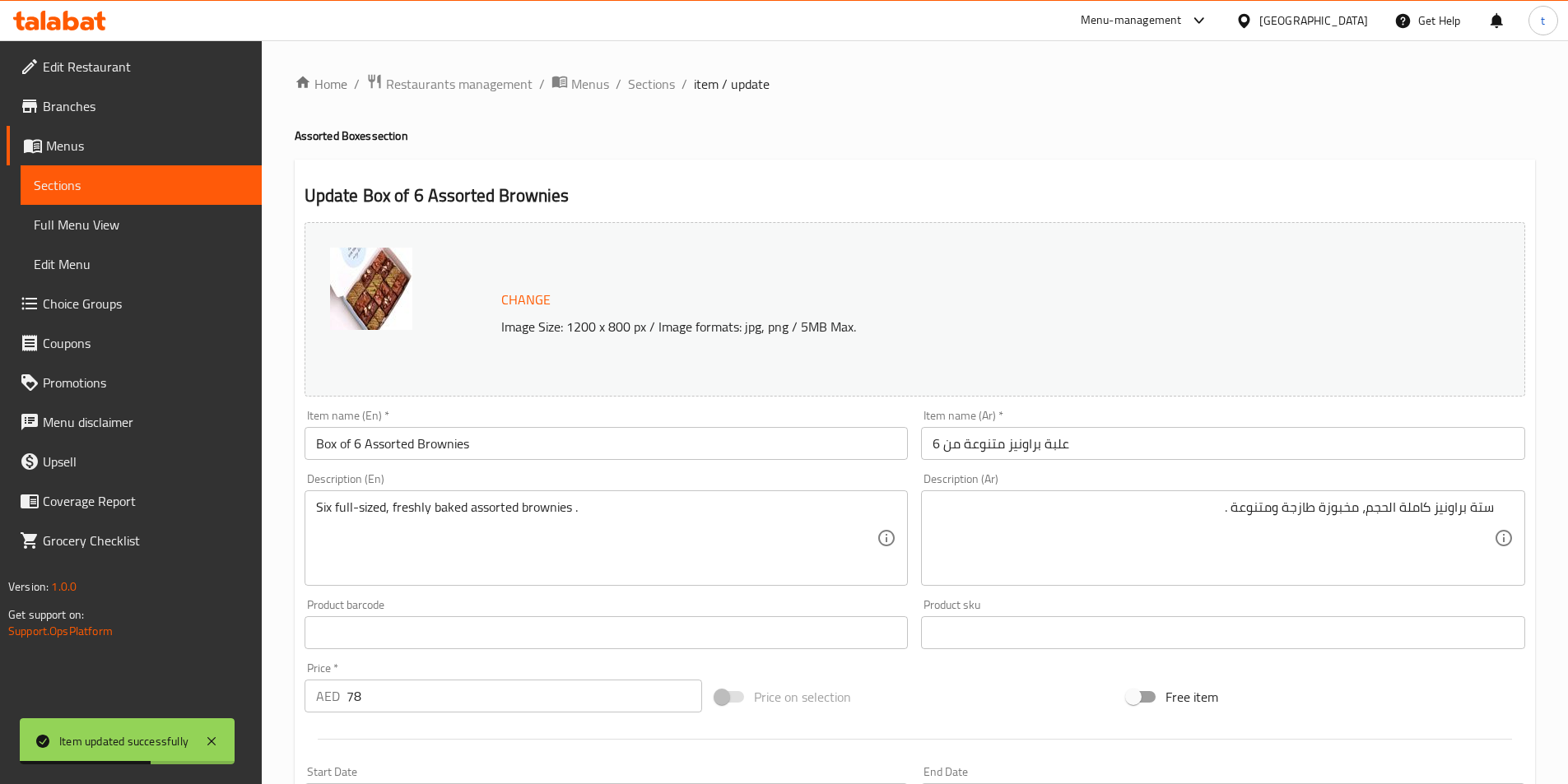
click at [663, 88] on span "Sections" at bounding box center [651, 83] width 47 height 19
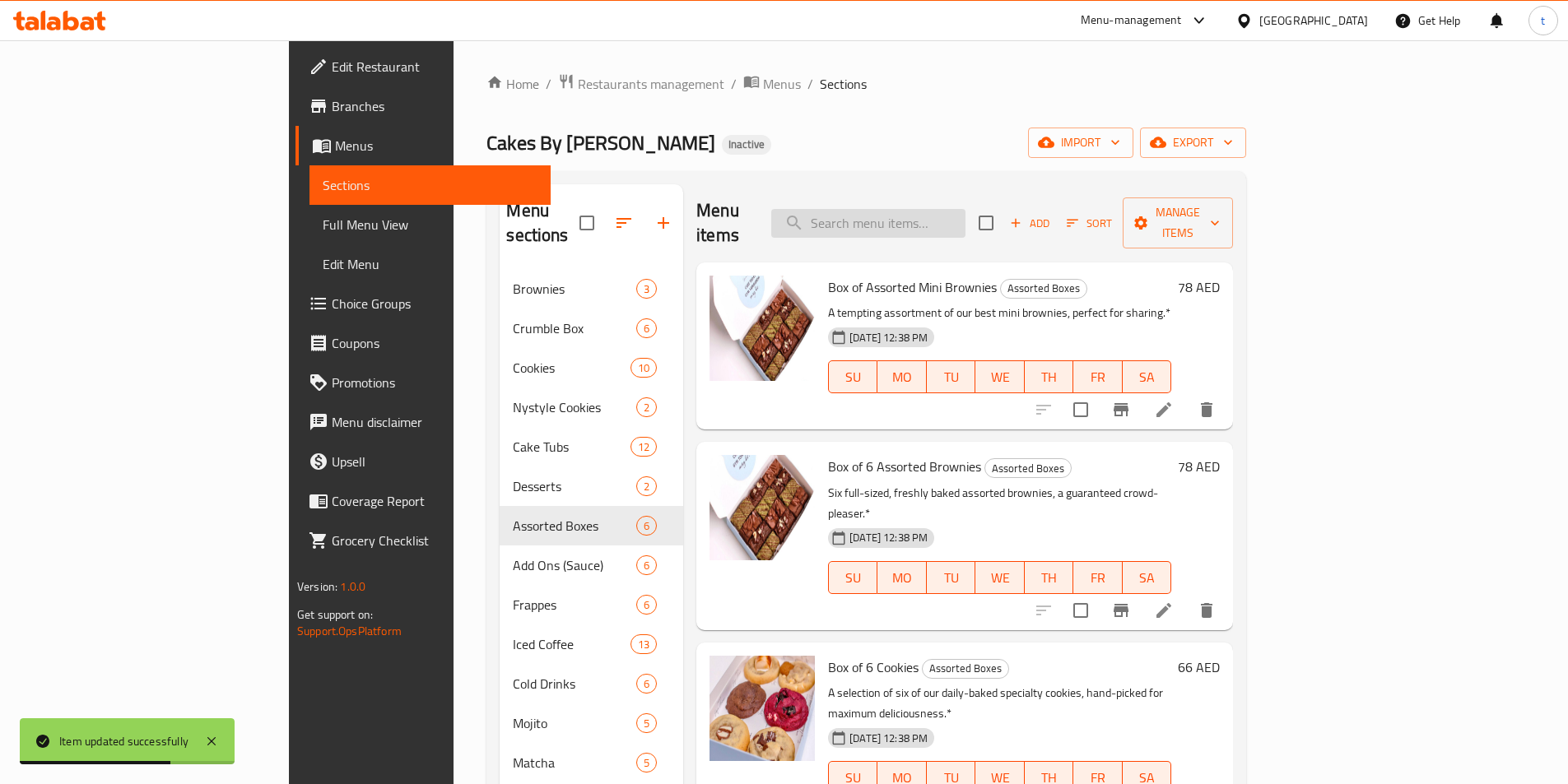
click at [966, 209] on input "search" at bounding box center [868, 223] width 195 height 29
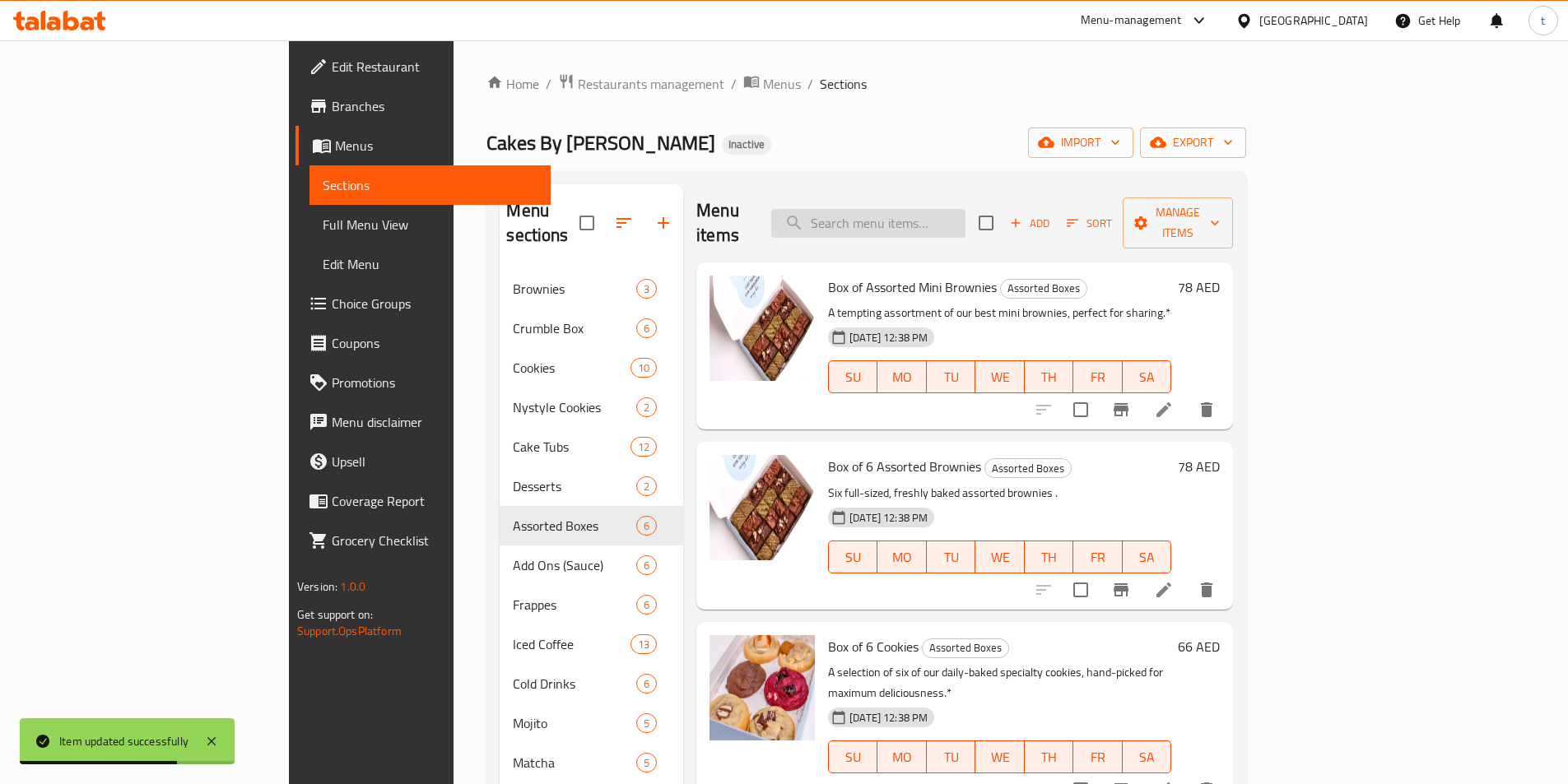
paste input "Box of 6 Cookies"
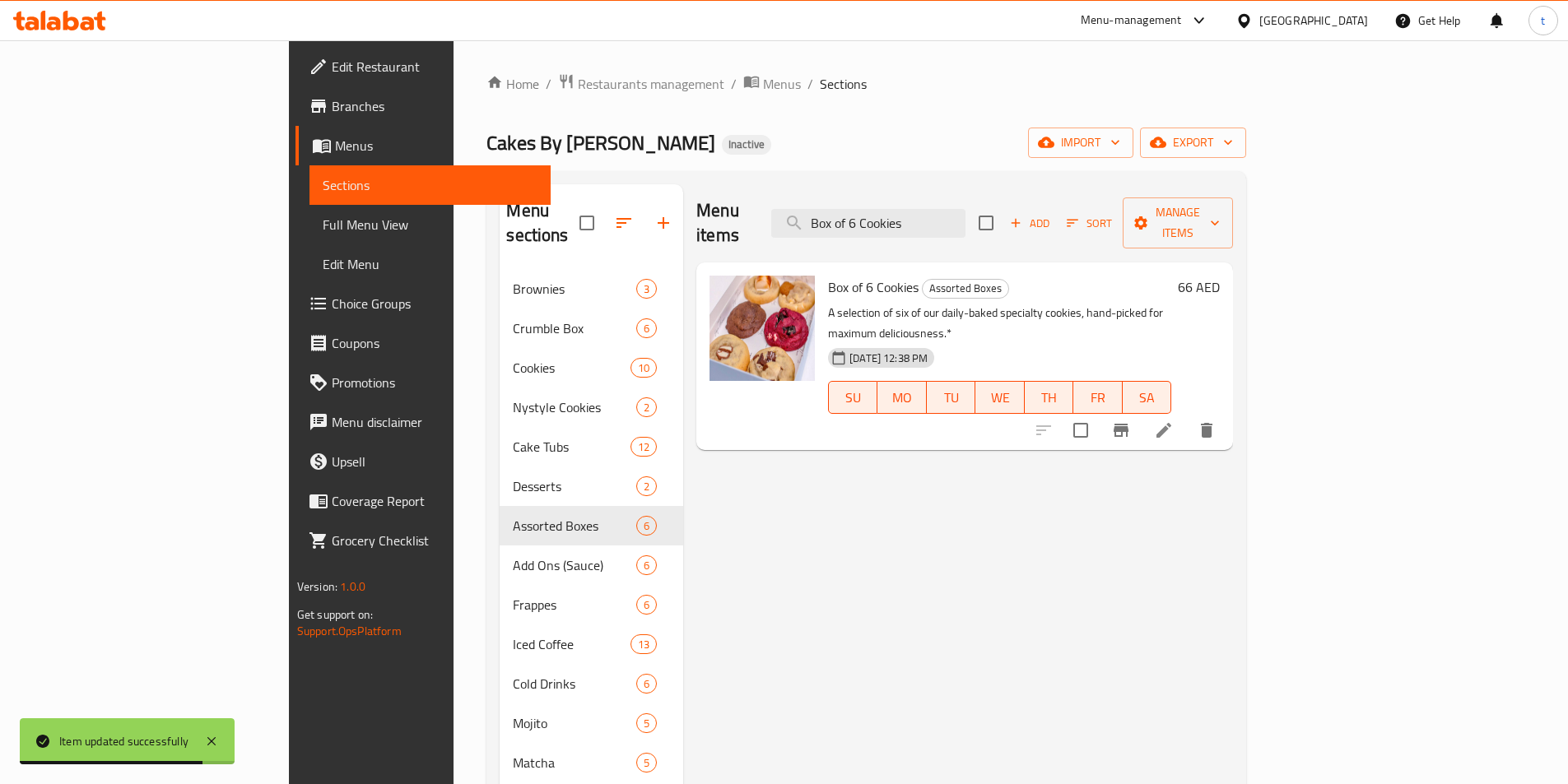
type input "Box of 6 Cookies"
click at [1187, 415] on li at bounding box center [1164, 429] width 46 height 29
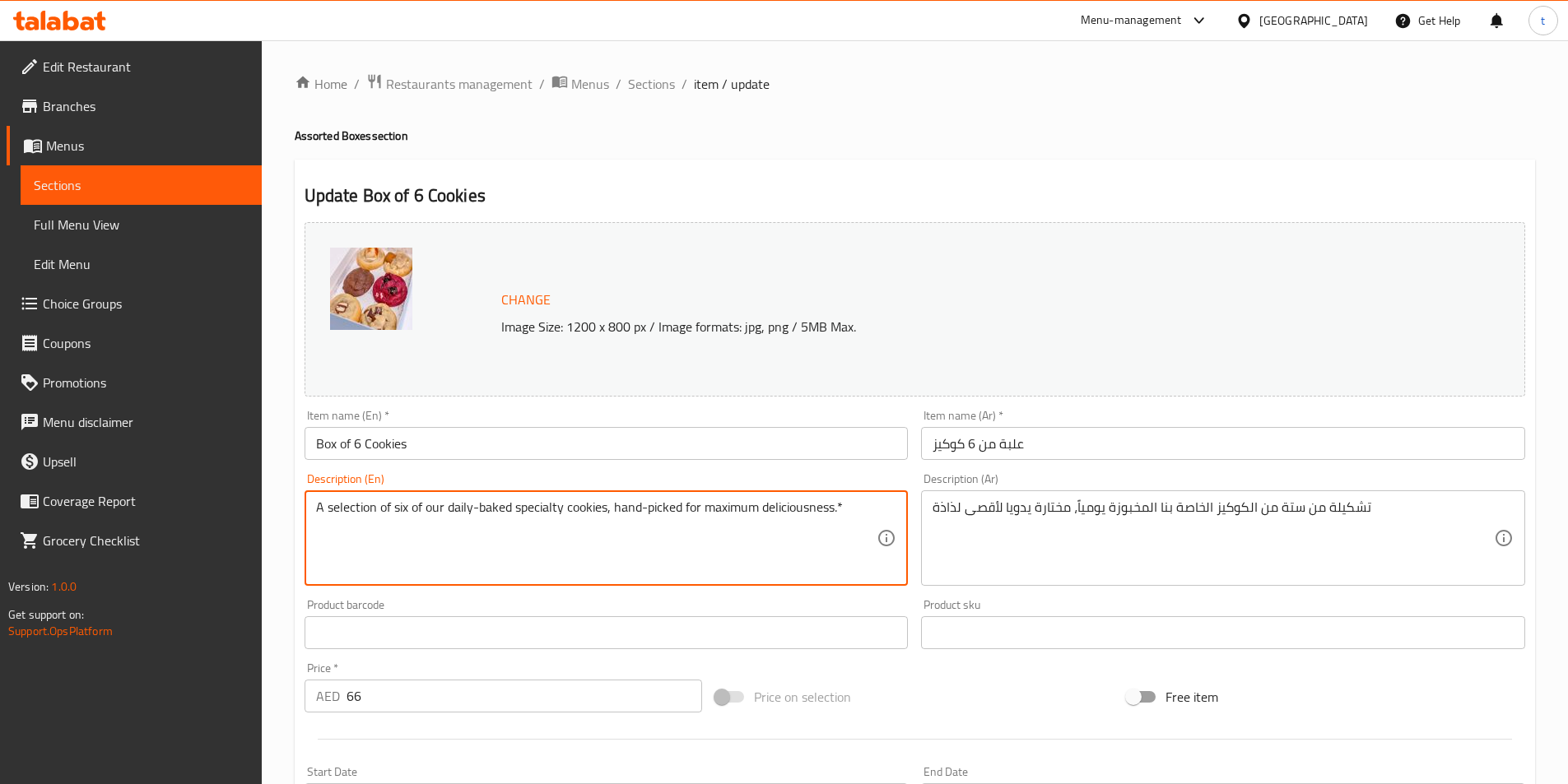
drag, startPoint x: 606, startPoint y: 509, endPoint x: 850, endPoint y: 522, distance: 244.3
type textarea "A selection of six of our daily-baked specialty cookies ."
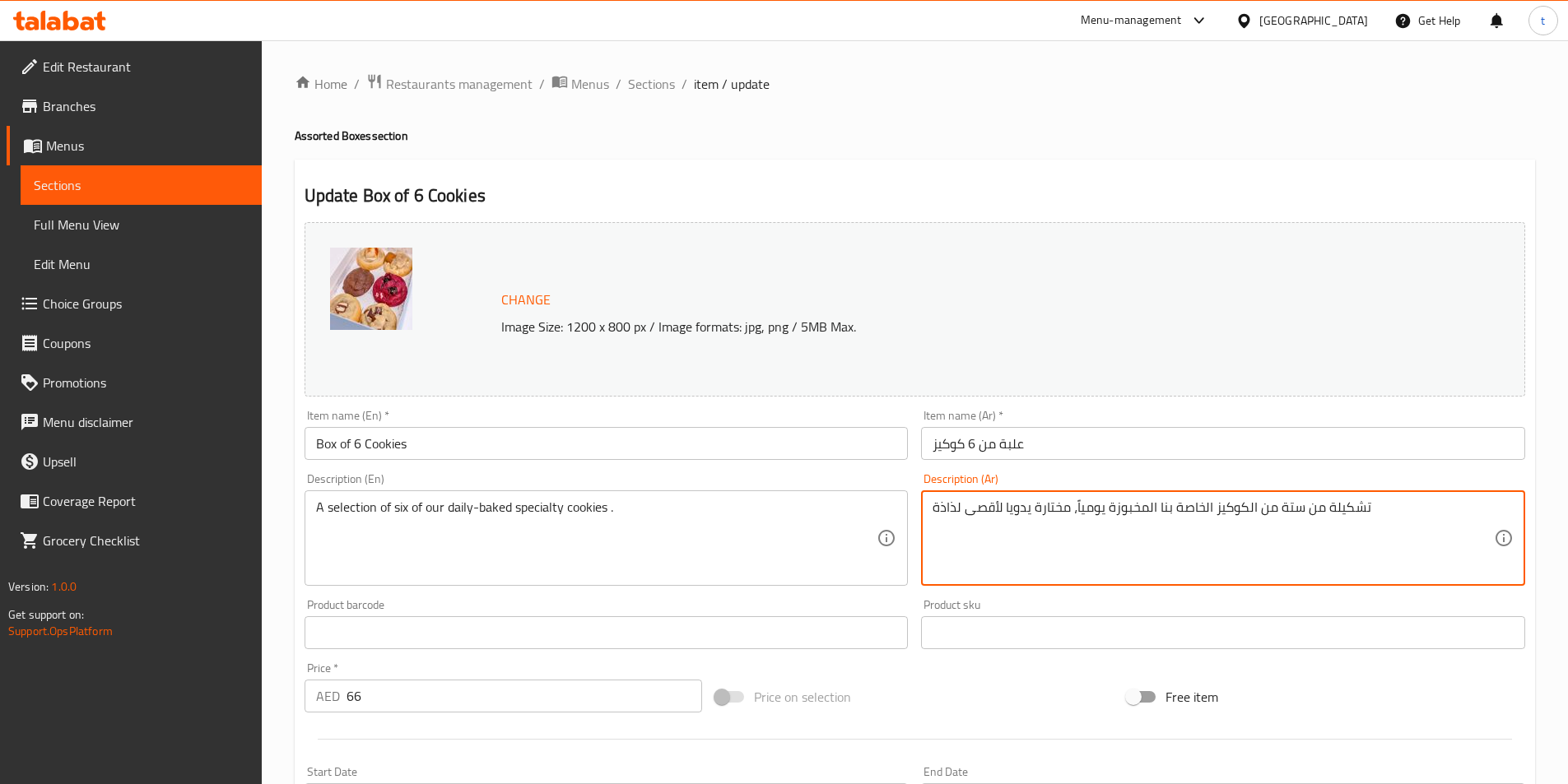
drag, startPoint x: 1072, startPoint y: 509, endPoint x: 936, endPoint y: 513, distance: 136.1
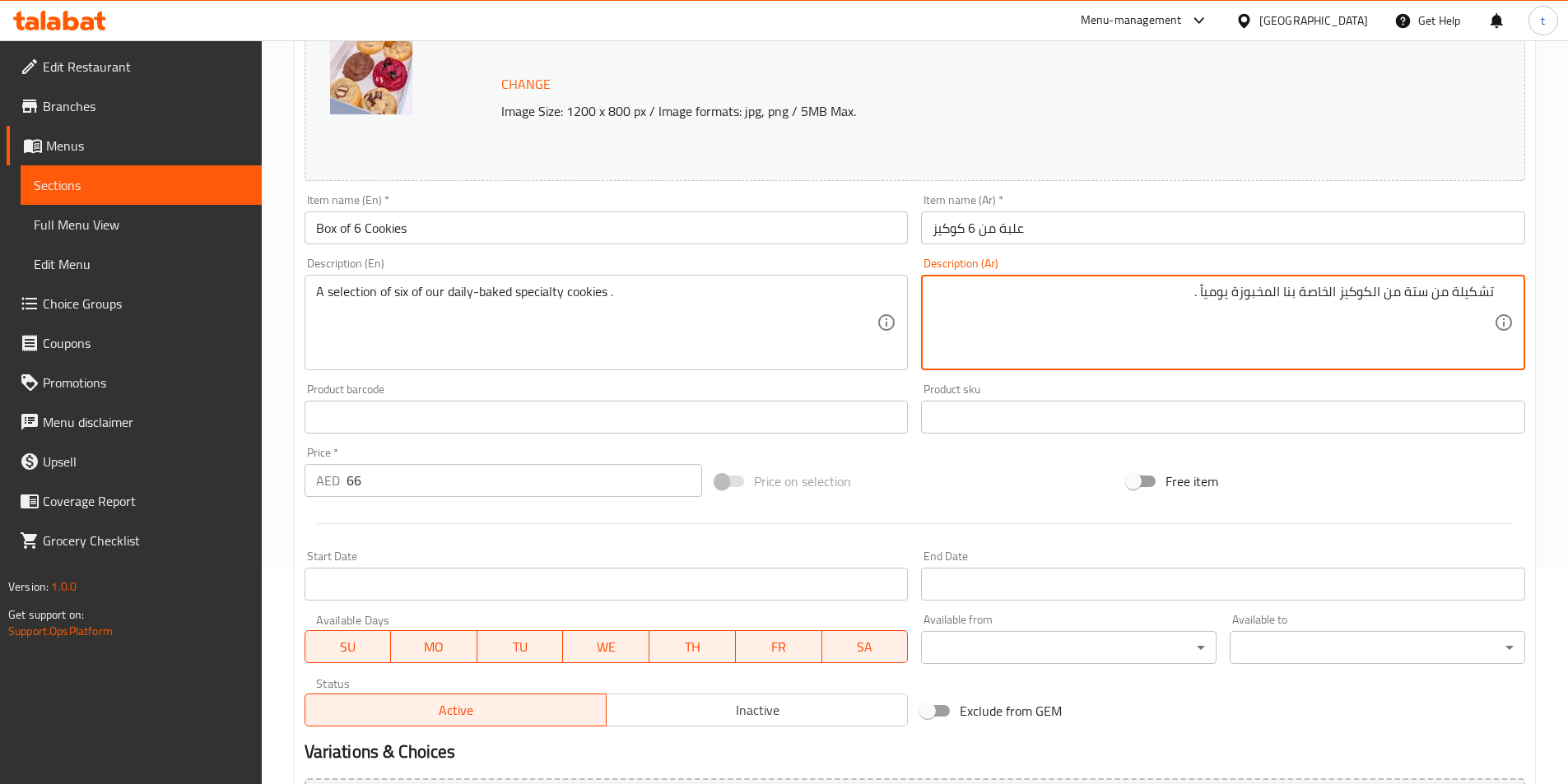
scroll to position [403, 0]
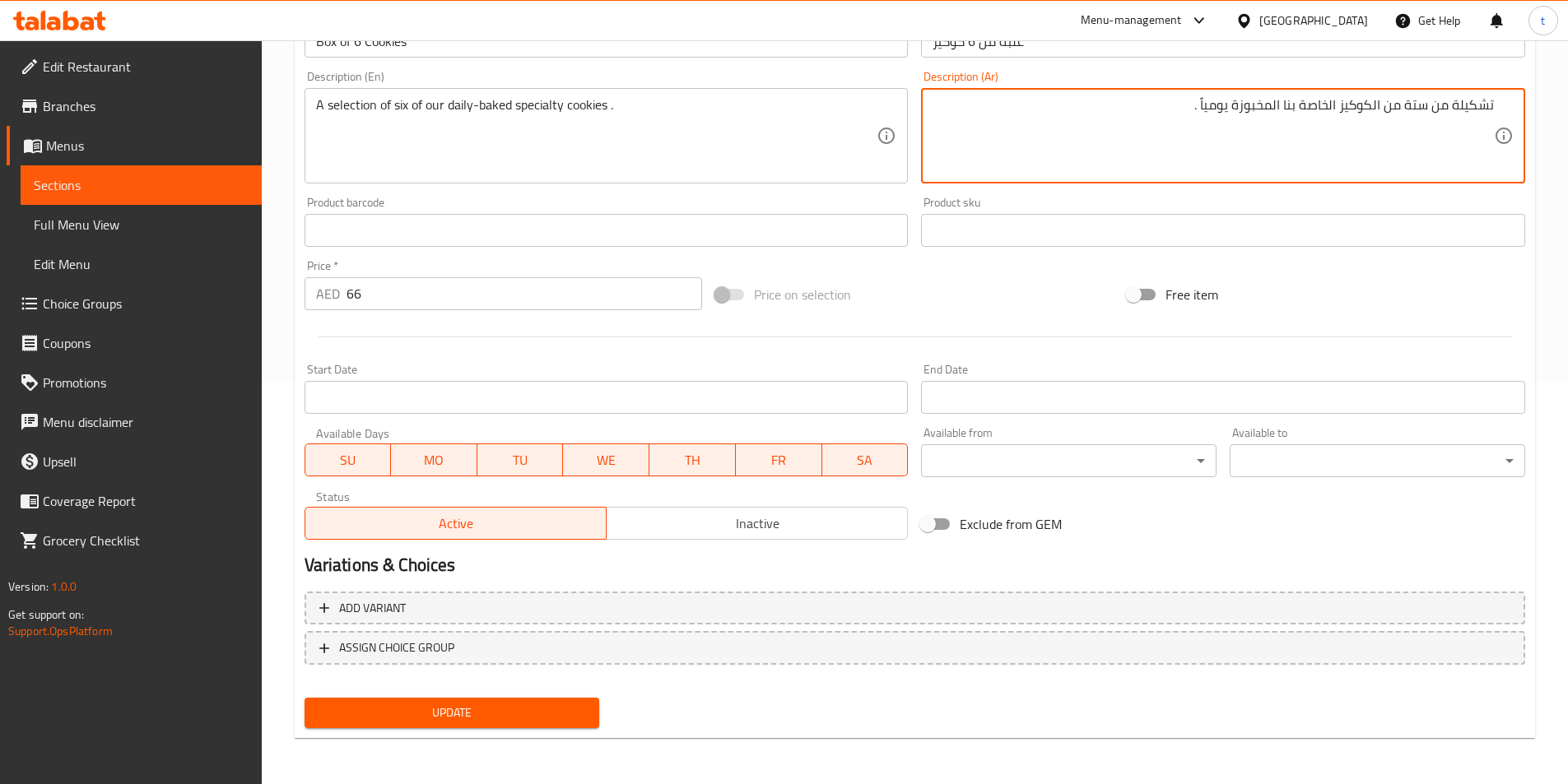
type textarea "تشكيلة من ستة من الكوكيز الخاصة بنا المخبوزة يومياً ."
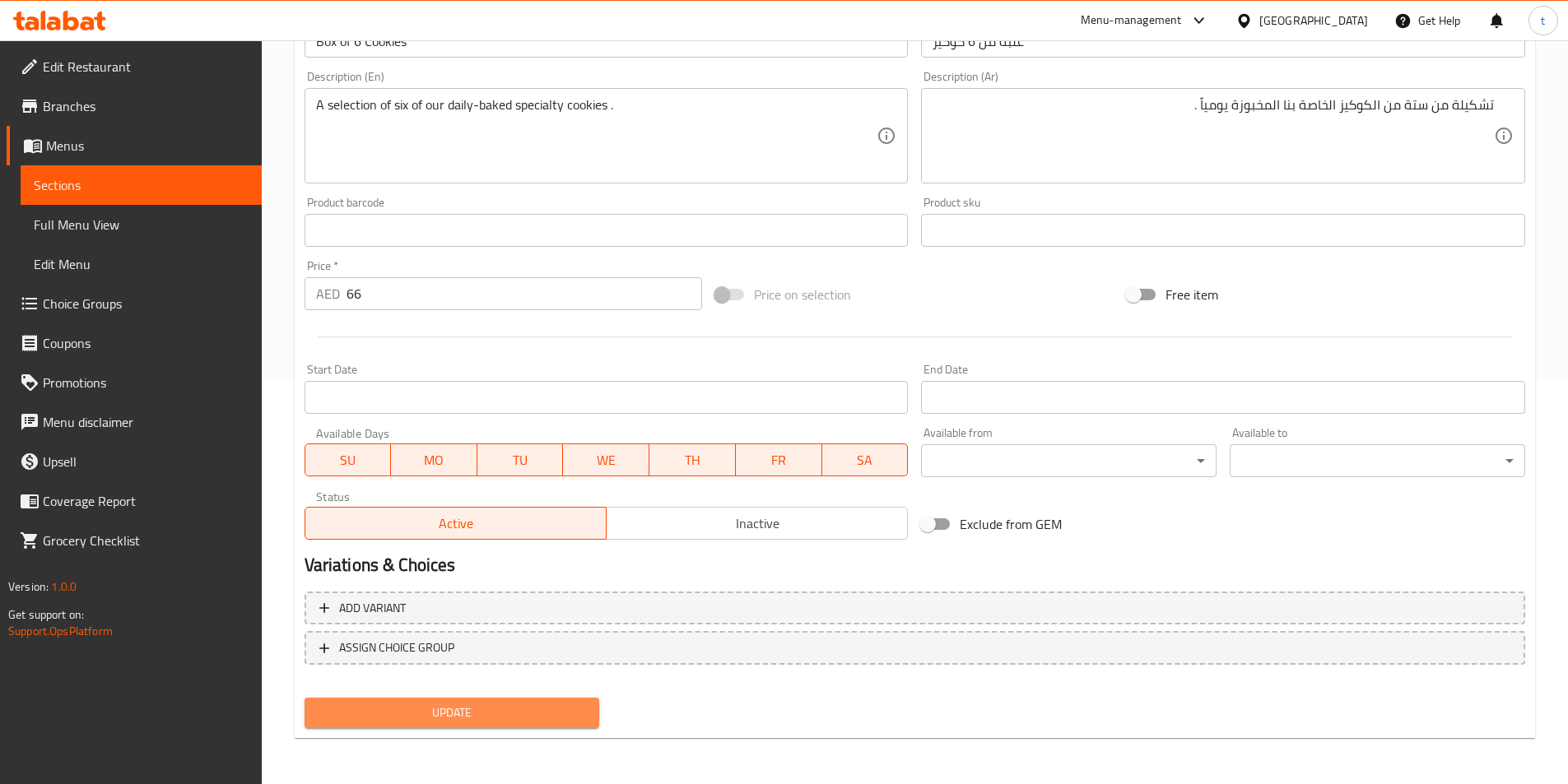
click at [447, 710] on span "Update" at bounding box center [452, 712] width 269 height 20
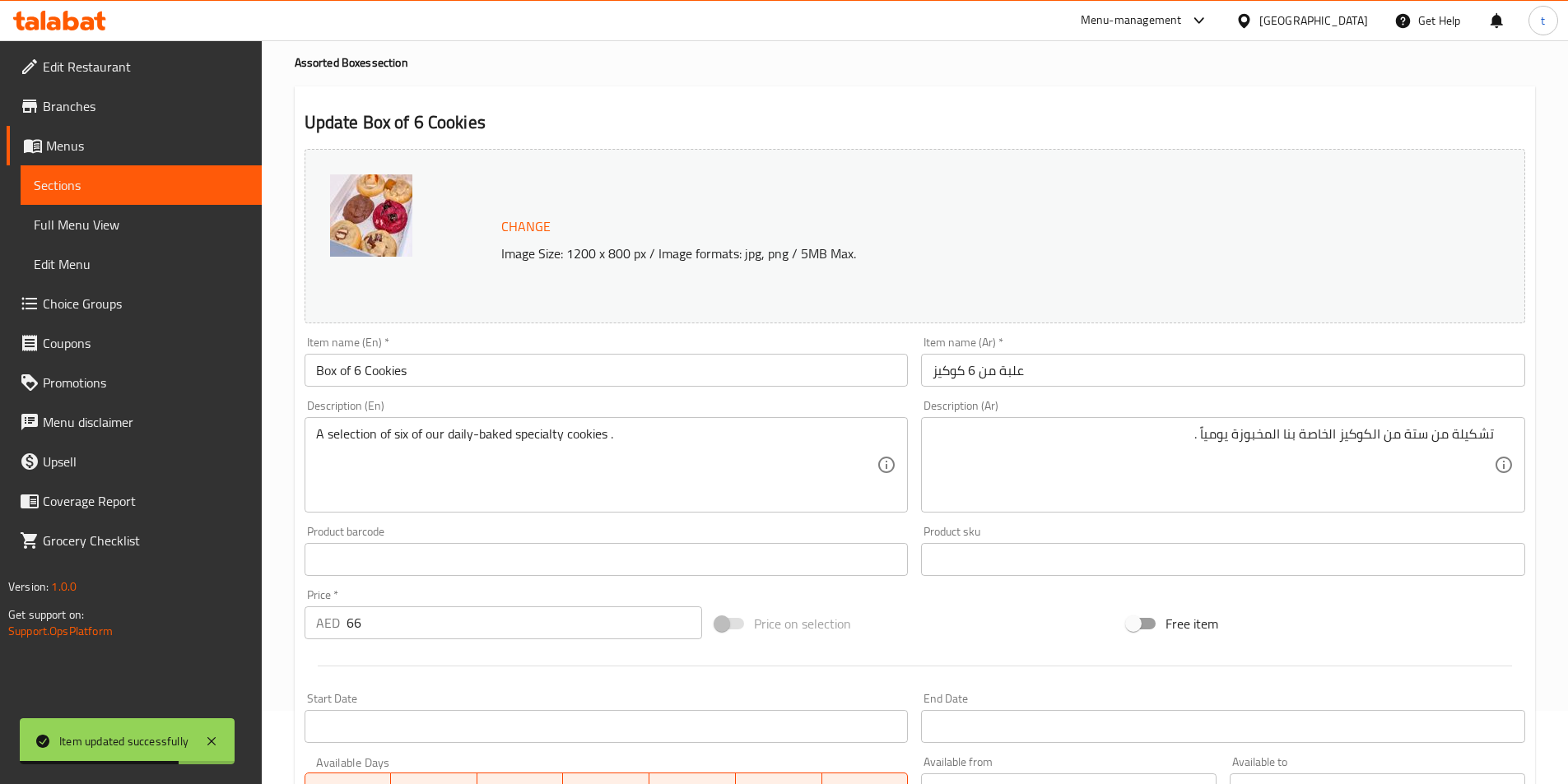
scroll to position [0, 0]
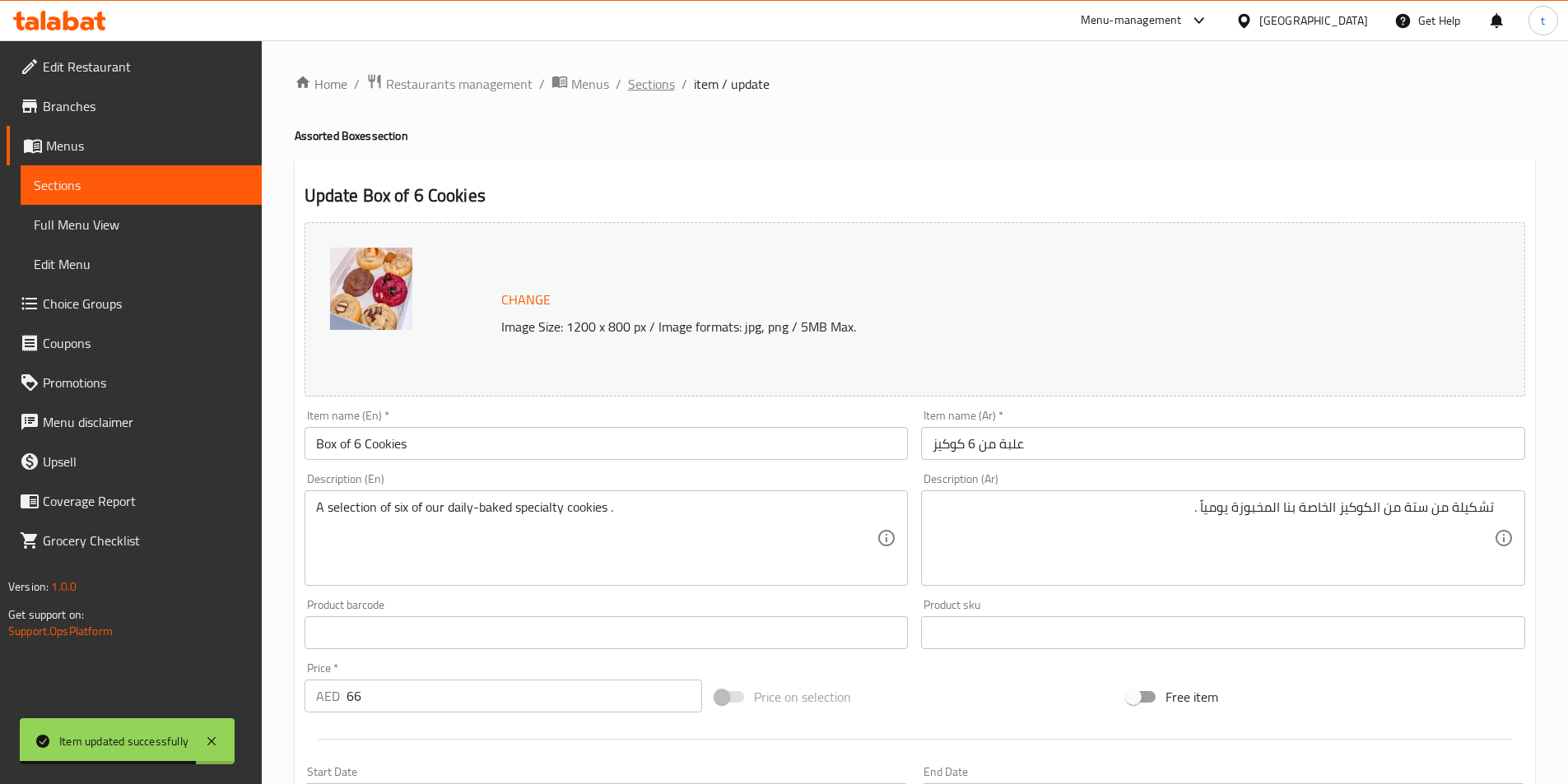
click at [630, 82] on span "Sections" at bounding box center [651, 83] width 47 height 19
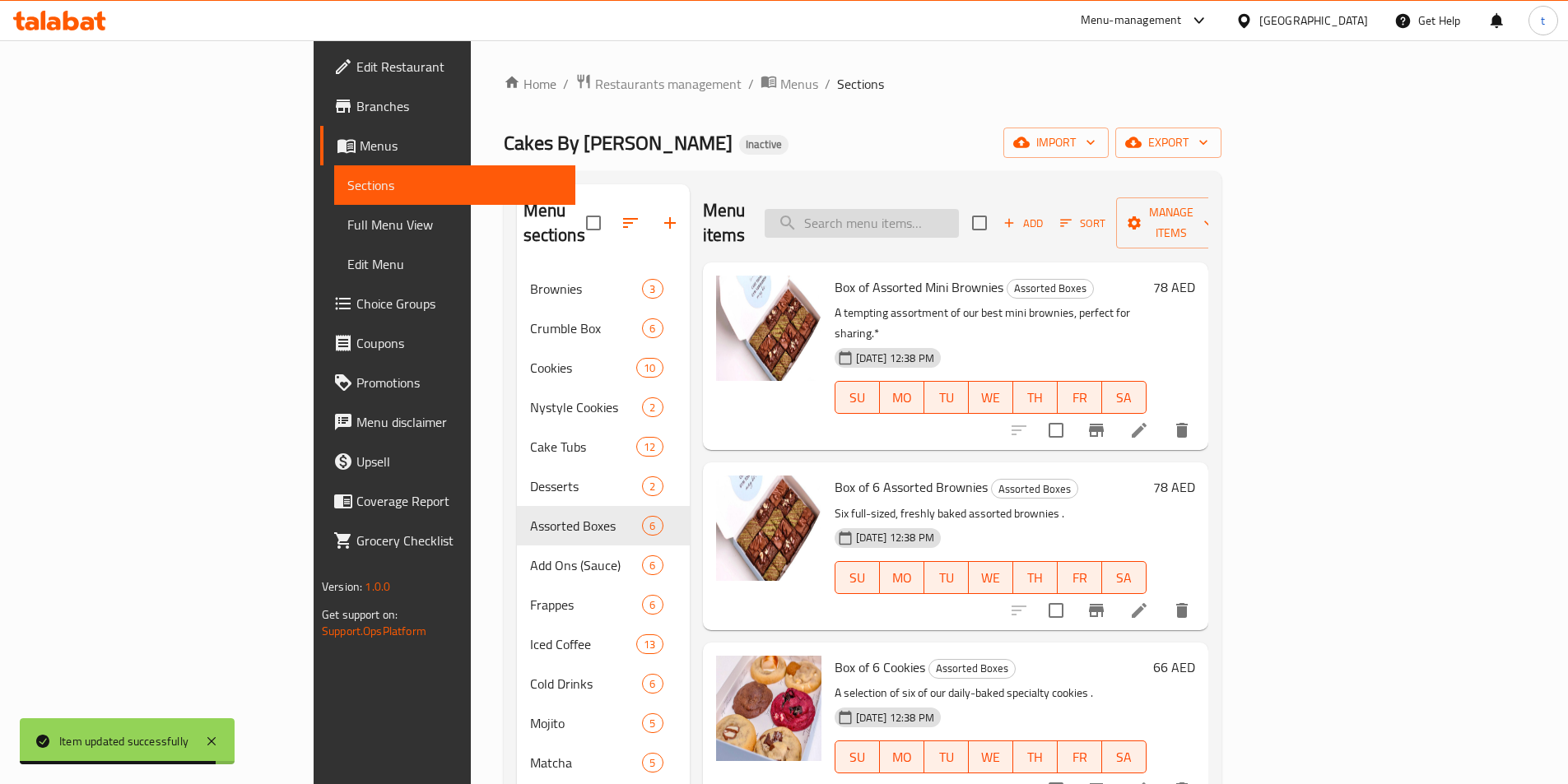
click at [953, 216] on input "search" at bounding box center [862, 223] width 195 height 29
paste input "perfect for drizzling."
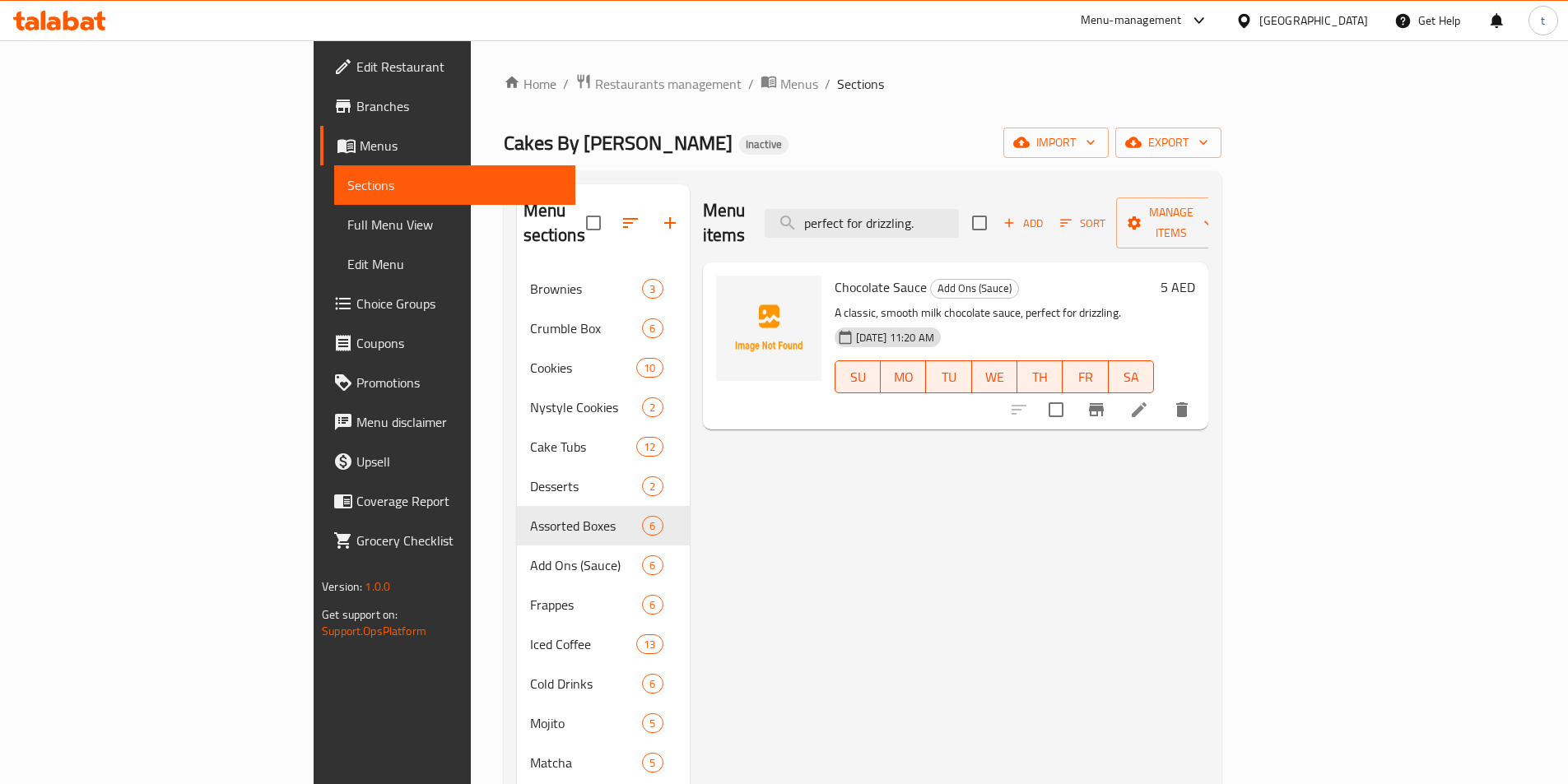
type input "perfect for drizzling."
click at [1147, 403] on icon at bounding box center [1139, 410] width 15 height 15
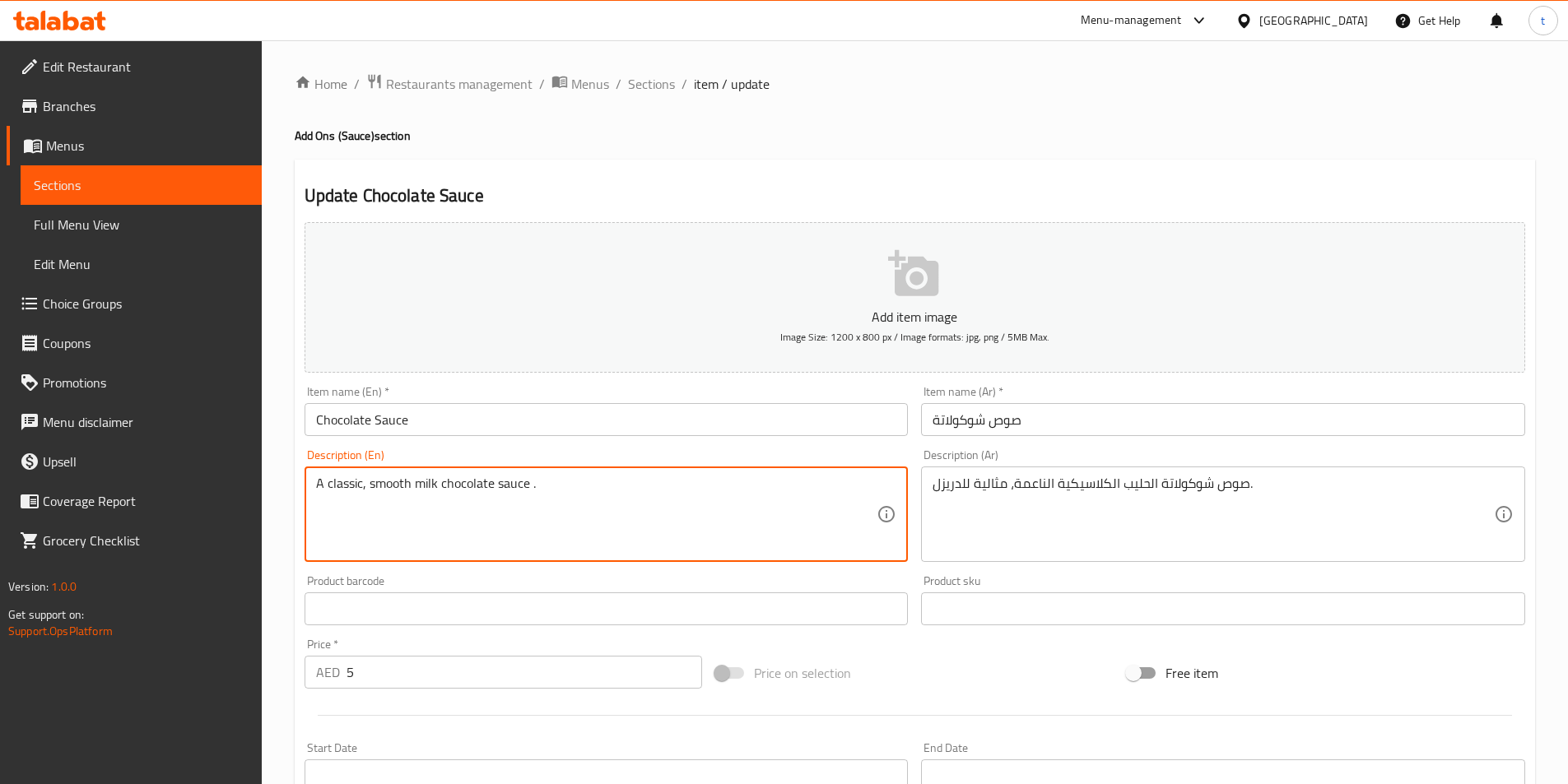
type textarea "A classic, smooth milk chocolate sauce ."
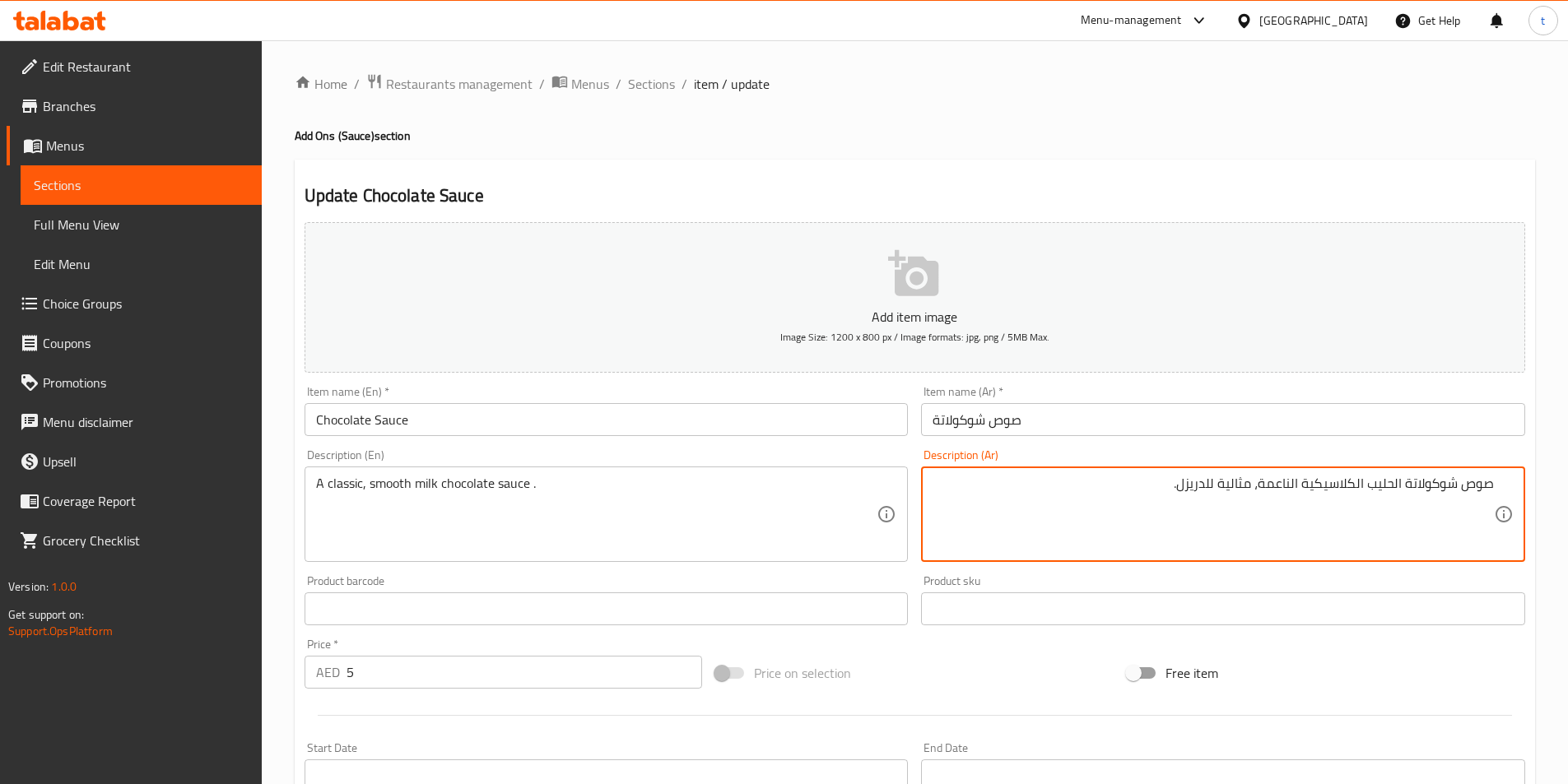
click at [1185, 485] on textarea "صوص شوكولاتة الحليب الكلاسيكية الناعمة، مثالية للدريزل." at bounding box center [1213, 515] width 561 height 78
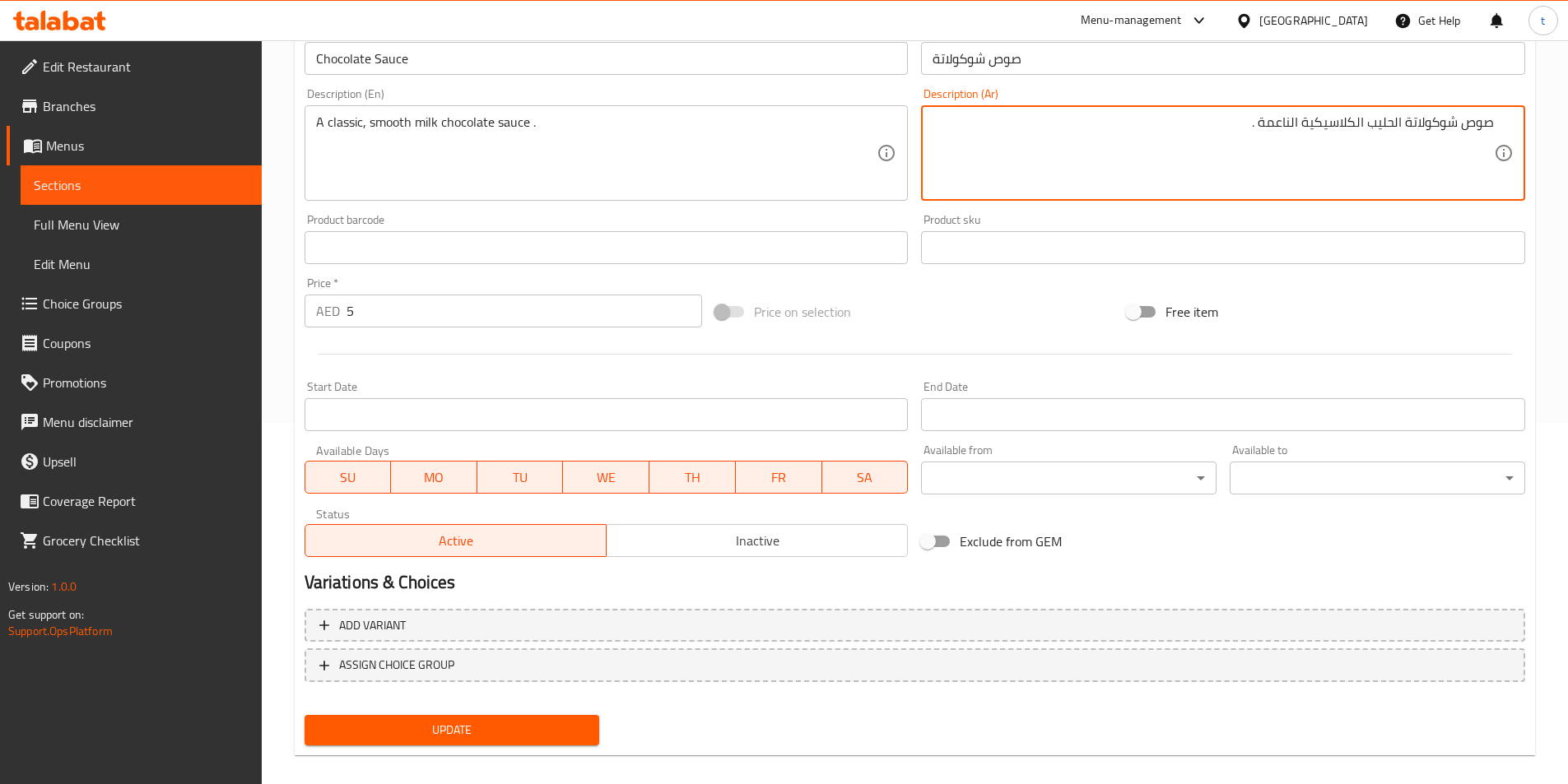
scroll to position [378, 0]
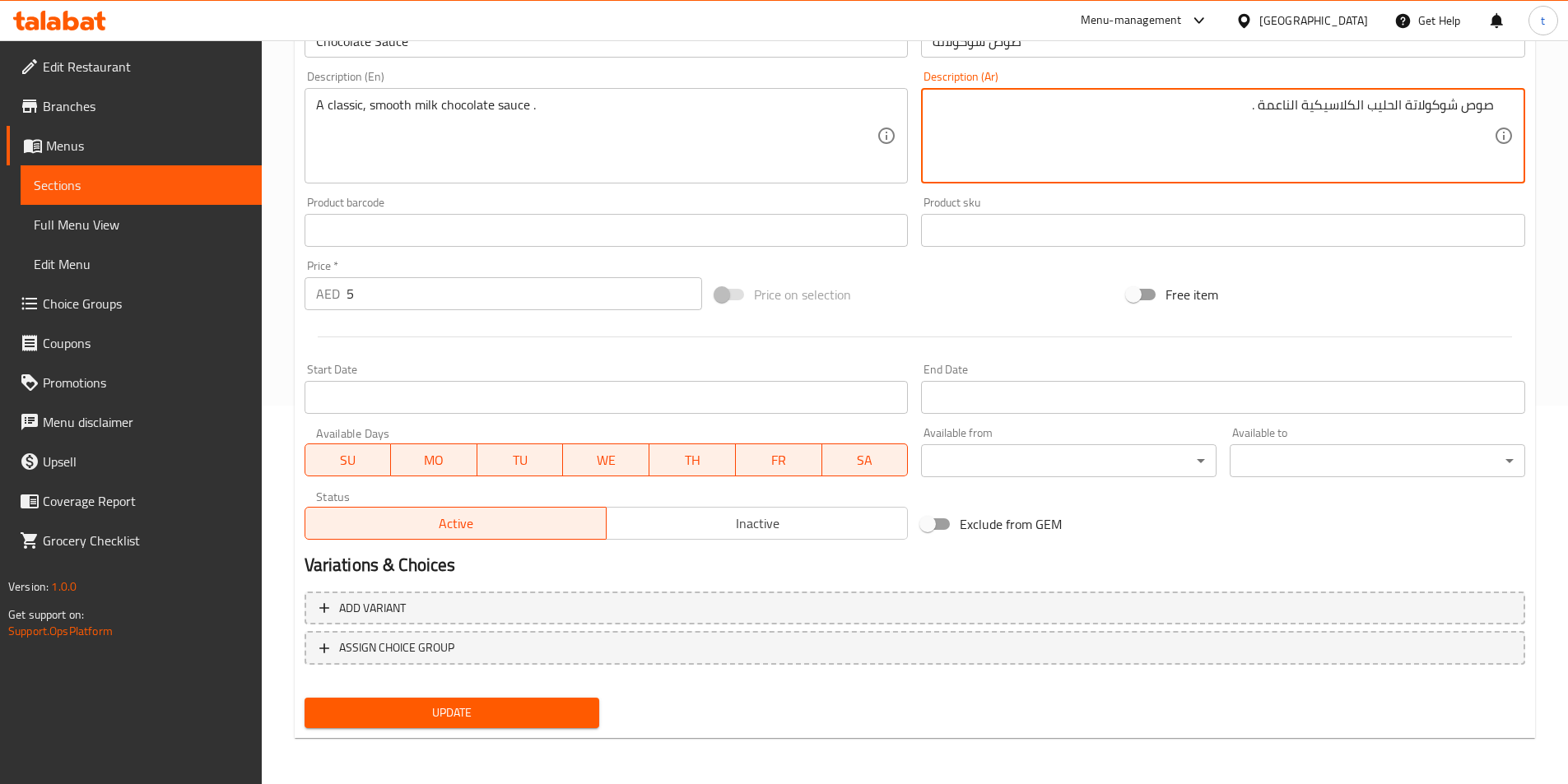
type textarea "صوص شوكولاتة الحليب الكلاسيكية الناعمة ."
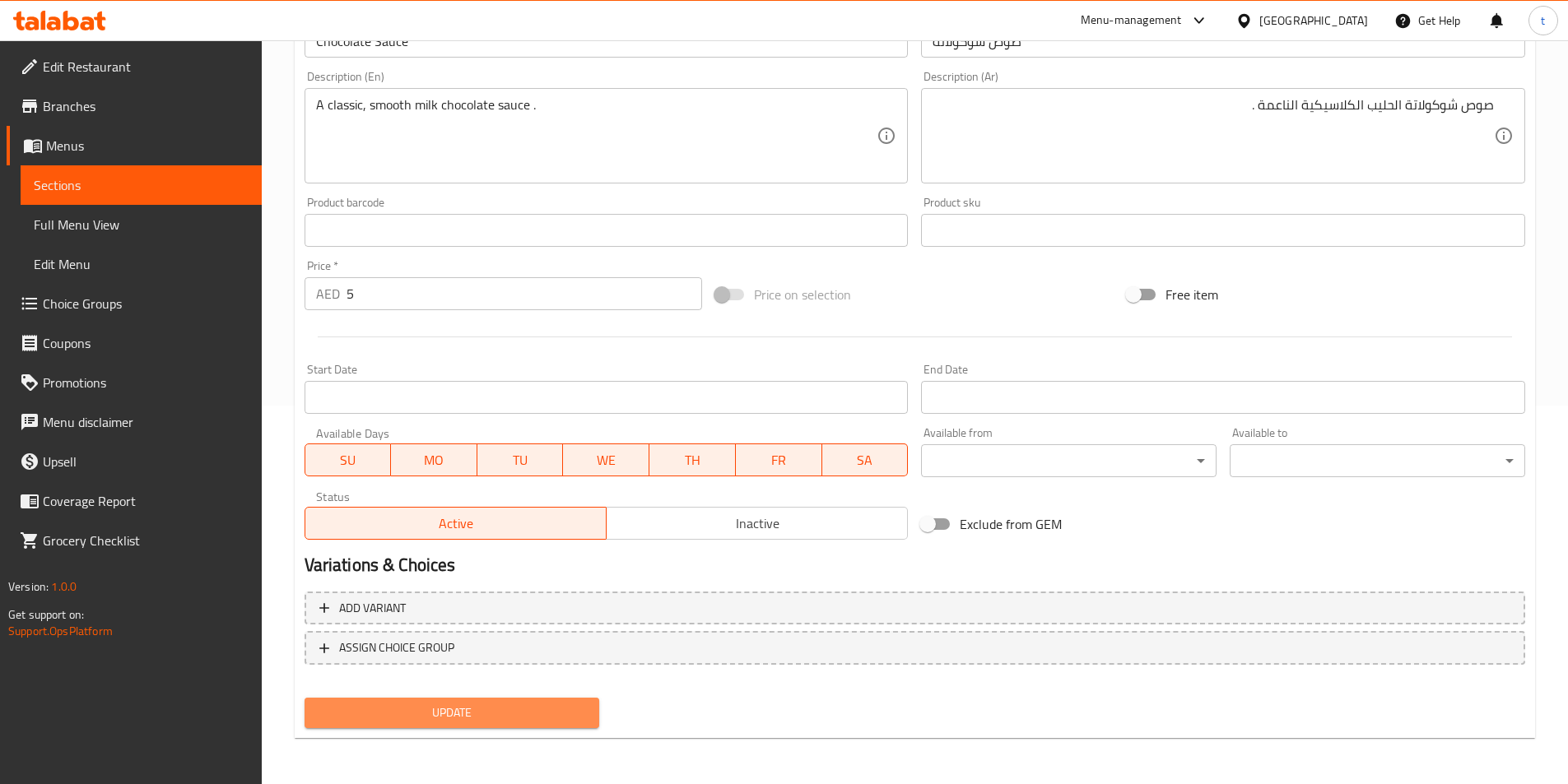
click at [473, 726] on button "Update" at bounding box center [452, 712] width 296 height 30
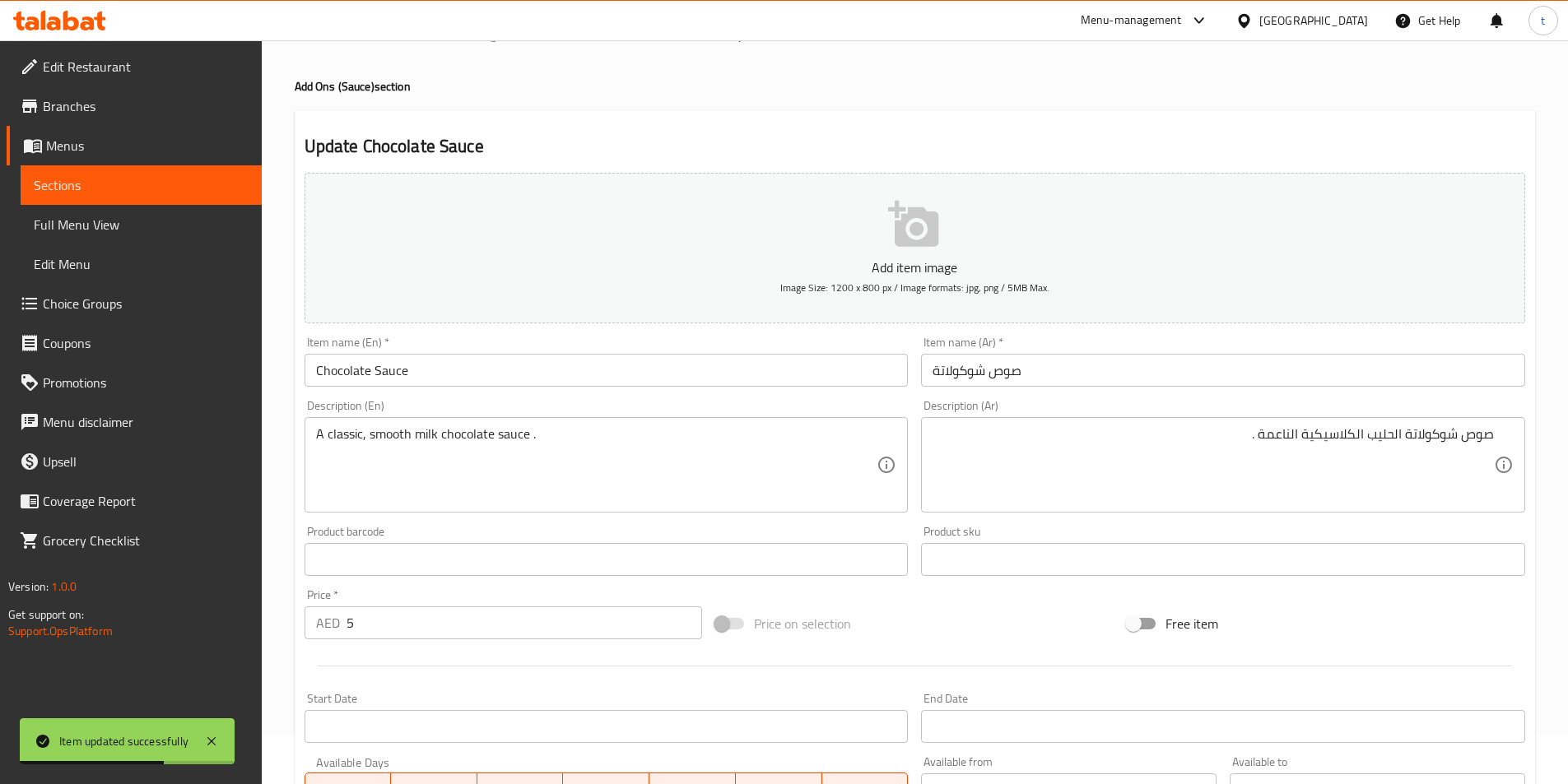
scroll to position [0, 0]
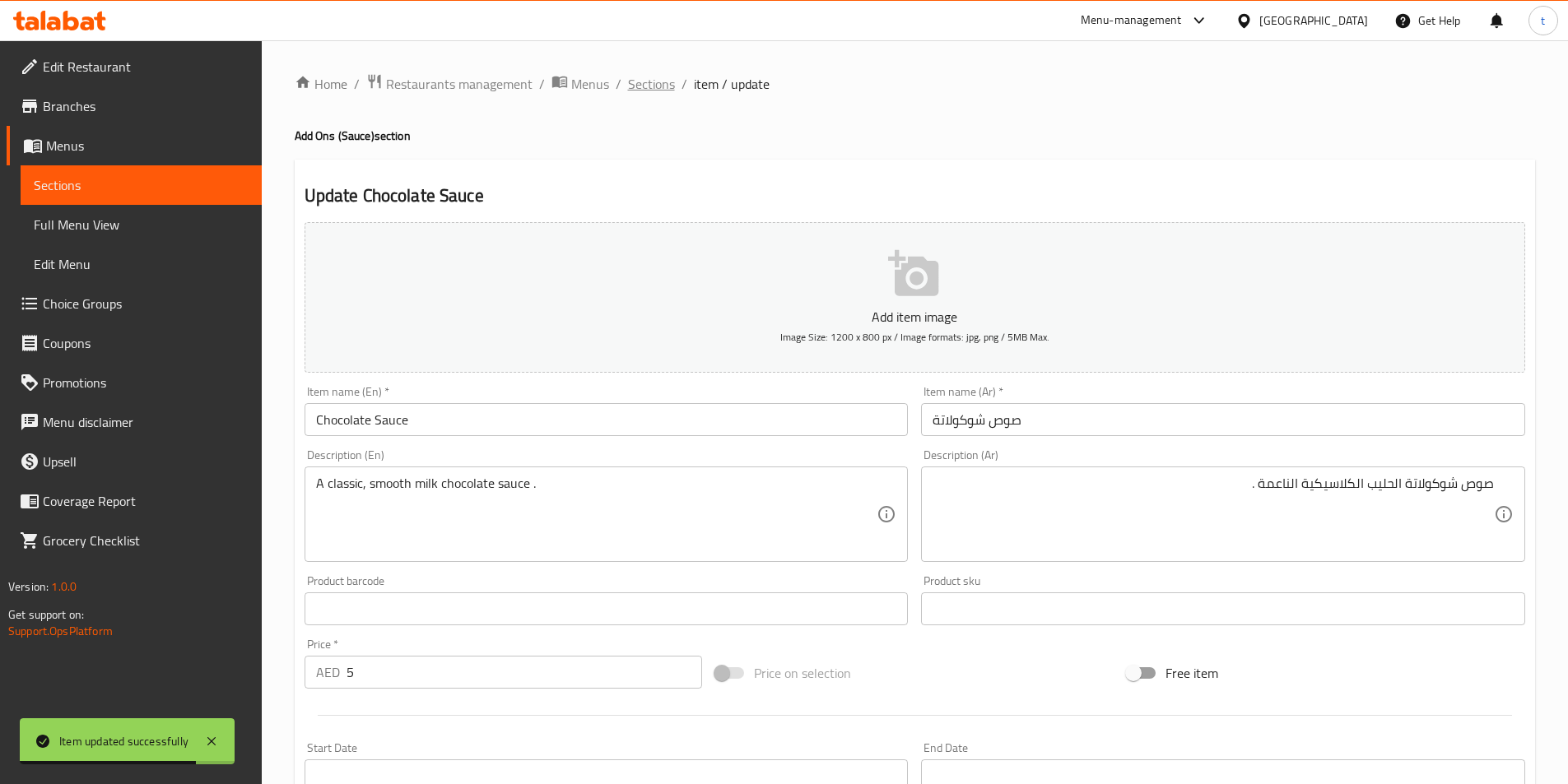
click at [637, 88] on span "Sections" at bounding box center [651, 83] width 47 height 19
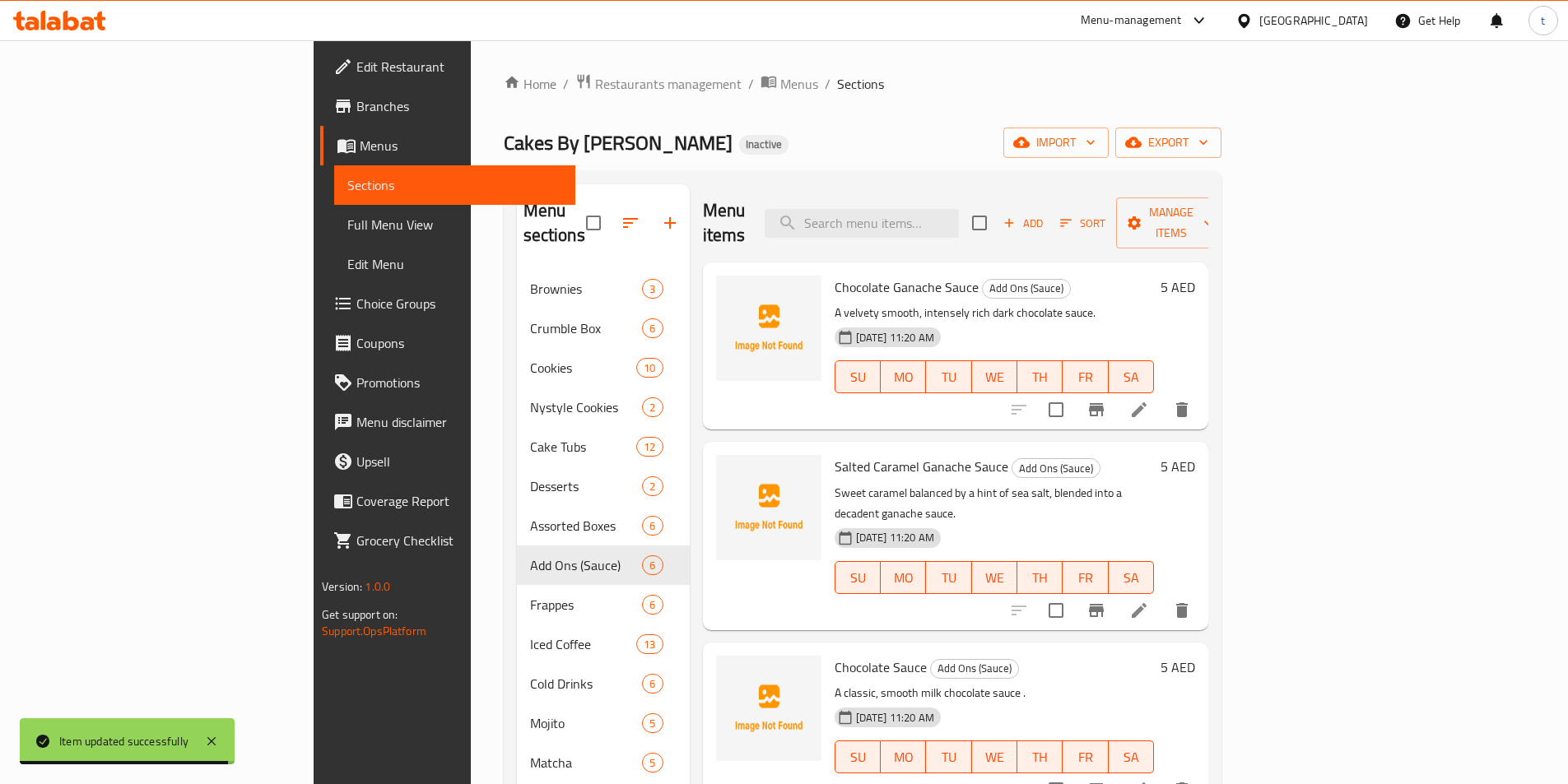
click at [347, 221] on span "Full Menu View" at bounding box center [454, 224] width 215 height 19
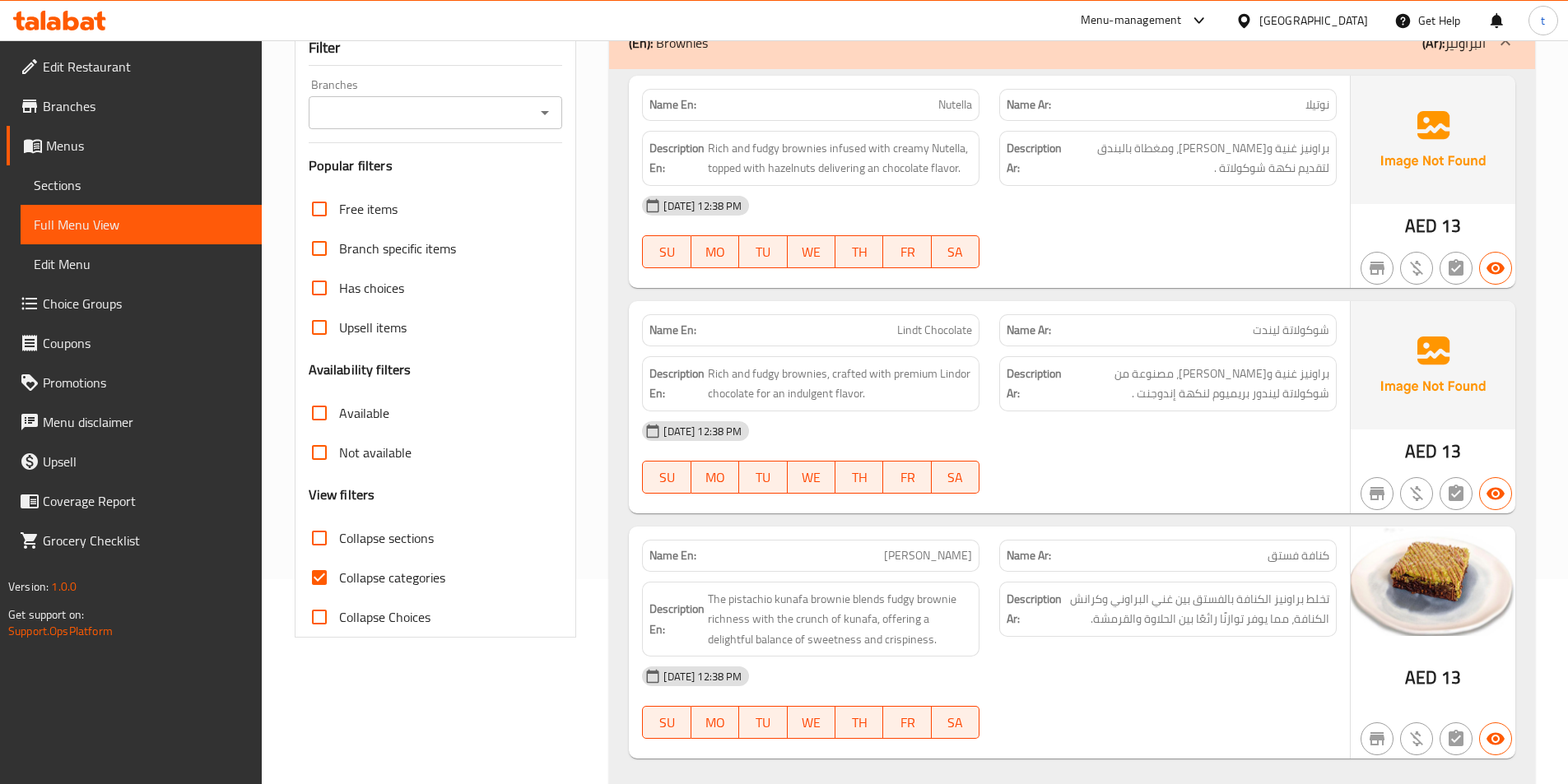
scroll to position [329, 0]
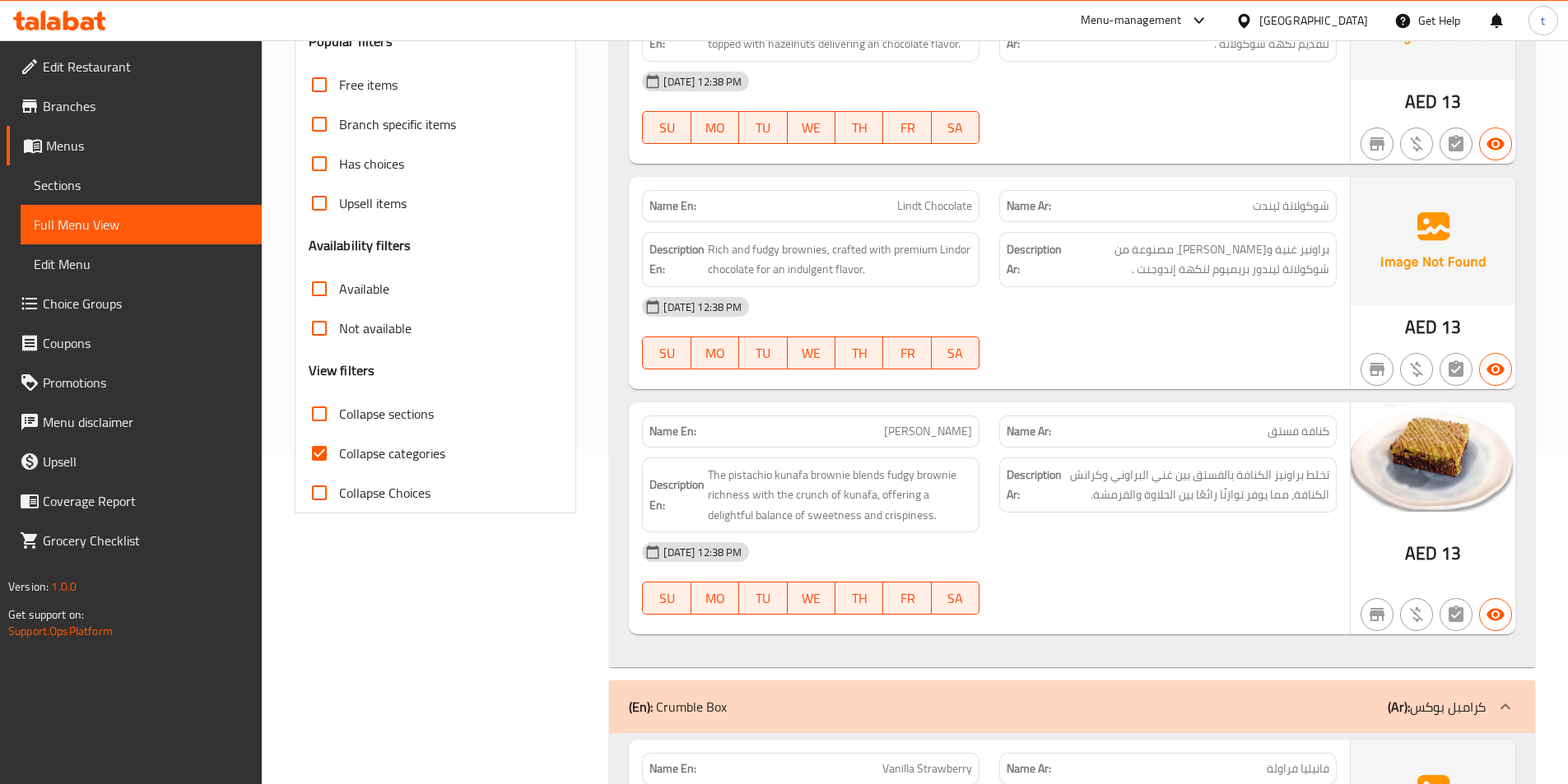
drag, startPoint x: 318, startPoint y: 443, endPoint x: 1208, endPoint y: 352, distance: 894.6
click at [318, 443] on input "Collapse categories" at bounding box center [319, 453] width 40 height 40
checkbox input "false"
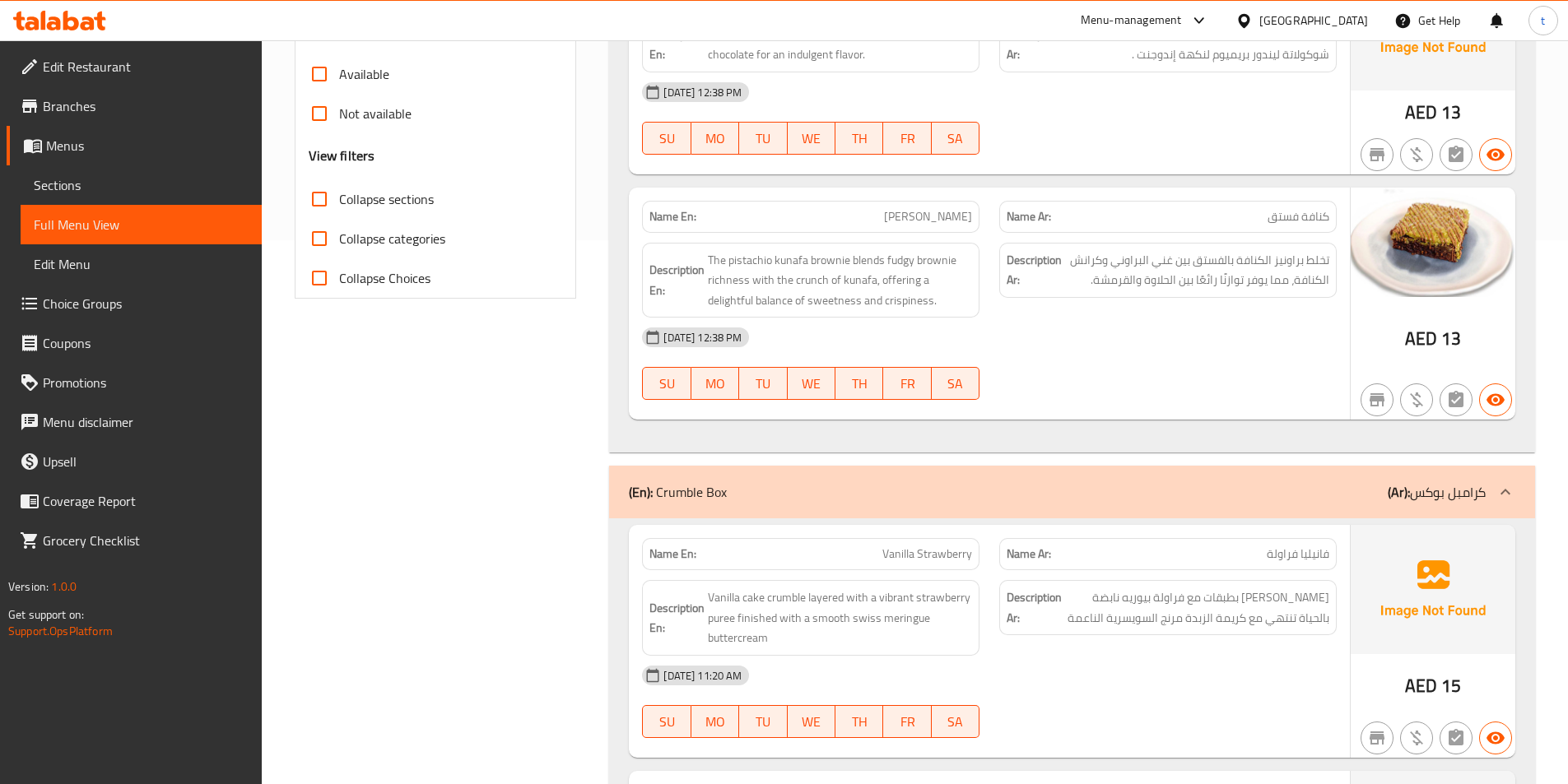
scroll to position [0, 0]
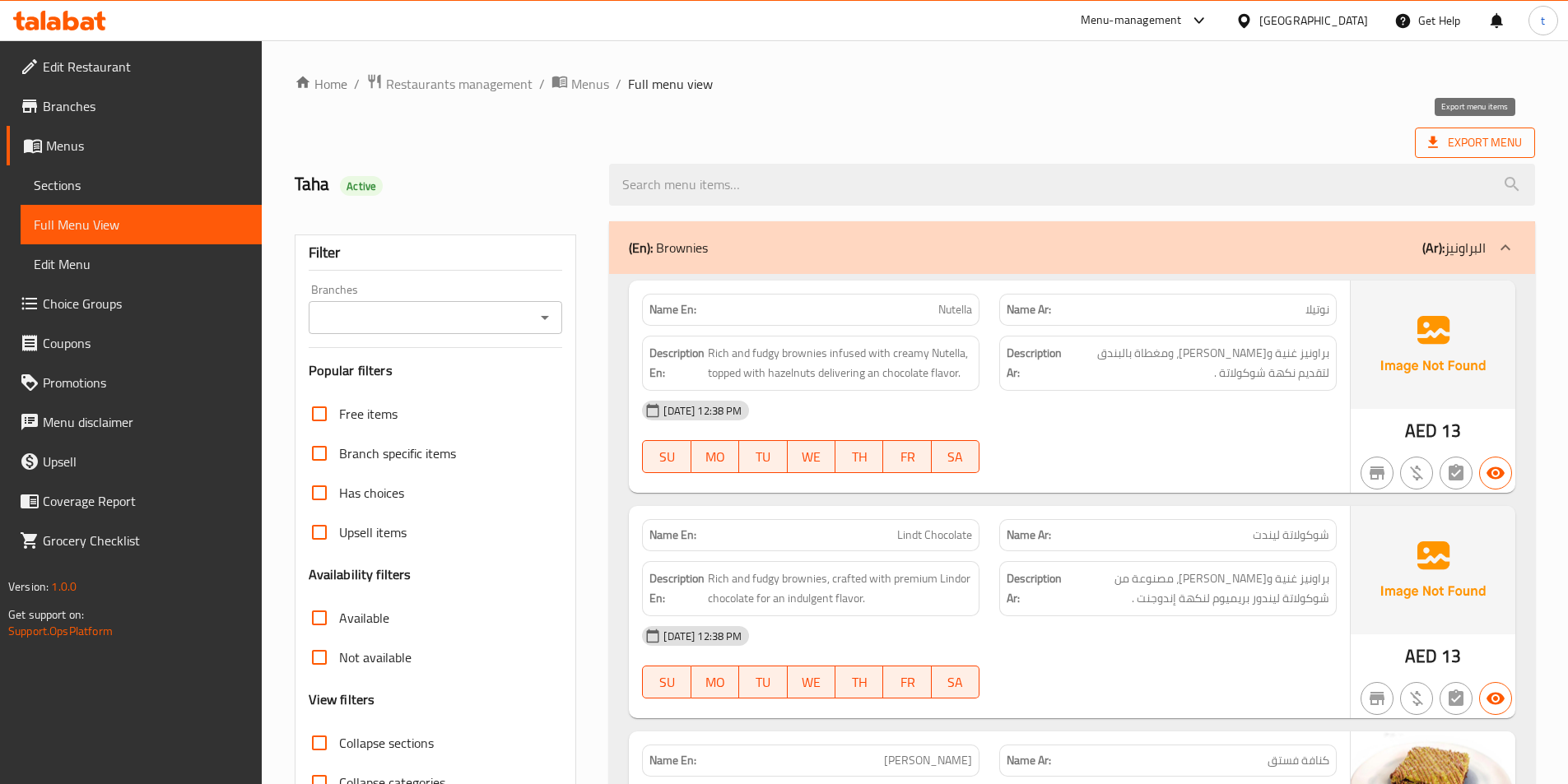
click at [1448, 132] on span "Export Menu" at bounding box center [1474, 142] width 94 height 20
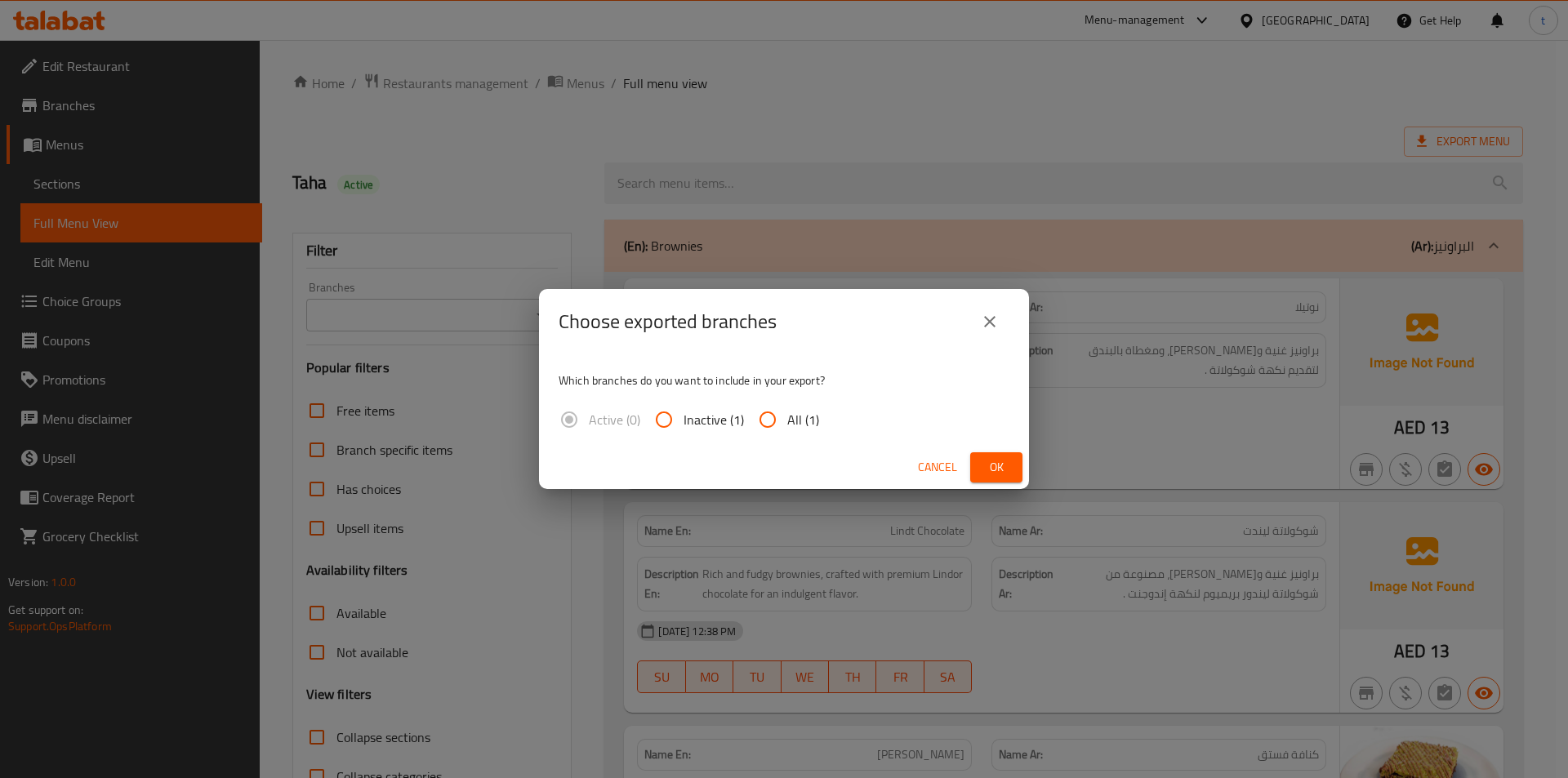
click at [751, 439] on input "All (1)" at bounding box center [767, 420] width 39 height 39
radio input "true"
click at [1008, 459] on span "Ok" at bounding box center [995, 467] width 26 height 20
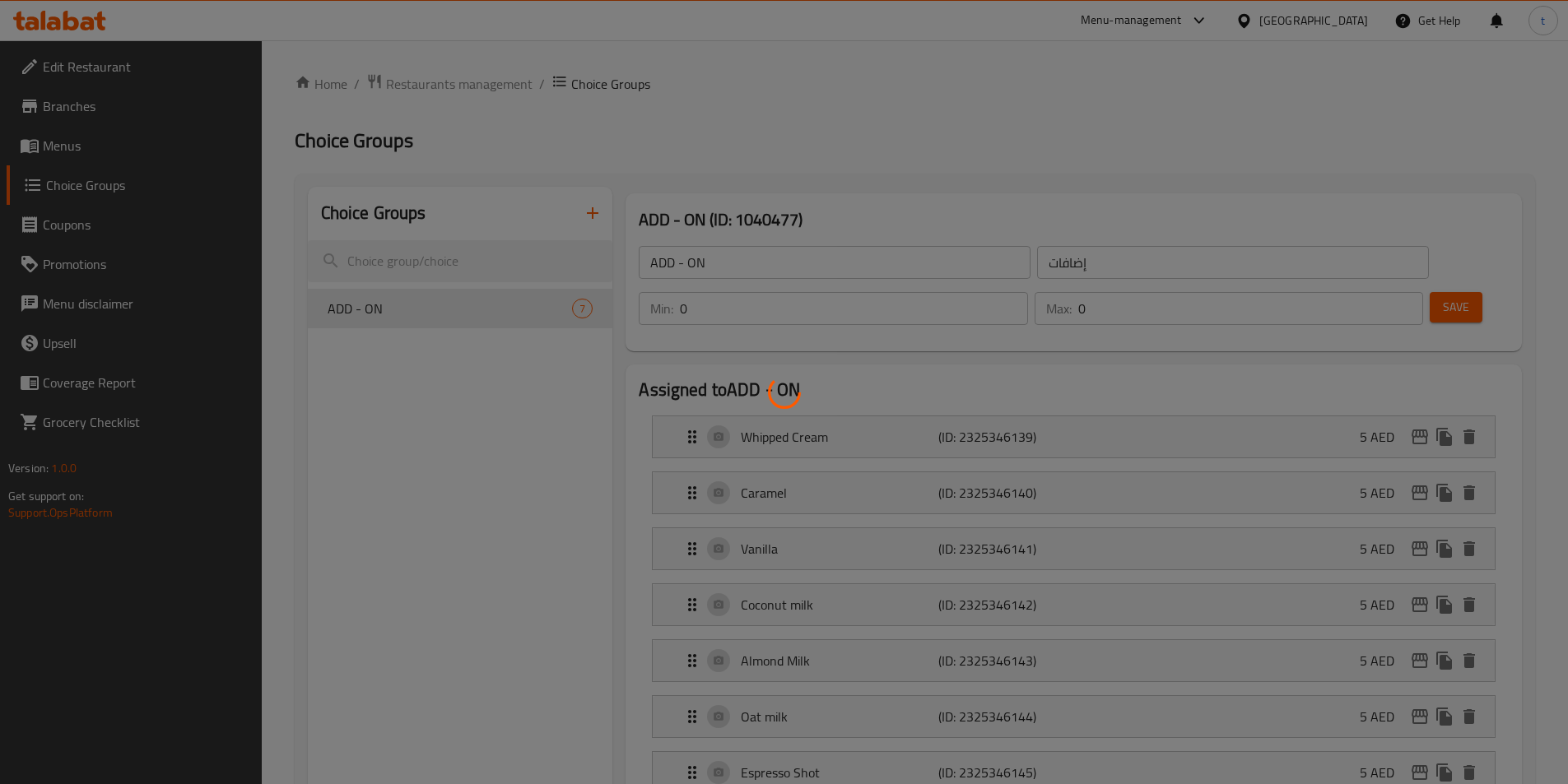
click at [78, 149] on div at bounding box center [784, 392] width 1568 height 784
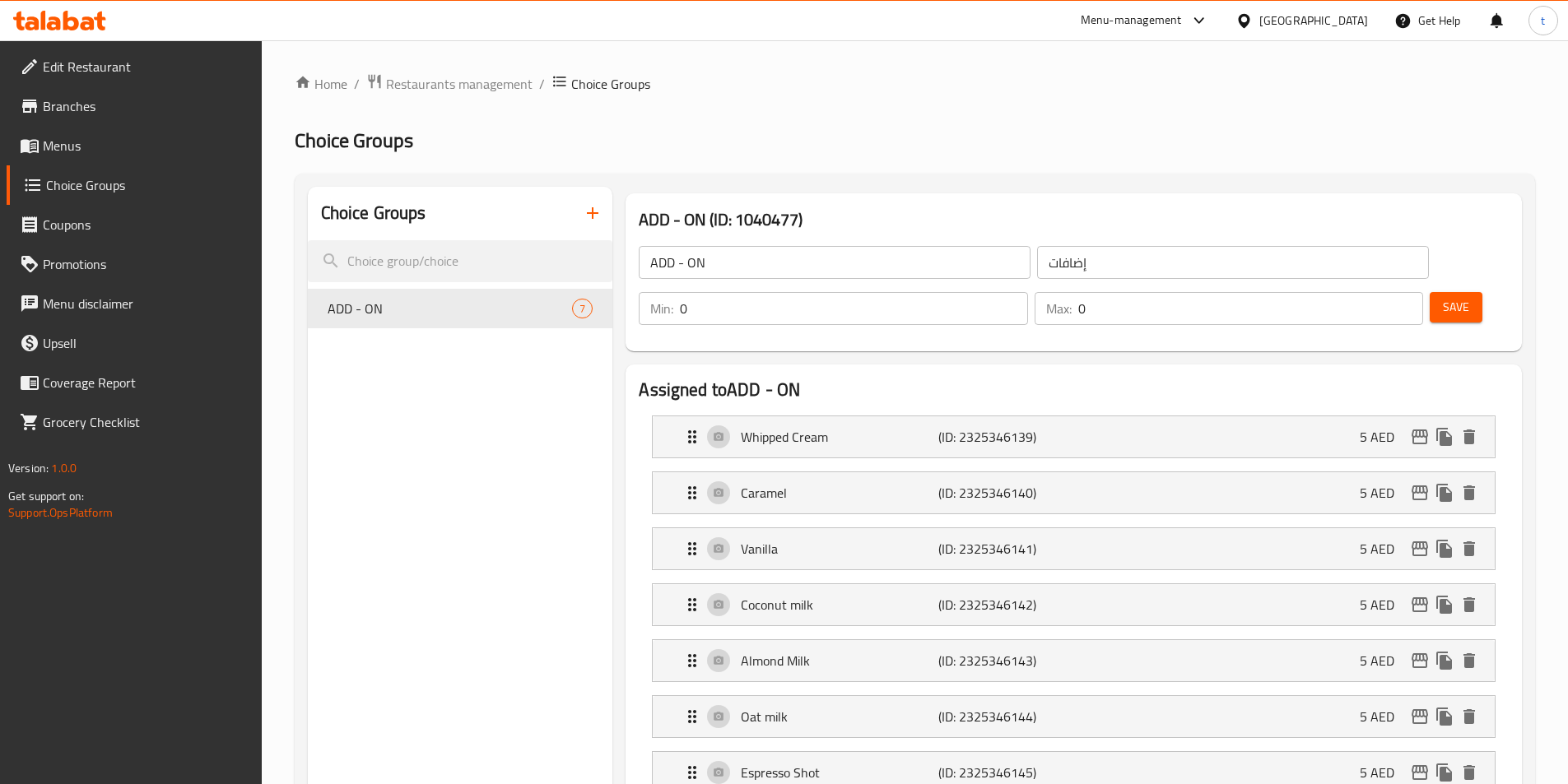
click at [87, 144] on span "Menus" at bounding box center [146, 145] width 206 height 19
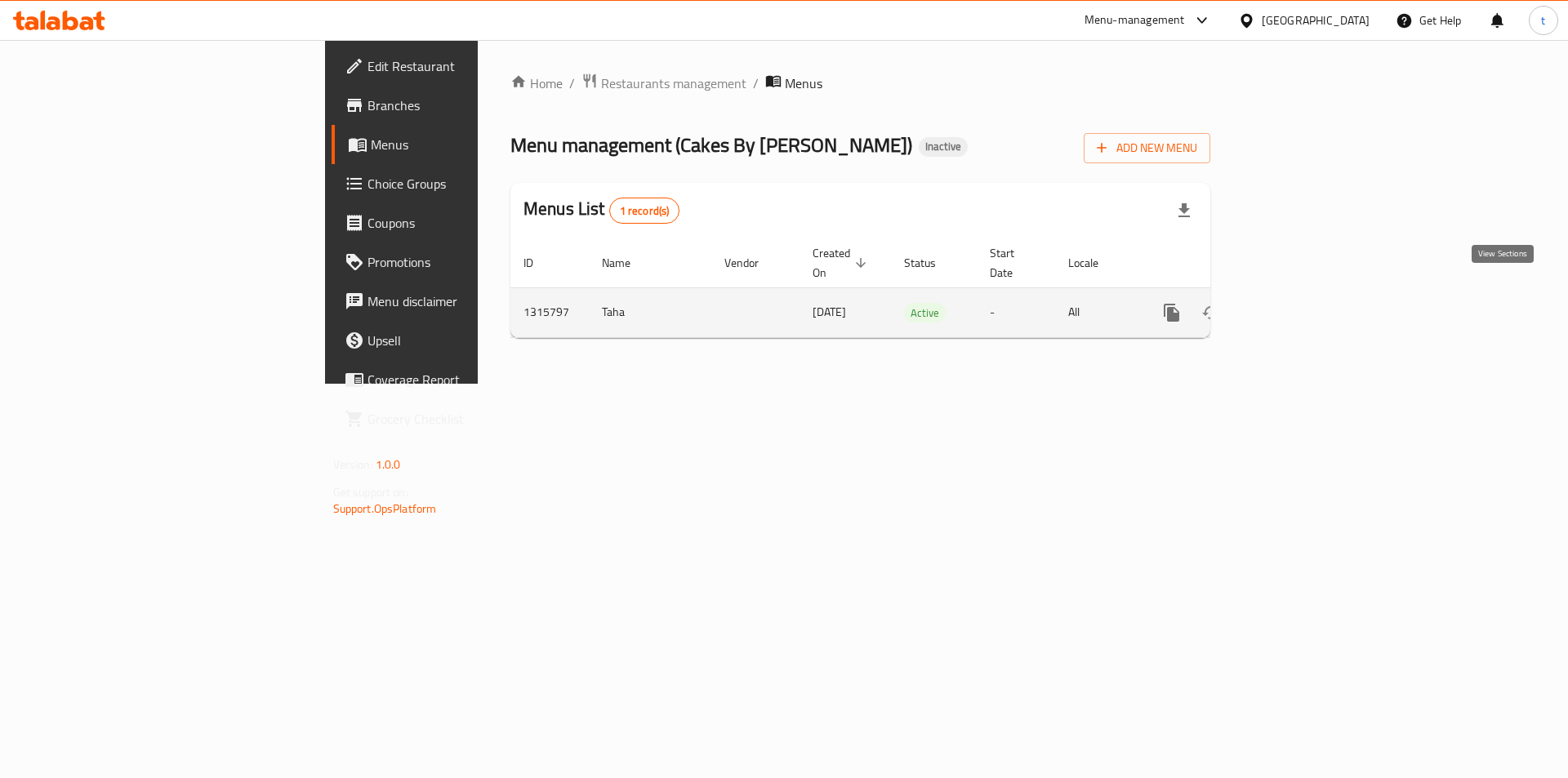
click at [1299, 303] on icon "enhanced table" at bounding box center [1289, 312] width 19 height 19
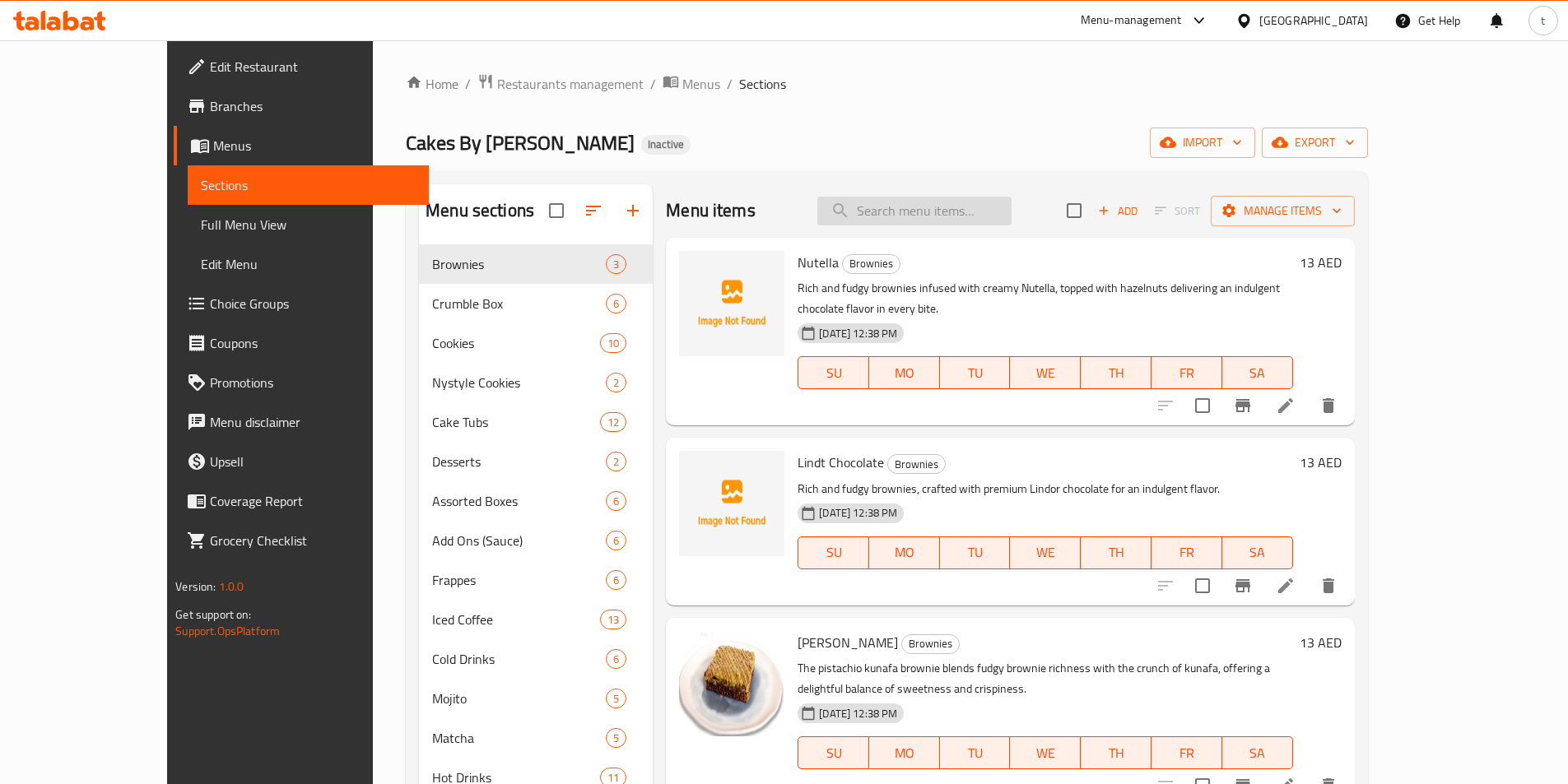
click at [965, 219] on input "search" at bounding box center [914, 211] width 195 height 29
click at [185, 220] on div "Full Menu View" at bounding box center [307, 224] width 244 height 40
click at [201, 220] on span "Full Menu View" at bounding box center [308, 224] width 215 height 19
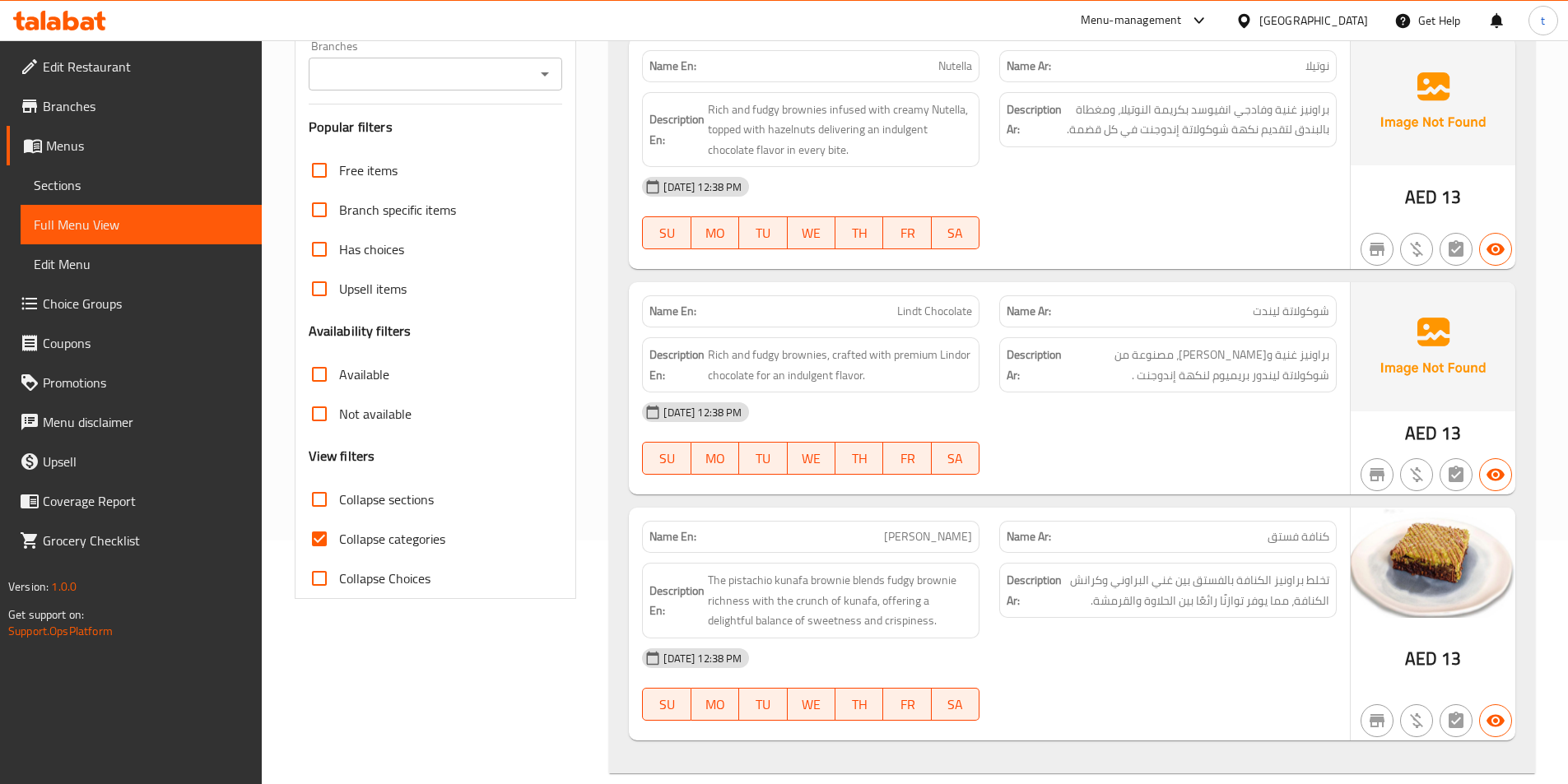
scroll to position [247, 0]
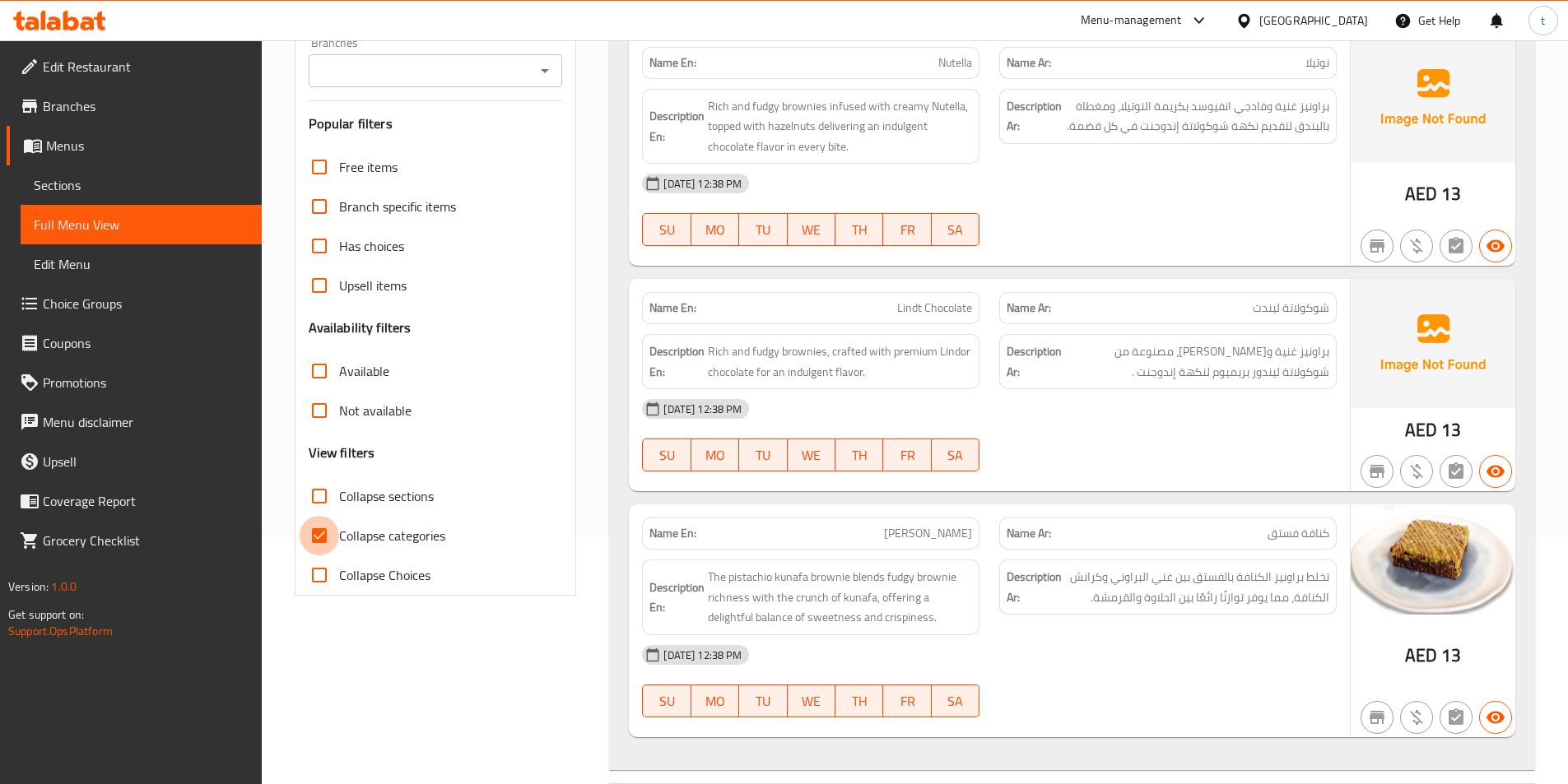
click at [313, 552] on input "Collapse categories" at bounding box center [319, 536] width 40 height 40
checkbox input "false"
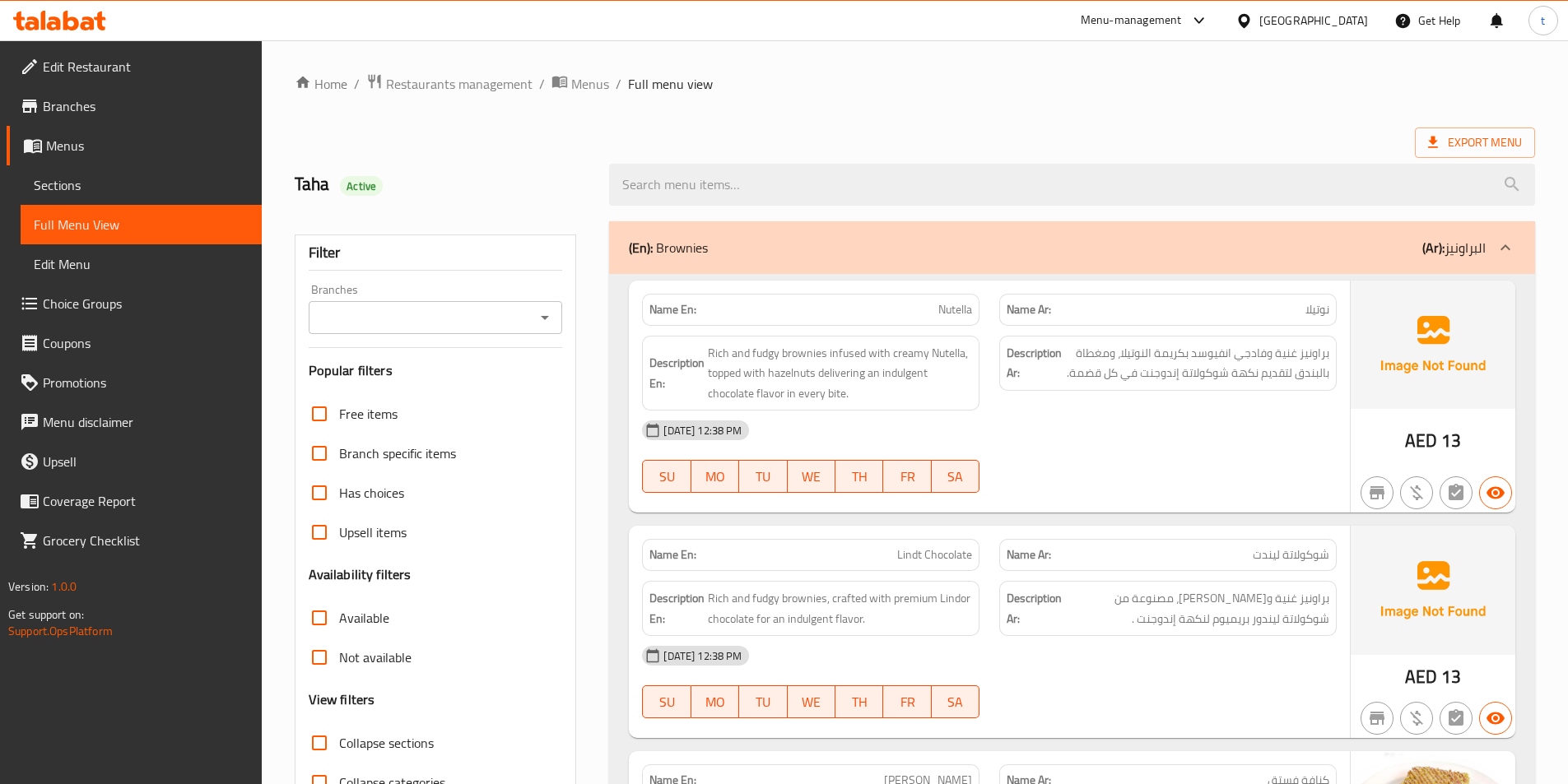
drag, startPoint x: 878, startPoint y: 373, endPoint x: 912, endPoint y: 404, distance: 46.0
click at [912, 404] on div "Description En: Rich and fudgy brownies infused with creamy Nutella, topped wit…" at bounding box center [811, 374] width 338 height 76
click at [1176, 376] on span "براونيز غنية وفادجي انفيوسد بكريمة النوتيلا، ومغطاة بالبندق لتقديم نكهة شوكولات…" at bounding box center [1197, 363] width 265 height 40
click at [961, 310] on span "Nutella" at bounding box center [955, 310] width 34 height 18
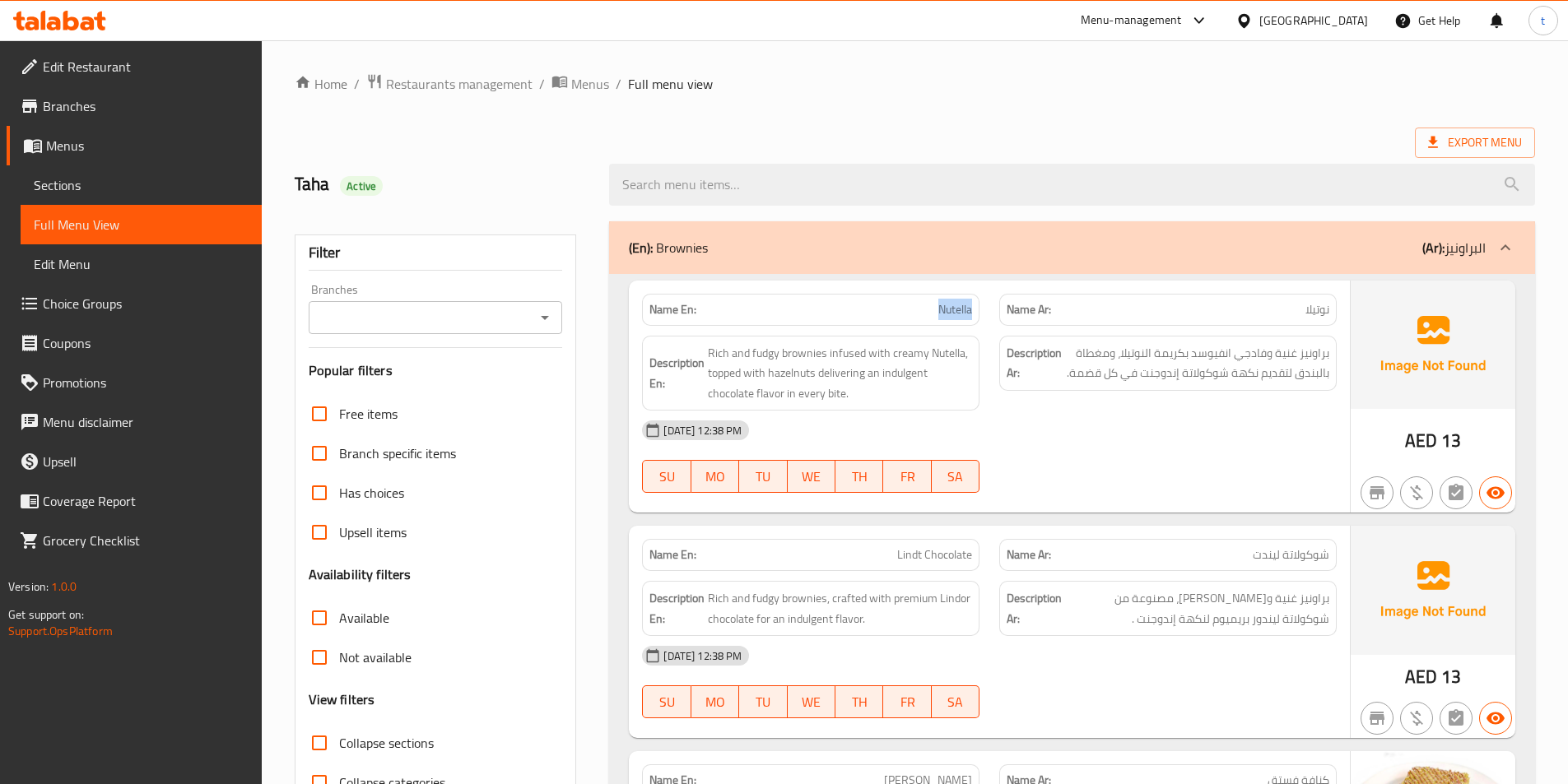
click at [961, 310] on span "Nutella" at bounding box center [955, 310] width 34 height 18
copy span "Nutella"
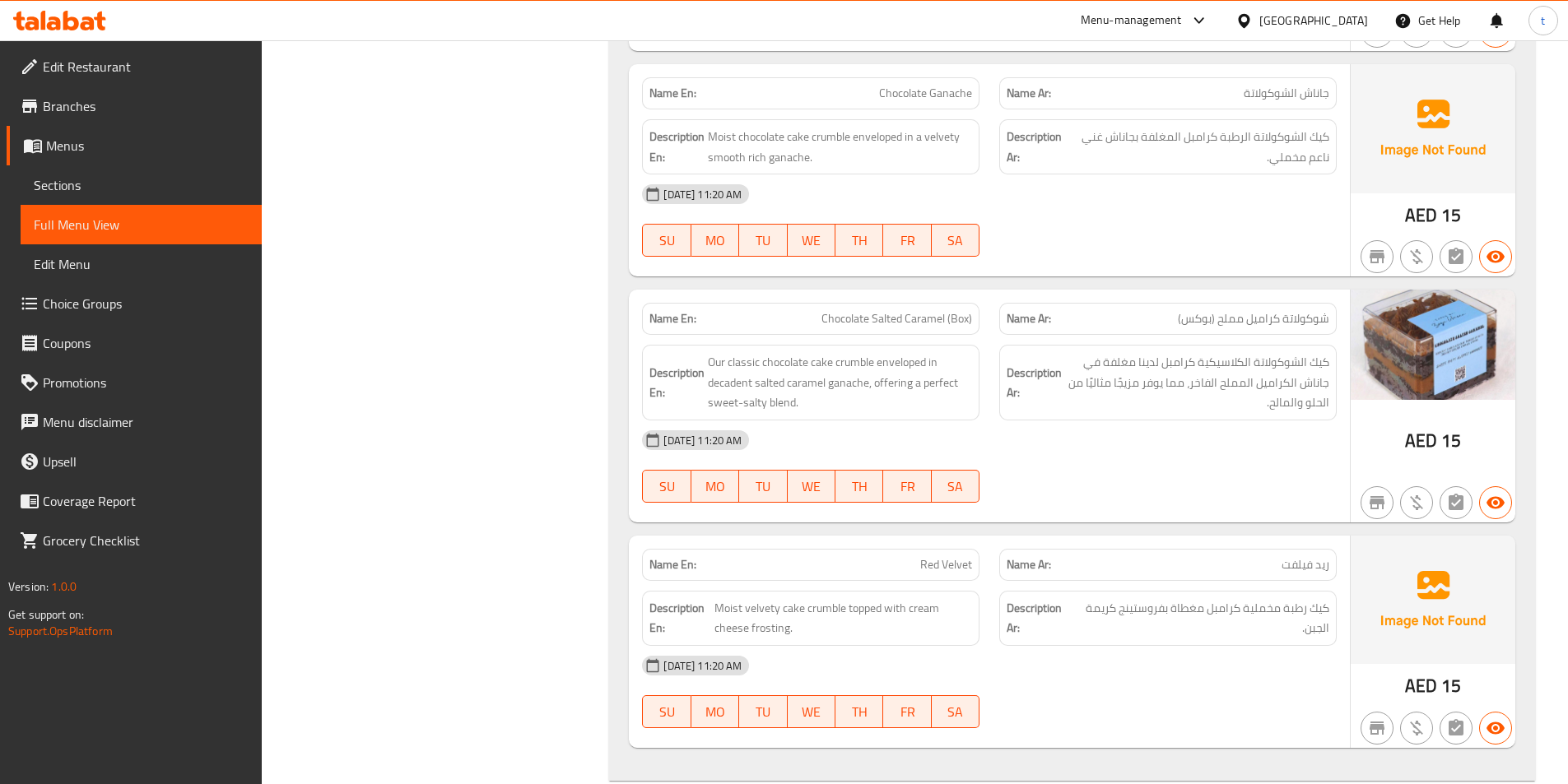
click at [912, 310] on span "Chocolate Salted Caramel (Box)" at bounding box center [896, 318] width 151 height 18
copy span "Chocolate Salted Caramel (Box)"
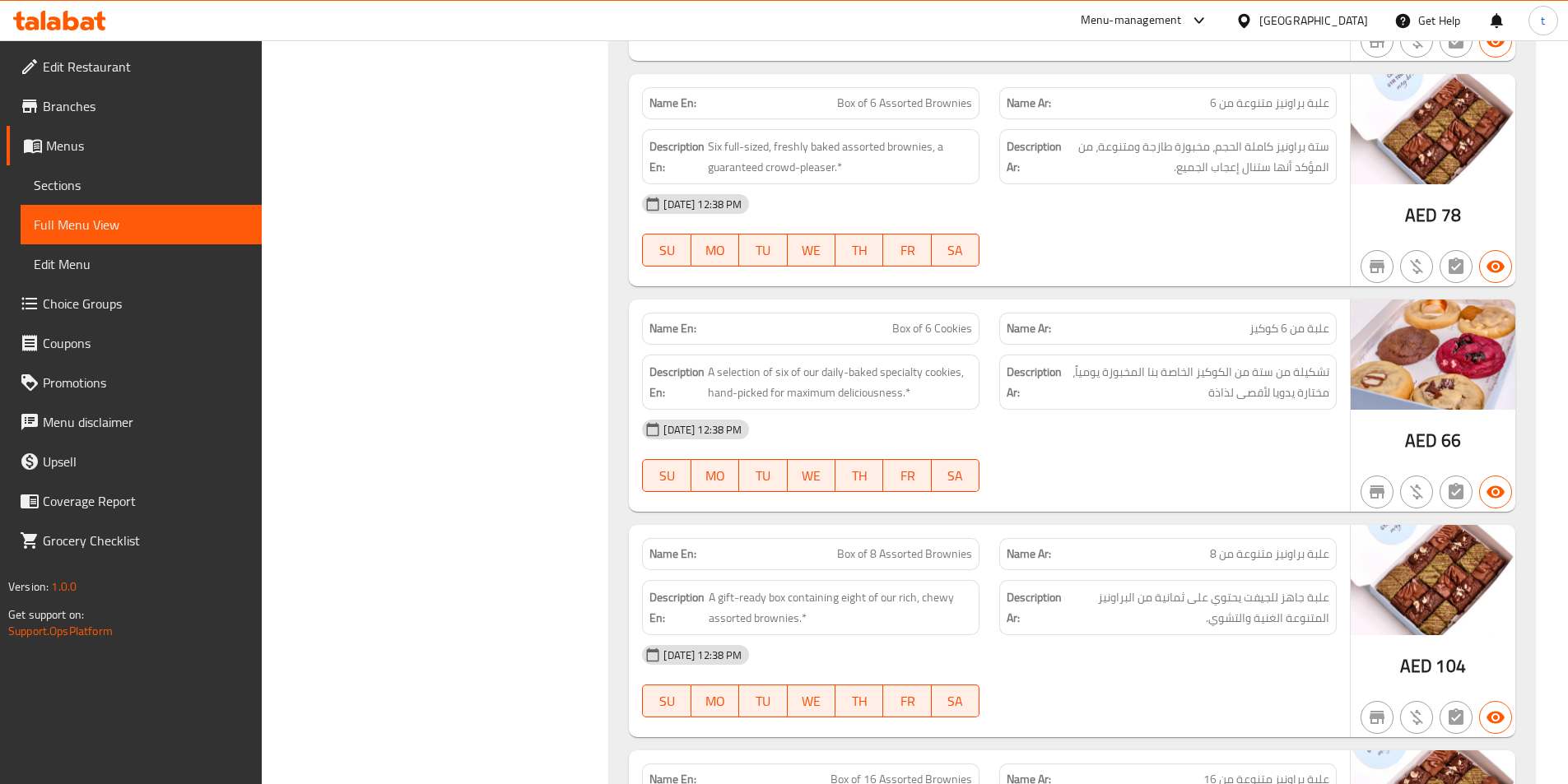
scroll to position [4424, 0]
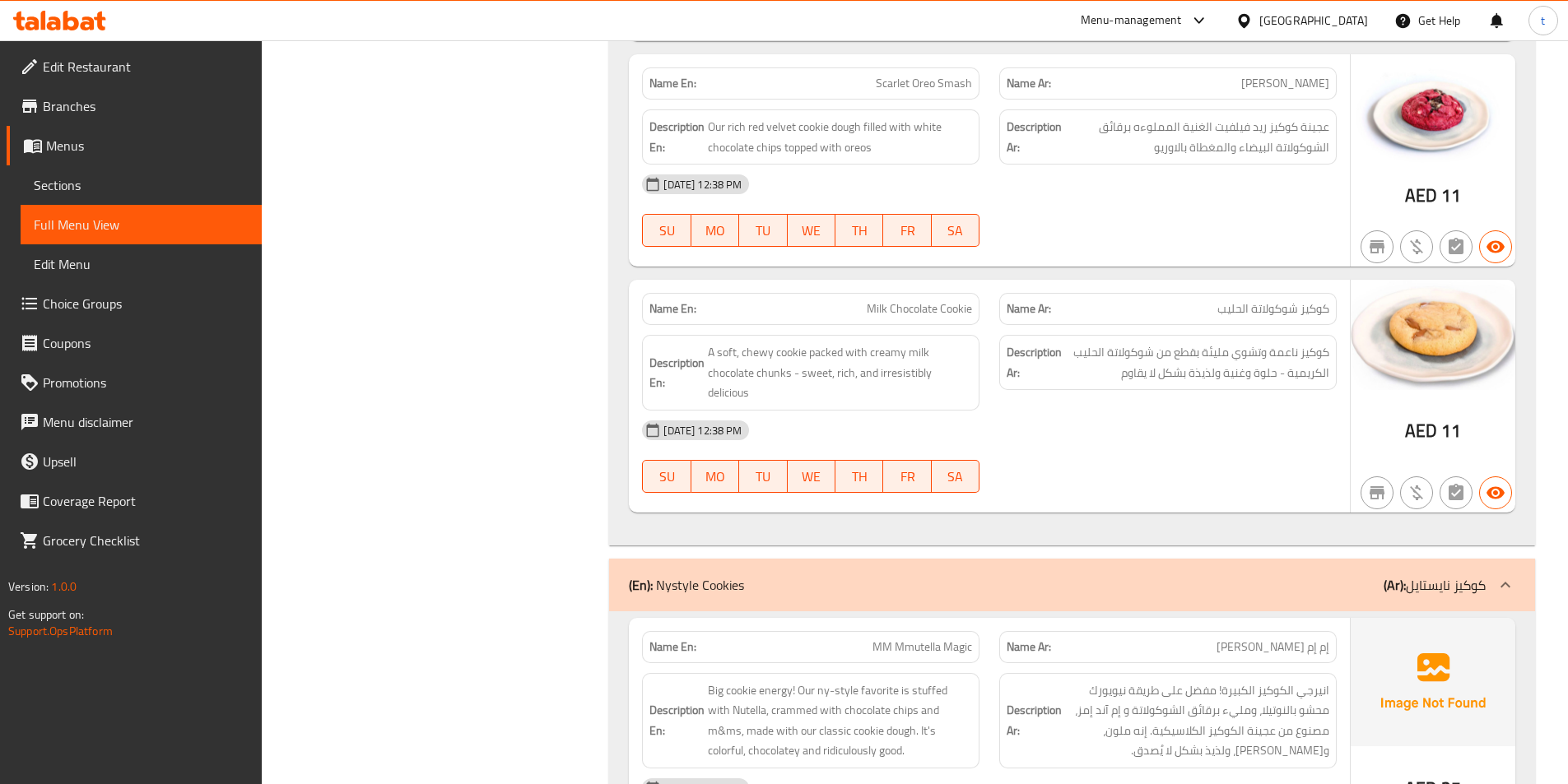
click at [917, 309] on span "Milk Chocolate Cookie" at bounding box center [919, 309] width 105 height 18
click at [918, 308] on span "Milk Chocolate Cookie" at bounding box center [919, 309] width 105 height 18
click at [918, 308] on span "Milk Chocolate Cookie" at bounding box center [919, 309] width 105 height 18
copy span "Milk Chocolate Cookie"
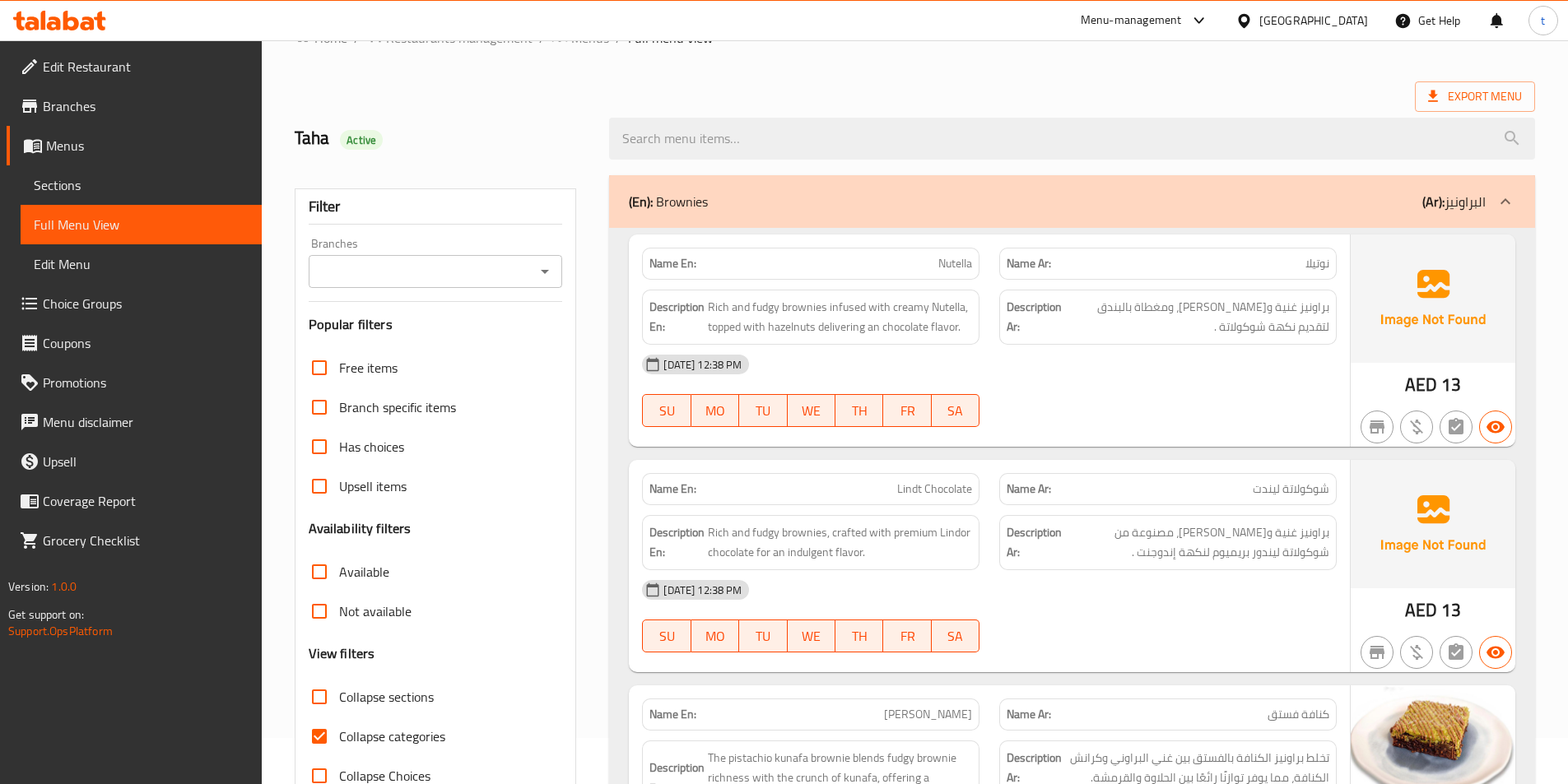
scroll to position [91, 0]
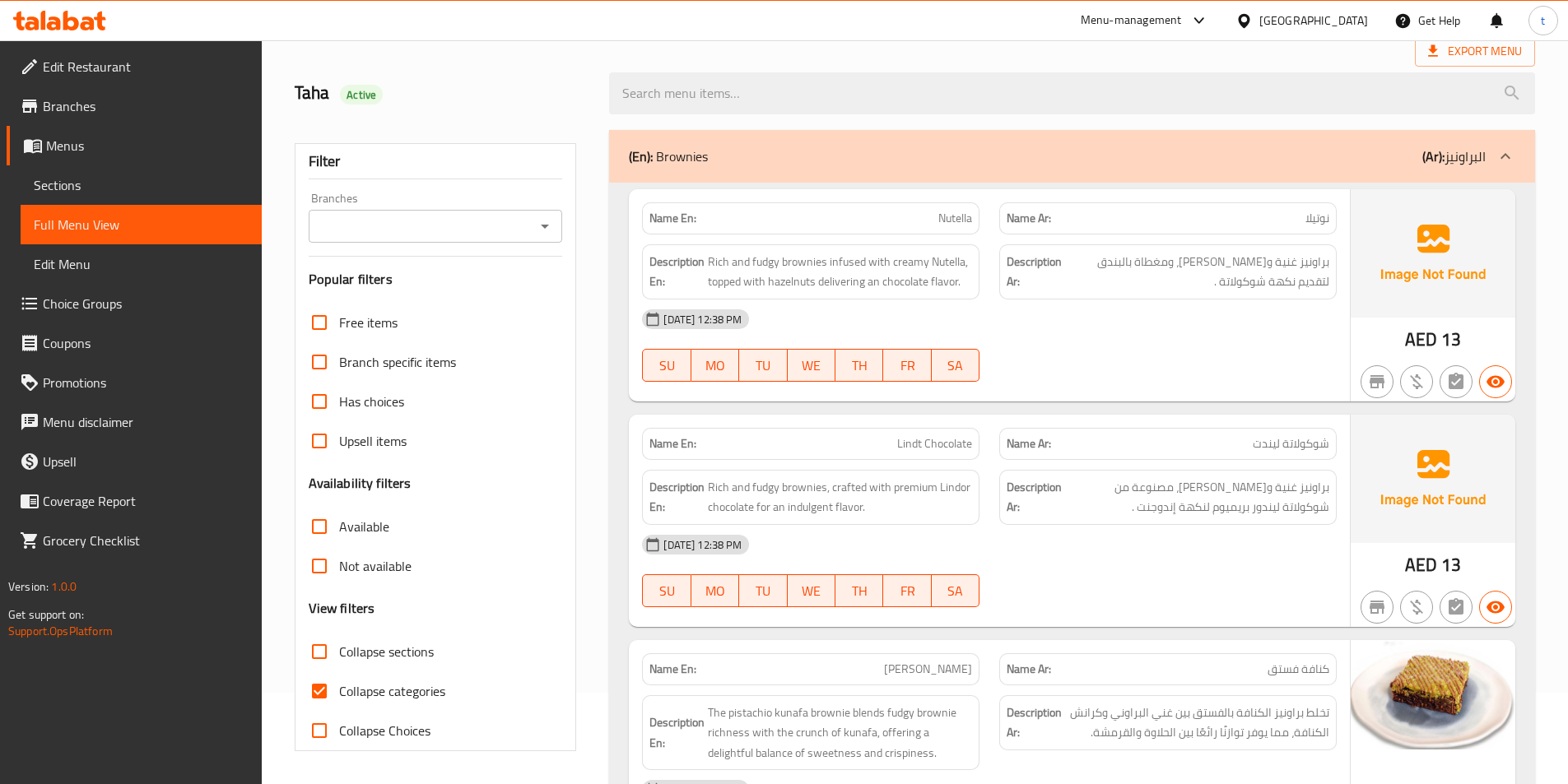
click at [313, 691] on input "Collapse categories" at bounding box center [319, 691] width 40 height 40
checkbox input "false"
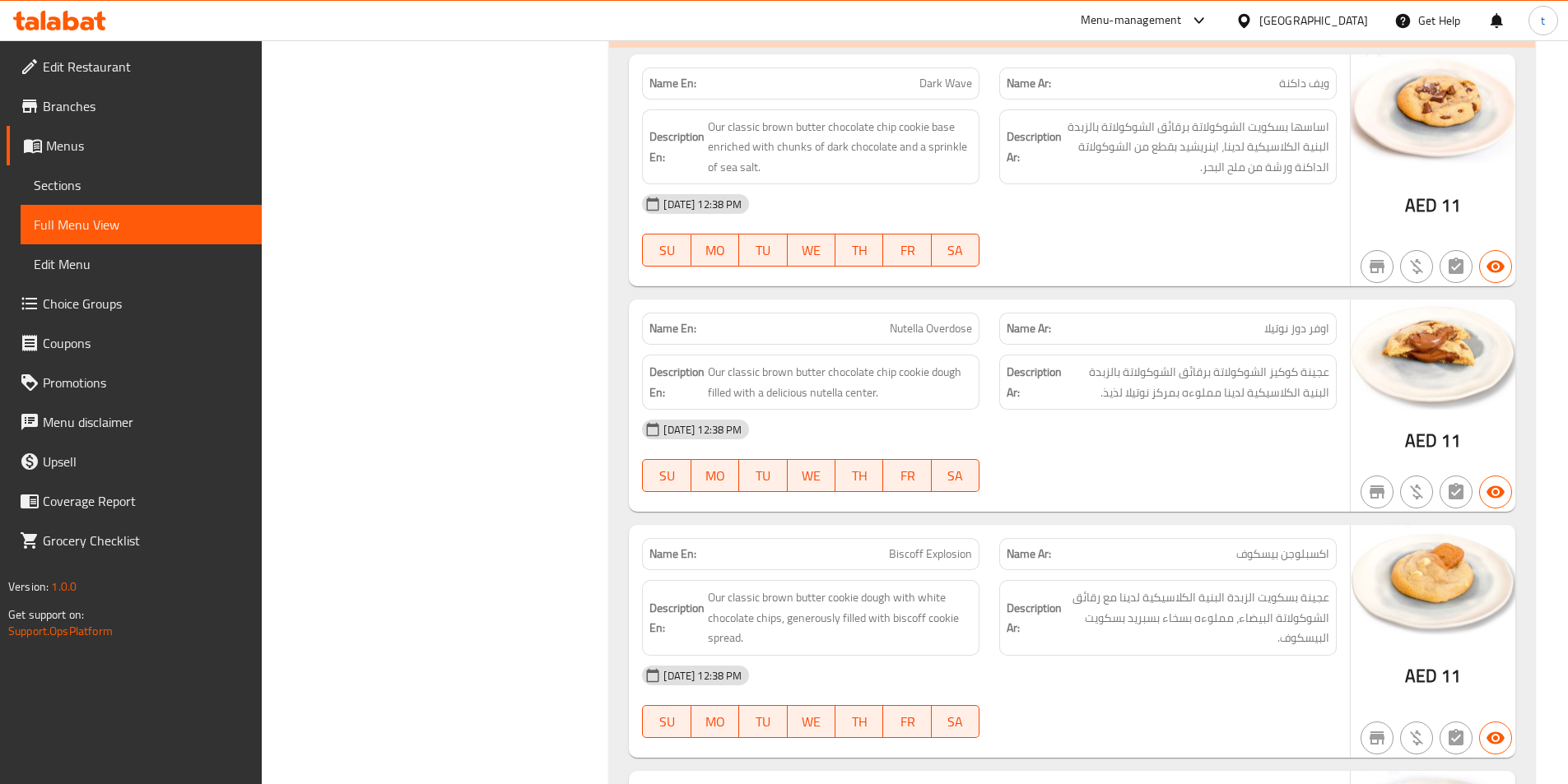
click at [935, 330] on span "Nutella Overdose" at bounding box center [931, 328] width 83 height 18
copy span "Nutella Overdose"
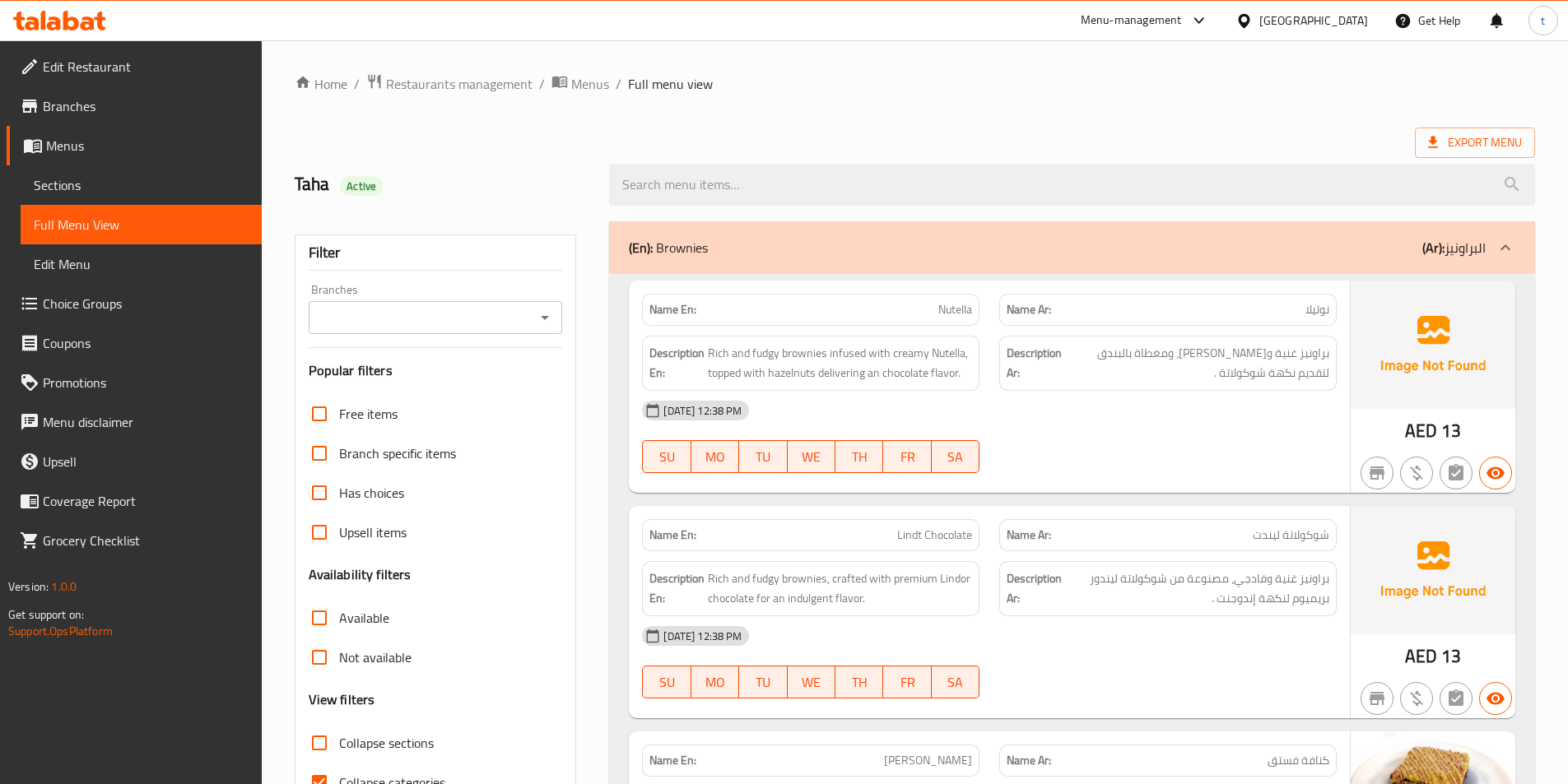
scroll to position [164, 0]
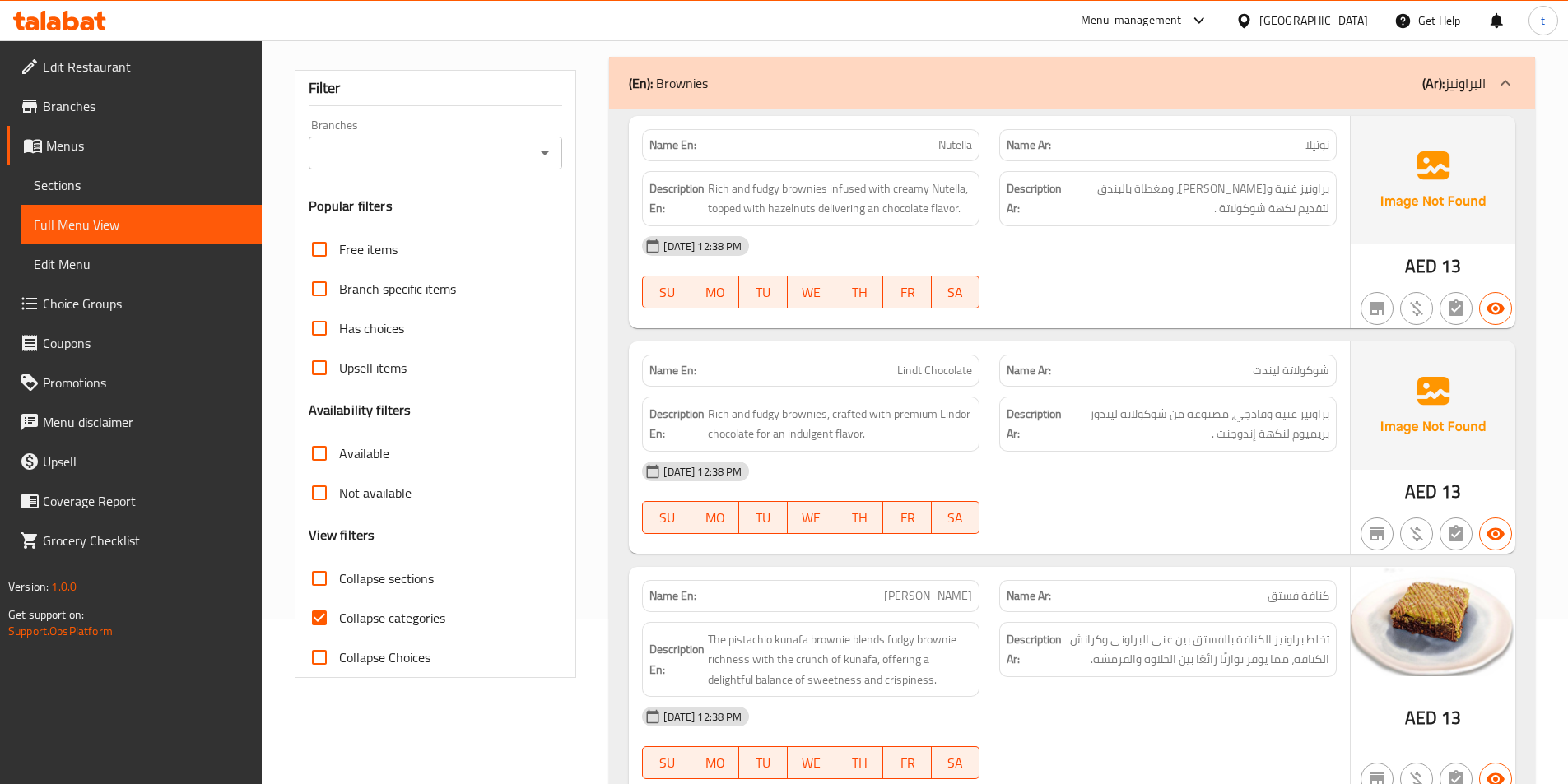
click at [329, 612] on input "Collapse categories" at bounding box center [319, 617] width 40 height 40
checkbox input "false"
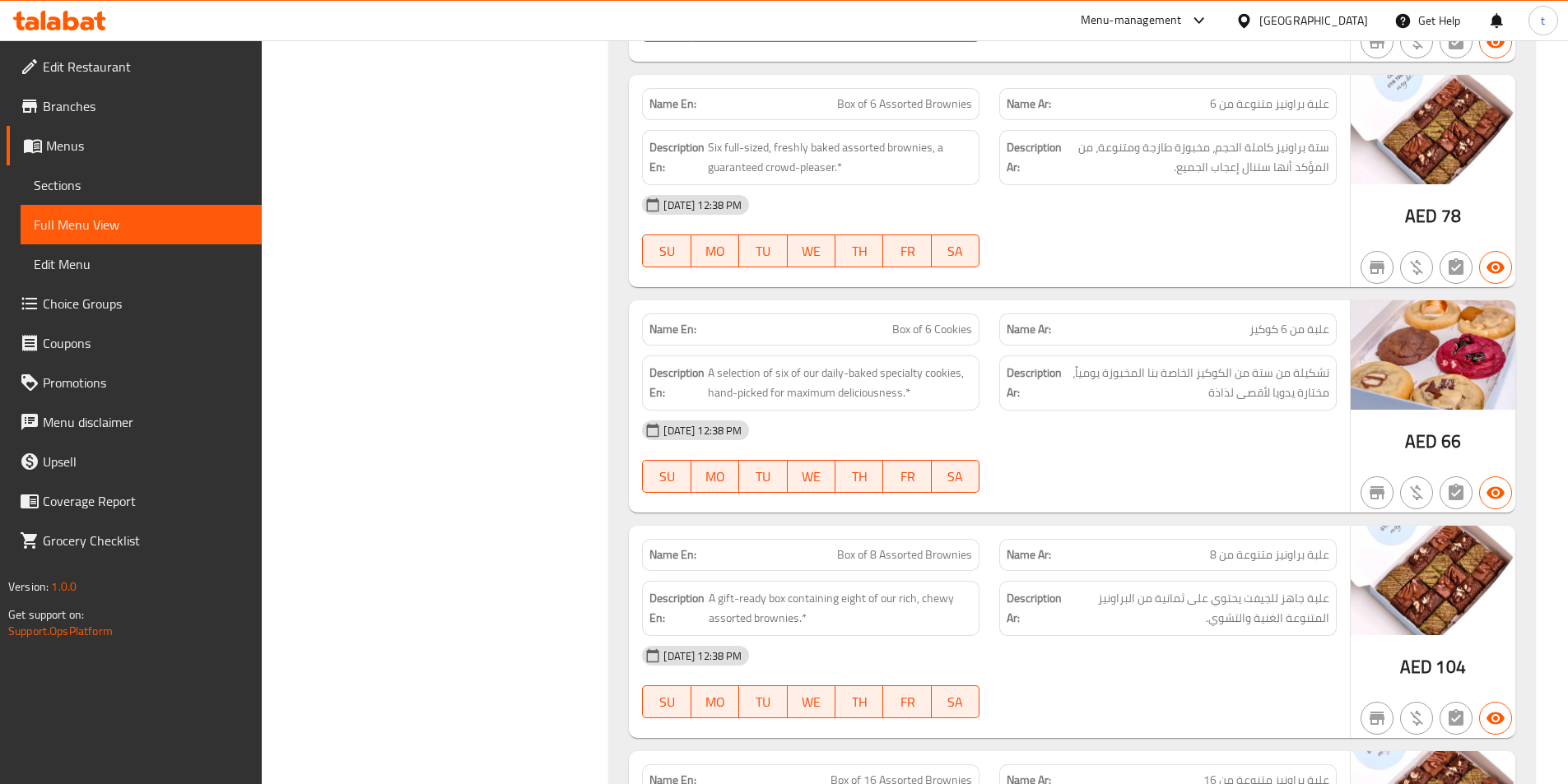
scroll to position [4364, 0]
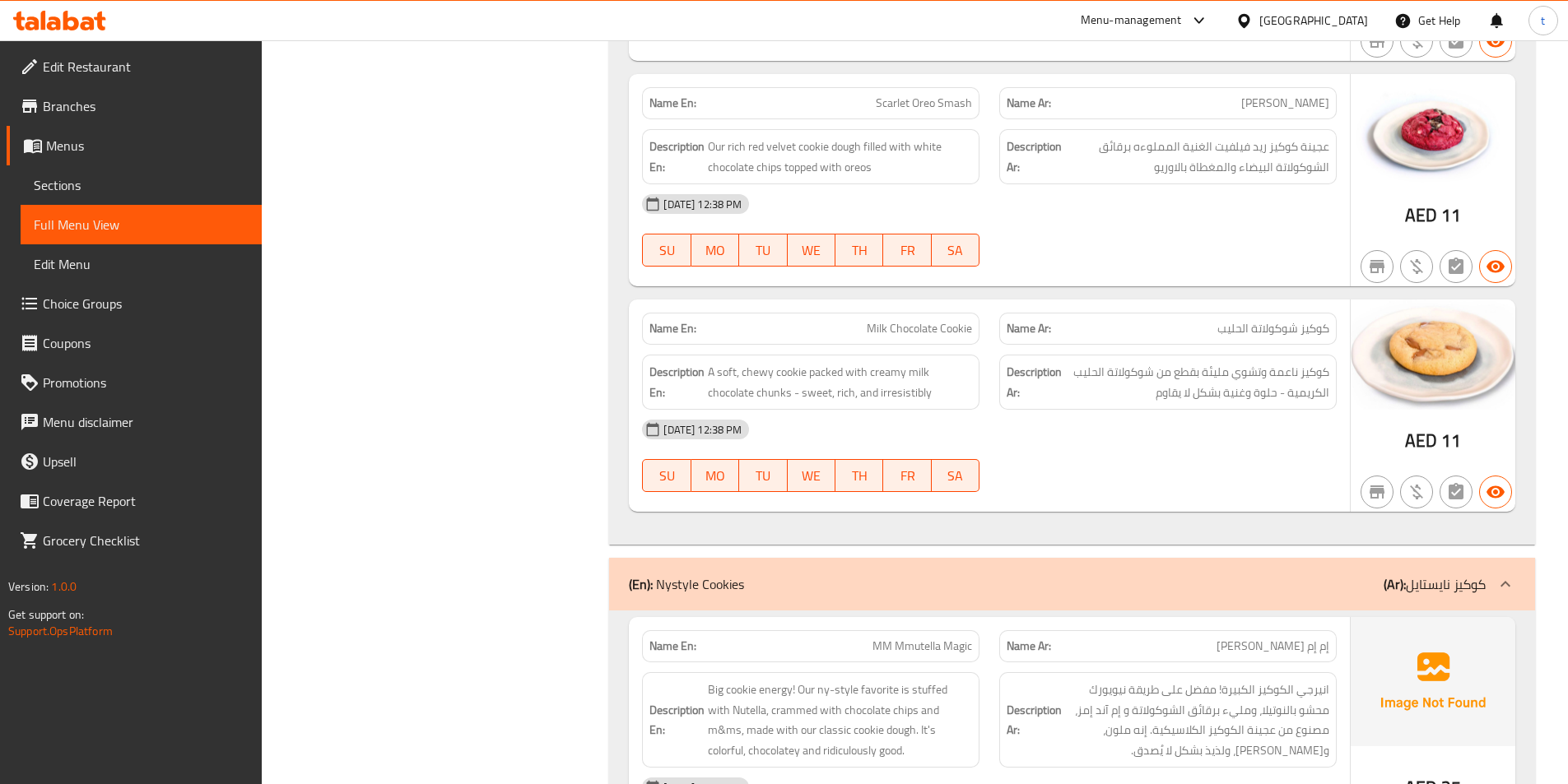
click at [913, 336] on span "Milk Chocolate Cookie" at bounding box center [919, 328] width 105 height 18
click at [914, 335] on span "Milk Chocolate Cookie" at bounding box center [919, 328] width 105 height 18
copy span "Milk Chocolate Cookie"
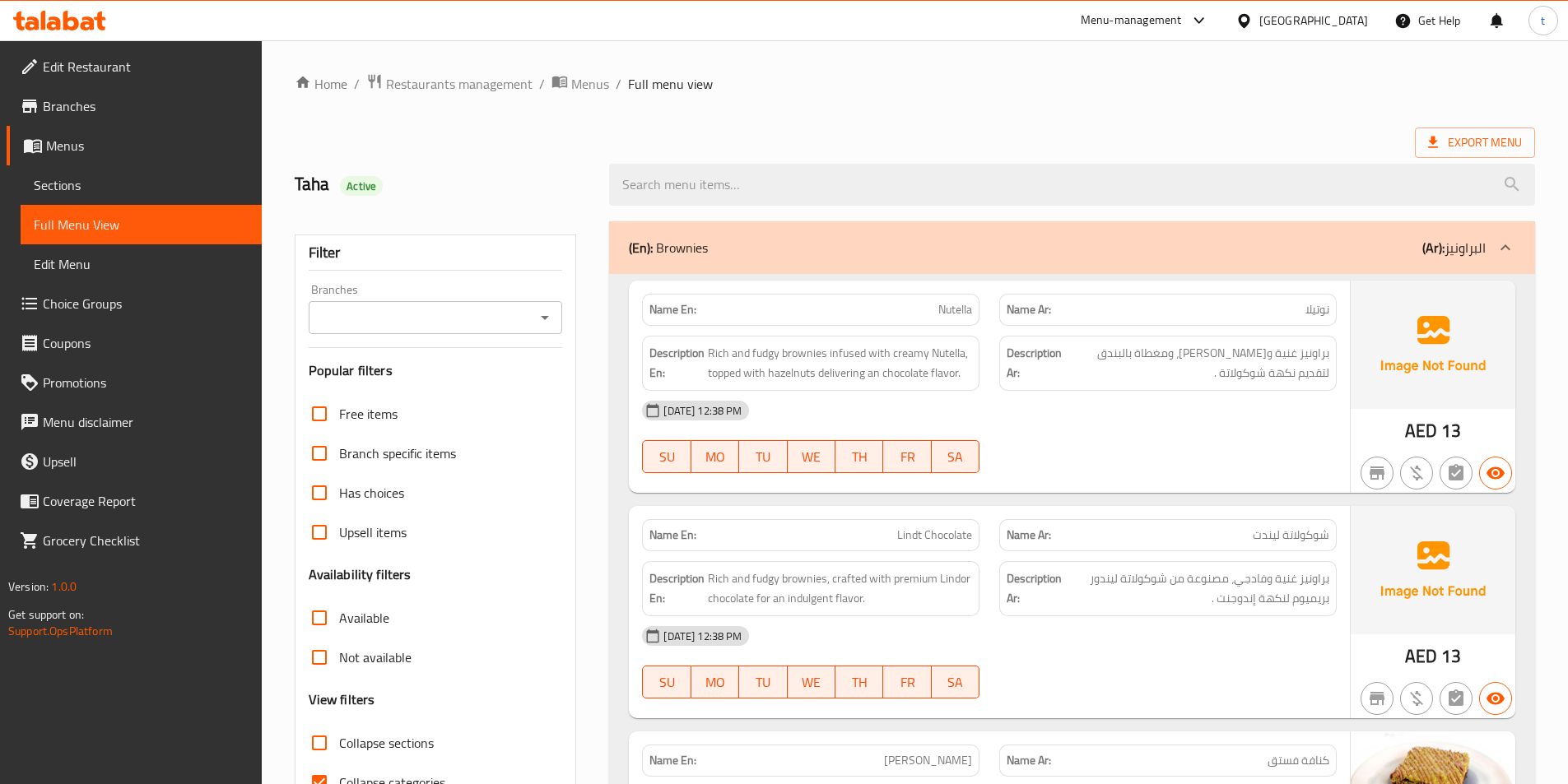
scroll to position [247, 0]
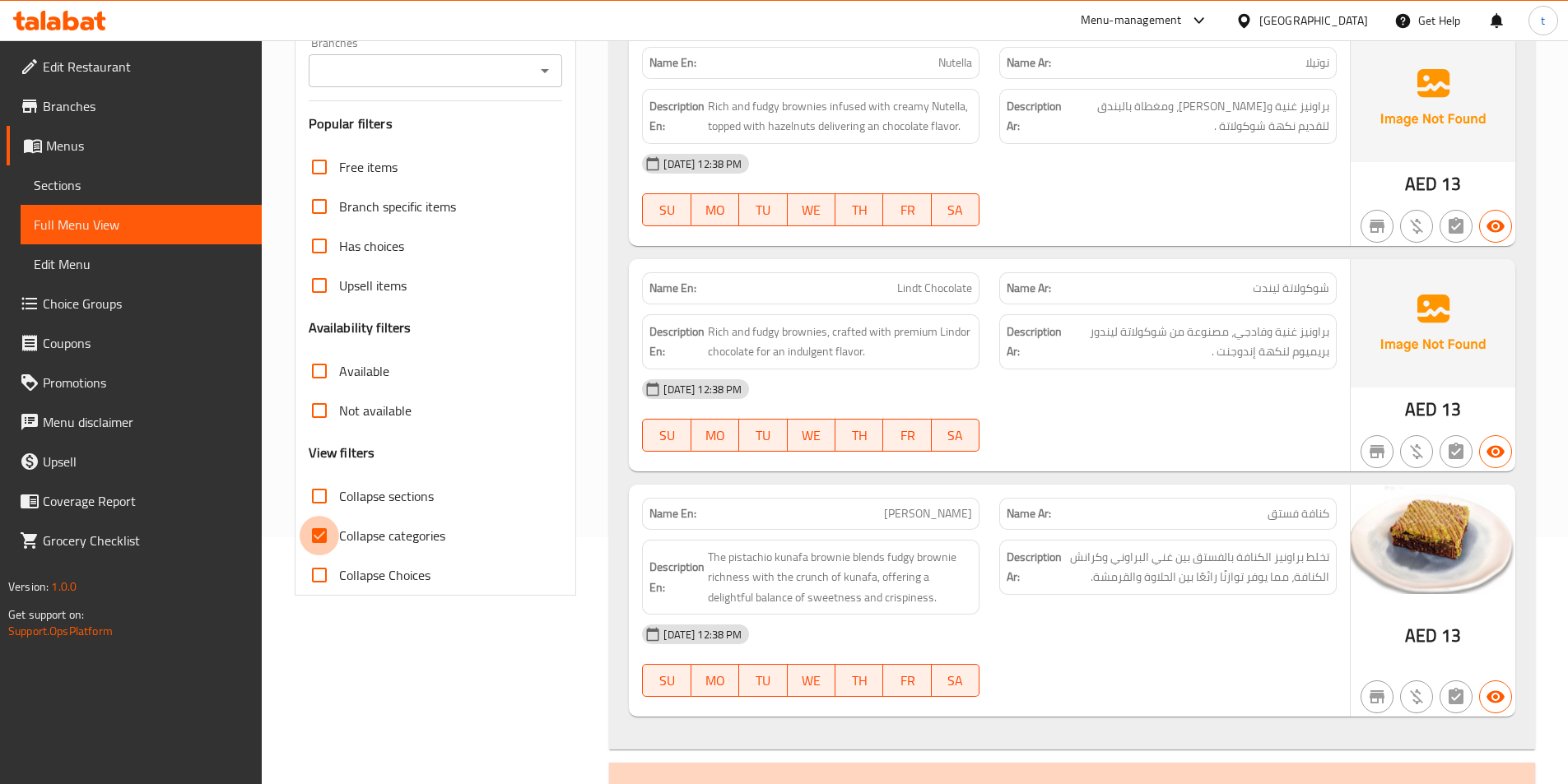
click at [329, 533] on input "Collapse categories" at bounding box center [319, 536] width 40 height 40
checkbox input "false"
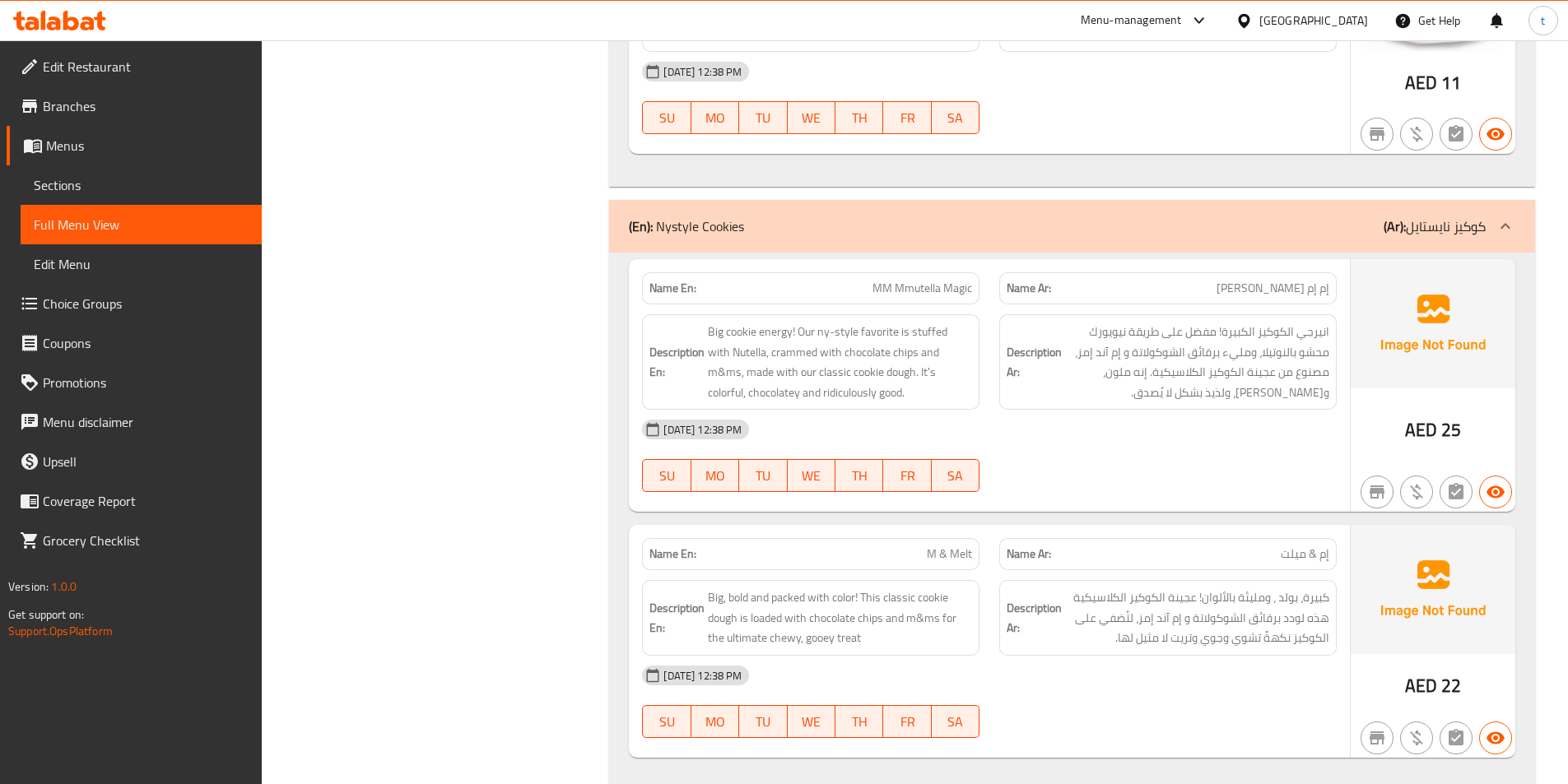
click at [931, 291] on span "MM Mmutella Magic" at bounding box center [923, 288] width 99 height 18
copy span "MM Mmutella Magic"
click at [957, 556] on span "M & Melt" at bounding box center [950, 554] width 45 height 18
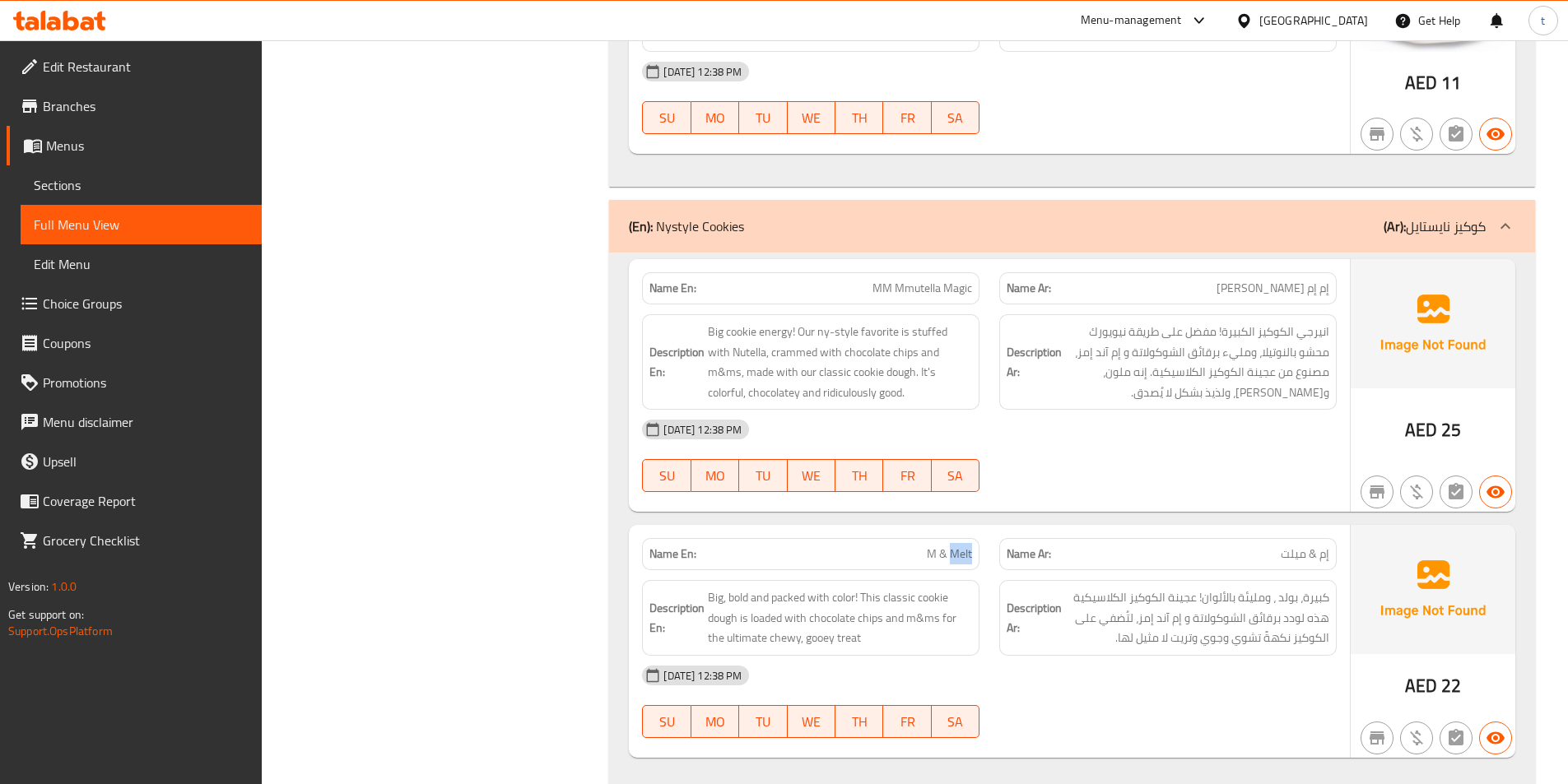
click at [957, 556] on span "M & Melt" at bounding box center [950, 554] width 45 height 18
copy span "M & Melt"
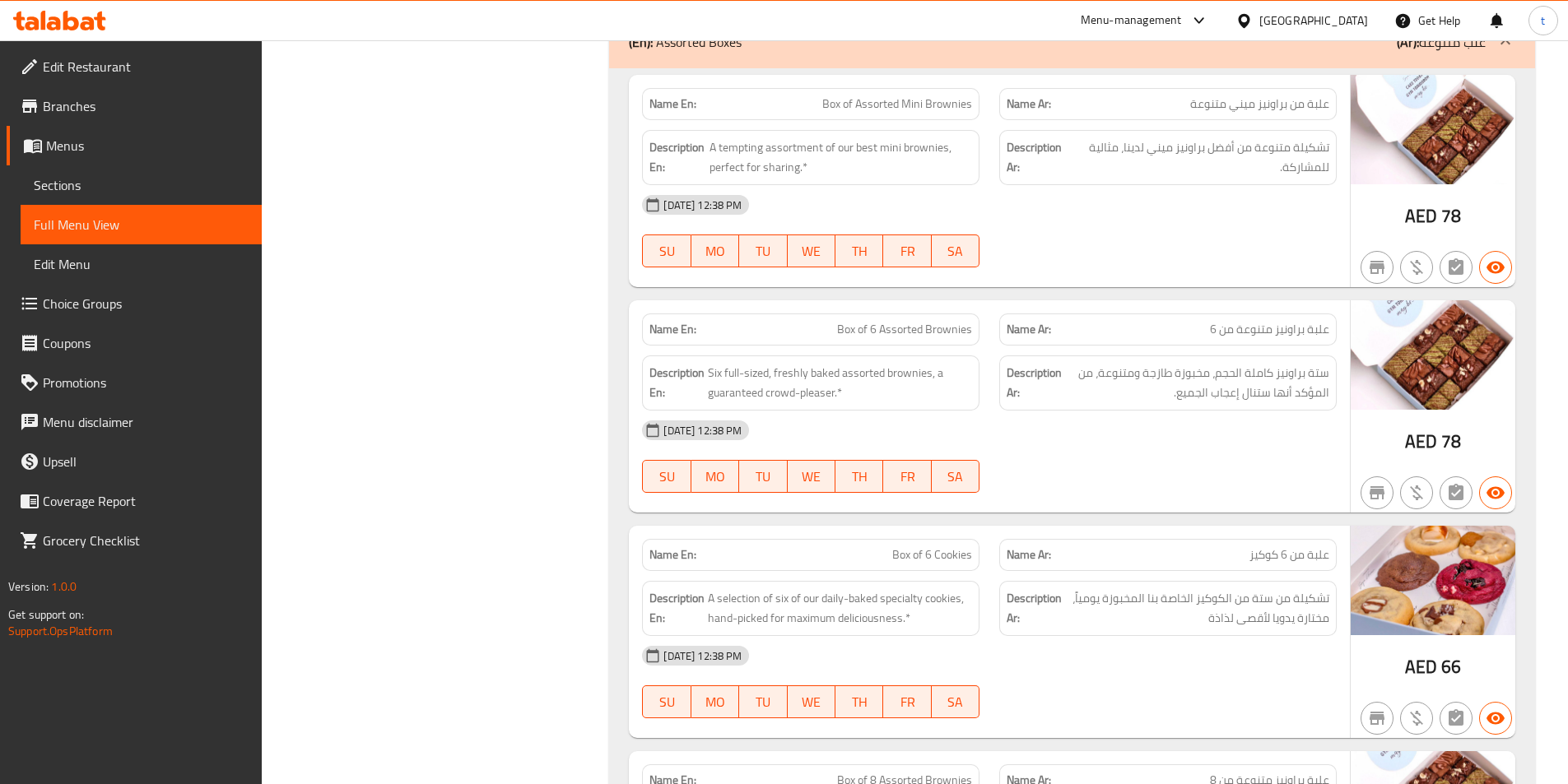
click at [884, 337] on span "Box of 6 Assorted Brownies" at bounding box center [905, 329] width 135 height 18
copy span "Box of 6 Assorted Brownies"
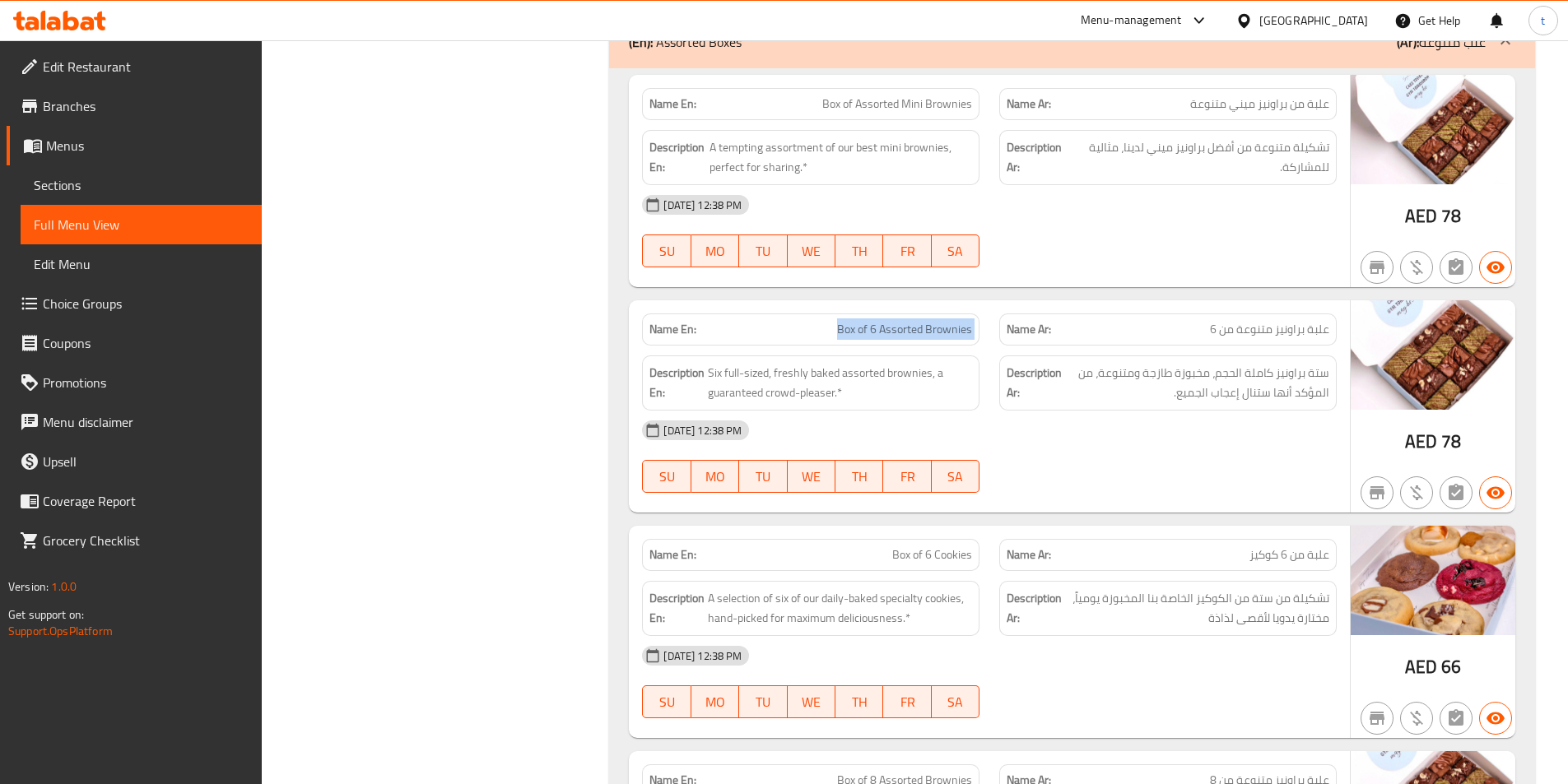
click at [908, 333] on span "Box of 6 Assorted Brownies" at bounding box center [905, 329] width 135 height 18
click at [930, 556] on span "Box of 6 Cookies" at bounding box center [932, 555] width 80 height 18
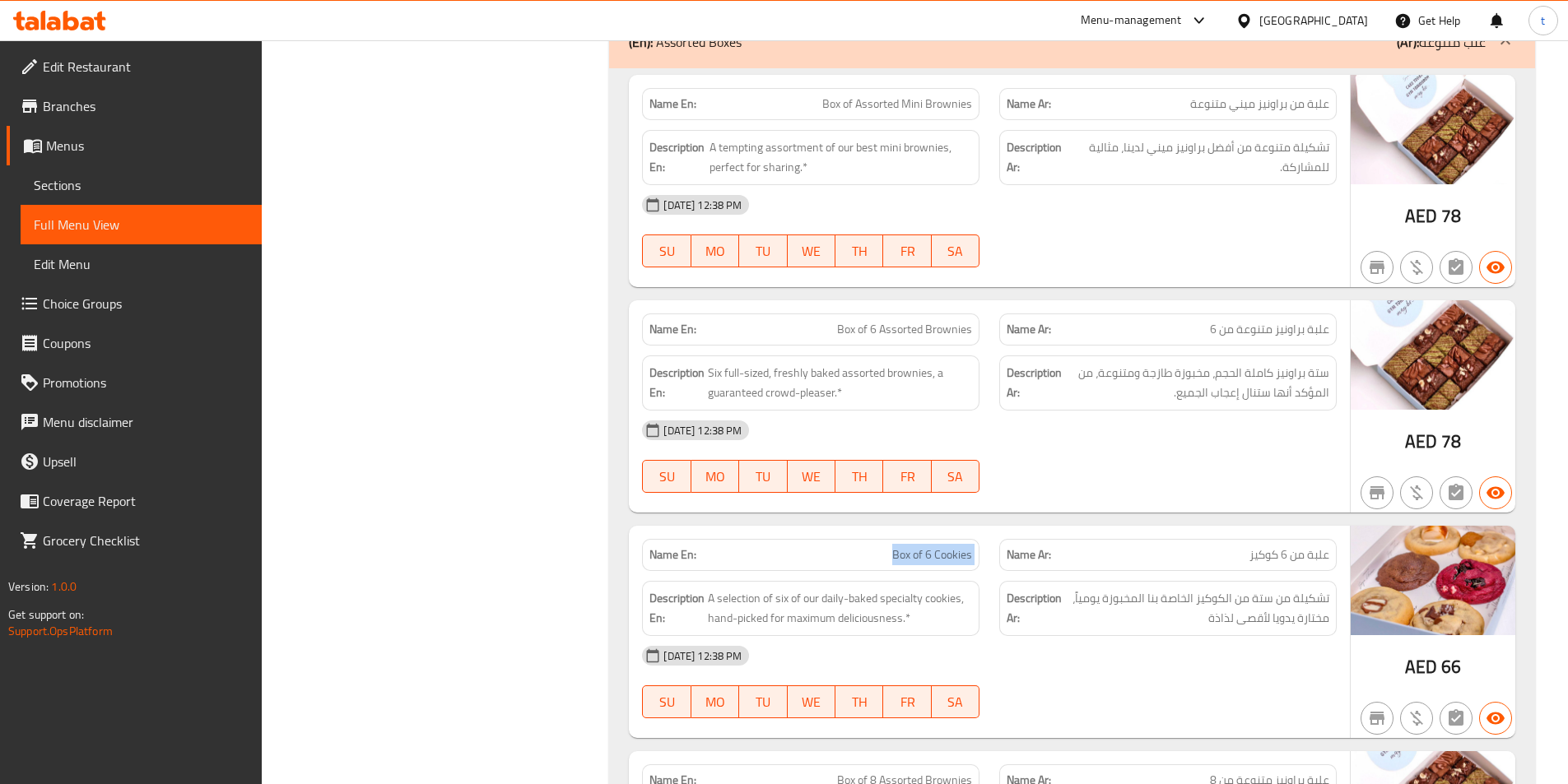
click at [930, 556] on span "Box of 6 Cookies" at bounding box center [932, 555] width 80 height 18
copy span "Box of 6 Cookies"
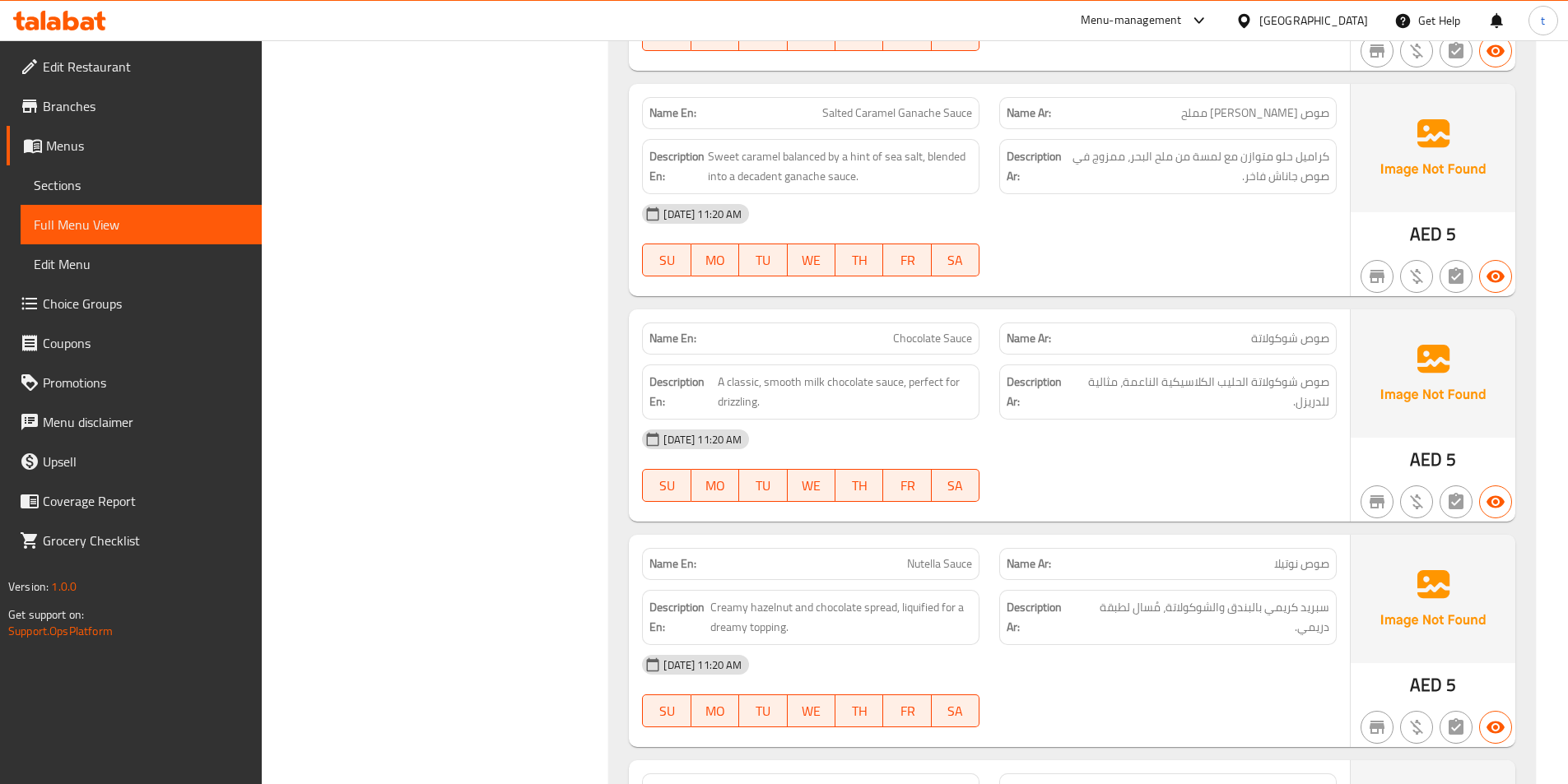
click at [935, 331] on span "Chocolate Sauce" at bounding box center [933, 339] width 79 height 18
click at [938, 333] on span "Chocolate Sauce" at bounding box center [933, 339] width 79 height 18
